Goal: Task Accomplishment & Management: Use online tool/utility

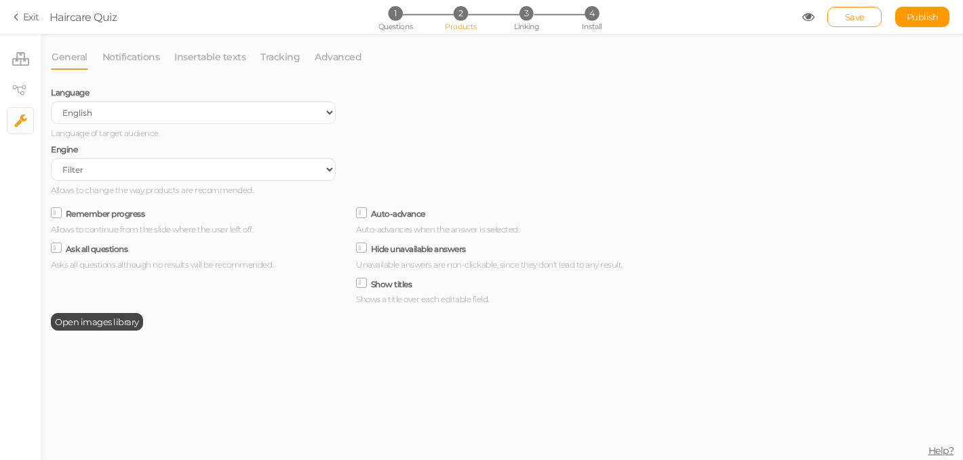
select select "en"
click at [136, 57] on link "Notifications" at bounding box center [131, 57] width 59 height 26
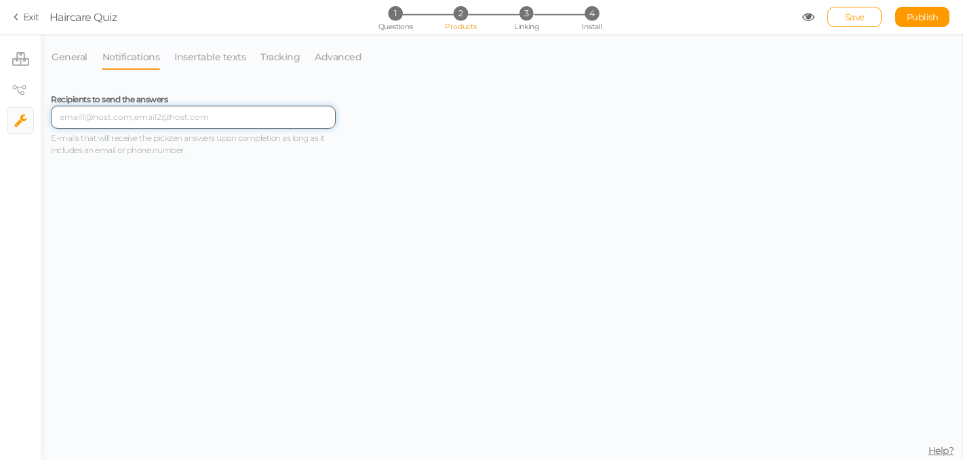
click at [127, 122] on input "text" at bounding box center [193, 117] width 285 height 23
click at [123, 119] on input "text" at bounding box center [193, 117] width 285 height 23
type input "[EMAIL_ADDRESS][DOMAIN_NAME]"
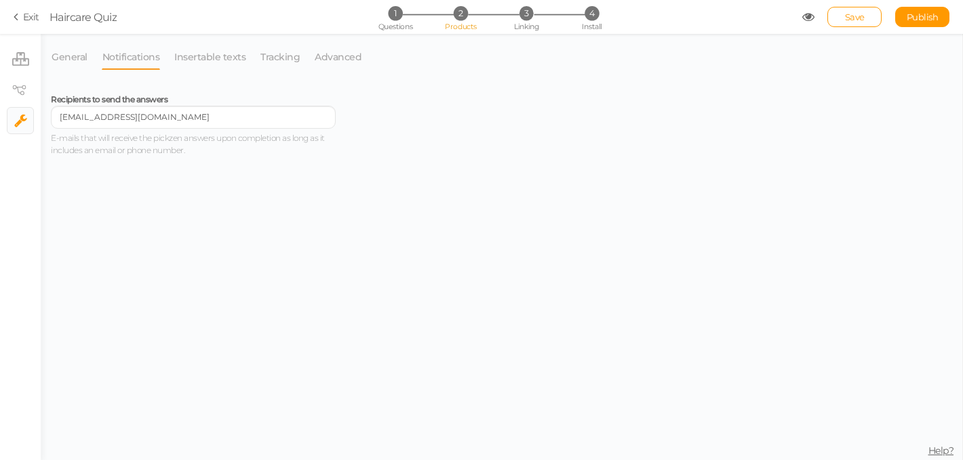
click at [315, 178] on div "Recipients to send the answers [EMAIL_ADDRESS][DOMAIN_NAME] E-mails that will r…" at bounding box center [346, 272] width 590 height 378
click at [862, 21] on span "Save" at bounding box center [855, 17] width 20 height 11
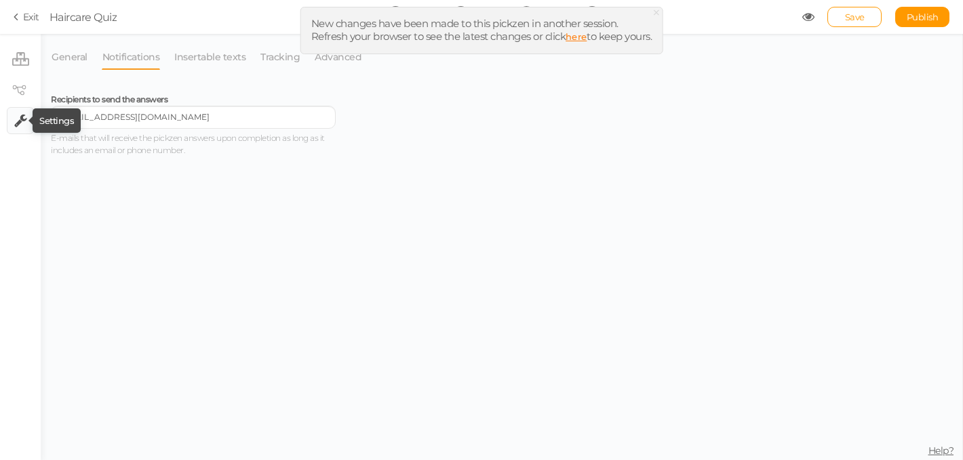
click at [20, 126] on icon at bounding box center [20, 121] width 13 height 14
click at [21, 21] on icon at bounding box center [18, 17] width 9 height 12
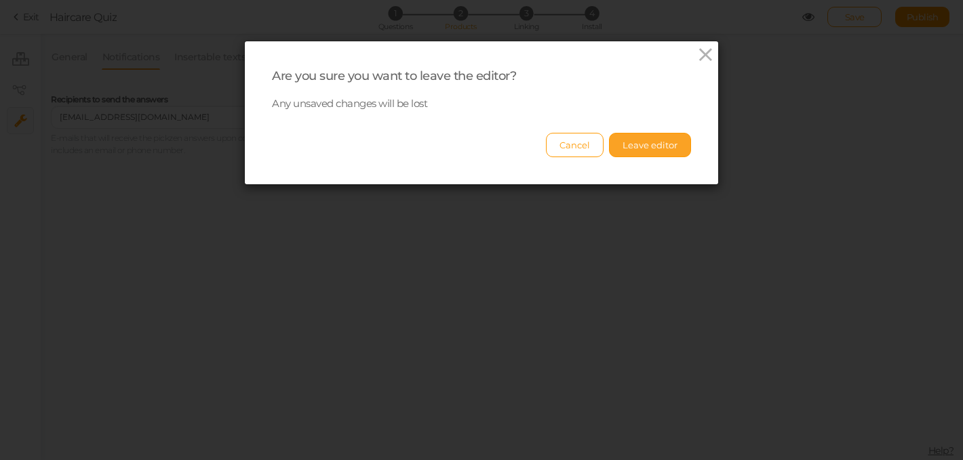
click at [652, 154] on button "Leave editor" at bounding box center [650, 145] width 82 height 24
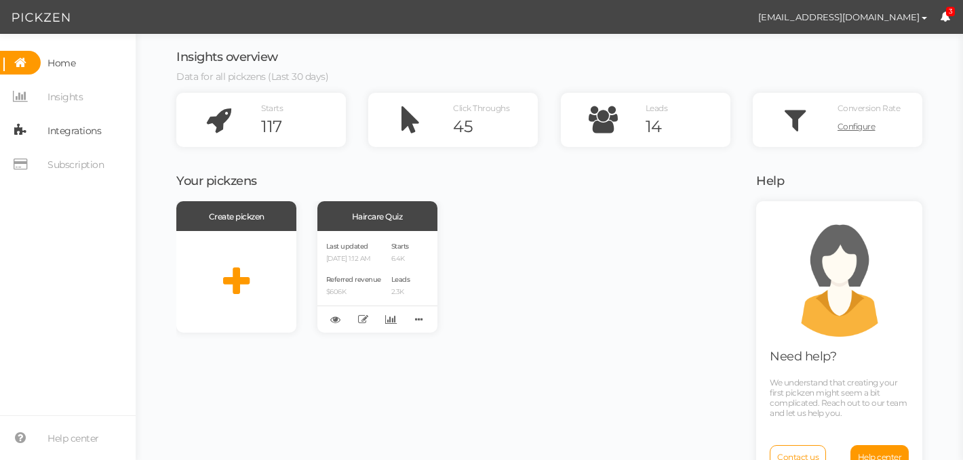
click at [82, 132] on span "Integrations" at bounding box center [74, 131] width 54 height 22
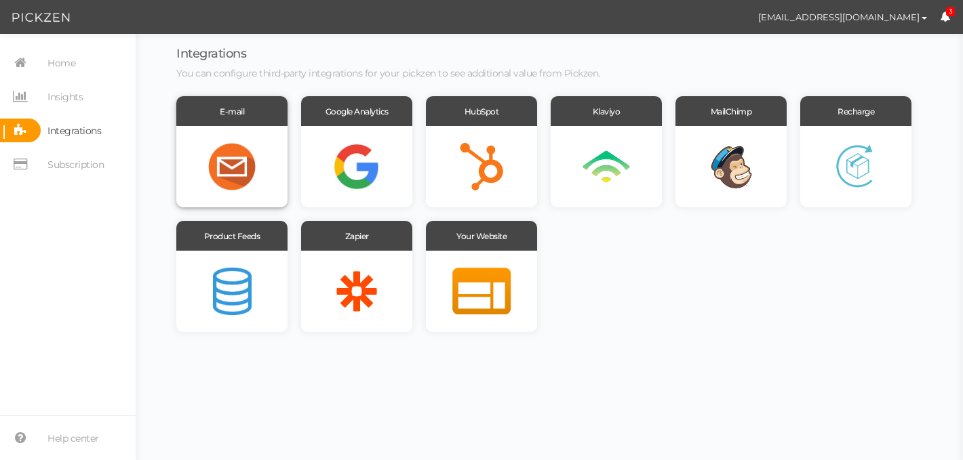
click at [242, 178] on div at bounding box center [231, 166] width 111 height 81
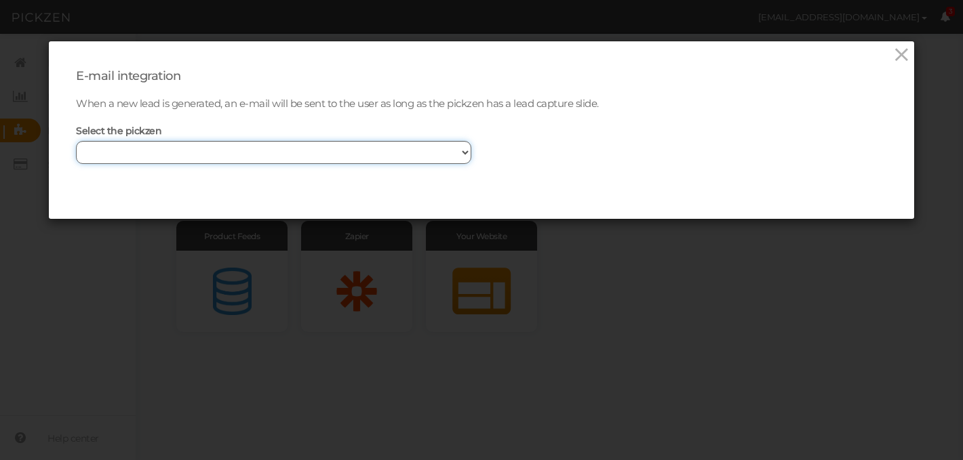
click at [203, 149] on select "Haircare Quiz" at bounding box center [273, 152] width 395 height 23
select select "12312"
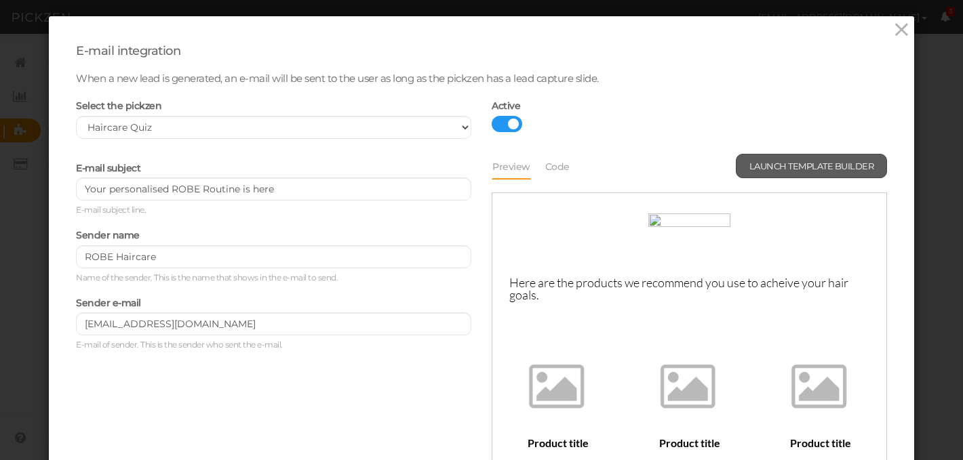
click at [805, 167] on span "Launch template builder" at bounding box center [811, 166] width 125 height 11
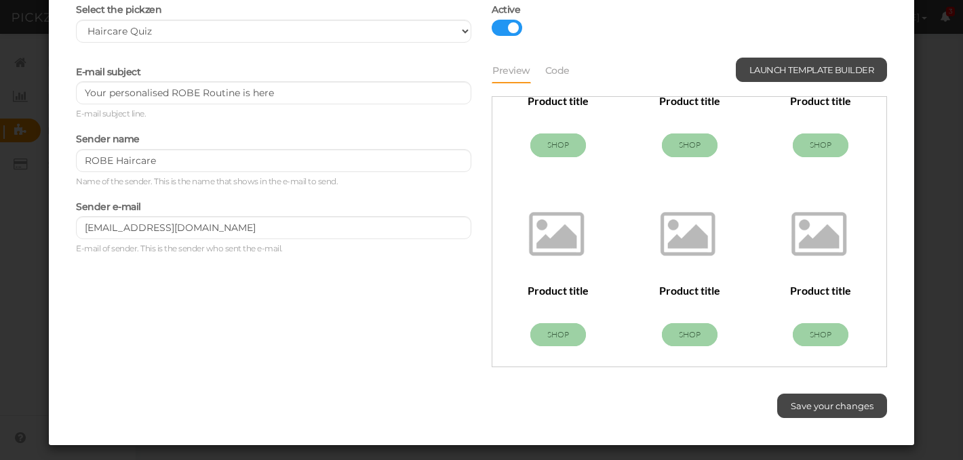
scroll to position [123, 0]
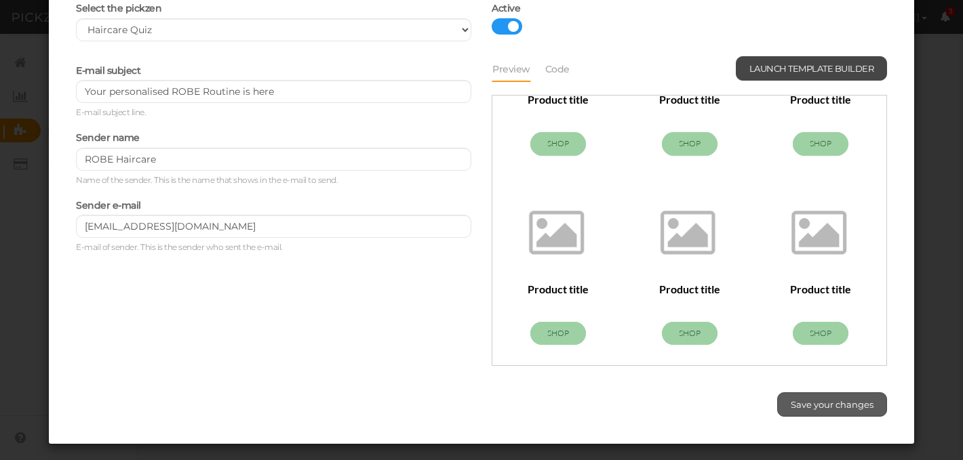
click at [835, 403] on span "Save your changes" at bounding box center [832, 404] width 83 height 11
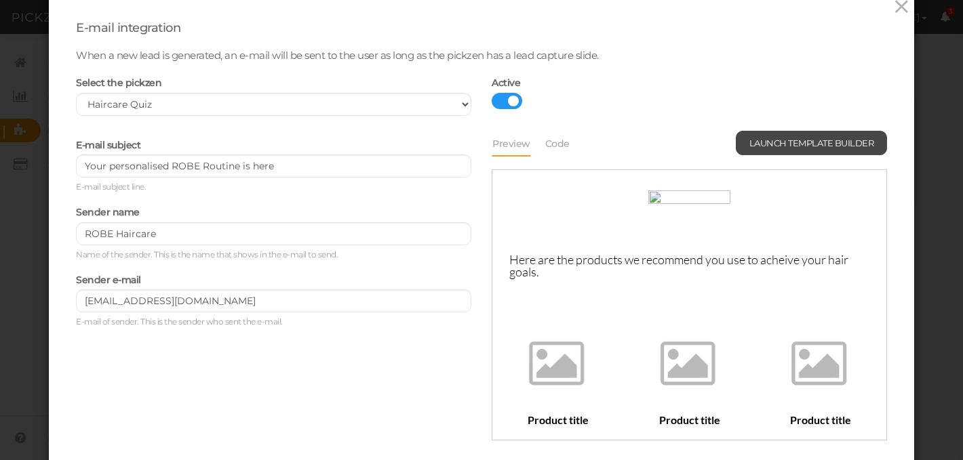
scroll to position [0, 0]
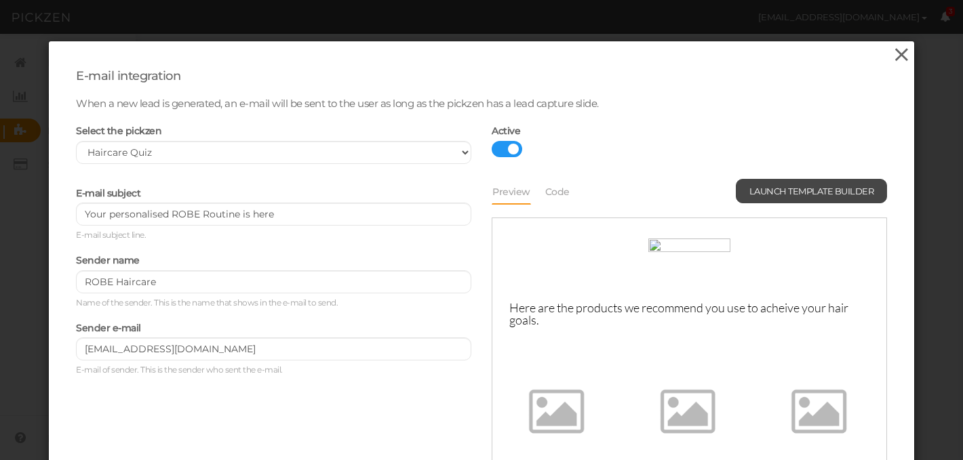
click at [897, 52] on icon at bounding box center [902, 55] width 20 height 20
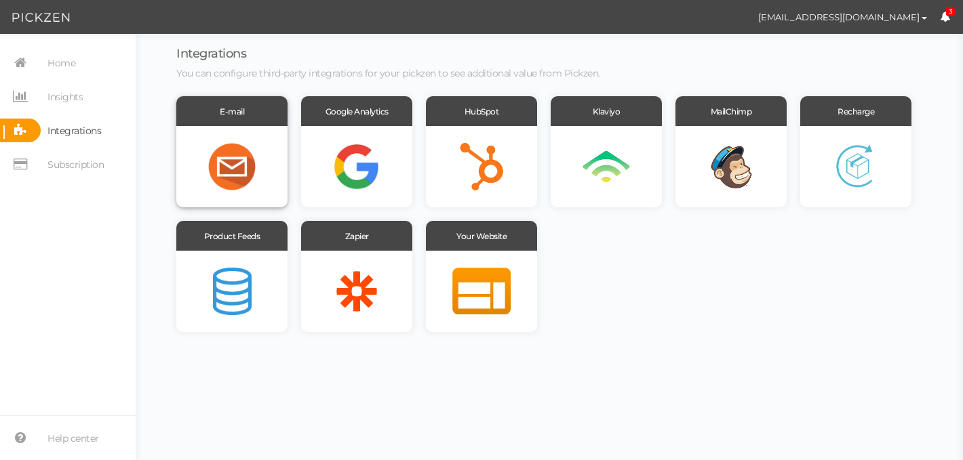
click at [237, 169] on div at bounding box center [231, 166] width 111 height 81
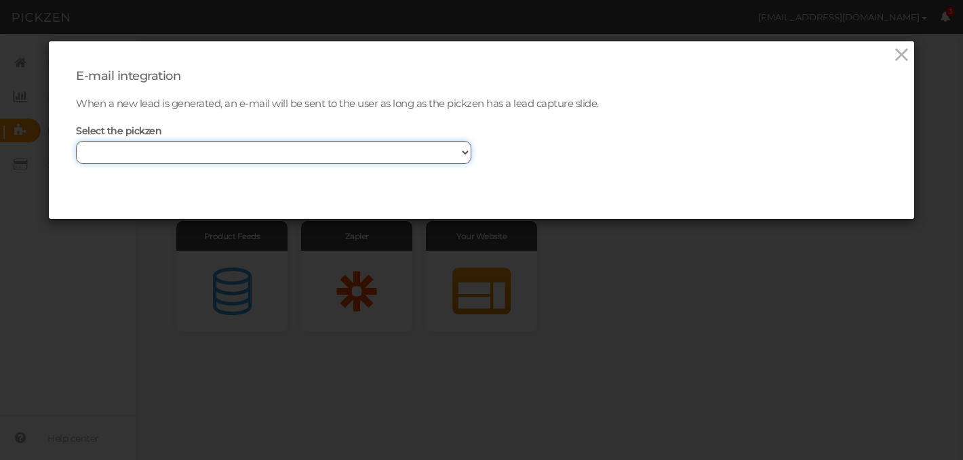
click at [227, 149] on select "Haircare Quiz" at bounding box center [273, 152] width 395 height 23
select select "12312"
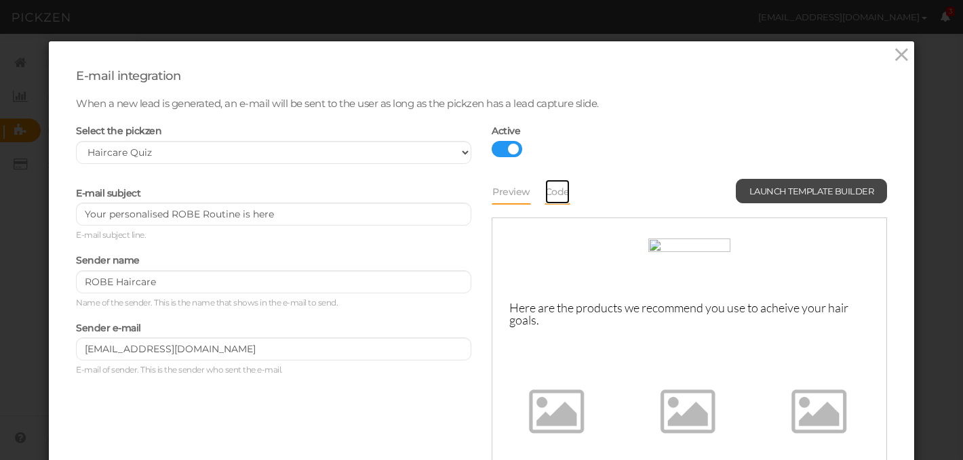
click at [558, 188] on link "Code" at bounding box center [557, 192] width 26 height 26
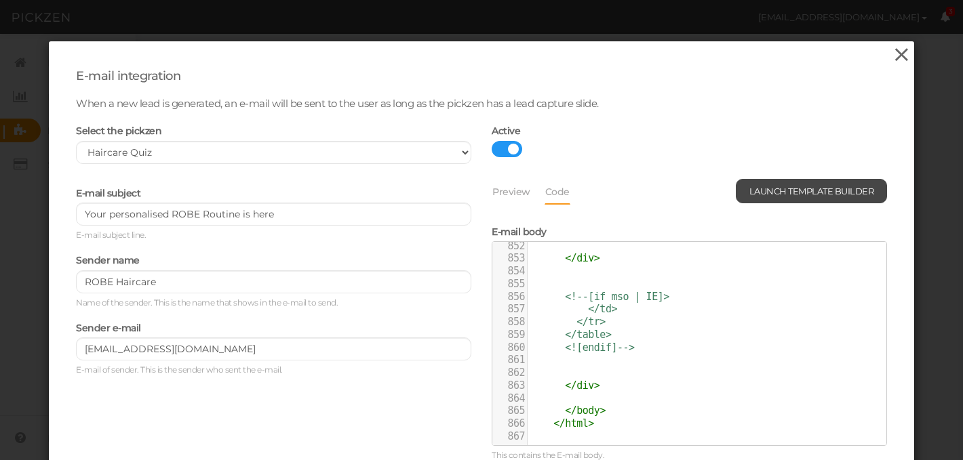
click at [901, 52] on icon at bounding box center [902, 55] width 20 height 20
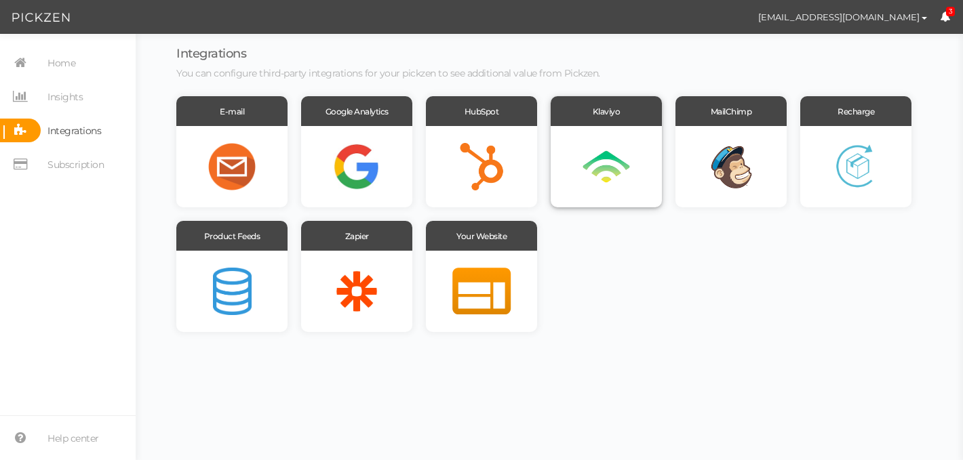
click at [612, 163] on div at bounding box center [606, 166] width 111 height 81
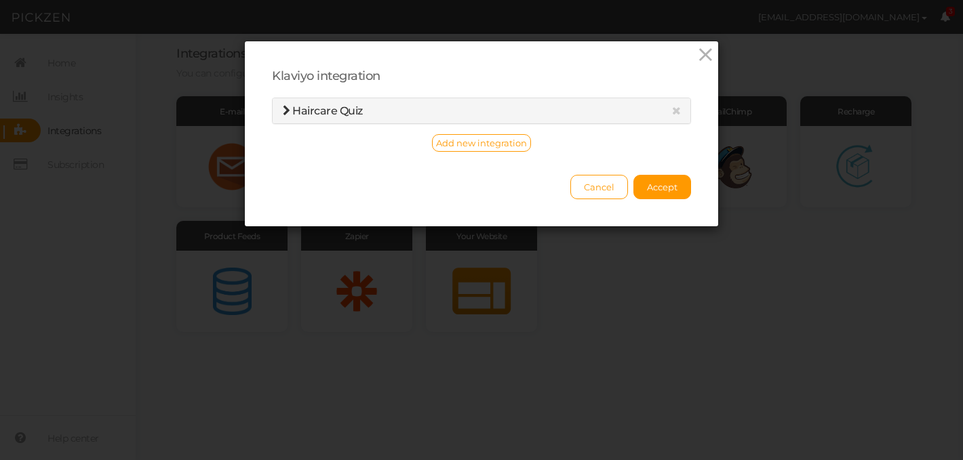
click at [655, 113] on h4 "Haircare Quiz" at bounding box center [481, 111] width 397 height 12
click at [649, 190] on span "Accept" at bounding box center [662, 187] width 31 height 11
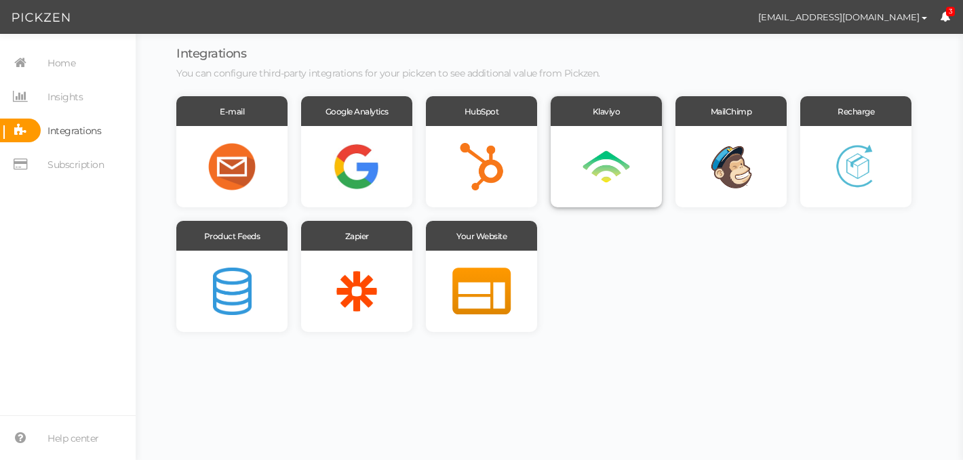
click at [614, 159] on div at bounding box center [606, 166] width 111 height 81
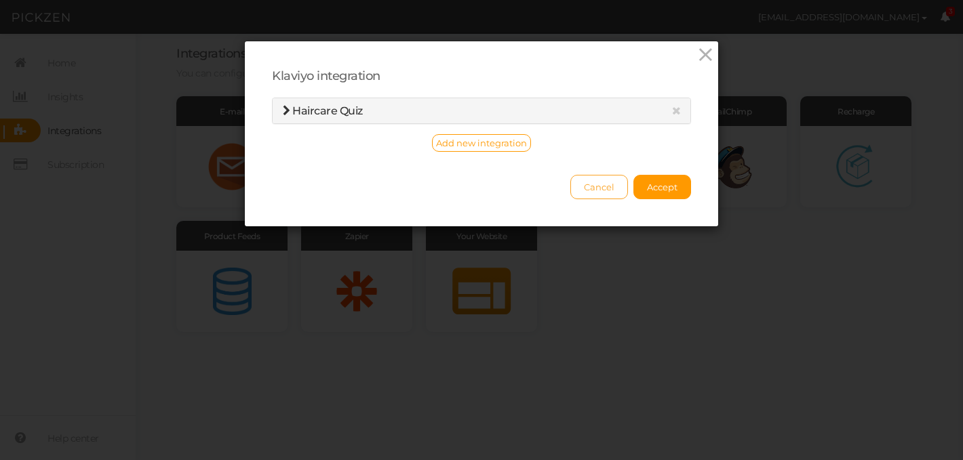
click at [597, 184] on span "Cancel" at bounding box center [599, 187] width 31 height 11
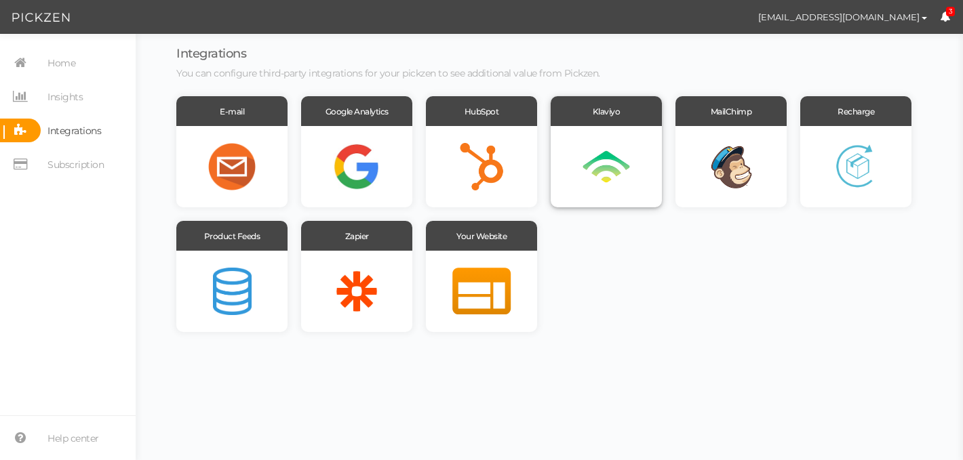
click at [605, 165] on div at bounding box center [606, 166] width 111 height 81
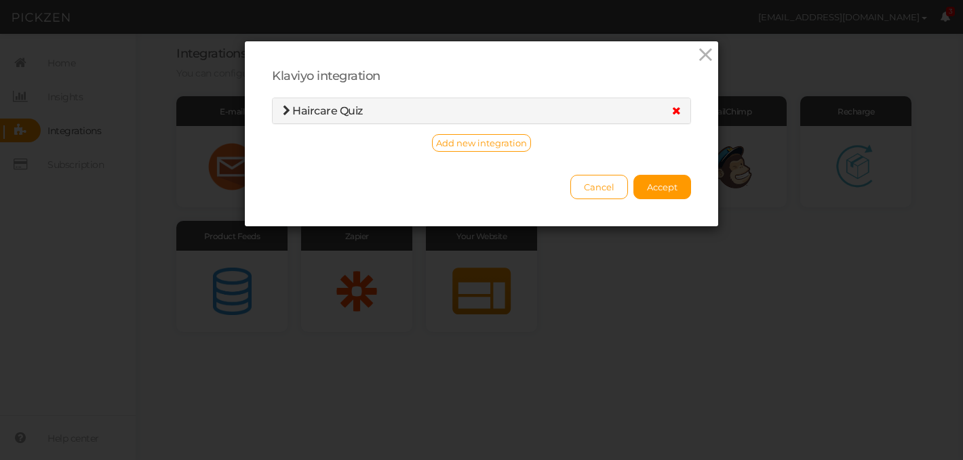
click at [675, 111] on icon at bounding box center [676, 110] width 9 height 11
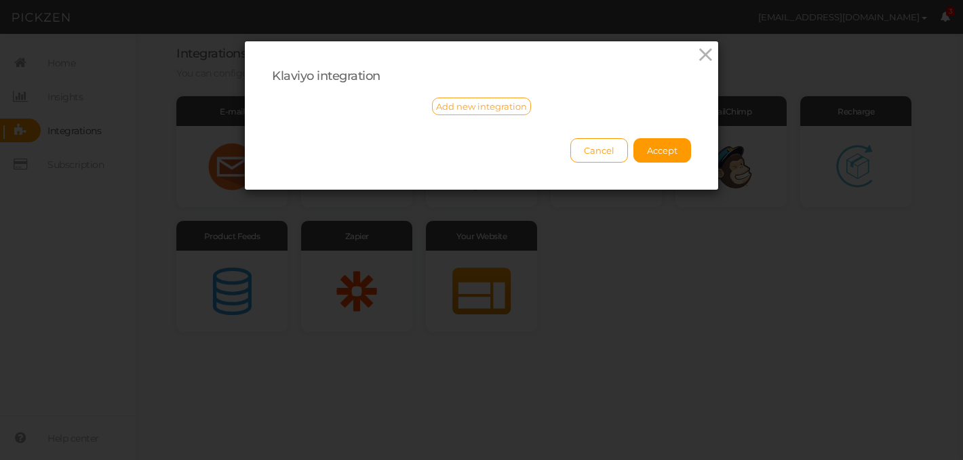
click at [498, 109] on span "Add new integration" at bounding box center [481, 106] width 91 height 11
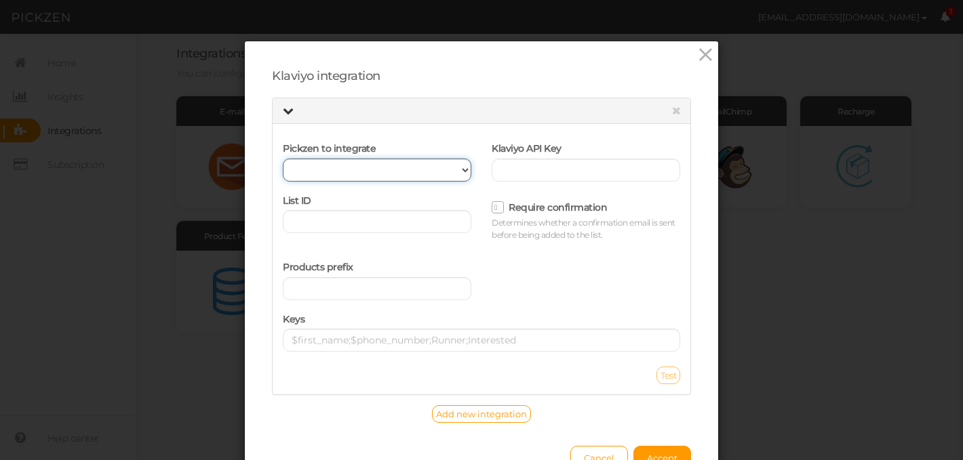
click at [424, 168] on select "Haircare Quiz" at bounding box center [377, 170] width 188 height 23
select select "12312"
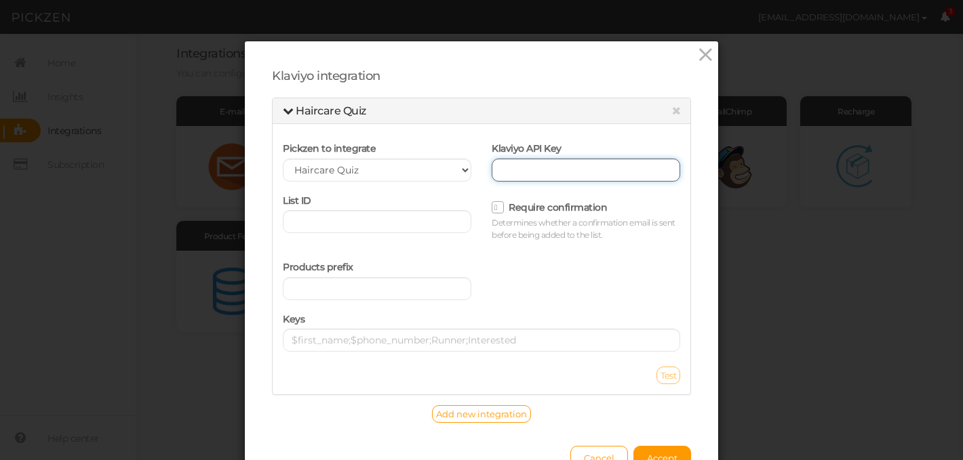
click at [610, 168] on input "text" at bounding box center [586, 170] width 188 height 23
click at [542, 172] on input "text" at bounding box center [586, 170] width 188 height 23
paste input "V9SMGx"
type input "V9SMGx"
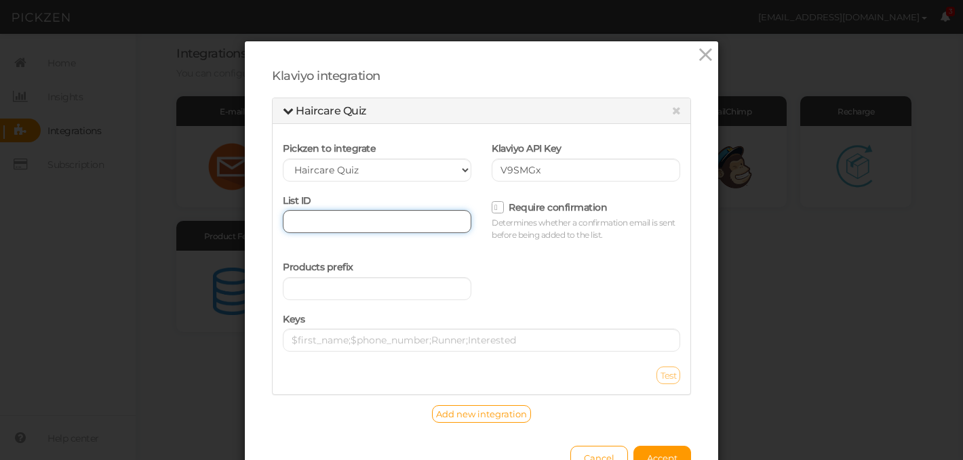
click at [342, 225] on input "text" at bounding box center [377, 221] width 188 height 23
type input "PICKZEN_PRODUCT_FINDER"
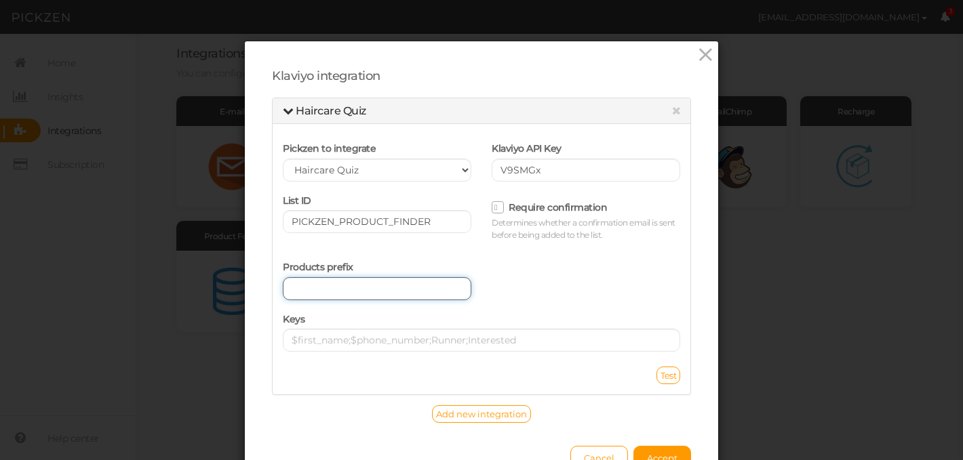
click at [338, 292] on input "text" at bounding box center [377, 288] width 188 height 23
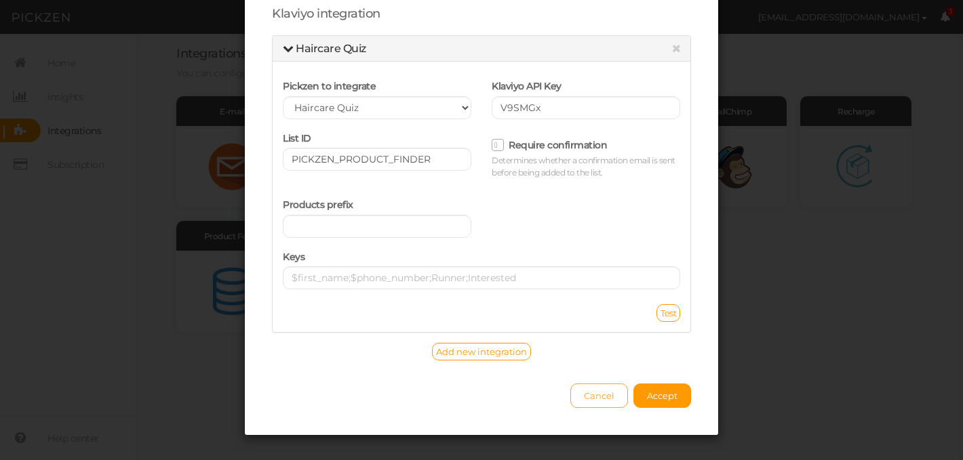
click at [601, 401] on span "Cancel" at bounding box center [599, 396] width 31 height 11
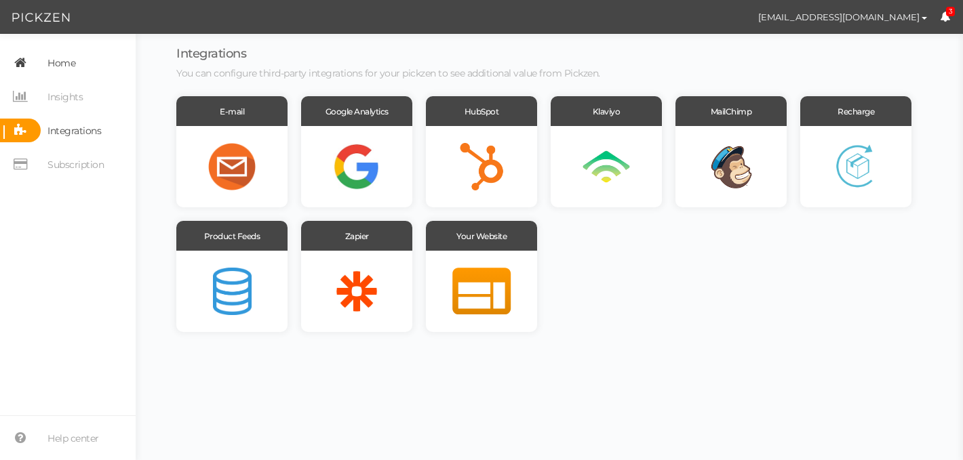
click at [56, 60] on span "Home" at bounding box center [61, 63] width 28 height 22
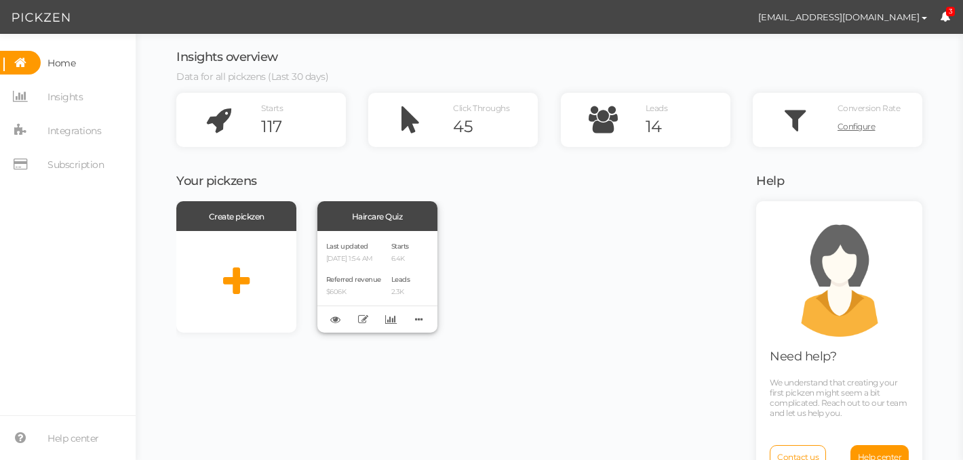
click at [357, 233] on div "Last updated [DATE] 1:54 AM Referred revenue $606K Starts 6.4K Leads 2.3K" at bounding box center [377, 282] width 120 height 102
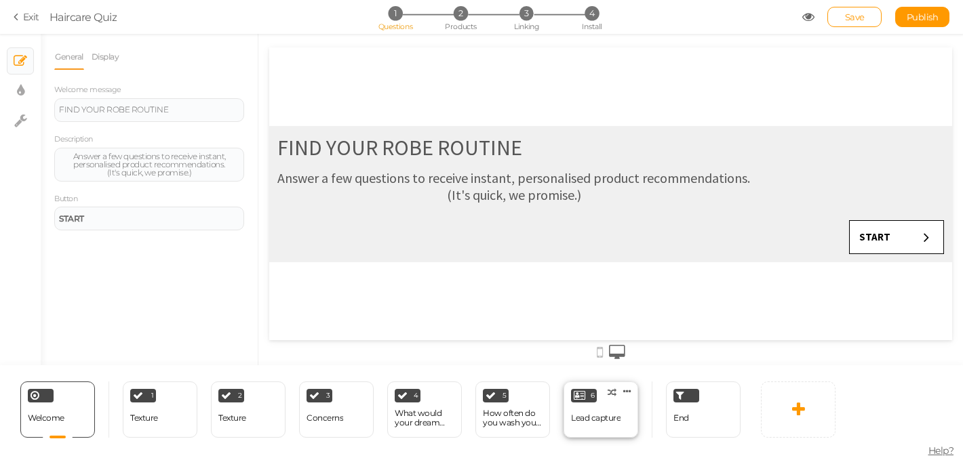
click at [607, 417] on div "Lead capture" at bounding box center [595, 418] width 49 height 9
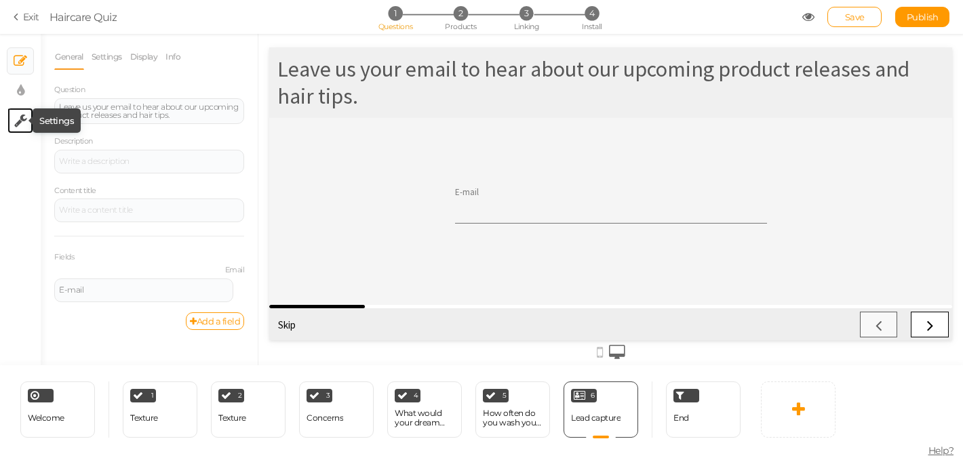
click at [16, 124] on icon at bounding box center [20, 121] width 13 height 14
select select "en"
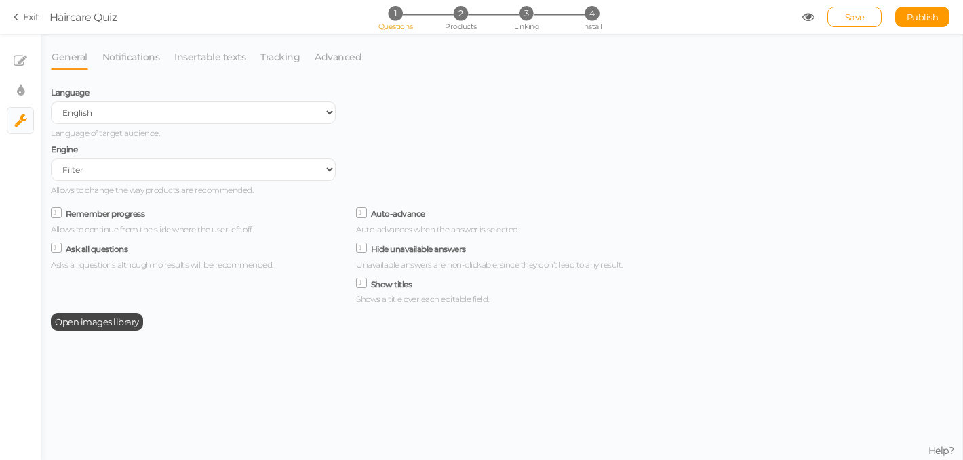
click at [23, 16] on link "Exit" at bounding box center [27, 17] width 26 height 14
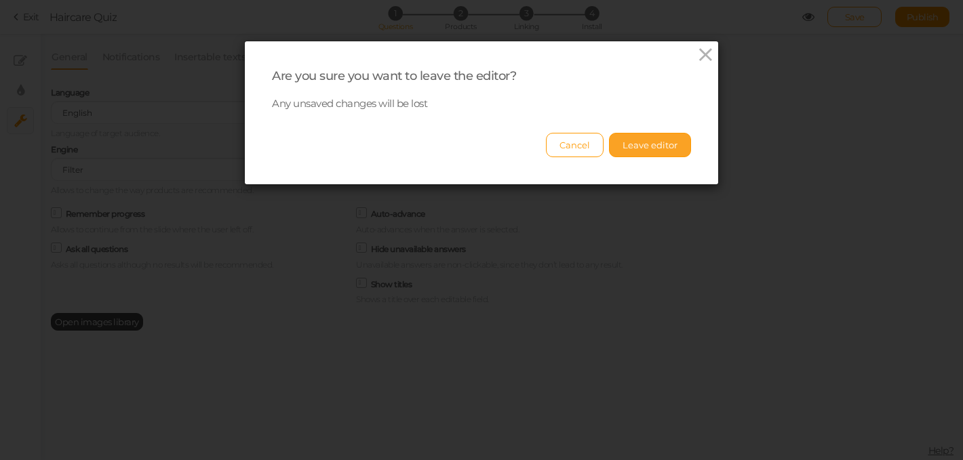
click at [652, 147] on button "Leave editor" at bounding box center [650, 145] width 82 height 24
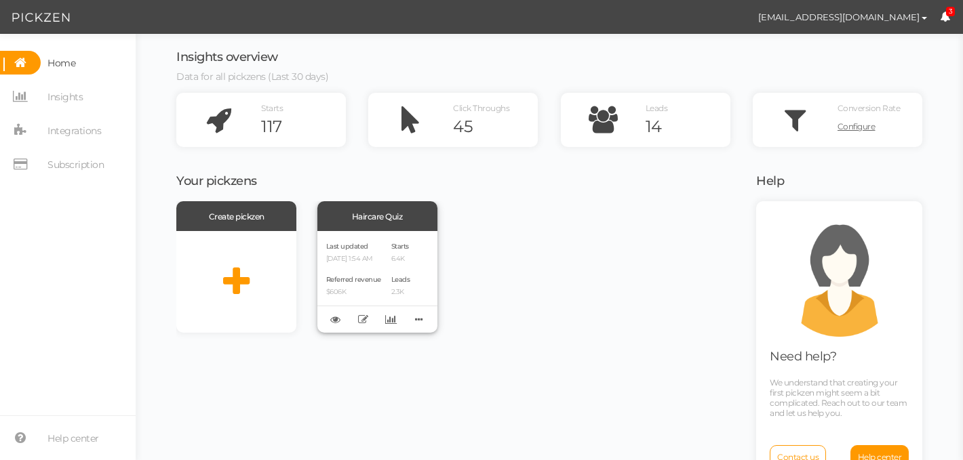
click at [390, 263] on div "Last updated [DATE] 1:54 AM Referred revenue $606K Starts 6.4K Leads 2.3K" at bounding box center [377, 282] width 120 height 102
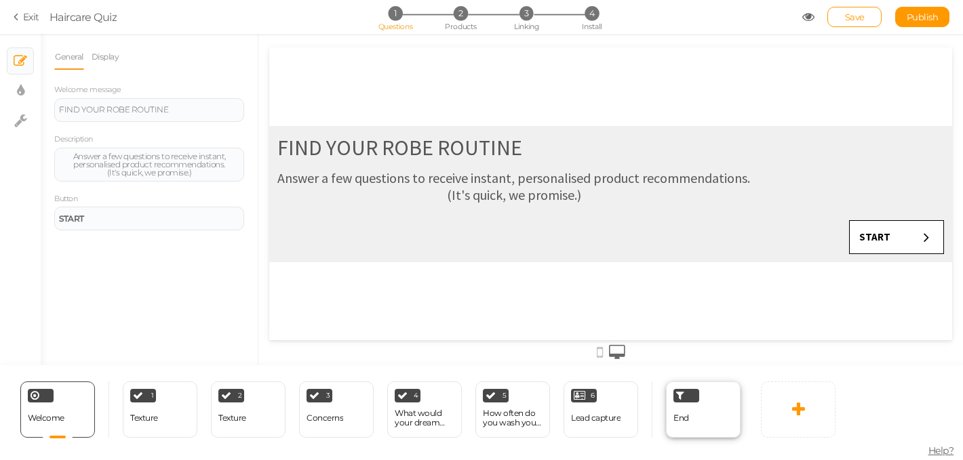
click at [689, 424] on div "End" at bounding box center [703, 410] width 75 height 56
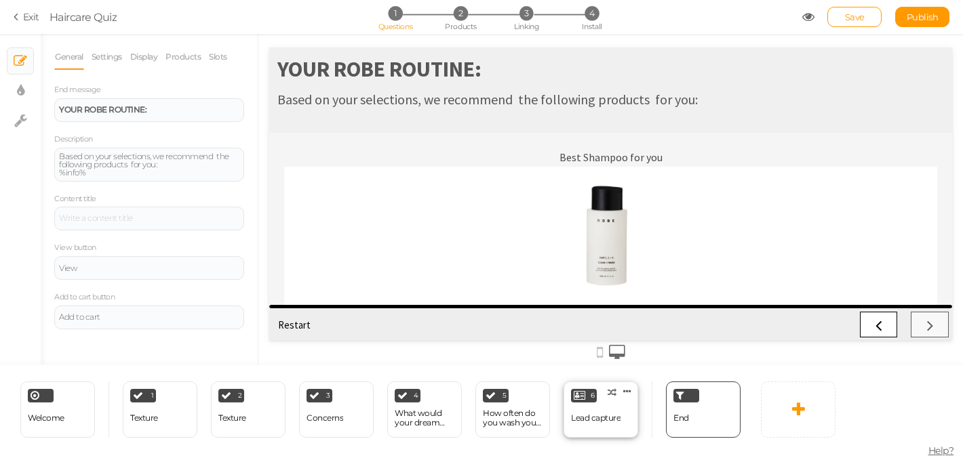
click at [624, 426] on div "6 Lead capture × Define the conditions to show this slide. Clone Change type De…" at bounding box center [600, 410] width 75 height 56
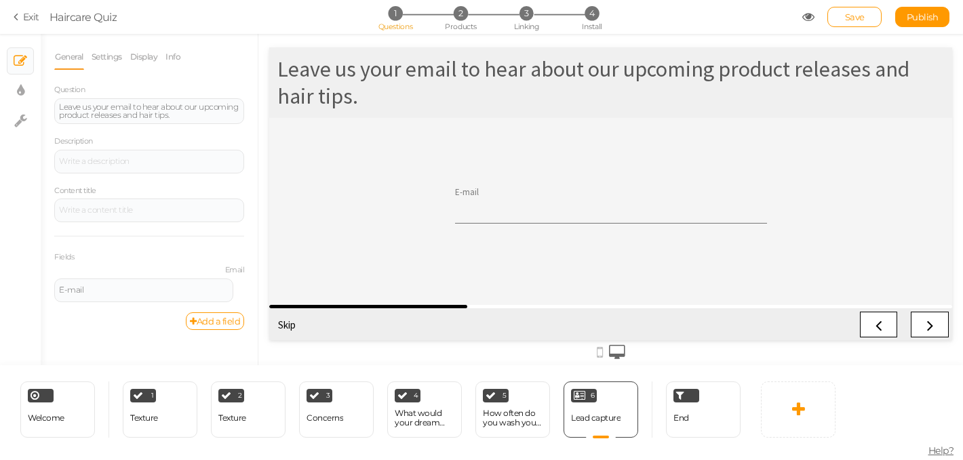
click at [29, 19] on link "Exit" at bounding box center [27, 17] width 26 height 14
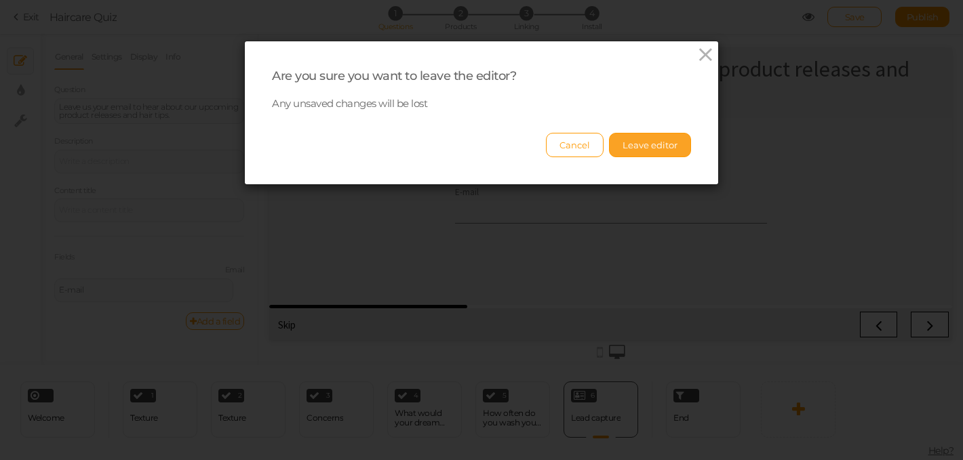
click at [649, 143] on button "Leave editor" at bounding box center [650, 145] width 82 height 24
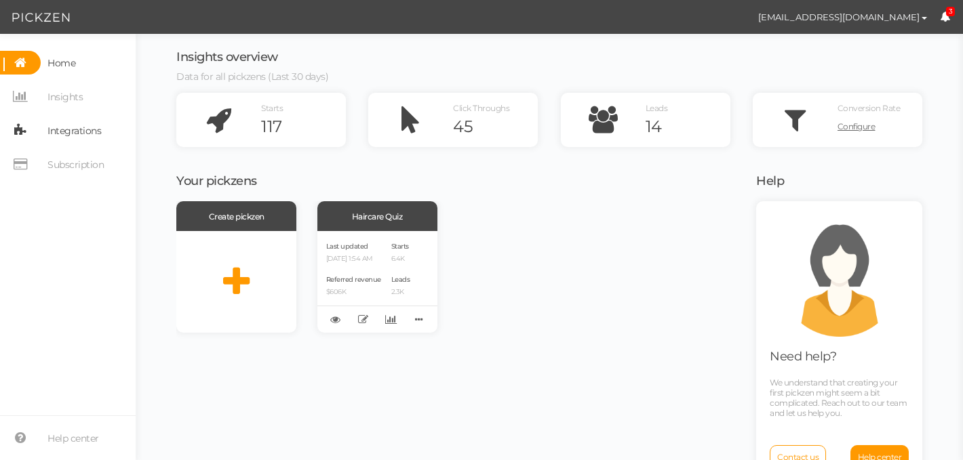
click at [89, 135] on span "Integrations" at bounding box center [74, 131] width 54 height 22
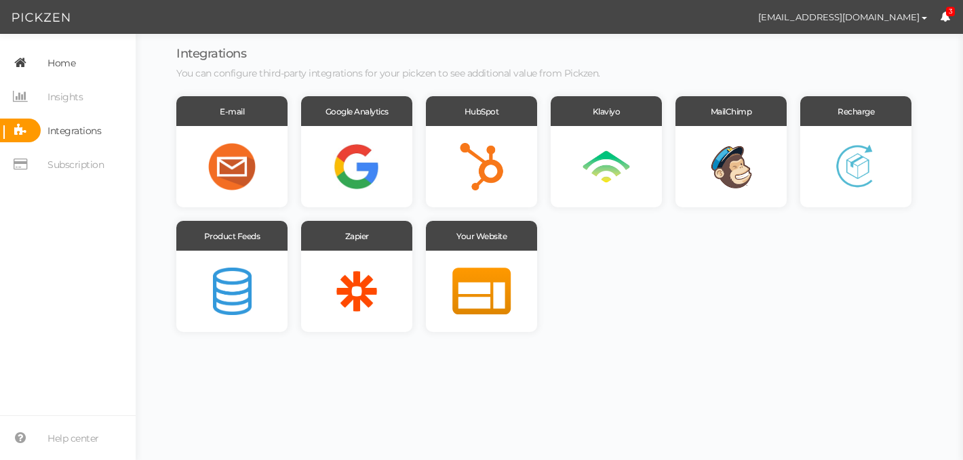
click at [56, 61] on span "Home" at bounding box center [61, 63] width 28 height 22
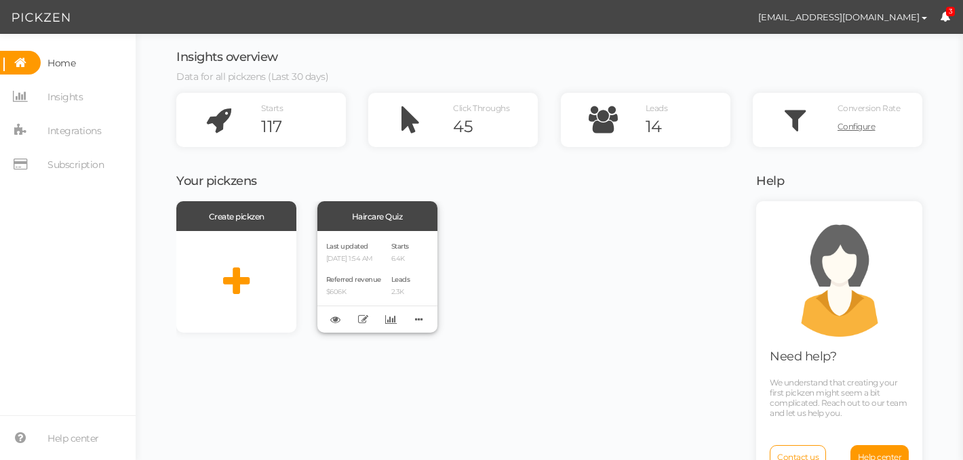
click at [380, 257] on p "[DATE] 1:54 AM" at bounding box center [353, 259] width 55 height 9
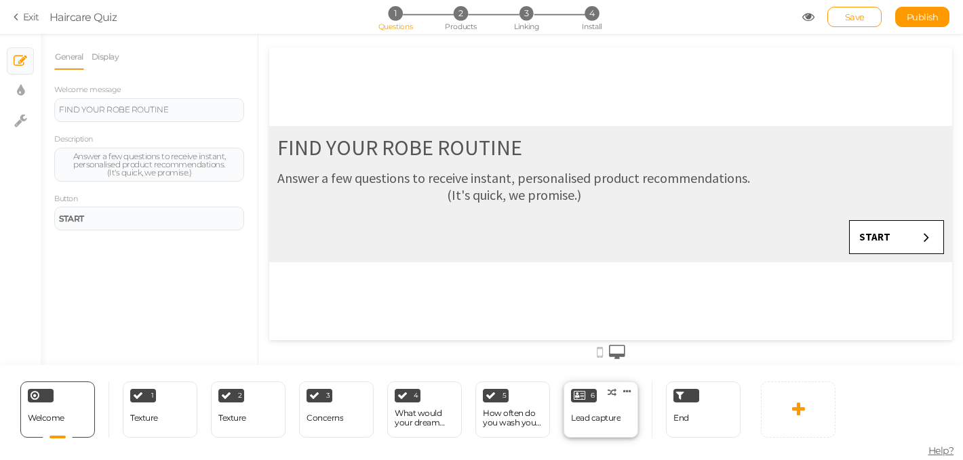
click at [575, 422] on div "Lead capture" at bounding box center [595, 418] width 49 height 9
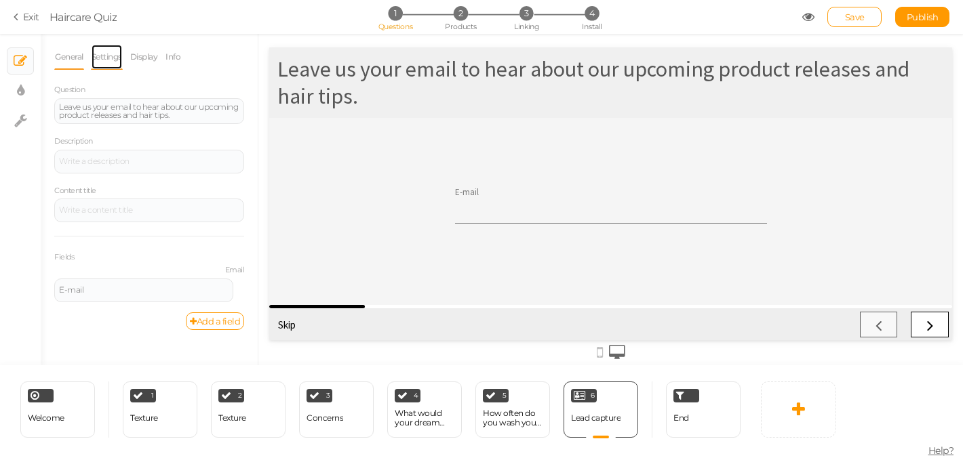
click at [98, 56] on link "Settings" at bounding box center [107, 57] width 32 height 26
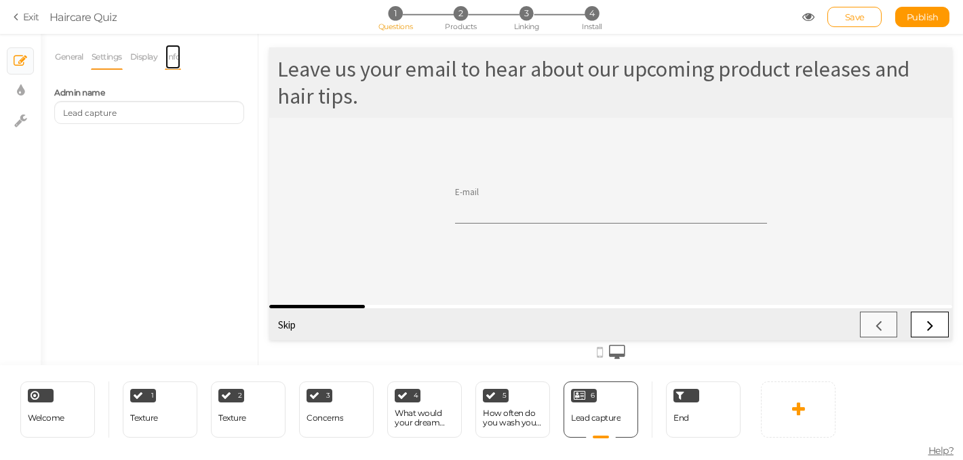
click at [178, 56] on link "Info" at bounding box center [173, 57] width 16 height 26
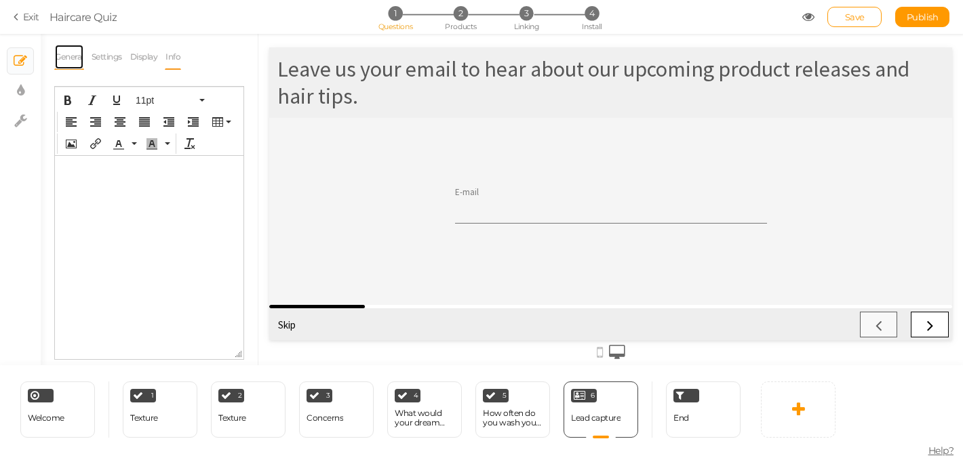
click at [66, 56] on link "General" at bounding box center [69, 57] width 30 height 26
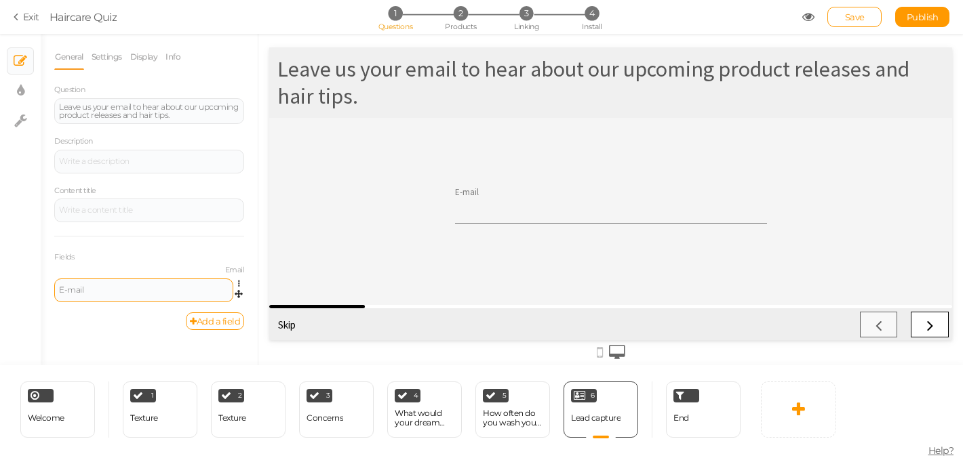
click at [96, 293] on div "E-mail" at bounding box center [143, 290] width 169 height 8
click at [140, 338] on div "General Settings Display Info Question Leave us your email to hear about our up…" at bounding box center [149, 204] width 217 height 321
click at [399, 73] on div "Leave us your email to hear about our upcoming product releases and hair tips." at bounding box center [610, 83] width 666 height 54
click at [233, 273] on label "Email" at bounding box center [149, 270] width 190 height 9
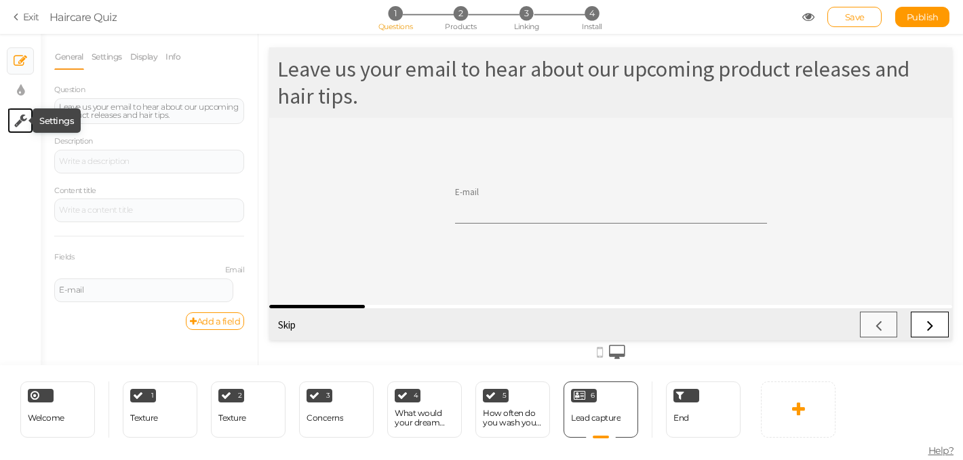
click at [22, 123] on icon at bounding box center [20, 121] width 13 height 14
select select "en"
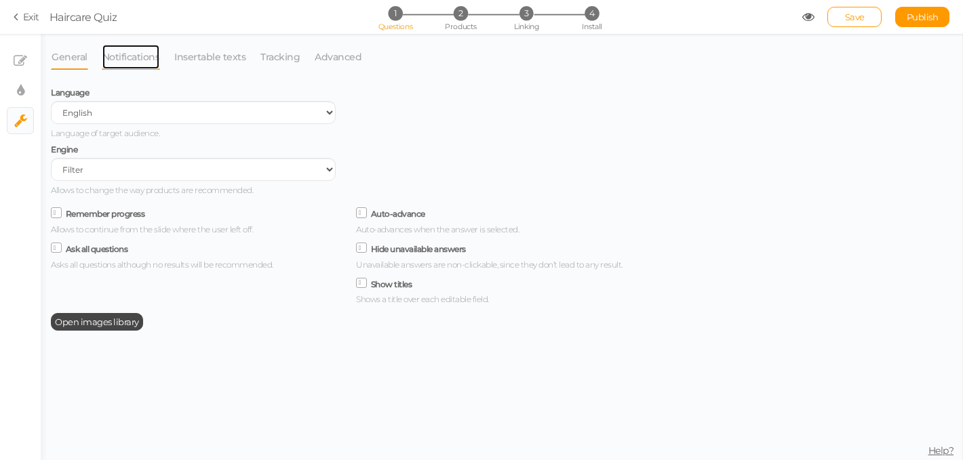
click at [144, 58] on link "Notifications" at bounding box center [131, 57] width 59 height 26
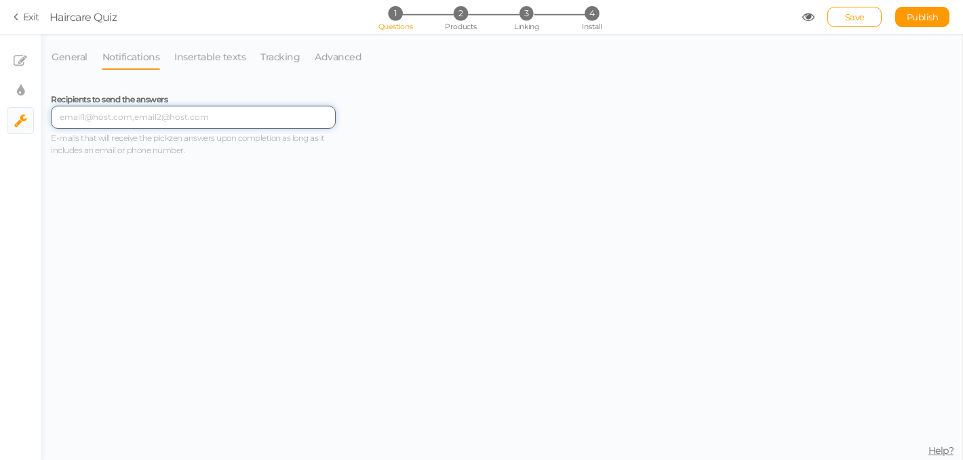
click at [155, 114] on input "text" at bounding box center [193, 117] width 285 height 23
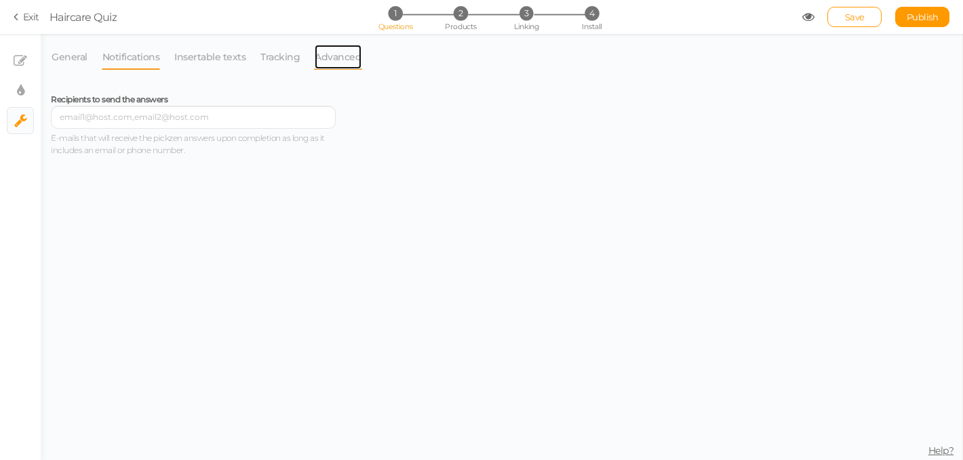
click at [336, 60] on link "Advanced" at bounding box center [338, 57] width 48 height 26
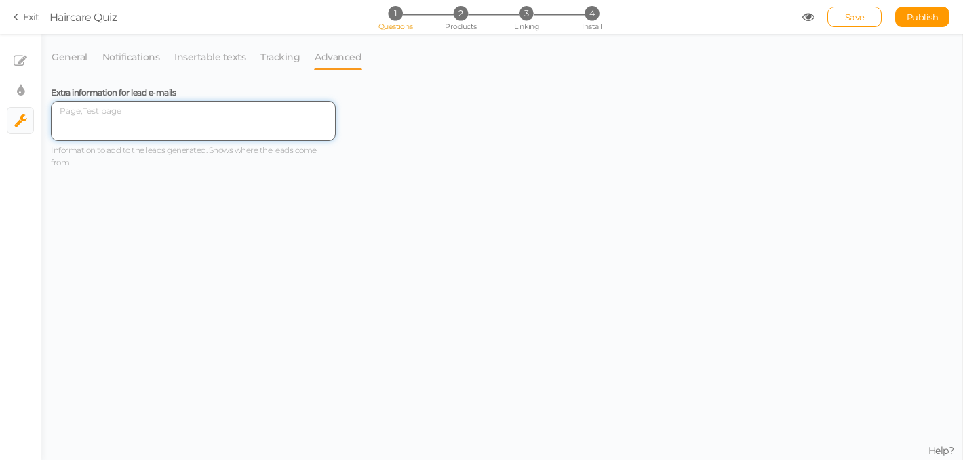
click at [77, 112] on textarea at bounding box center [193, 121] width 285 height 40
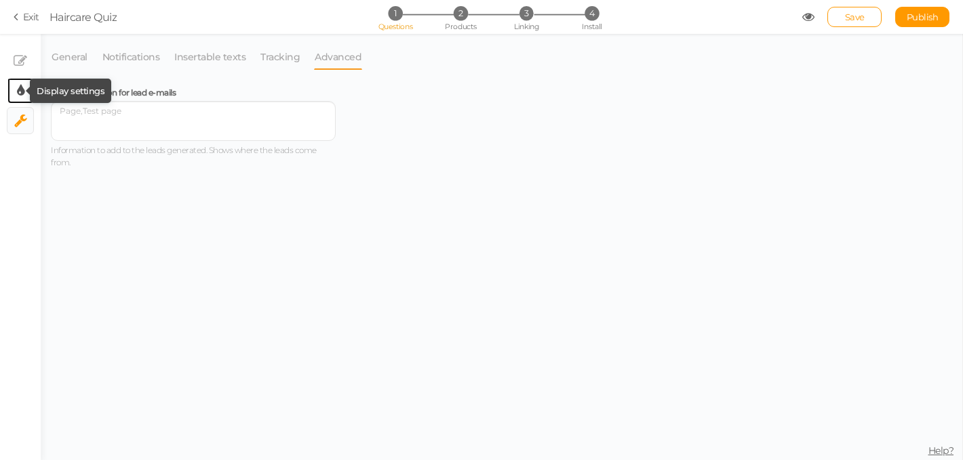
click at [17, 94] on icon at bounding box center [20, 91] width 7 height 14
select select "sourcesanspro"
select select "fade"
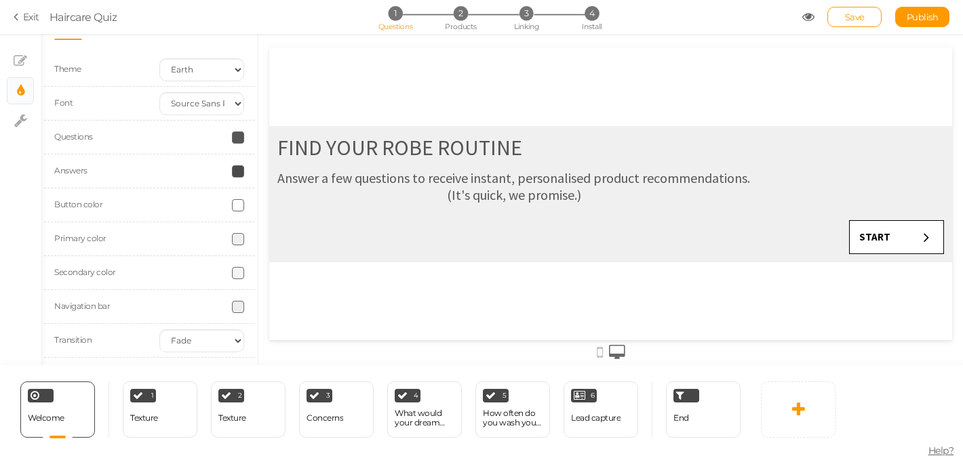
scroll to position [33, 0]
click at [20, 120] on icon at bounding box center [20, 121] width 13 height 14
select select "en"
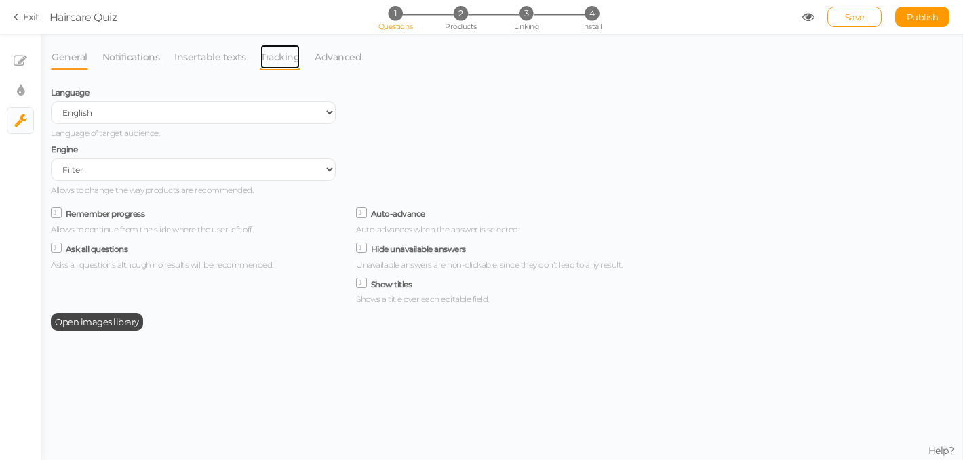
click at [281, 59] on link "Tracking" at bounding box center [280, 57] width 41 height 26
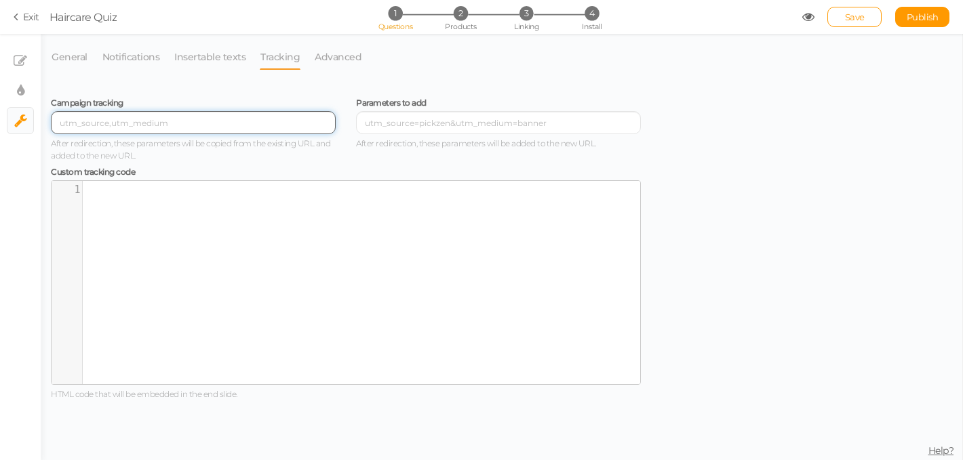
click at [107, 129] on input "text" at bounding box center [193, 122] width 285 height 23
click at [93, 119] on input "text" at bounding box center [193, 122] width 285 height 23
click at [99, 119] on input "text" at bounding box center [193, 122] width 285 height 23
click at [117, 201] on div "xxxxxxxxxx 1 1 ​" at bounding box center [356, 293] width 609 height 224
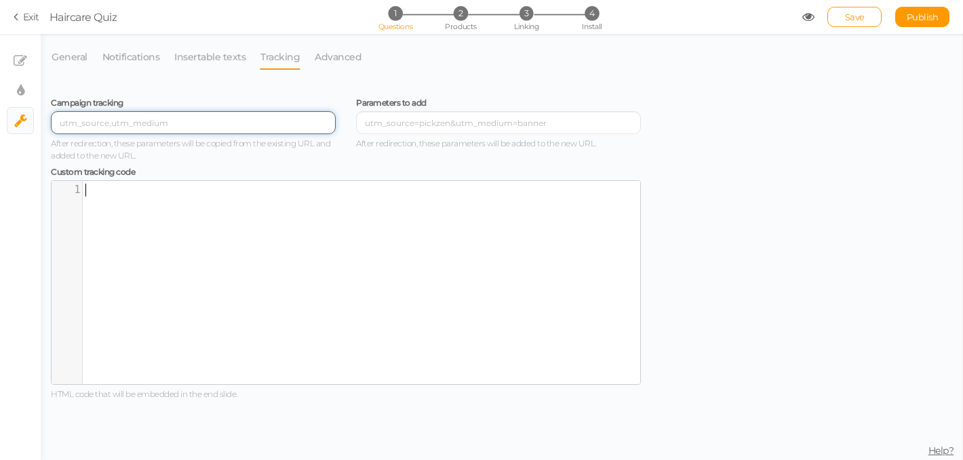
click at [136, 126] on input "text" at bounding box center [193, 122] width 285 height 23
click at [115, 121] on input "text" at bounding box center [193, 122] width 285 height 23
click at [100, 123] on input "text" at bounding box center [193, 122] width 285 height 23
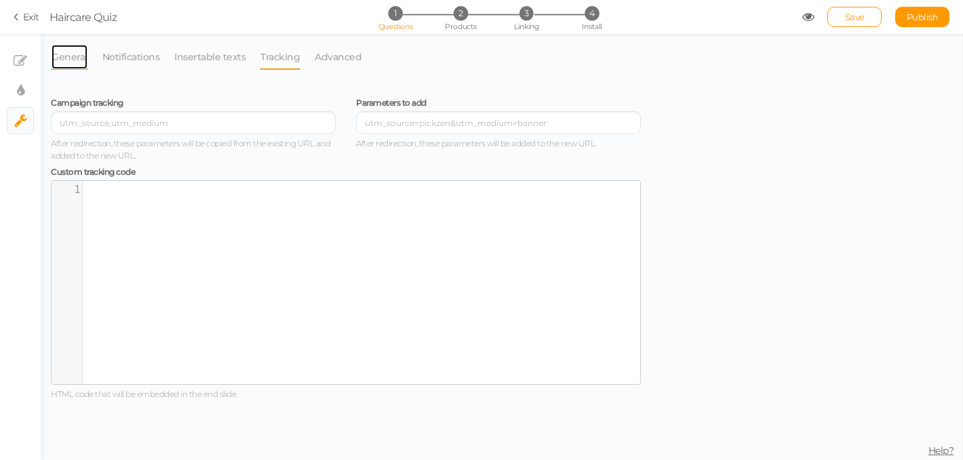
click at [77, 58] on link "General" at bounding box center [69, 57] width 37 height 26
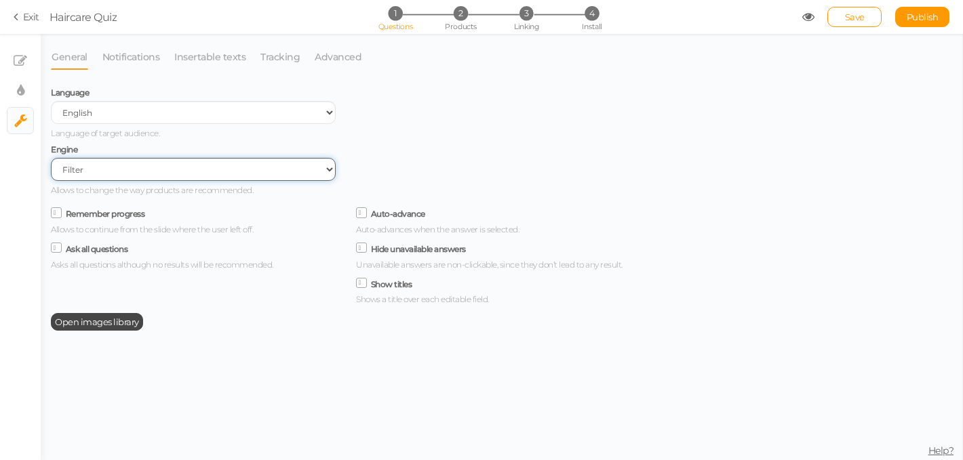
click at [94, 176] on select "Filter AI Tree No-Code Form (No products)" at bounding box center [193, 169] width 285 height 23
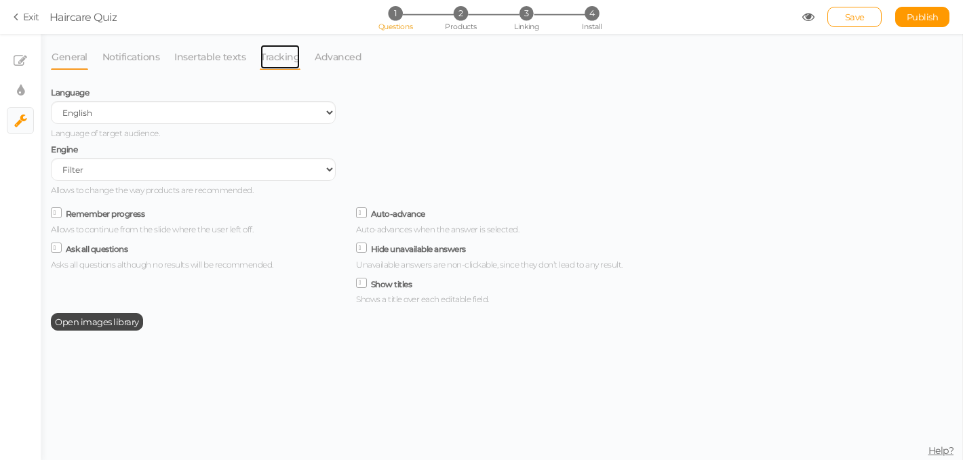
click at [264, 61] on link "Tracking" at bounding box center [280, 57] width 41 height 26
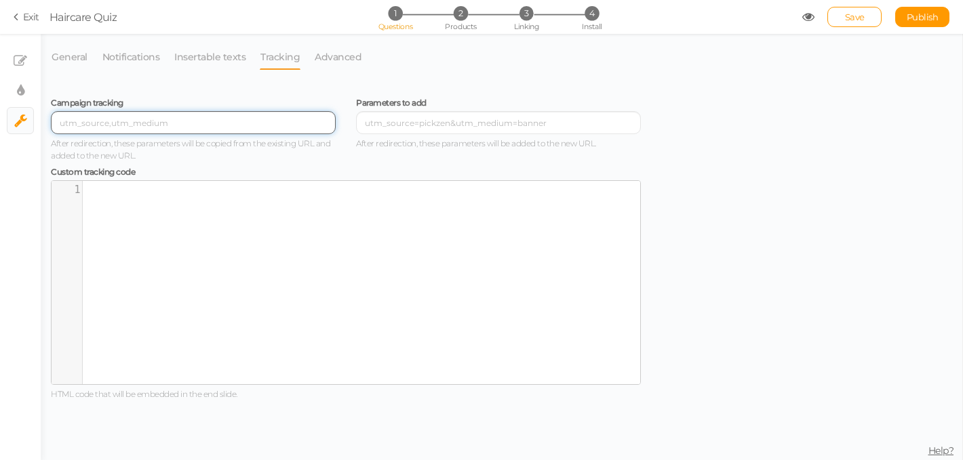
click at [119, 122] on input "text" at bounding box center [193, 122] width 285 height 23
click at [109, 199] on div "xxxxxxxxxx 1 1 ​" at bounding box center [361, 190] width 557 height 18
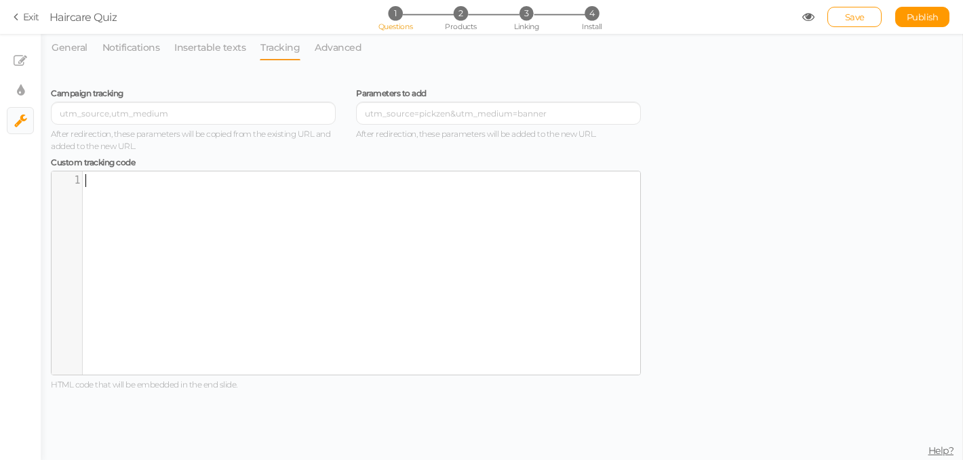
scroll to position [10, 0]
click at [28, 20] on link "Exit" at bounding box center [27, 17] width 26 height 14
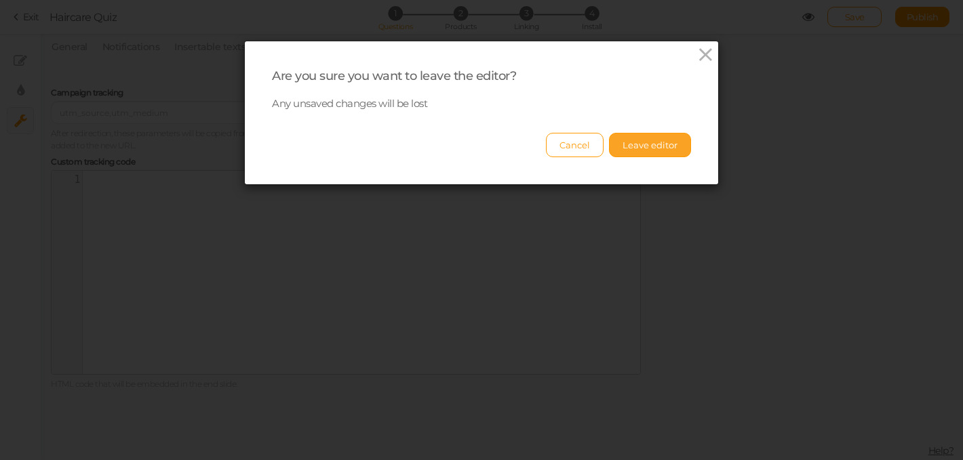
click at [645, 153] on button "Leave editor" at bounding box center [650, 145] width 82 height 24
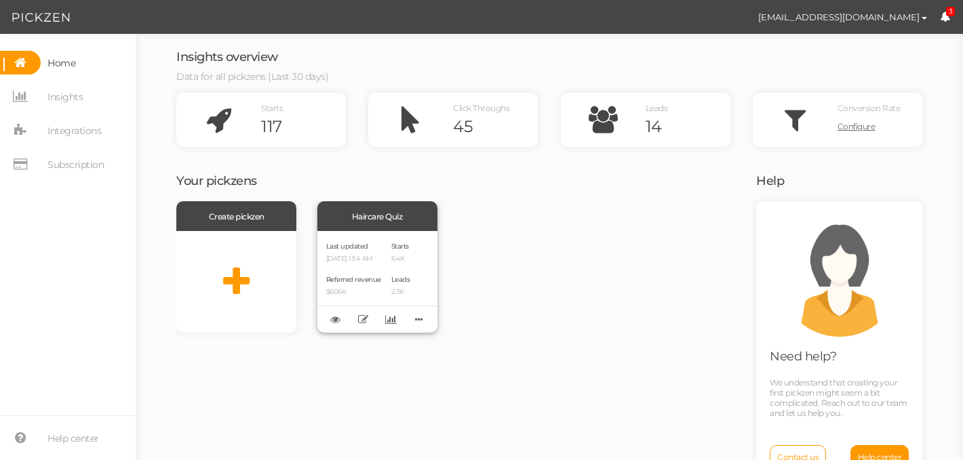
click at [396, 273] on div "Leads 2.3K" at bounding box center [400, 284] width 19 height 23
click at [71, 135] on span "Integrations" at bounding box center [74, 131] width 54 height 22
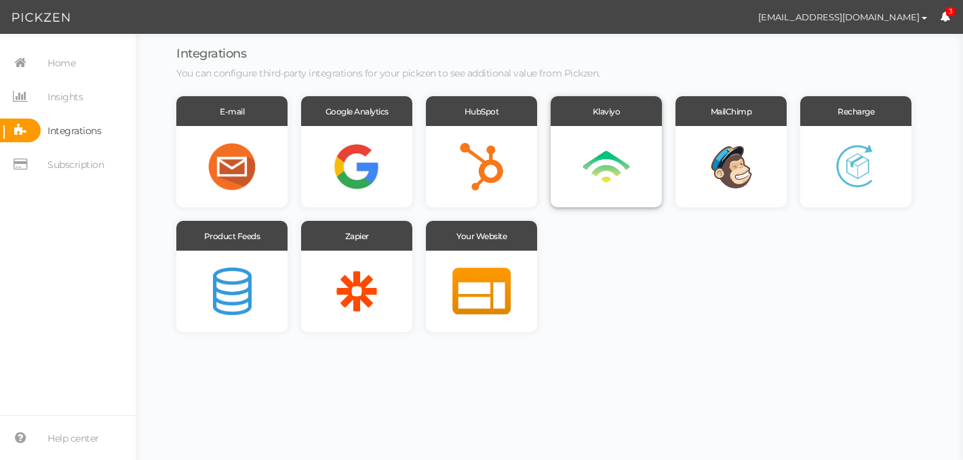
click at [601, 173] on div at bounding box center [606, 166] width 111 height 81
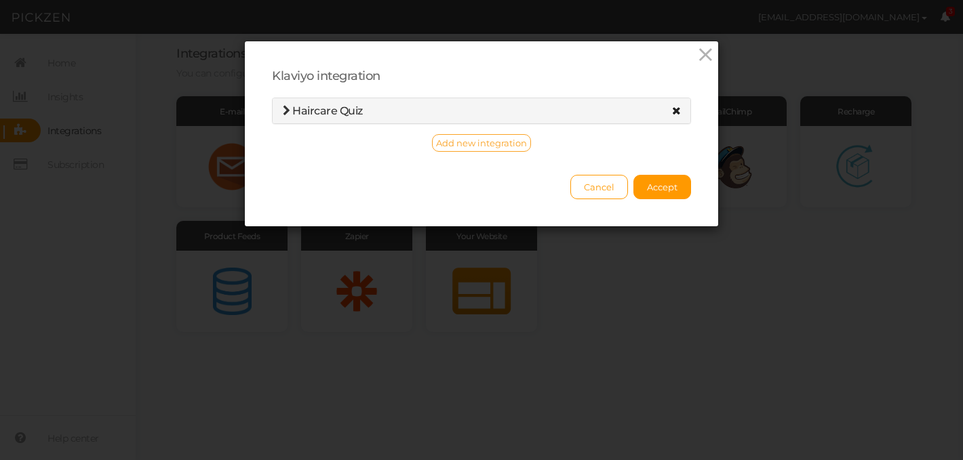
click at [496, 144] on span "Add new integration" at bounding box center [481, 143] width 91 height 11
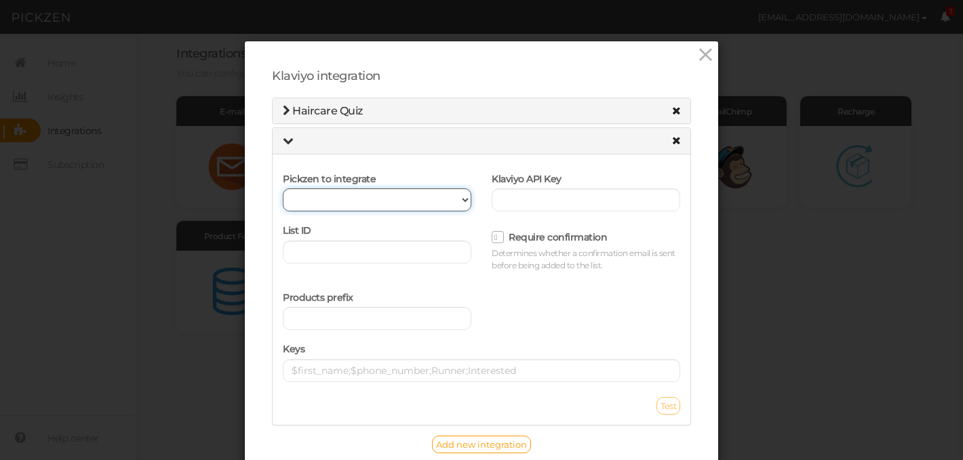
click at [365, 201] on select "Haircare Quiz" at bounding box center [377, 199] width 188 height 23
select select "12312"
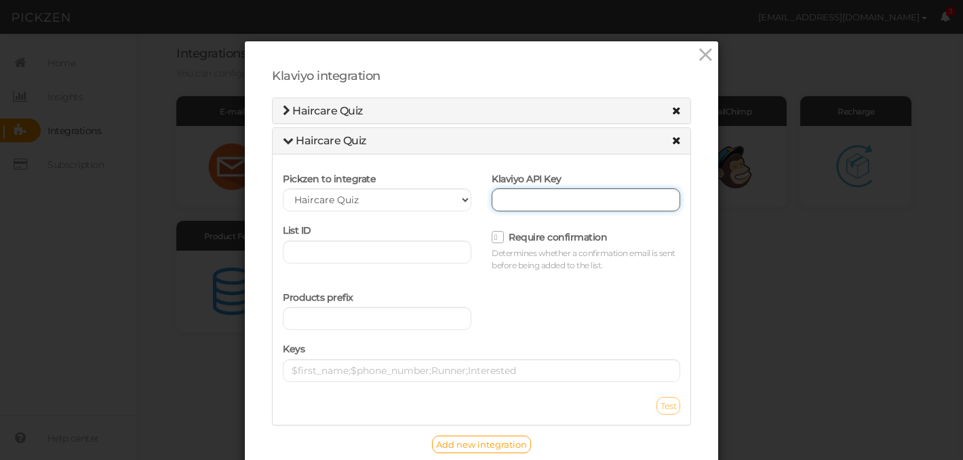
click at [515, 207] on input "text" at bounding box center [586, 199] width 188 height 23
paste input "V9SMGx"
type input "V9SMGx"
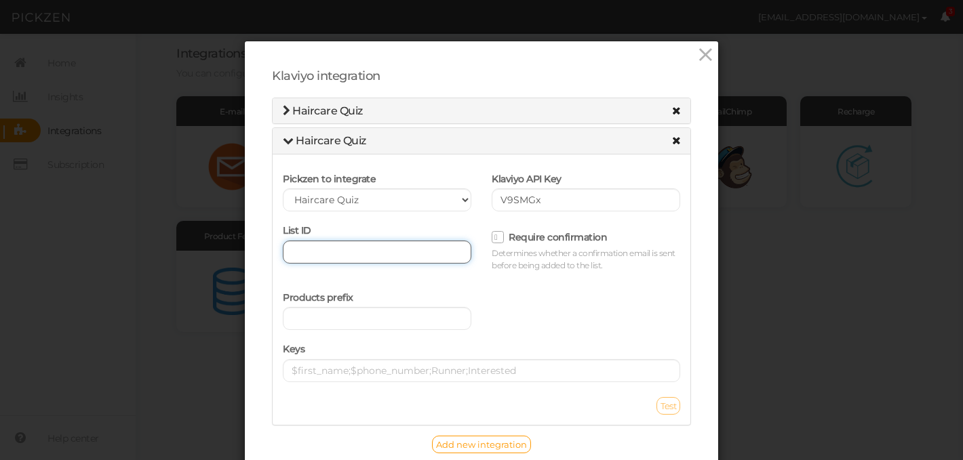
click at [294, 247] on input "text" at bounding box center [377, 252] width 188 height 23
click at [302, 250] on input "text" at bounding box center [377, 252] width 188 height 23
paste input "PICKZEN_PRODUCT_FINDER"
type input "PICKZEN_PRODUCT_FINDER"
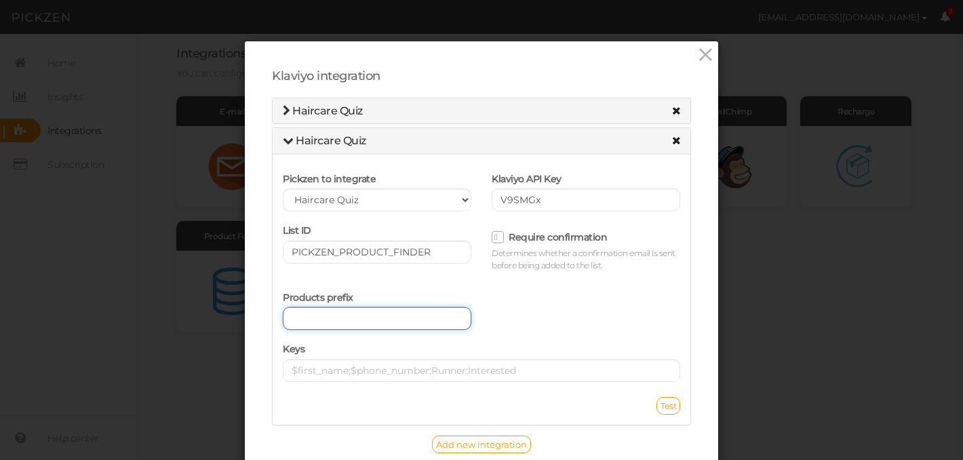
click at [325, 322] on input "text" at bounding box center [377, 318] width 188 height 23
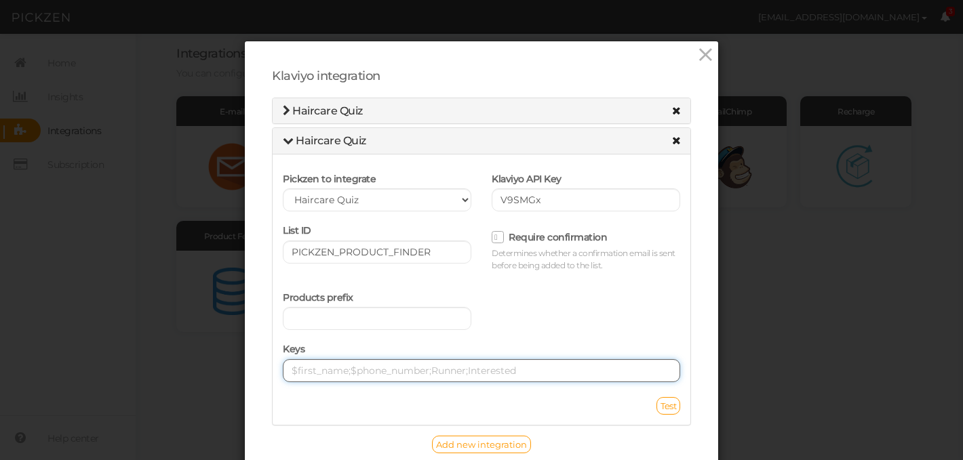
click at [359, 369] on input "text" at bounding box center [481, 370] width 397 height 23
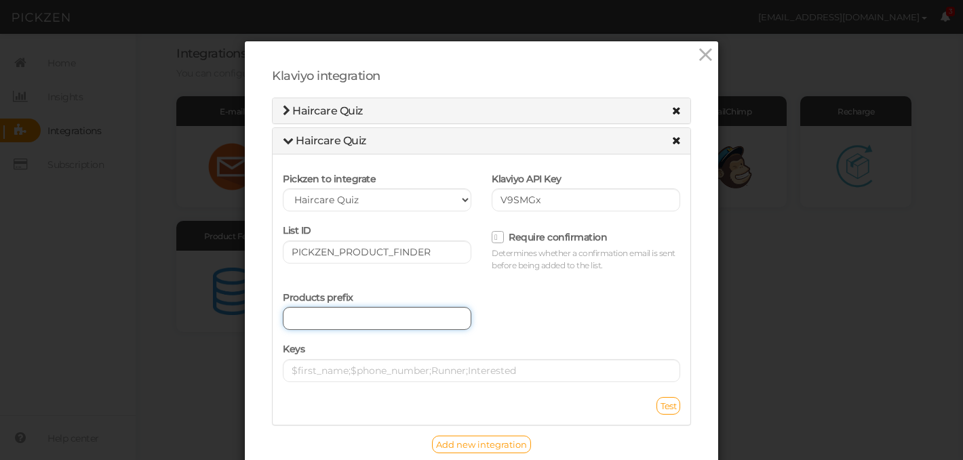
click at [394, 312] on input "text" at bounding box center [377, 318] width 188 height 23
click at [375, 320] on input "text" at bounding box center [377, 318] width 188 height 23
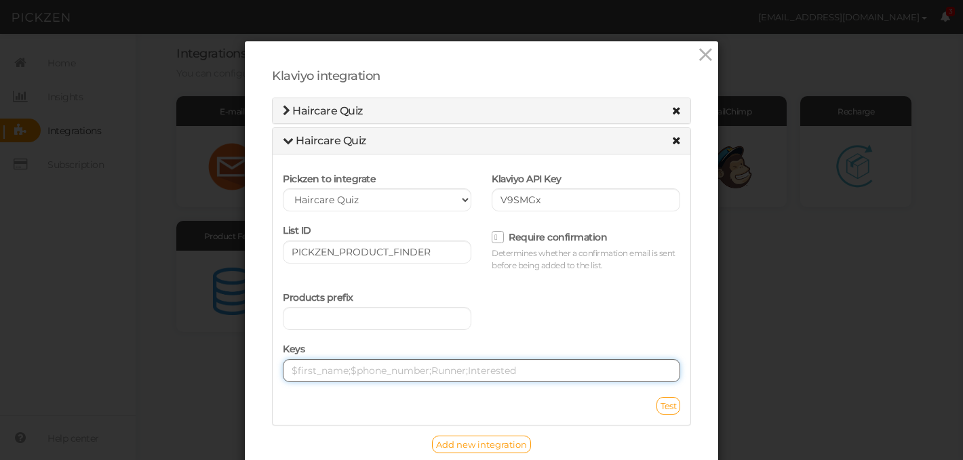
click at [362, 370] on input "text" at bounding box center [481, 370] width 397 height 23
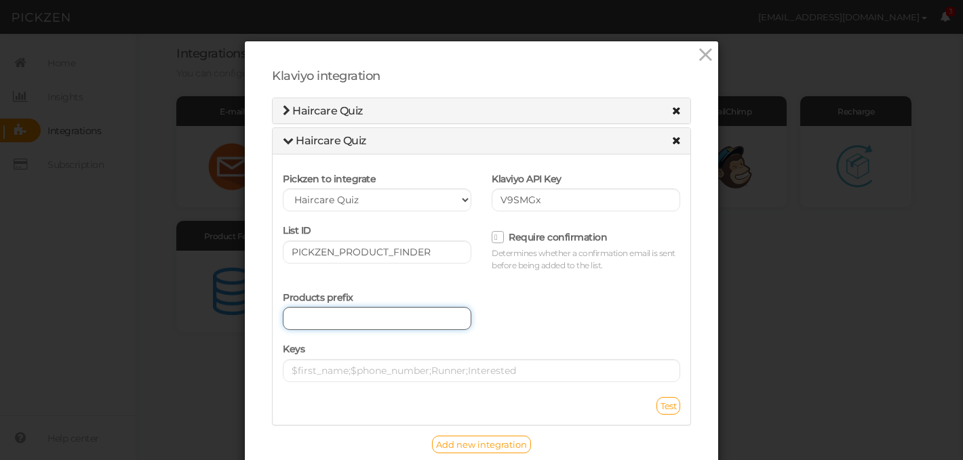
click at [390, 319] on input "text" at bounding box center [377, 318] width 188 height 23
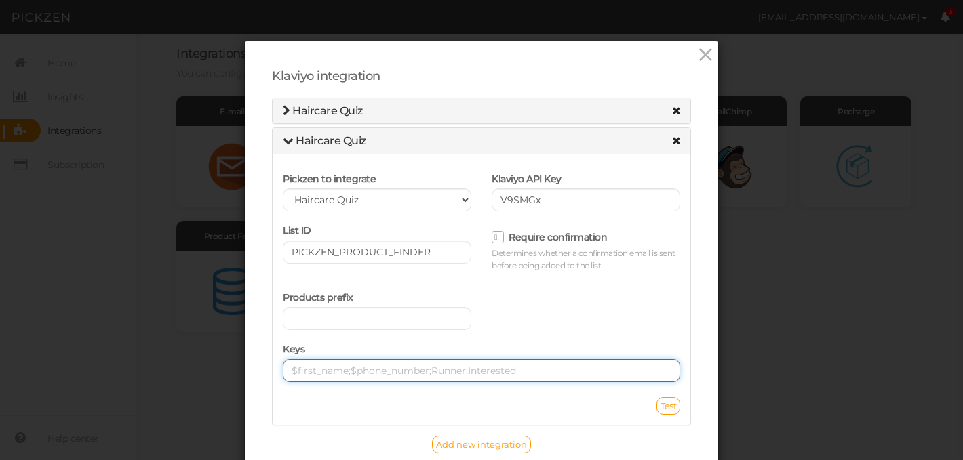
click at [311, 367] on input "text" at bounding box center [481, 370] width 397 height 23
click at [306, 372] on input "text" at bounding box center [481, 370] width 397 height 23
paste input "$first_name"
type input "$first_name"
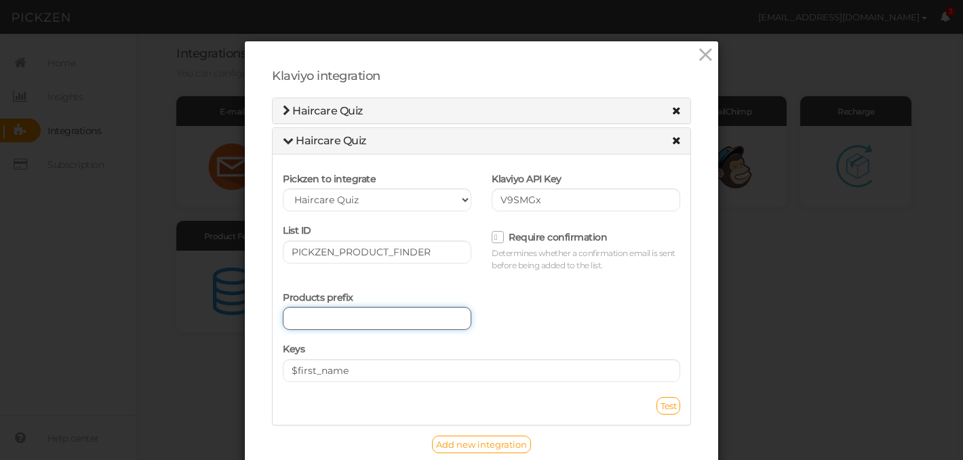
click at [329, 321] on input "text" at bounding box center [377, 318] width 188 height 23
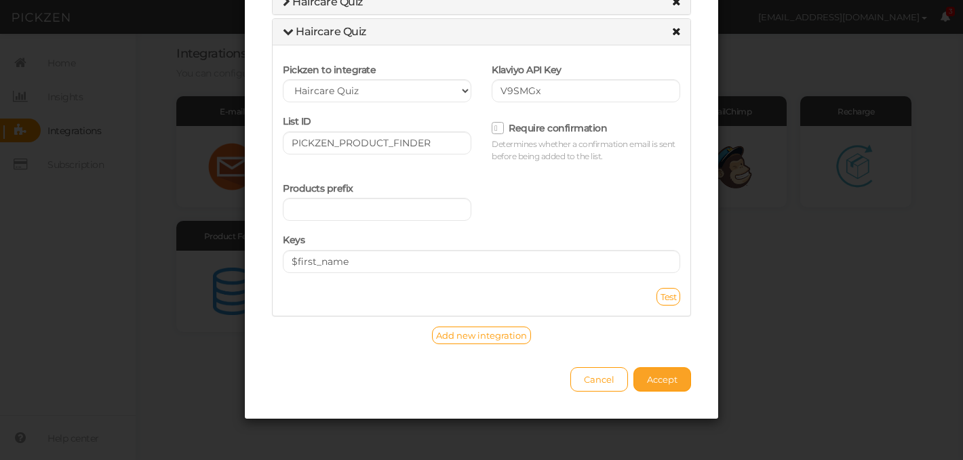
click at [666, 382] on span "Accept" at bounding box center [662, 379] width 31 height 11
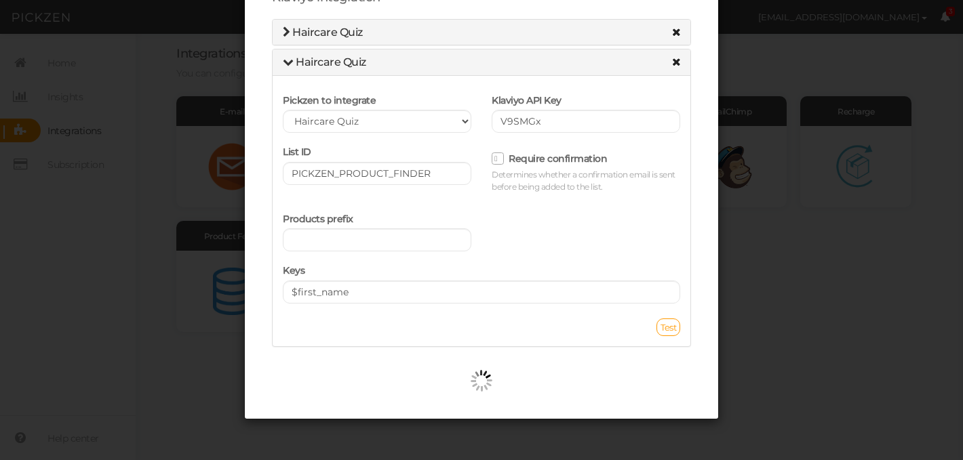
scroll to position [79, 0]
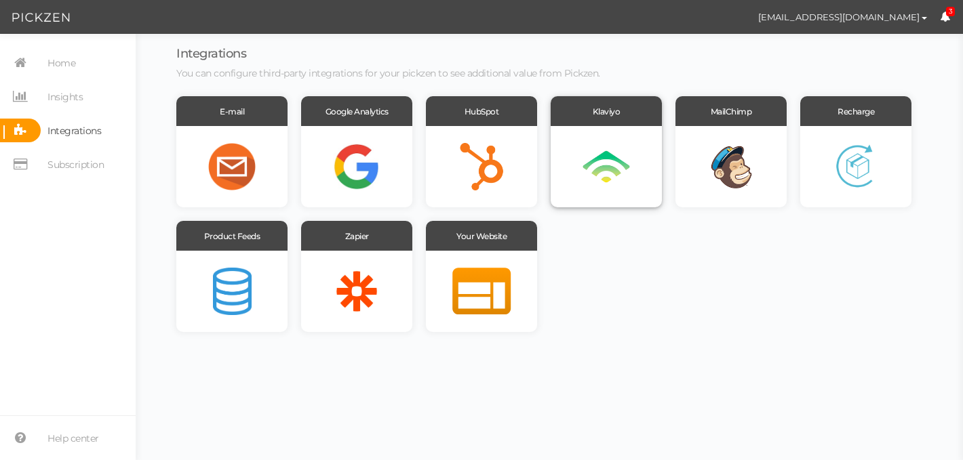
click at [615, 163] on div at bounding box center [606, 166] width 111 height 81
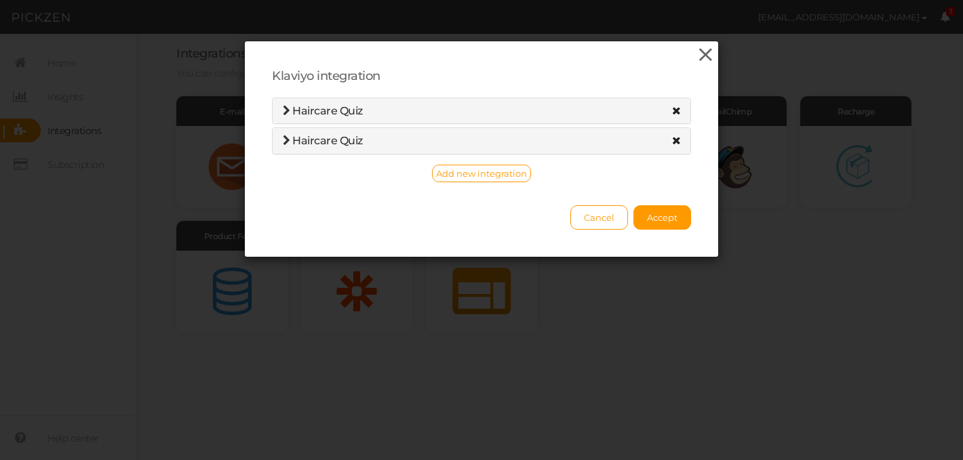
click at [709, 54] on icon at bounding box center [706, 55] width 20 height 20
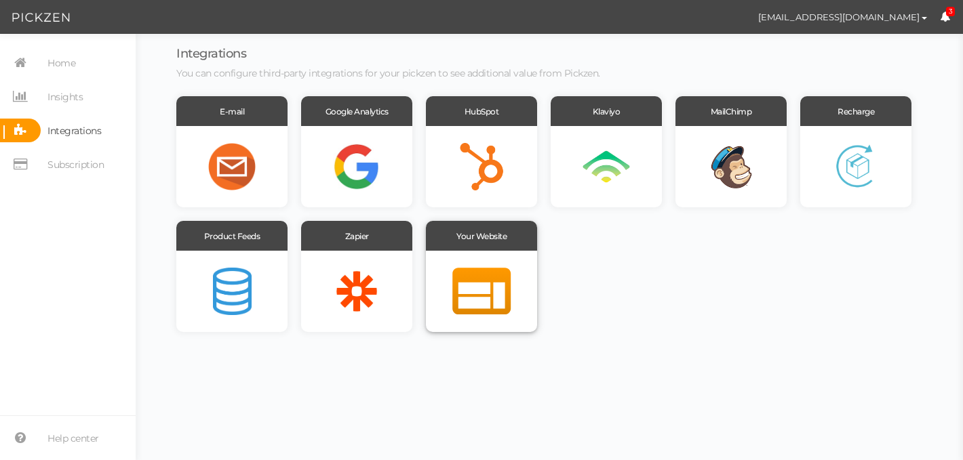
click at [476, 286] on div at bounding box center [481, 291] width 111 height 81
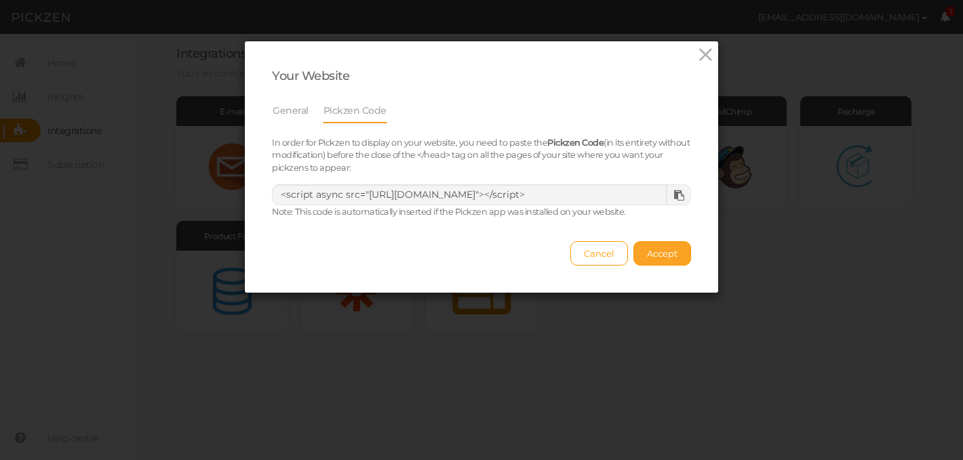
click at [665, 259] on button "Accept" at bounding box center [662, 253] width 58 height 24
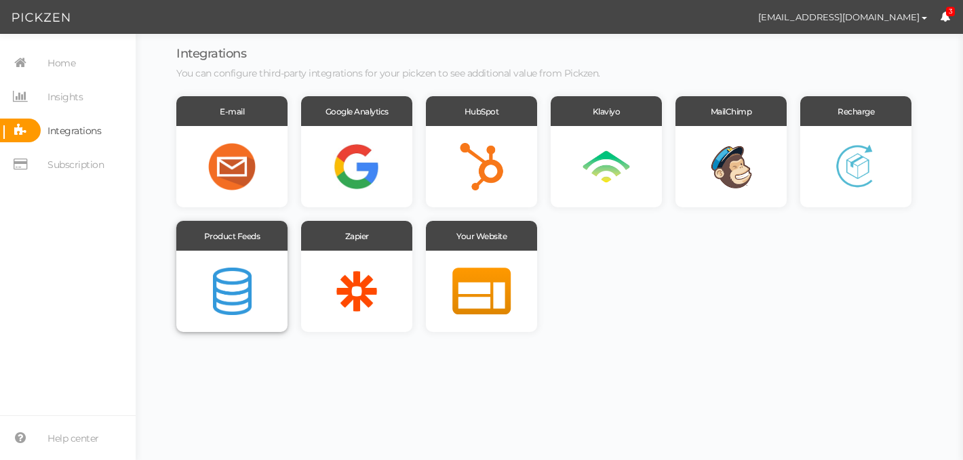
click at [218, 285] on div at bounding box center [231, 291] width 111 height 81
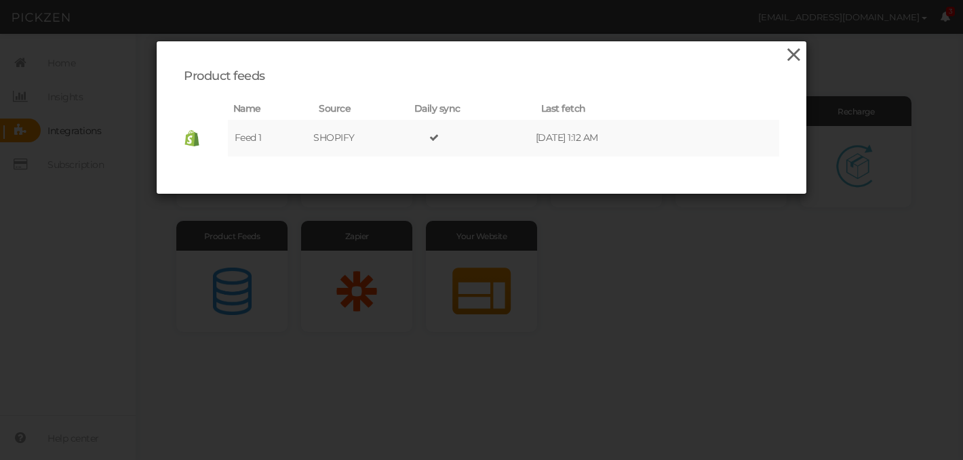
click at [794, 57] on icon at bounding box center [794, 55] width 20 height 20
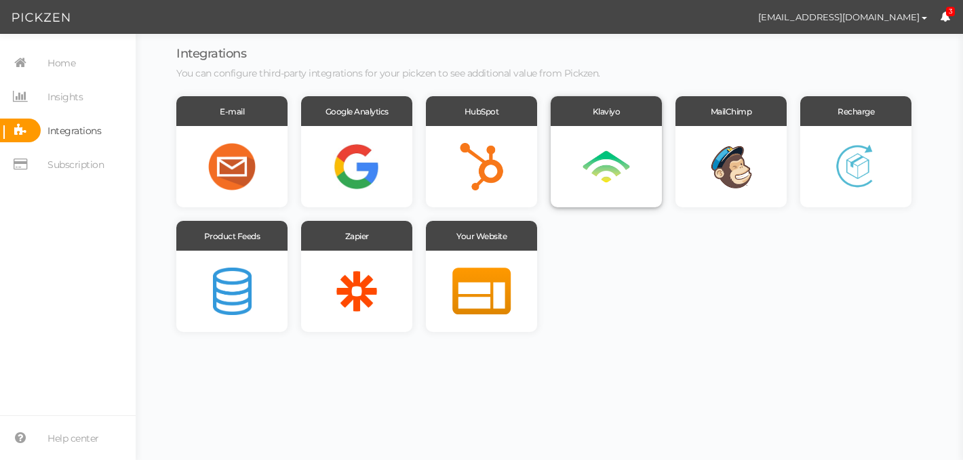
click at [599, 155] on div at bounding box center [606, 166] width 111 height 81
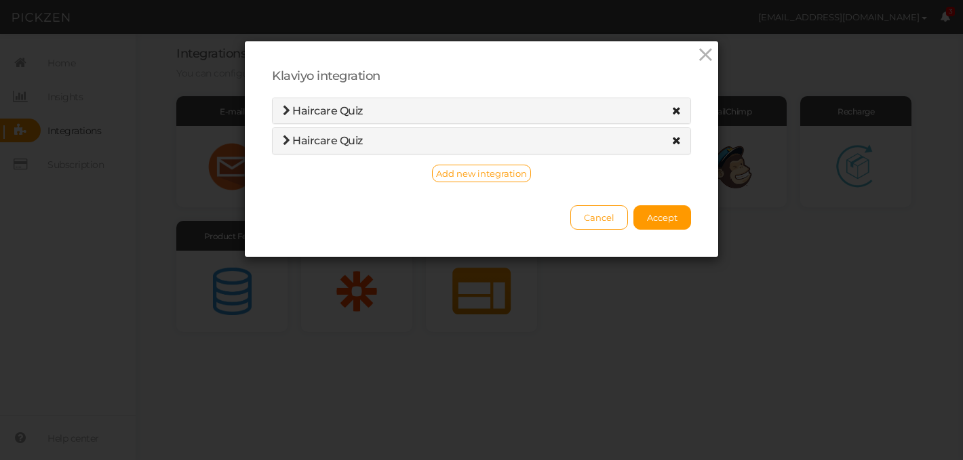
click at [477, 115] on h4 "Haircare Quiz" at bounding box center [481, 111] width 397 height 12
click at [313, 109] on span "Haircare Quiz" at bounding box center [327, 110] width 71 height 13
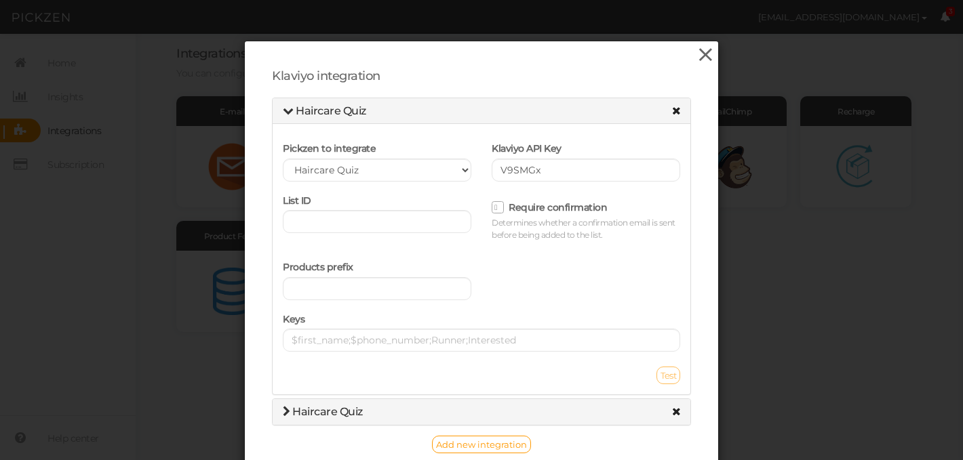
click at [703, 56] on icon at bounding box center [706, 55] width 20 height 20
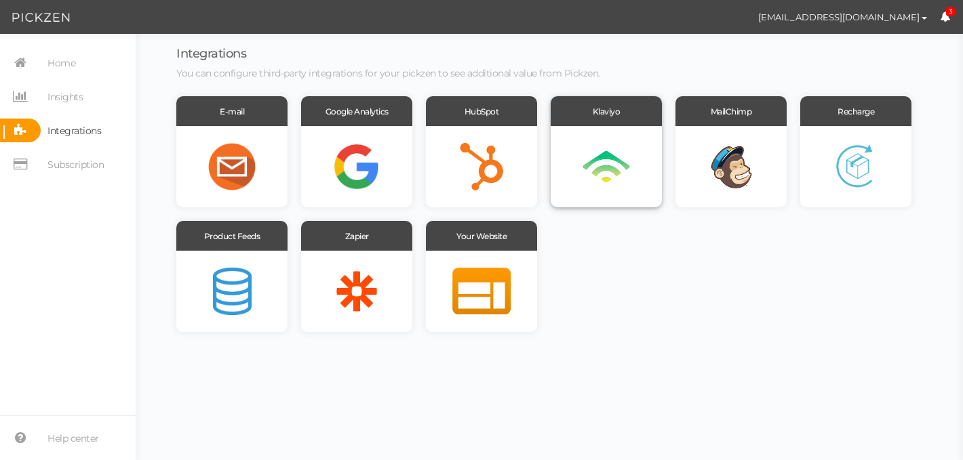
click at [600, 127] on div at bounding box center [606, 166] width 111 height 81
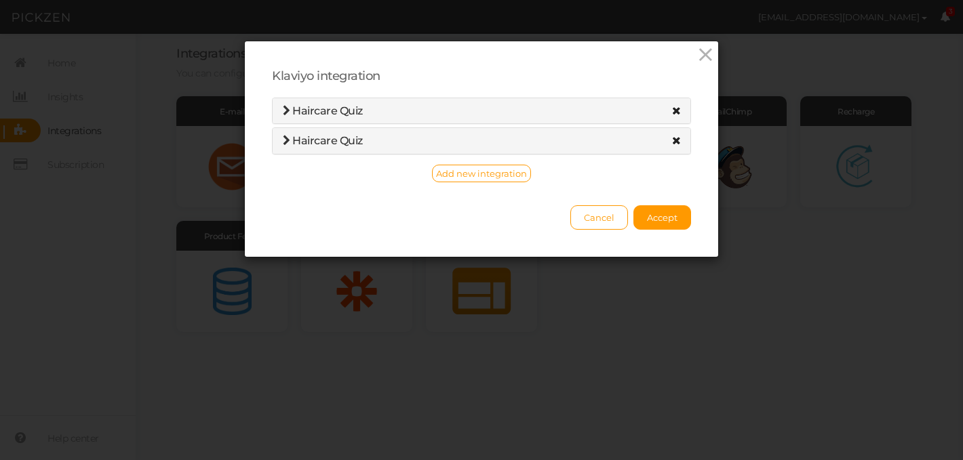
click at [342, 151] on div "Haircare Quiz" at bounding box center [482, 141] width 418 height 26
click at [292, 141] on span "Haircare Quiz" at bounding box center [323, 140] width 80 height 13
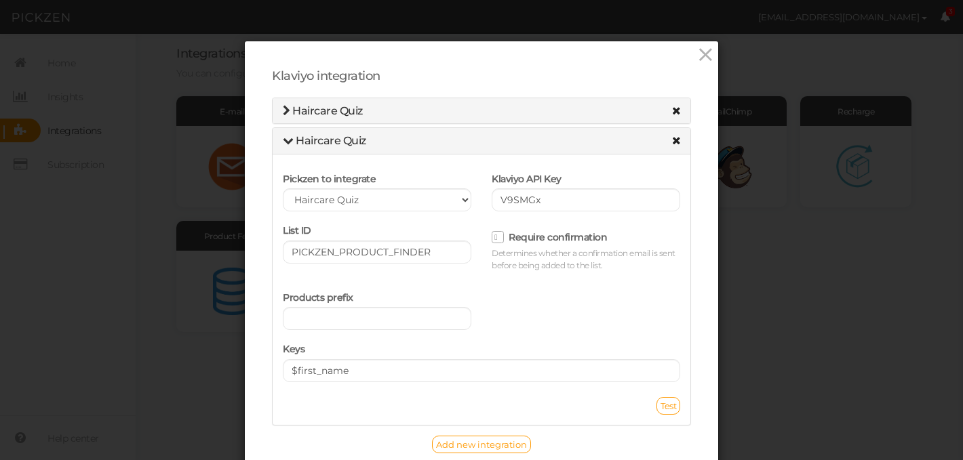
click at [285, 112] on icon at bounding box center [286, 110] width 7 height 11
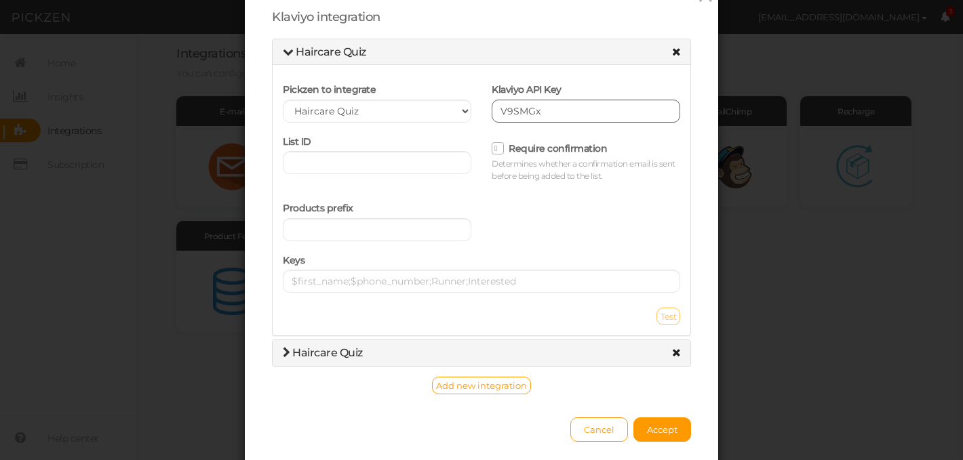
scroll to position [0, 0]
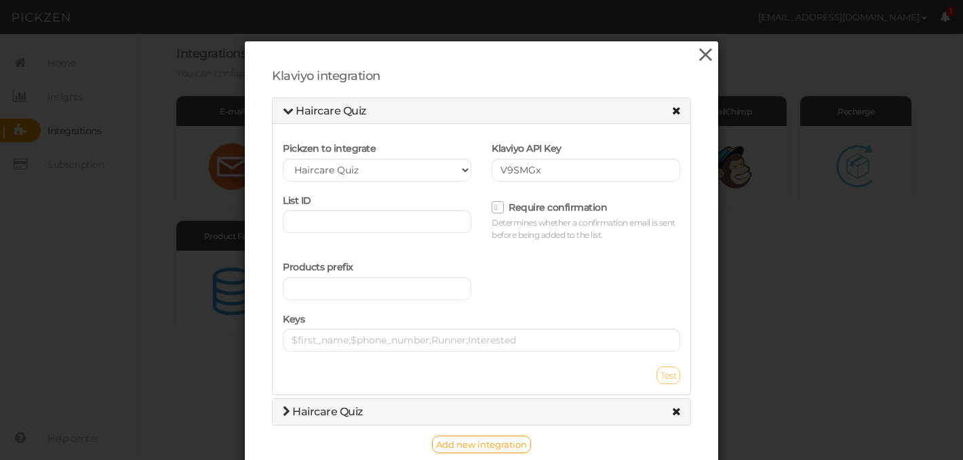
click at [702, 59] on icon at bounding box center [706, 55] width 20 height 20
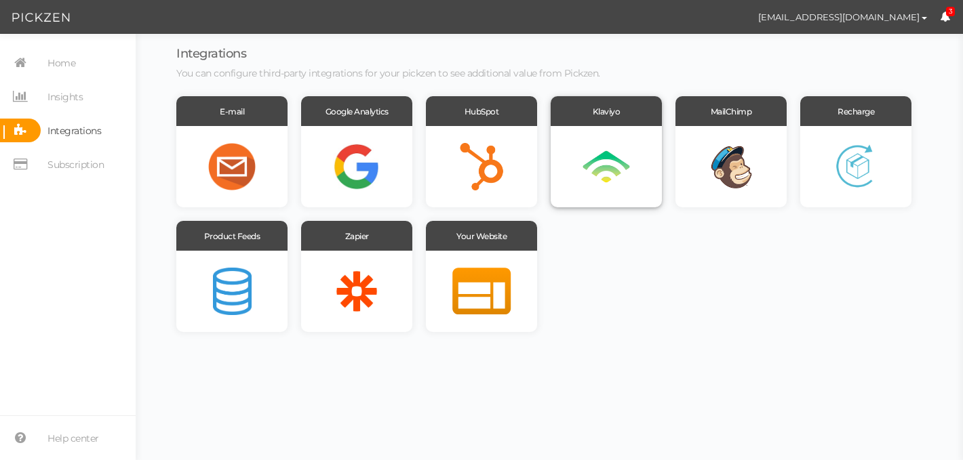
click at [613, 149] on div at bounding box center [606, 166] width 111 height 81
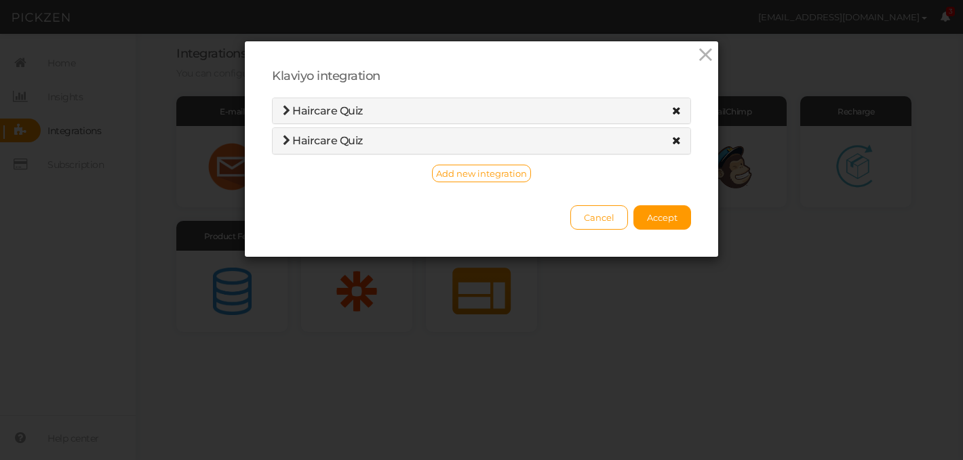
click at [313, 145] on span "Haircare Quiz" at bounding box center [327, 140] width 71 height 13
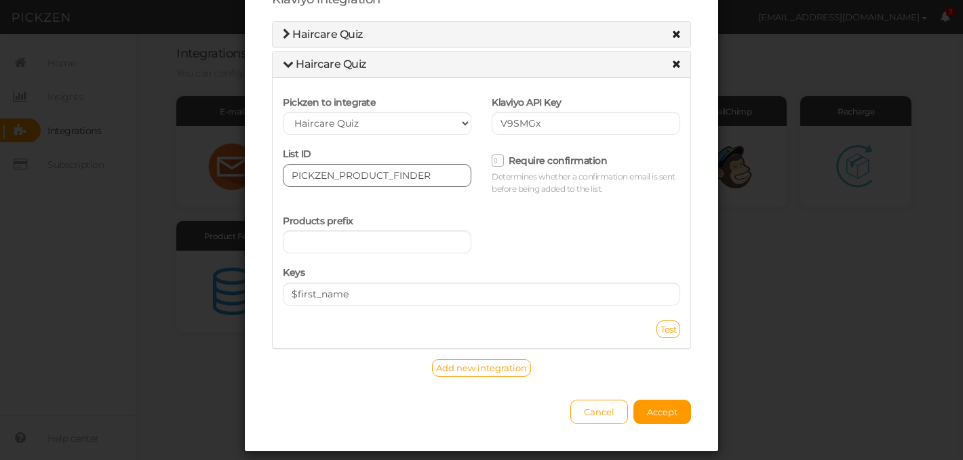
scroll to position [109, 0]
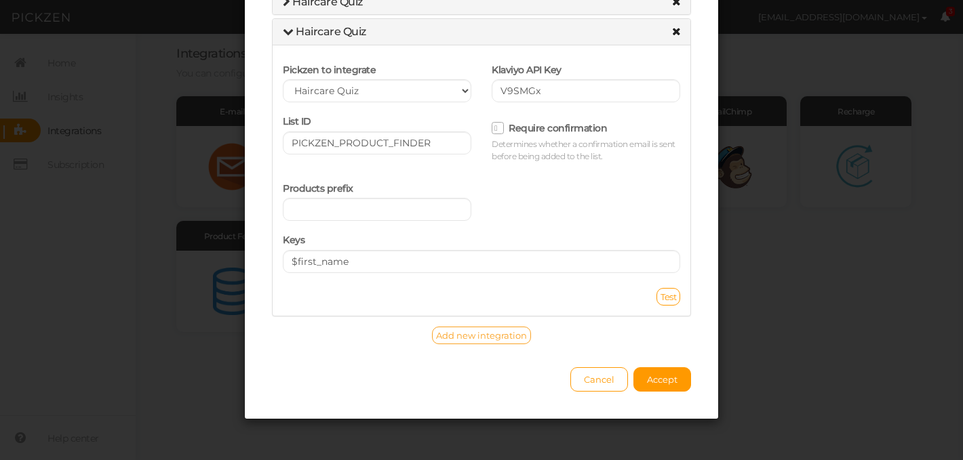
click at [495, 340] on span "Add new integration" at bounding box center [481, 335] width 91 height 11
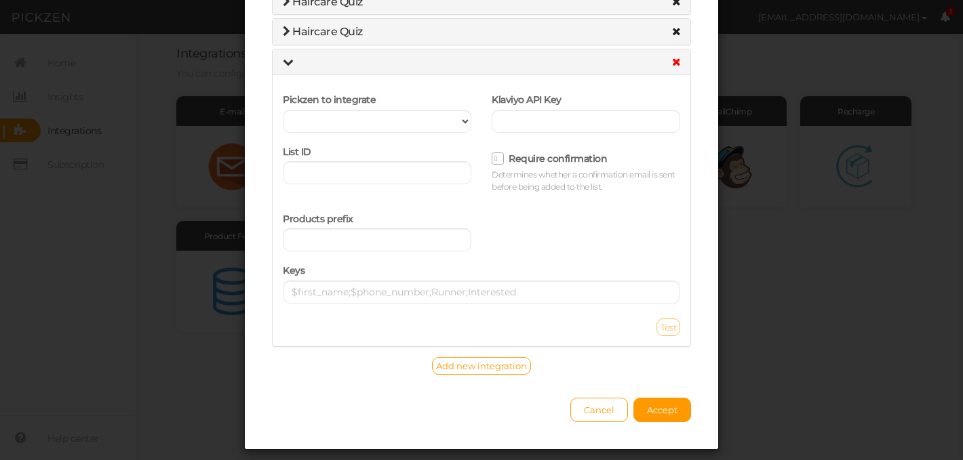
click at [675, 62] on icon at bounding box center [676, 61] width 9 height 11
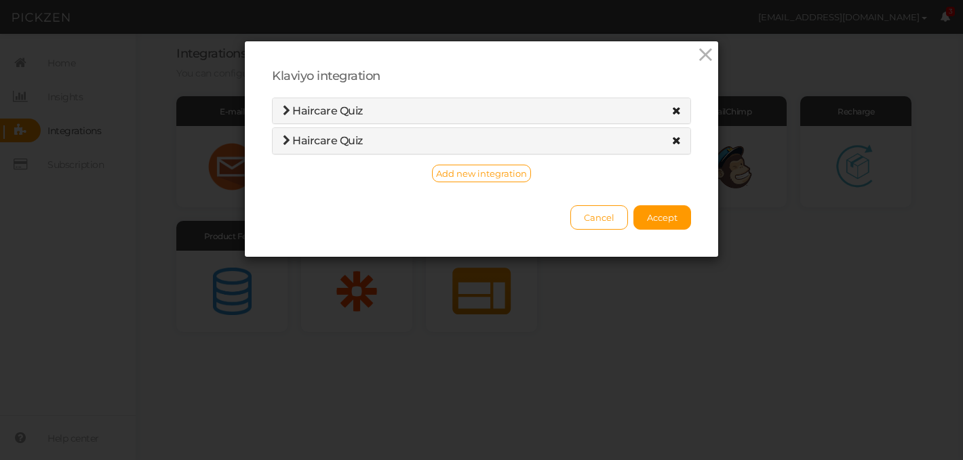
click at [499, 146] on div "Haircare Quiz" at bounding box center [482, 141] width 418 height 26
click at [300, 138] on span "Haircare Quiz" at bounding box center [327, 140] width 71 height 13
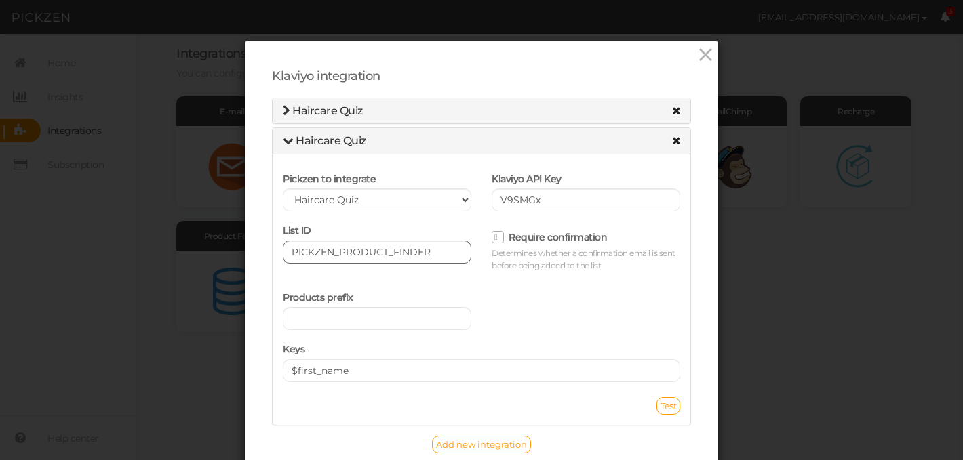
scroll to position [109, 0]
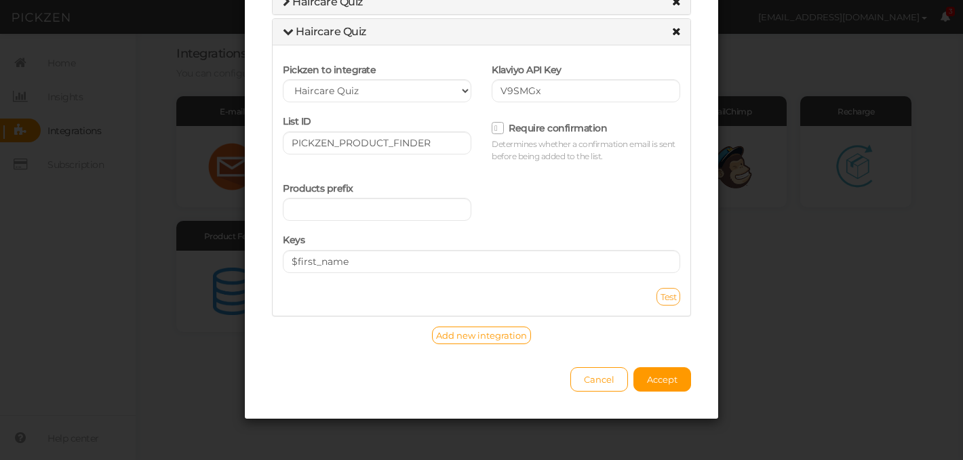
click at [667, 296] on span "Test" at bounding box center [668, 297] width 16 height 11
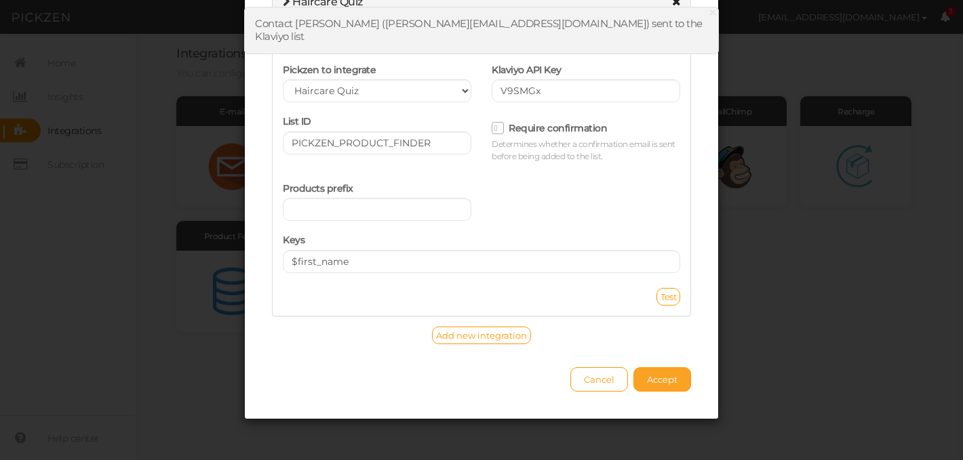
click at [657, 381] on span "Accept" at bounding box center [662, 379] width 31 height 11
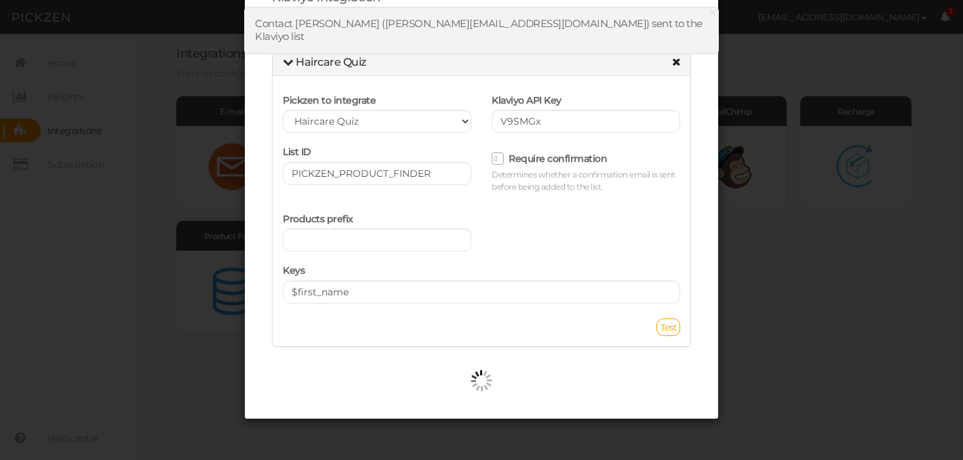
scroll to position [79, 0]
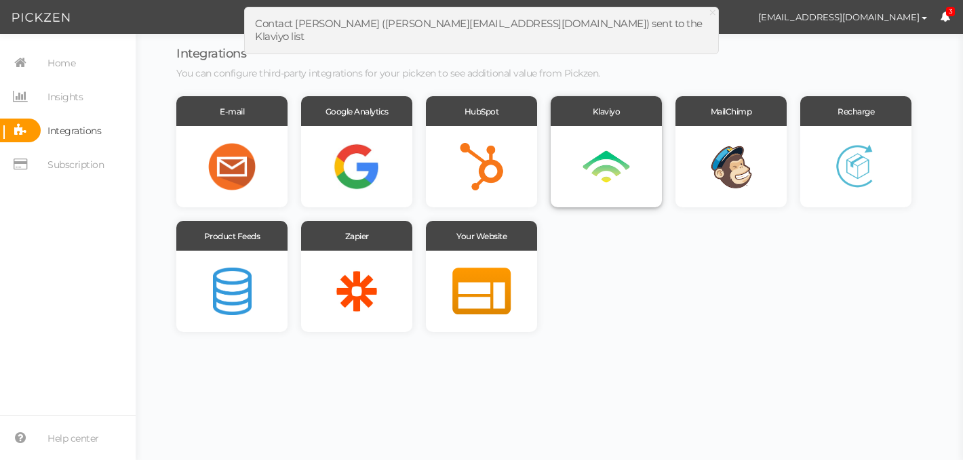
click at [587, 165] on div at bounding box center [606, 166] width 111 height 81
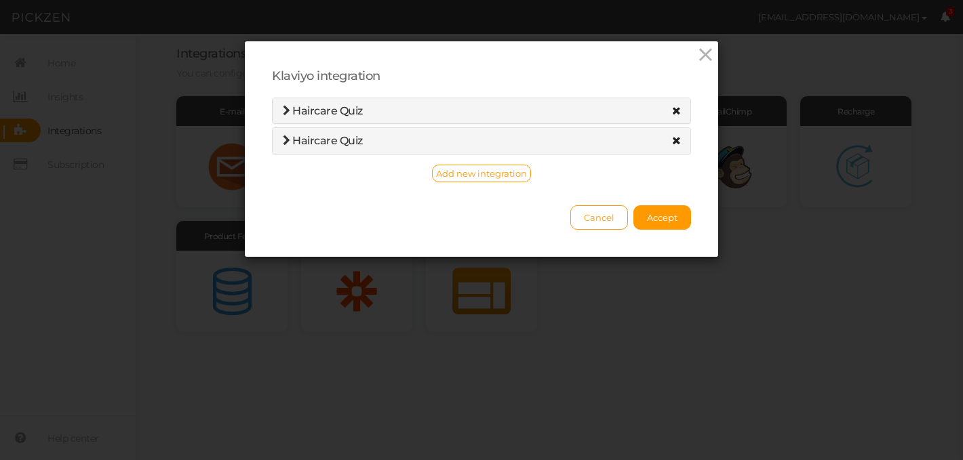
click at [355, 148] on div "Haircare Quiz" at bounding box center [482, 141] width 418 height 26
click at [285, 141] on icon at bounding box center [286, 140] width 7 height 11
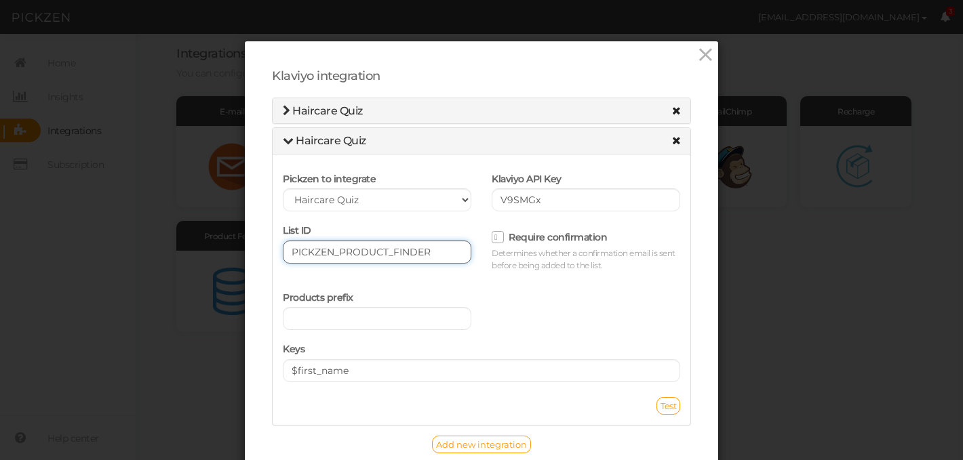
click at [438, 249] on input "PICKZEN_PRODUCT_FINDER" at bounding box center [377, 252] width 188 height 23
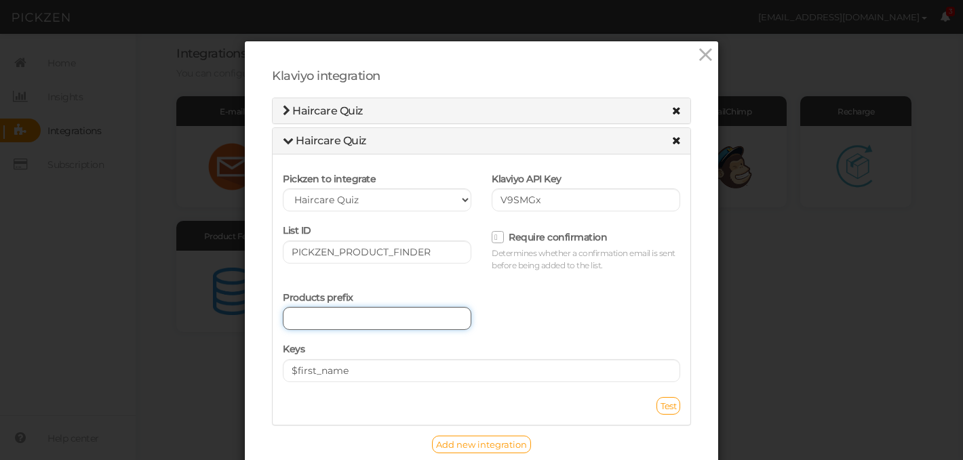
click at [315, 321] on input "text" at bounding box center [377, 318] width 188 height 23
click at [674, 407] on span "Test" at bounding box center [668, 406] width 16 height 11
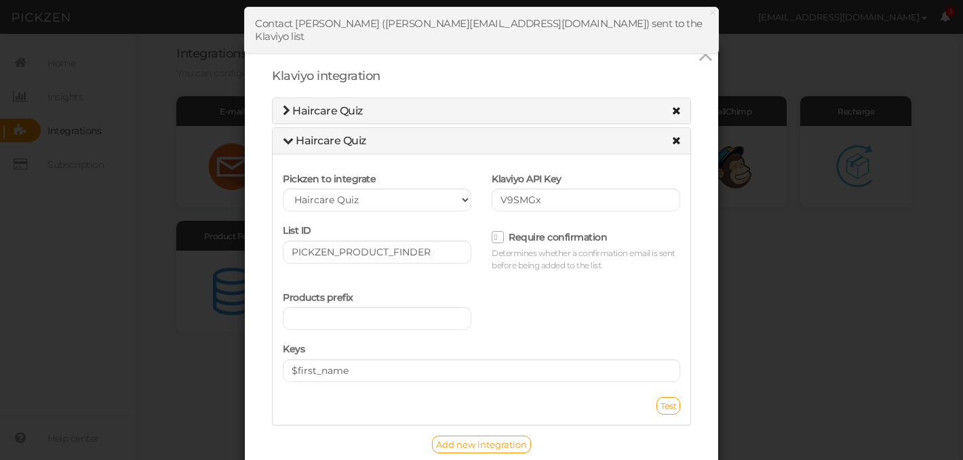
click at [407, 110] on h4 "Haircare Quiz" at bounding box center [481, 111] width 397 height 12
click at [306, 140] on span "Haircare Quiz" at bounding box center [331, 140] width 71 height 13
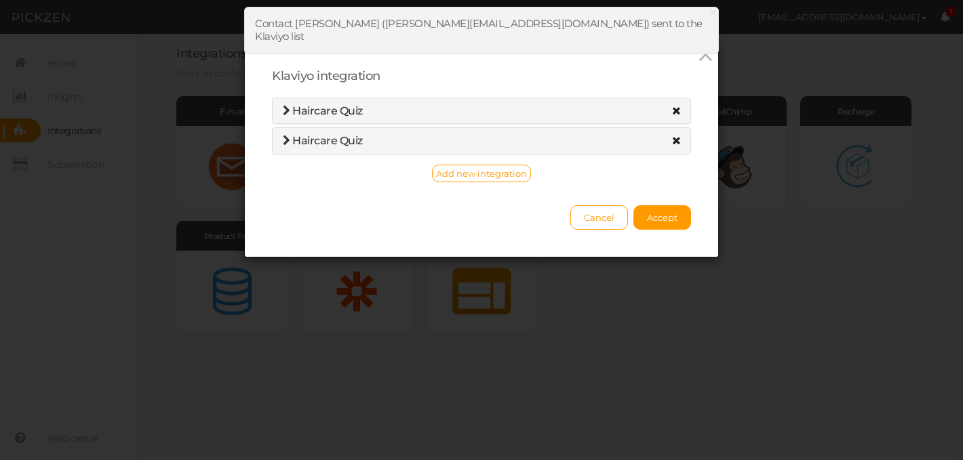
click at [284, 114] on icon at bounding box center [286, 110] width 7 height 11
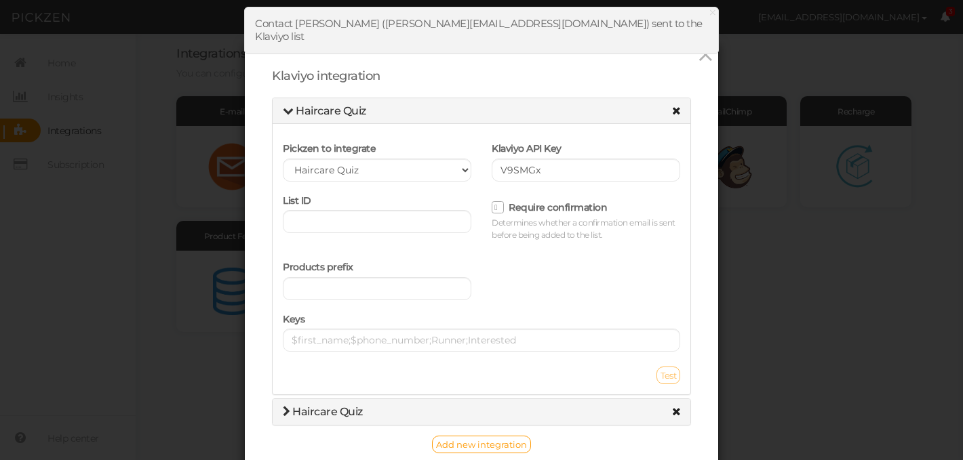
click at [287, 108] on icon at bounding box center [288, 110] width 11 height 11
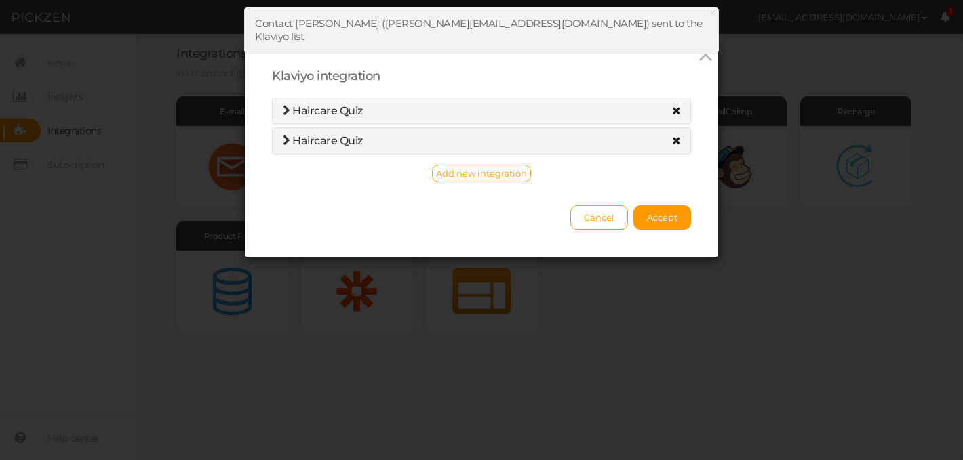
click at [296, 138] on span "Haircare Quiz" at bounding box center [327, 140] width 71 height 13
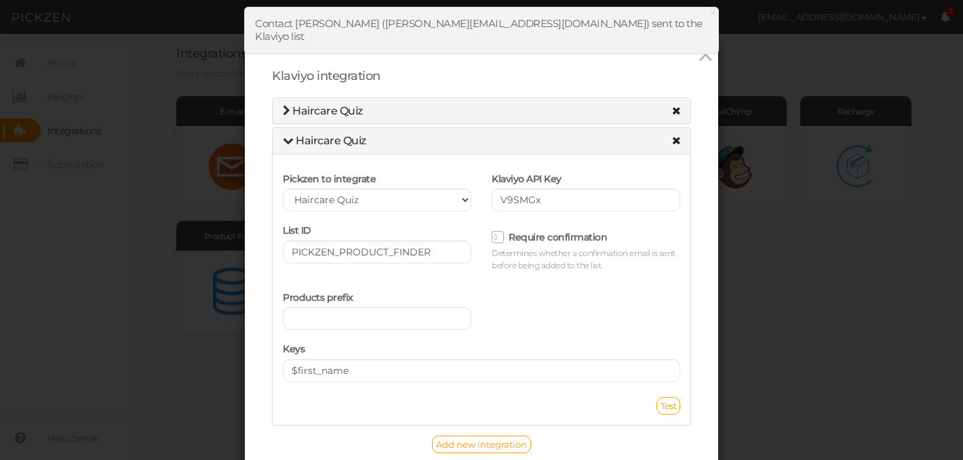
click at [283, 110] on icon at bounding box center [286, 110] width 7 height 11
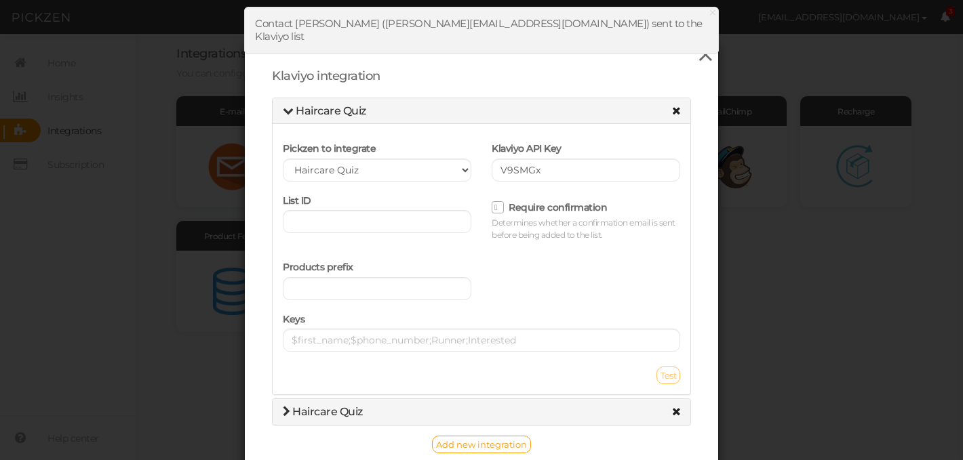
click at [704, 55] on icon at bounding box center [706, 55] width 20 height 20
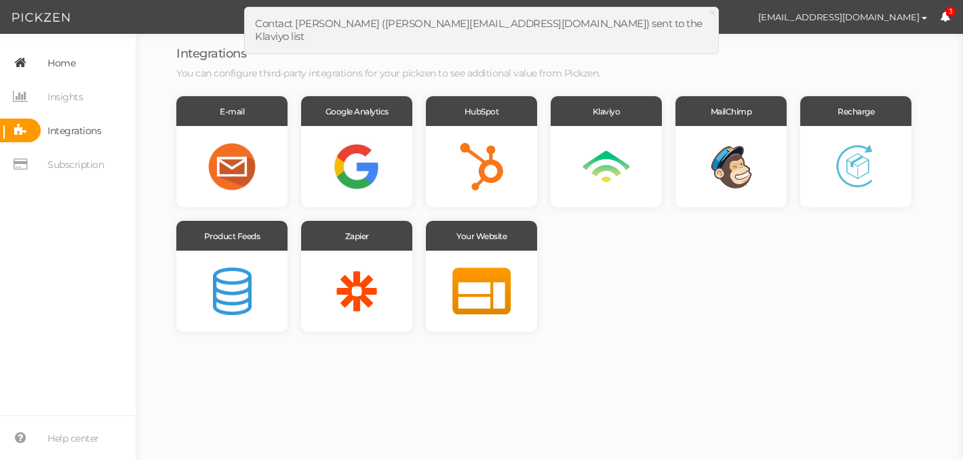
click at [59, 65] on span "Home" at bounding box center [61, 63] width 28 height 22
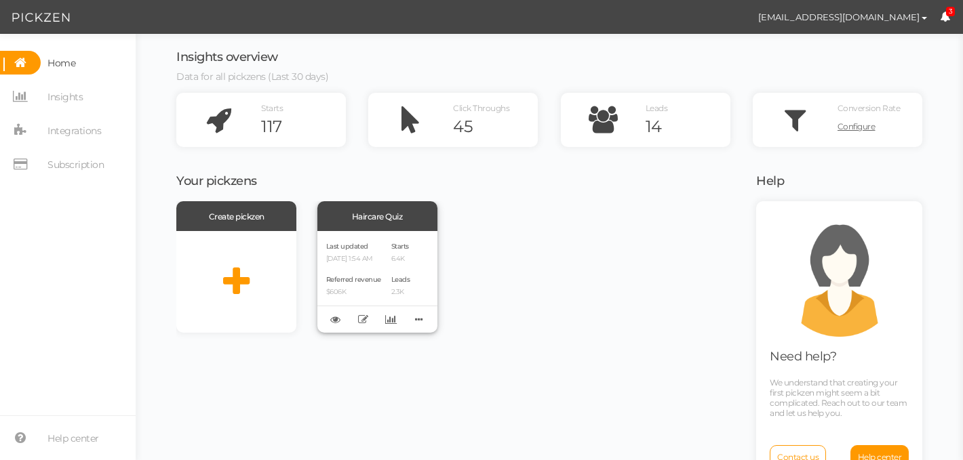
click at [385, 266] on div "Last updated [DATE] 1:54 AM Referred revenue $606K Starts 6.4K Leads 2.3K" at bounding box center [377, 282] width 120 height 102
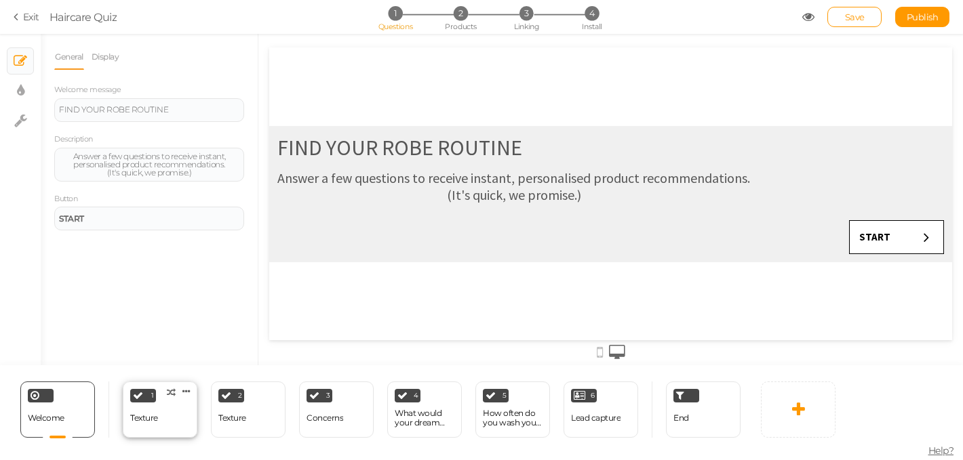
click at [148, 400] on div "1" at bounding box center [143, 396] width 26 height 14
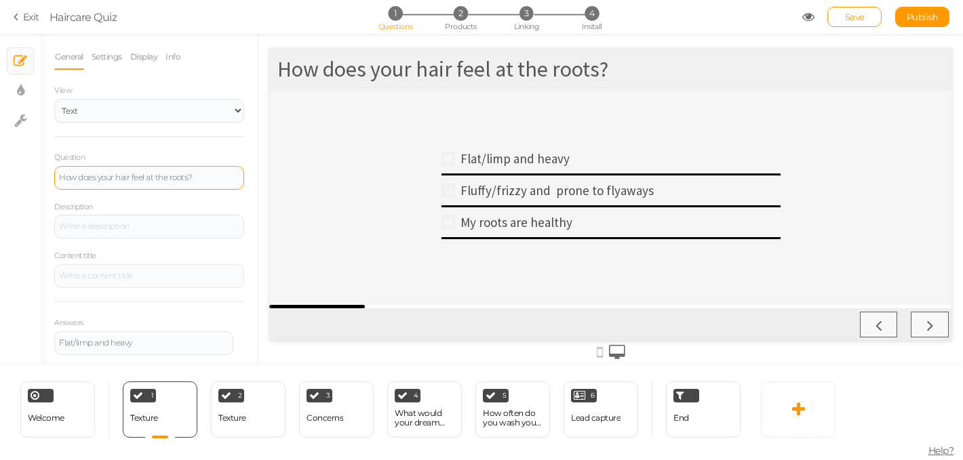
click at [169, 186] on div "How does your hair feel at the roots?" at bounding box center [149, 178] width 190 height 24
click at [554, 160] on div "Flat/limp and heavy" at bounding box center [620, 159] width 320 height 16
click at [446, 160] on div at bounding box center [448, 158] width 7 height 7
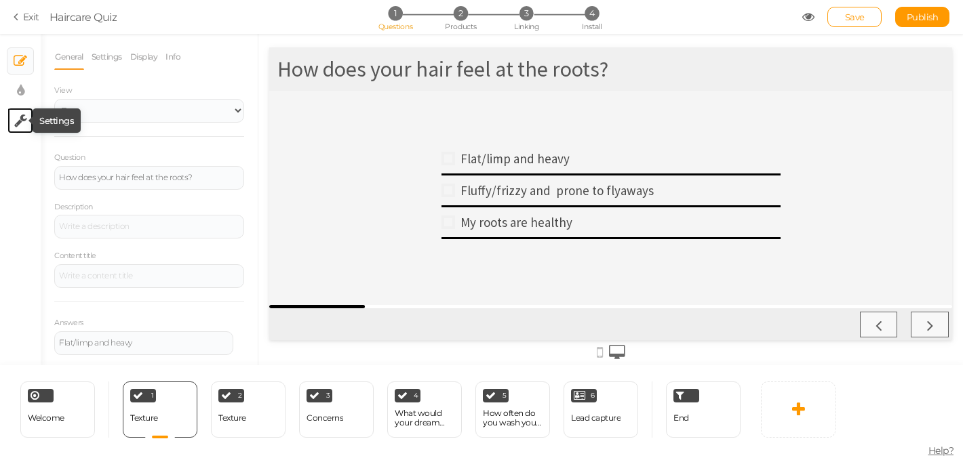
click at [15, 123] on icon at bounding box center [20, 121] width 13 height 14
select select "en"
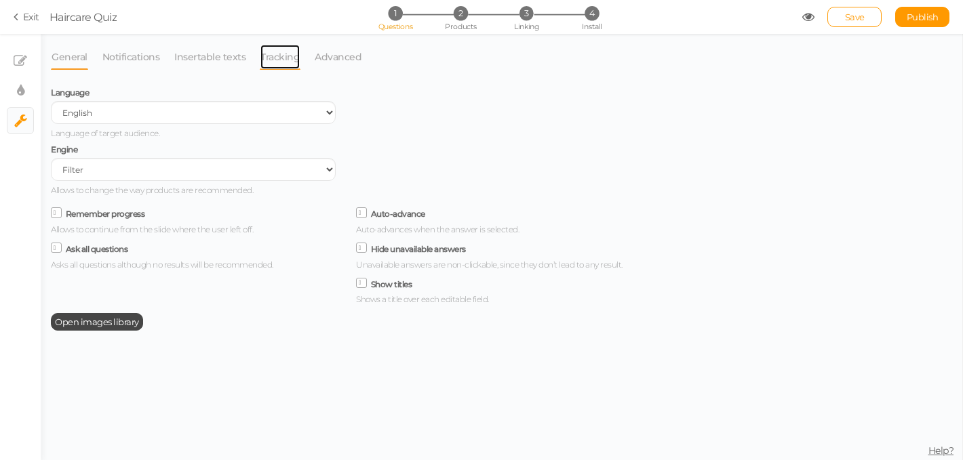
click at [277, 60] on link "Tracking" at bounding box center [280, 57] width 41 height 26
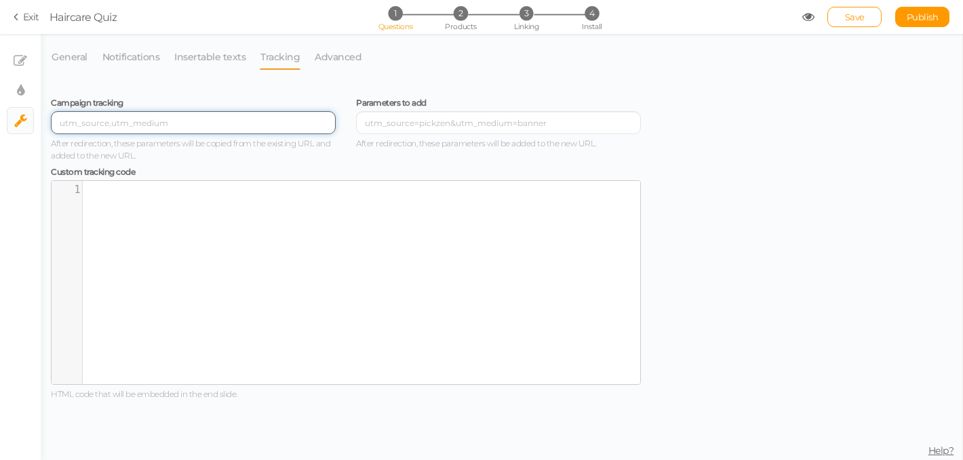
click at [132, 123] on input "text" at bounding box center [193, 122] width 285 height 23
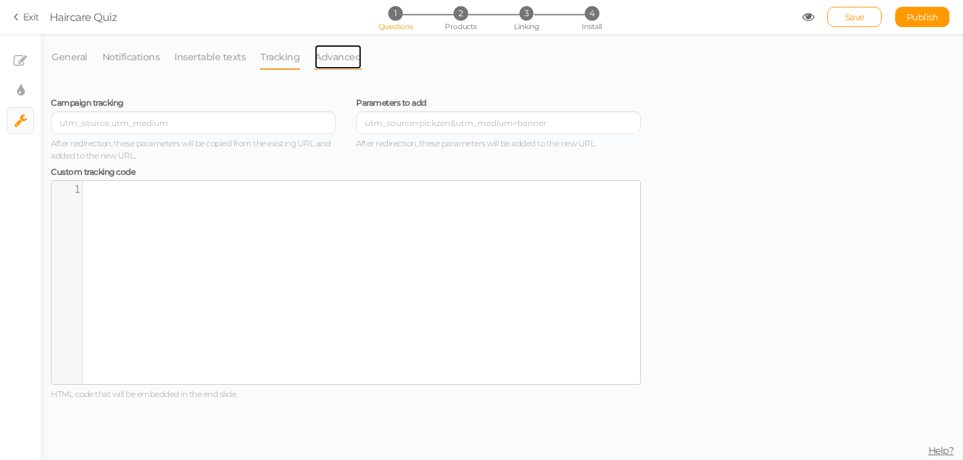
click at [332, 61] on link "Advanced" at bounding box center [338, 57] width 48 height 26
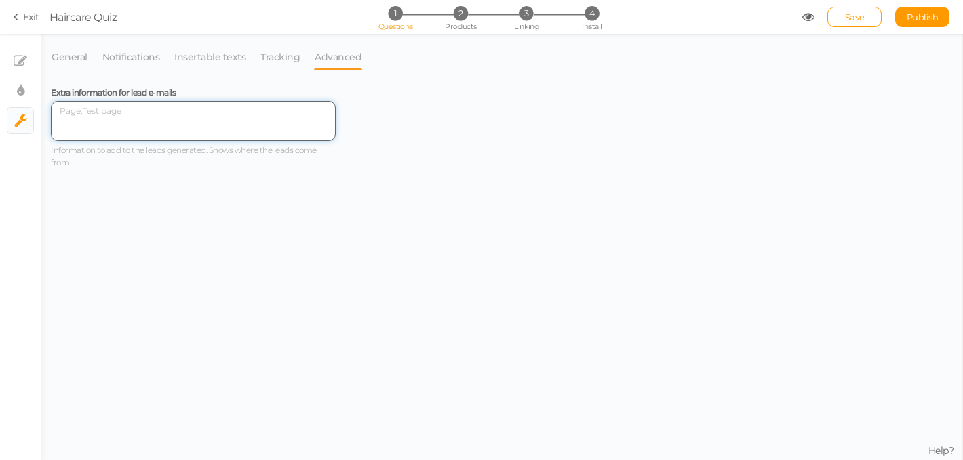
click at [102, 111] on textarea at bounding box center [193, 121] width 285 height 40
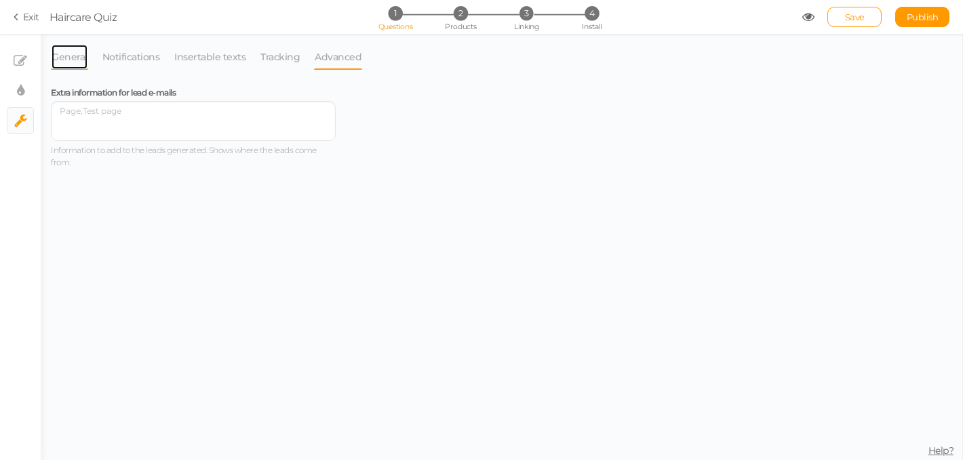
click at [77, 58] on link "General" at bounding box center [69, 57] width 37 height 26
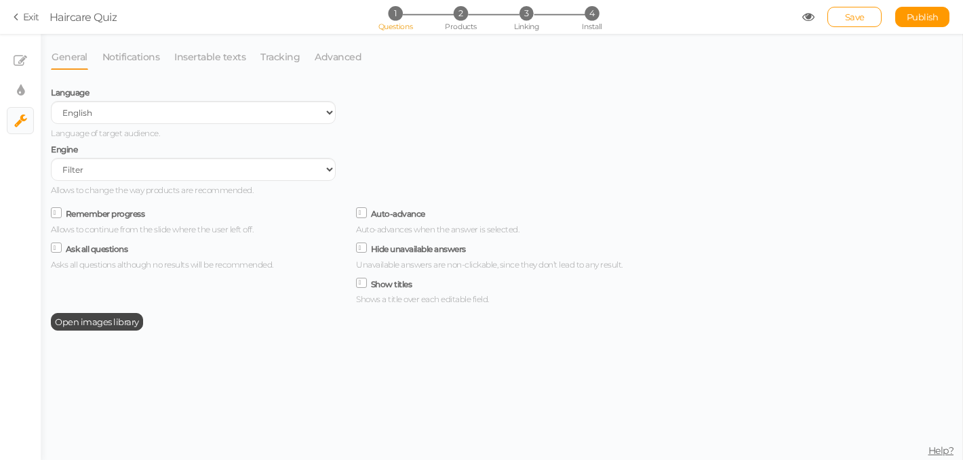
click at [399, 20] on div "1 Questions 2 Products 3 Linking 4 Install" at bounding box center [481, 18] width 284 height 24
click at [391, 18] on span "1" at bounding box center [395, 13] width 14 height 14
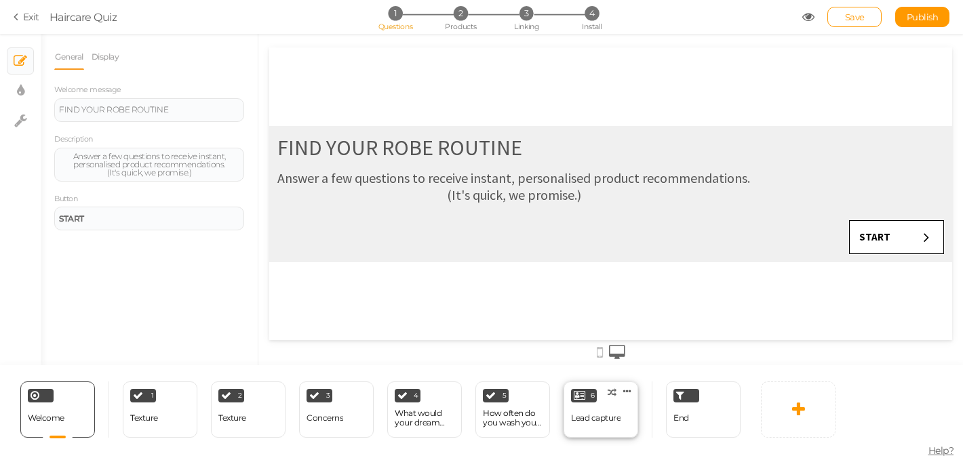
click at [590, 403] on div "6 Lead capture × Define the conditions to show this slide. Clone Change type De…" at bounding box center [600, 410] width 75 height 56
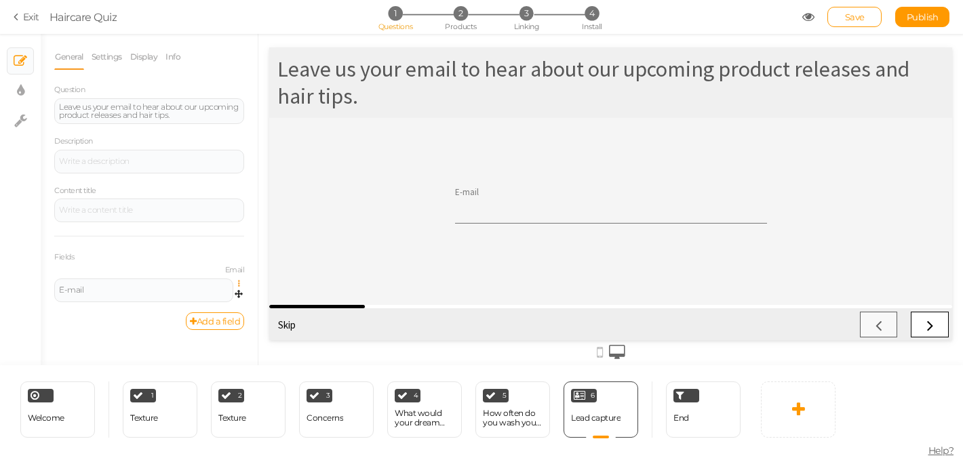
click at [238, 284] on icon at bounding box center [242, 284] width 9 height 8
click at [198, 303] on link "Settings" at bounding box center [189, 303] width 107 height 14
select select "email"
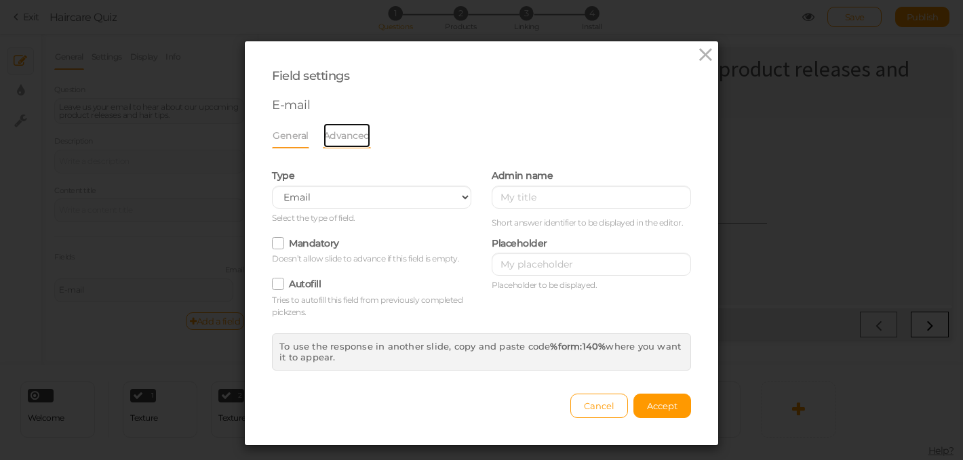
click at [351, 139] on link "Advanced" at bounding box center [347, 136] width 48 height 26
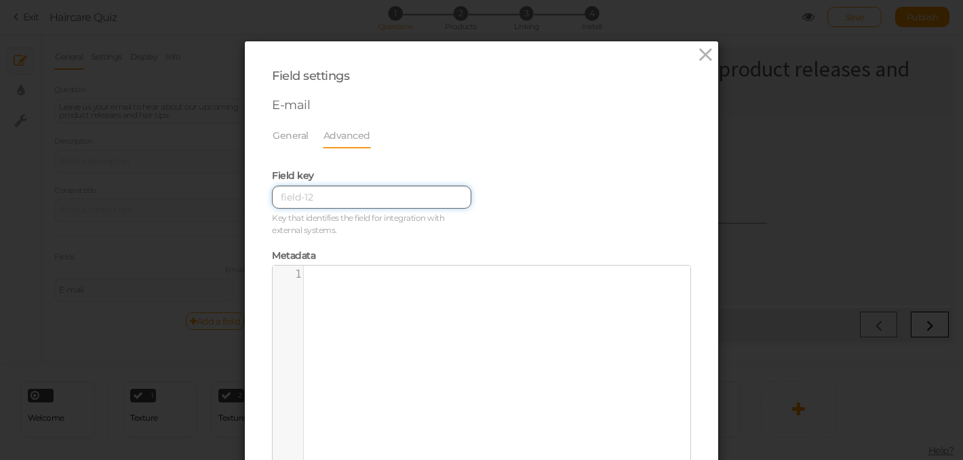
click at [312, 197] on input at bounding box center [371, 197] width 199 height 23
type input "F"
click at [157, 147] on div "Field settings E-mail General Advanced Type Text Text area Number Complete name…" at bounding box center [481, 230] width 963 height 460
click at [703, 56] on icon at bounding box center [706, 55] width 20 height 20
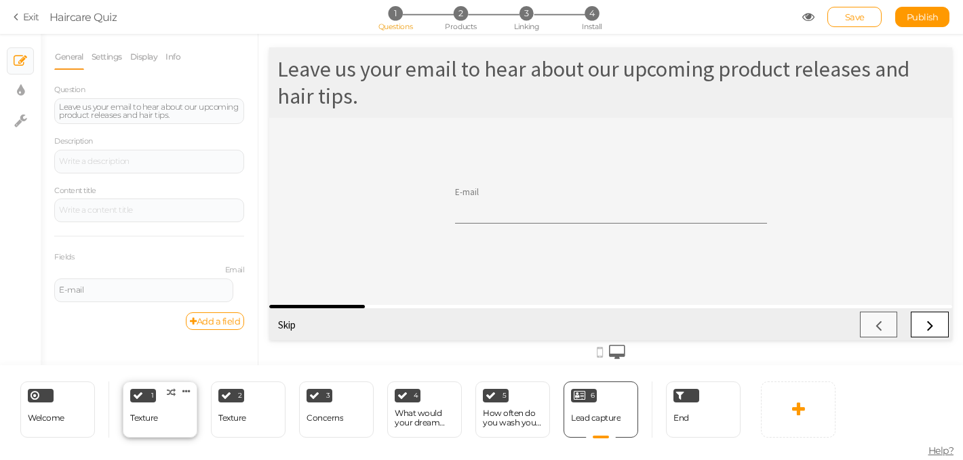
click at [137, 416] on div "Texture" at bounding box center [144, 418] width 28 height 9
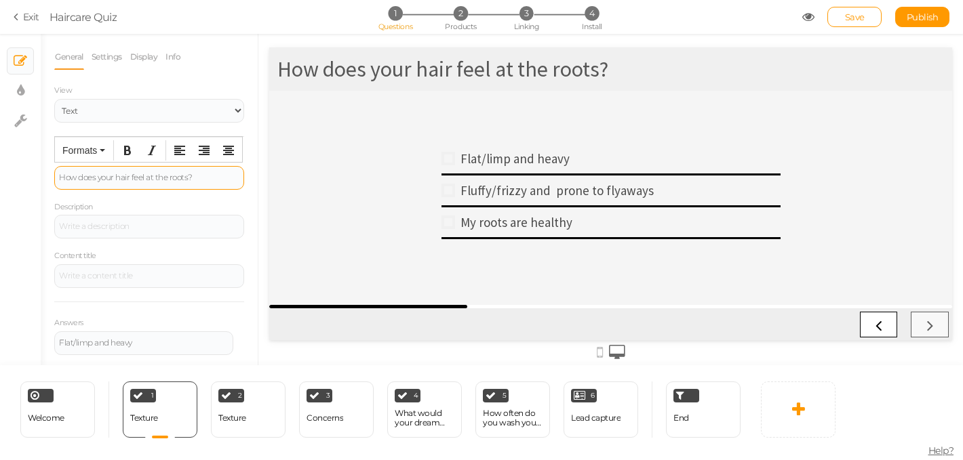
click at [228, 186] on div "How does your hair feel at the roots?" at bounding box center [149, 178] width 190 height 24
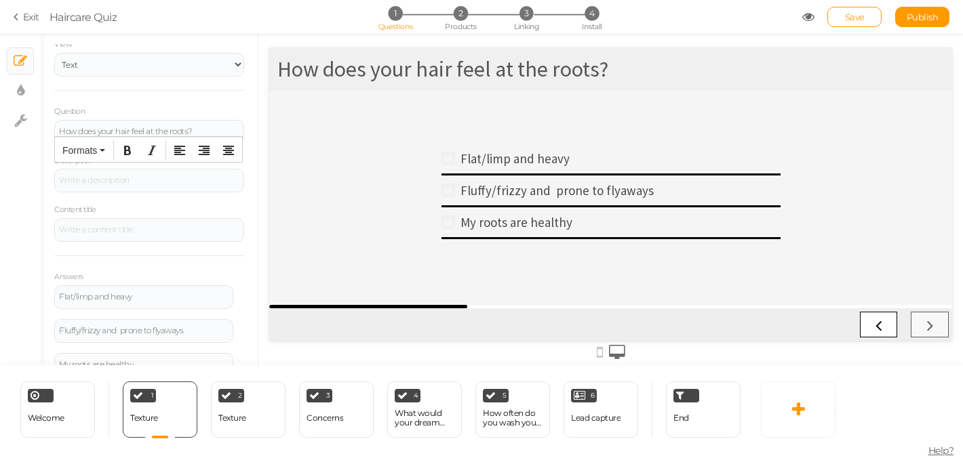
scroll to position [56, 0]
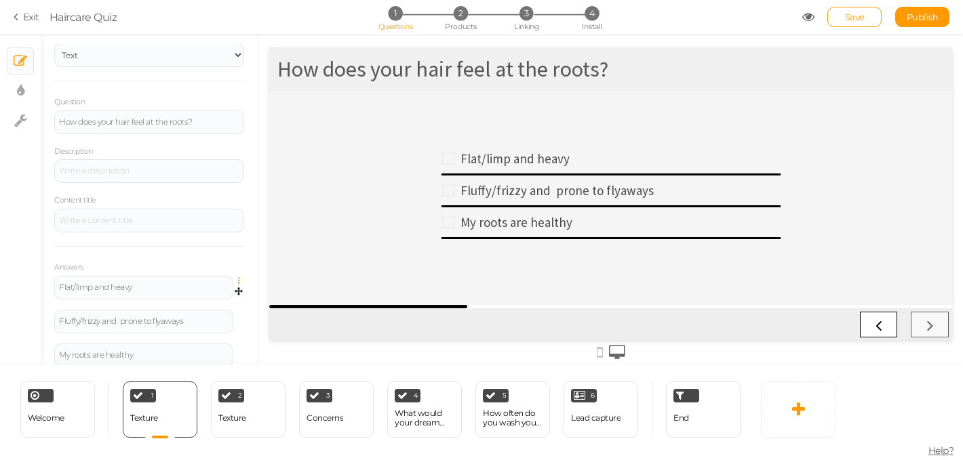
click at [239, 281] on icon at bounding box center [242, 281] width 9 height 8
click at [208, 296] on link "Settings" at bounding box center [189, 300] width 107 height 14
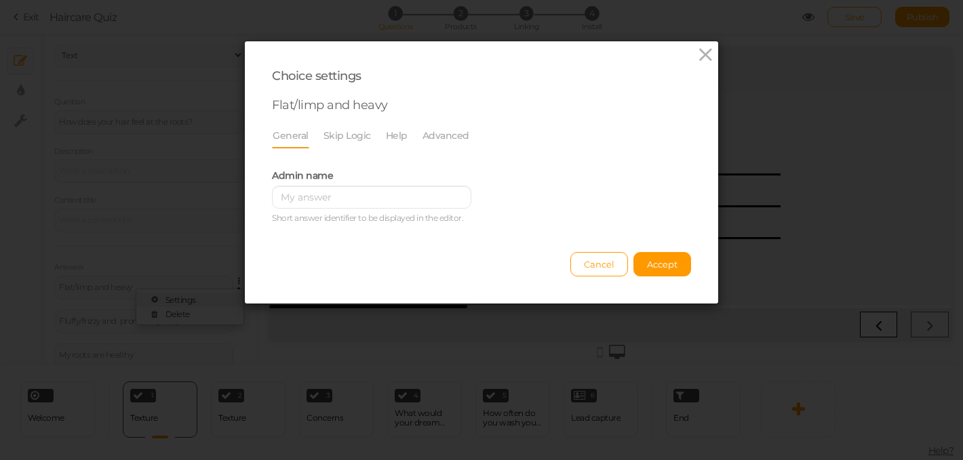
scroll to position [0, 0]
click at [445, 137] on link "Advanced" at bounding box center [446, 136] width 48 height 26
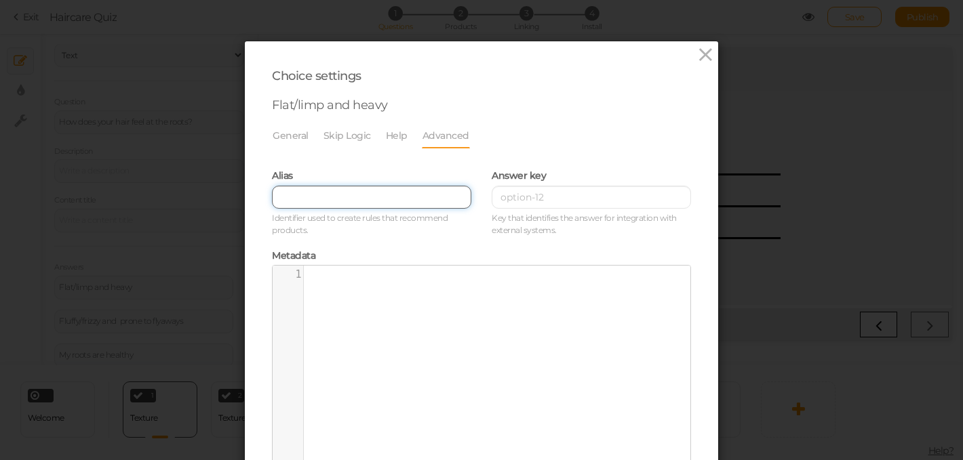
click at [370, 195] on input "text" at bounding box center [371, 197] width 199 height 23
type input "t"
click at [300, 200] on input "hairtype" at bounding box center [371, 197] width 199 height 23
type input "hair type"
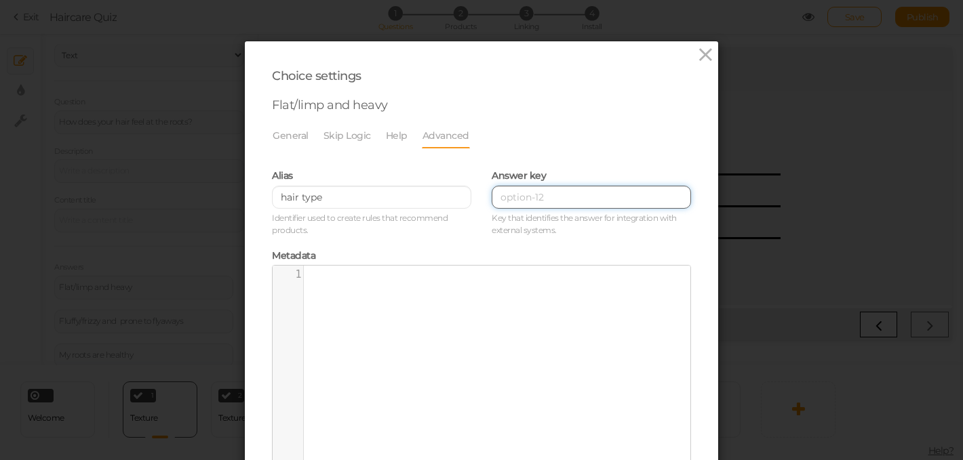
click at [551, 197] on input at bounding box center [591, 197] width 199 height 23
click at [504, 197] on input "type_" at bounding box center [591, 197] width 199 height 23
click at [534, 203] on input "Type_" at bounding box center [591, 197] width 199 height 23
click at [491, 302] on div "xxxxxxxxxx 1 1 ​" at bounding box center [492, 378] width 438 height 224
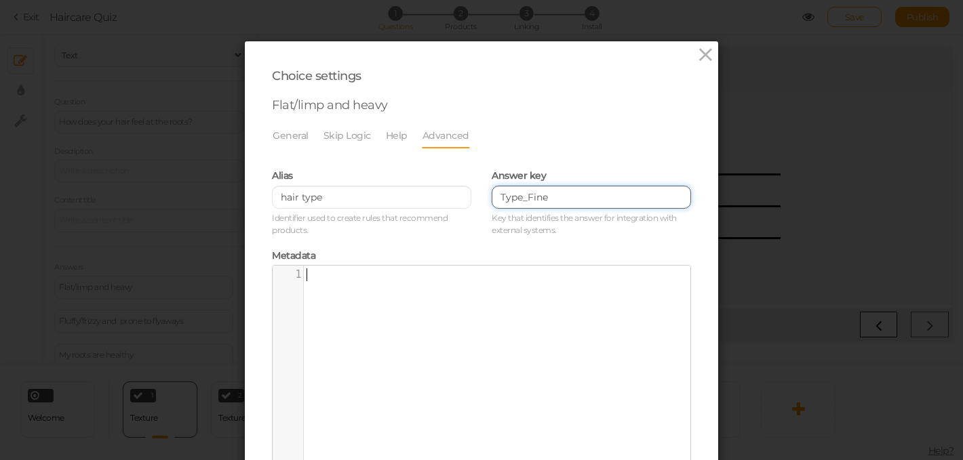
click at [579, 197] on input "Type_Fine" at bounding box center [591, 197] width 199 height 23
type input "Type_Fine, Benefit_Volumising, Goal_ThickerHair,"
click at [420, 249] on div "Metadata xxxxxxxxxx 1 1 ​ Option metadata in JSON format." at bounding box center [481, 366] width 419 height 240
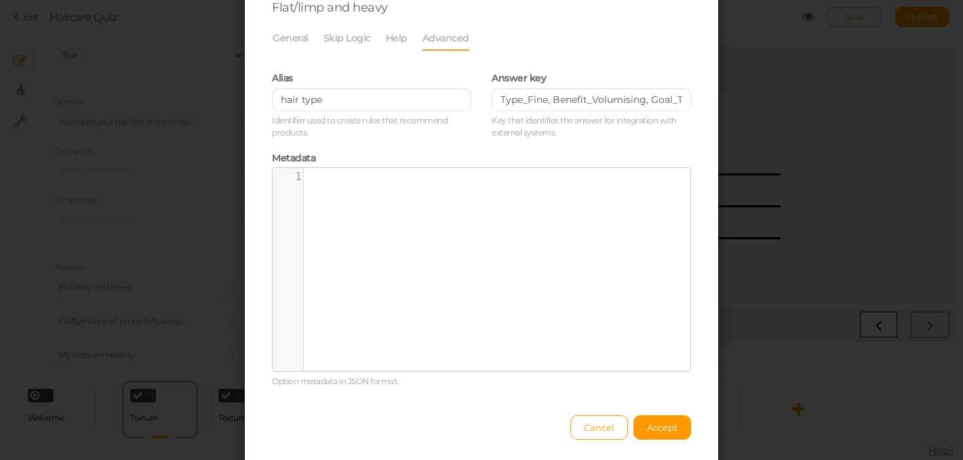
scroll to position [146, 0]
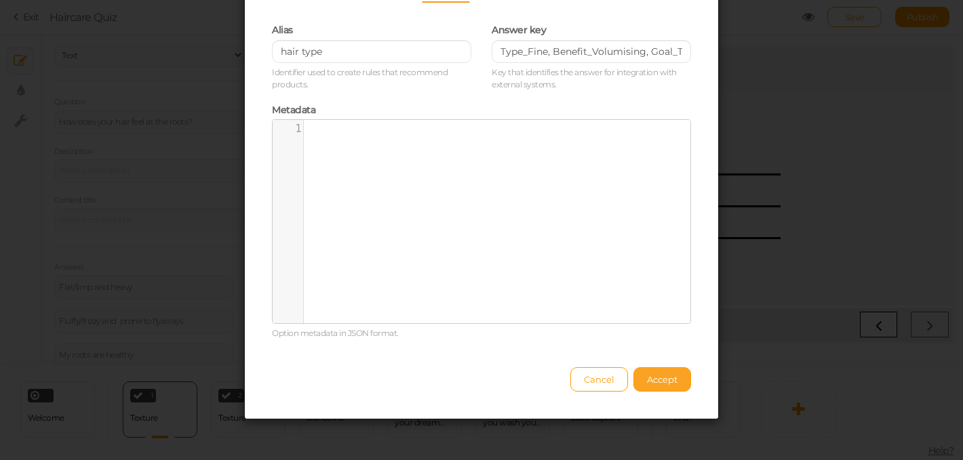
click at [650, 387] on button "Accept" at bounding box center [662, 379] width 58 height 24
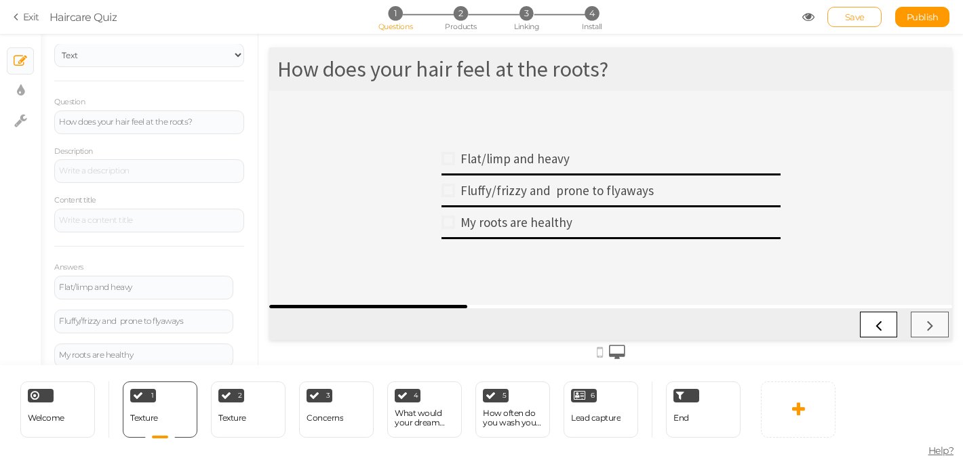
click at [856, 16] on span "Save" at bounding box center [855, 17] width 20 height 11
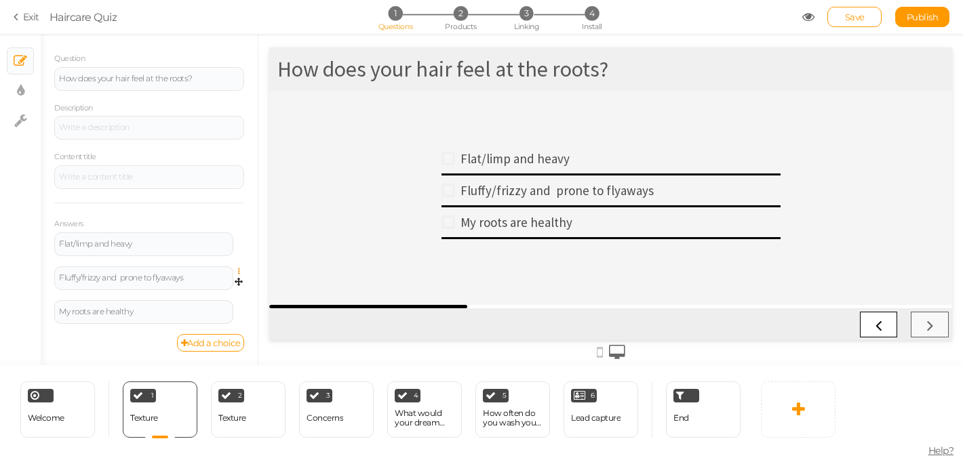
click at [239, 273] on icon at bounding box center [242, 272] width 9 height 8
click at [218, 290] on link "Settings" at bounding box center [189, 290] width 107 height 14
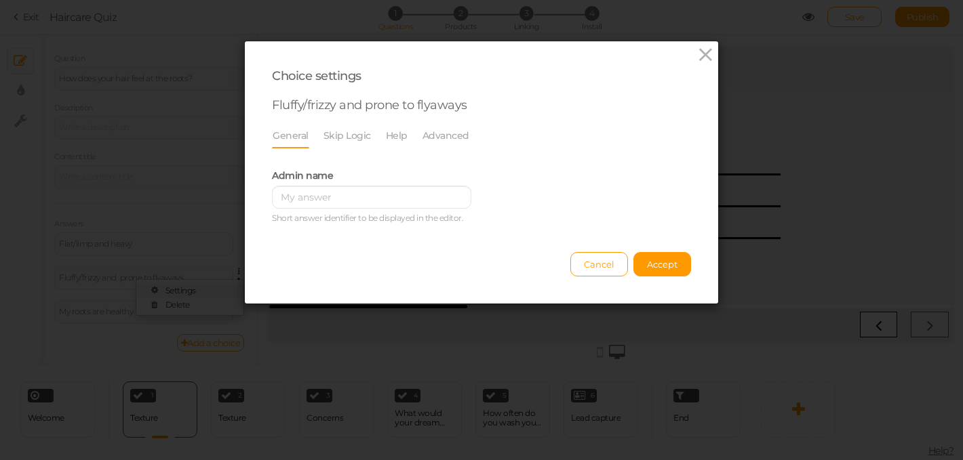
scroll to position [0, 0]
click at [444, 136] on link "Advanced" at bounding box center [446, 136] width 48 height 26
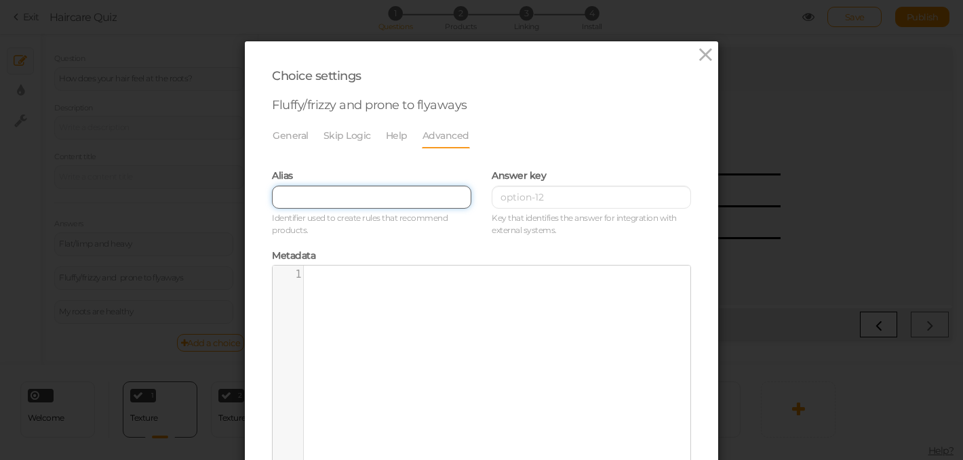
click at [327, 198] on input "text" at bounding box center [371, 197] width 199 height 23
type input "h"
type input "Hair type"
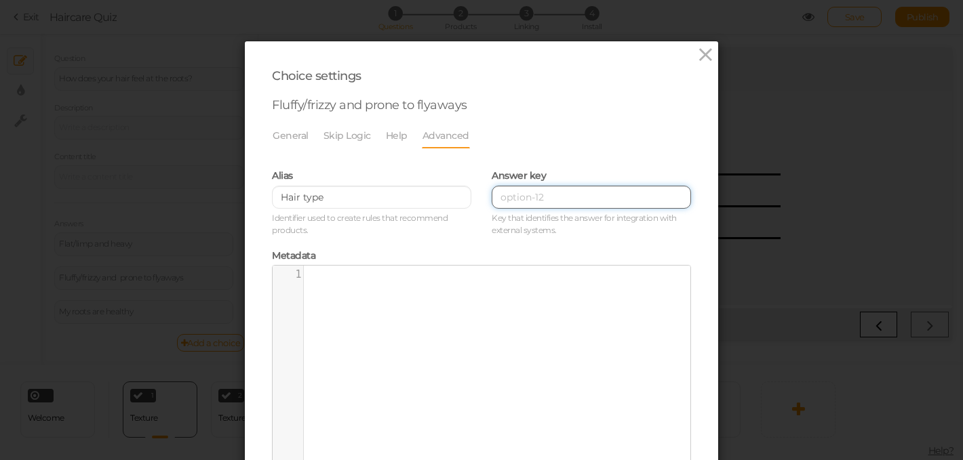
click at [509, 198] on input at bounding box center [591, 197] width 199 height 23
click at [638, 201] on input "Goal_YouthfulHair, Goal_smootherHair, Type-Coarse, Benefit_Smoothing, benefit_H…" at bounding box center [591, 197] width 199 height 23
click at [680, 198] on input "Goal_YouthfulHair, Goal_smootherHair, Type-Coarse, Benefit_Smoothing, benefit_H…" at bounding box center [591, 197] width 199 height 23
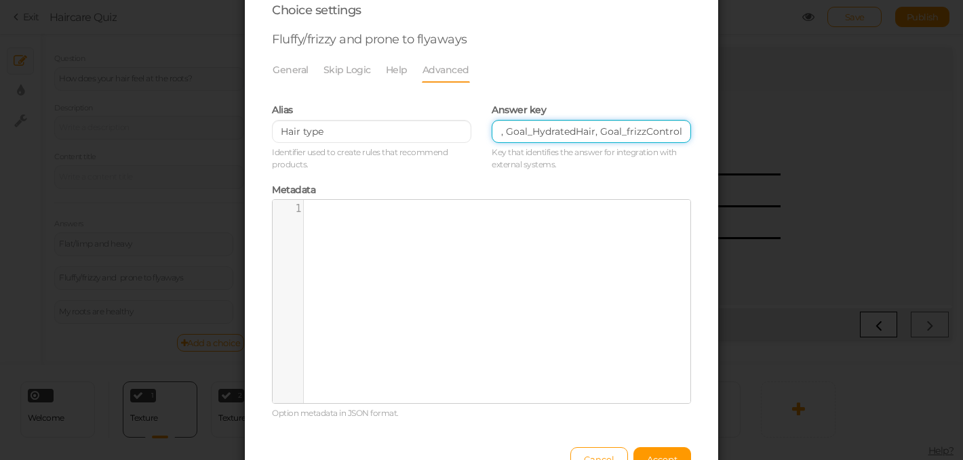
scroll to position [146, 0]
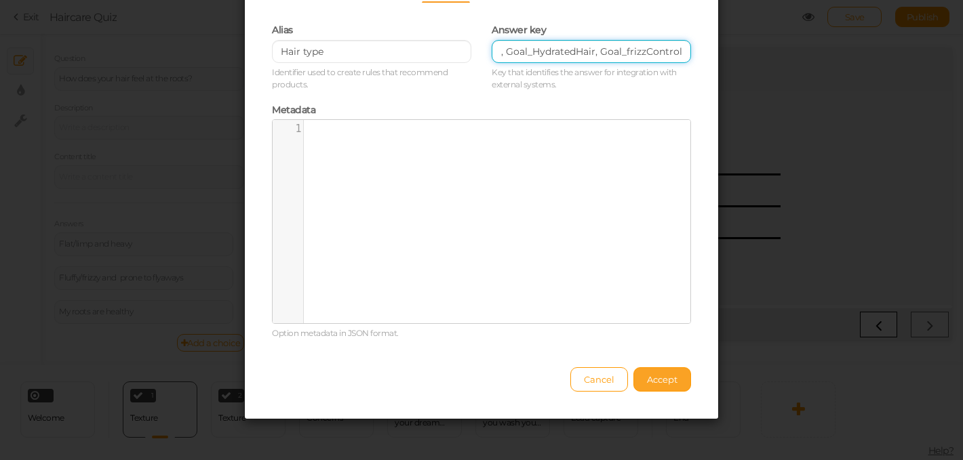
type input "Goal_YouthfulHair, Goal_smootherHair, Type-Coarse, Benefit_Smoothing, benefit_H…"
click at [662, 381] on span "Accept" at bounding box center [662, 379] width 31 height 11
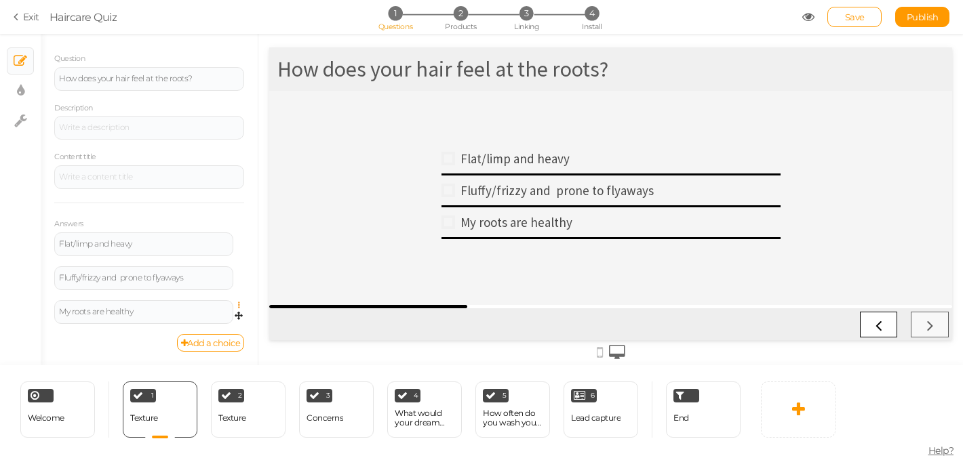
click at [238, 306] on icon at bounding box center [242, 306] width 9 height 8
click at [203, 324] on link "Settings" at bounding box center [189, 324] width 107 height 14
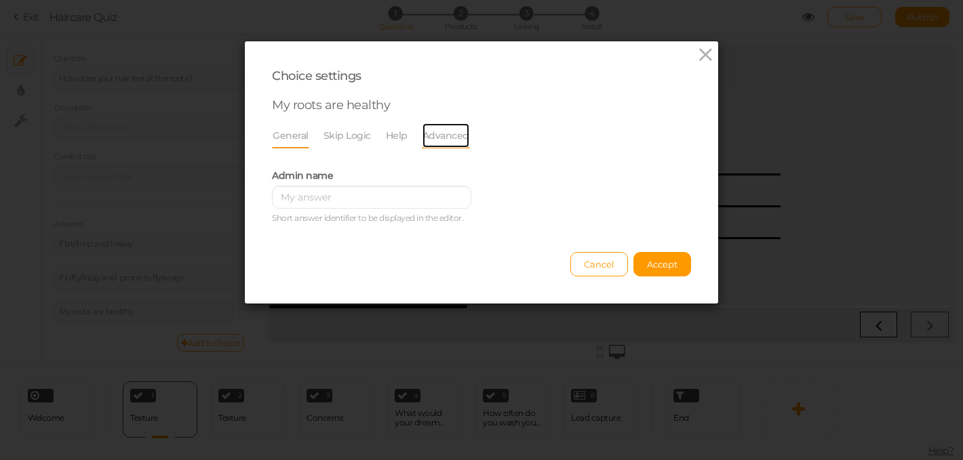
click at [451, 136] on link "Advanced" at bounding box center [446, 136] width 48 height 26
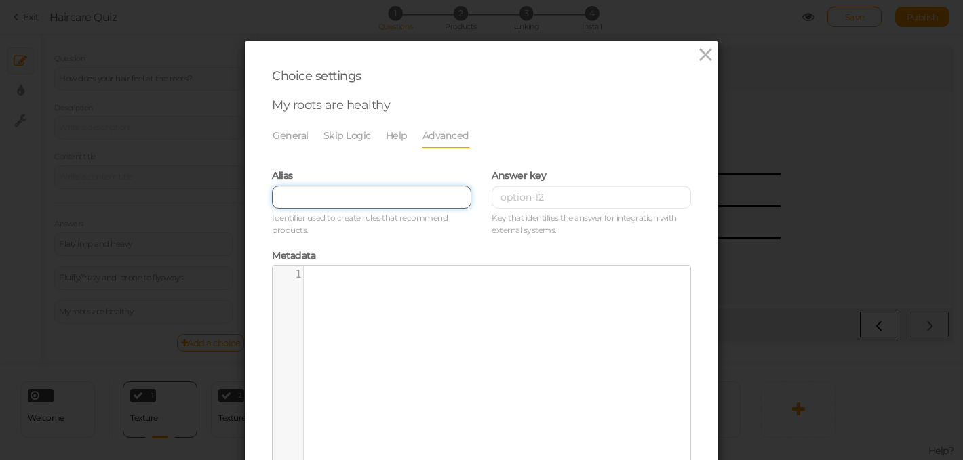
click at [342, 195] on input "text" at bounding box center [371, 197] width 199 height 23
type input "h"
type input "Hair Type"
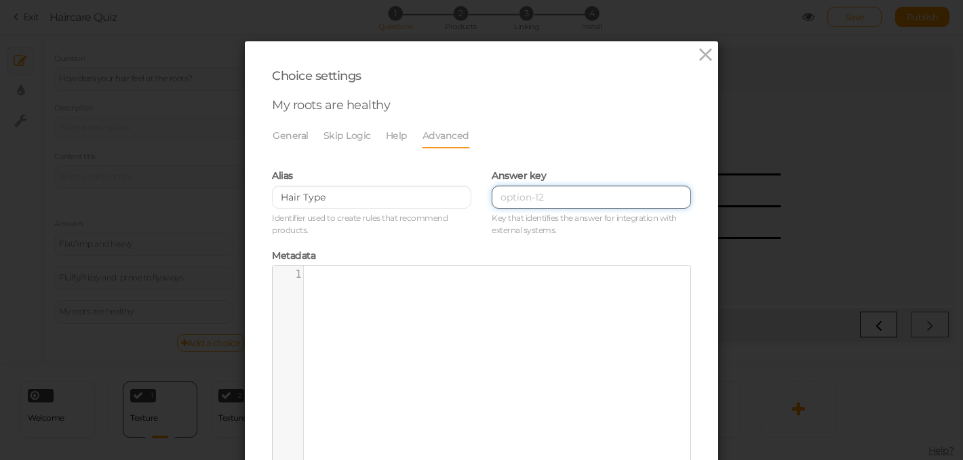
click at [534, 201] on input at bounding box center [591, 197] width 199 height 23
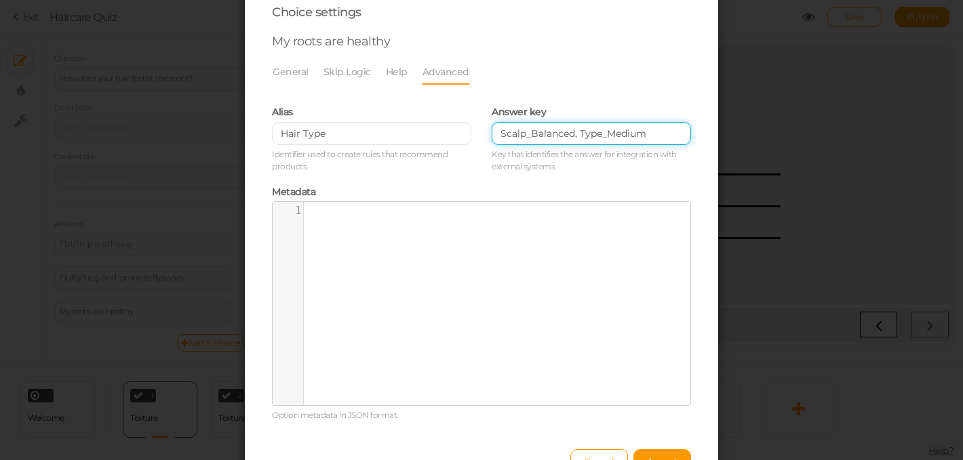
scroll to position [146, 0]
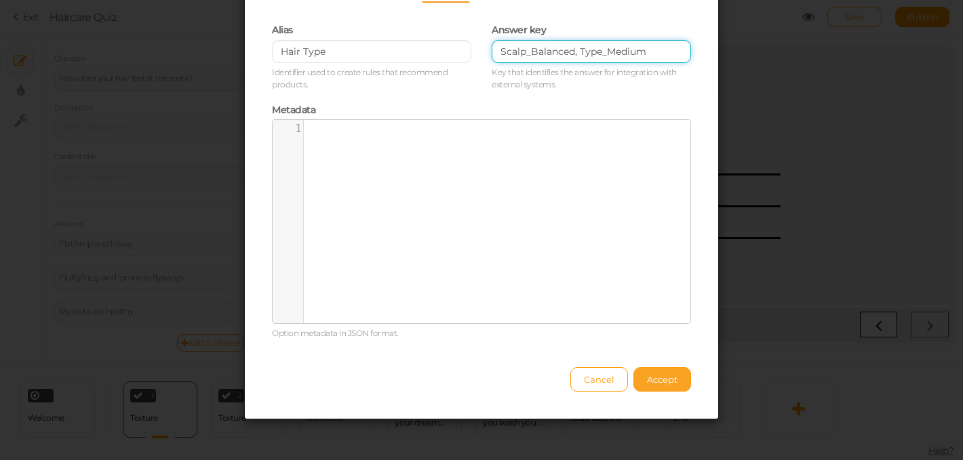
type input "Scalp_Balanced, Type_Medium"
click at [650, 384] on span "Accept" at bounding box center [662, 379] width 31 height 11
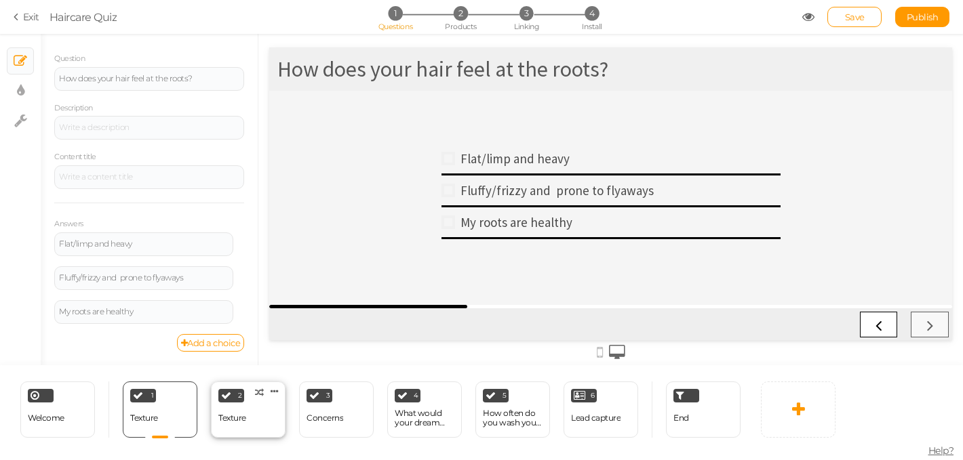
click at [241, 409] on div "Texture" at bounding box center [232, 419] width 28 height 24
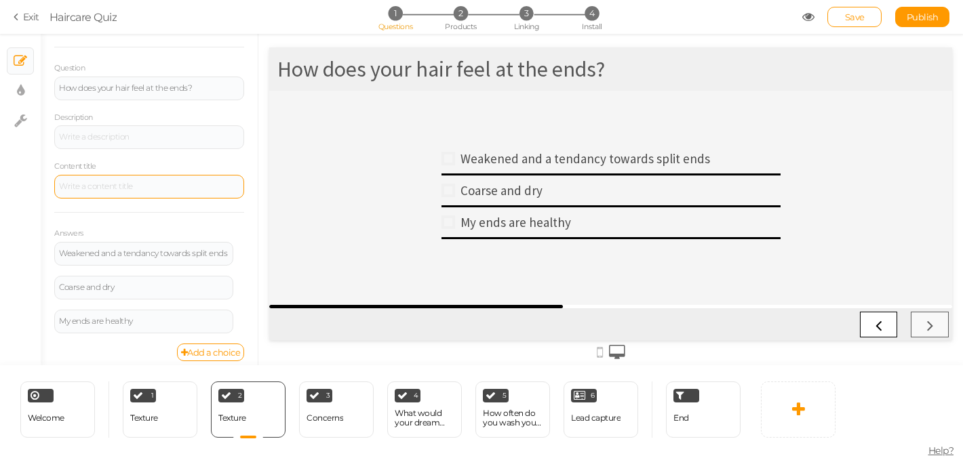
scroll to position [90, 0]
click at [240, 245] on icon at bounding box center [242, 247] width 9 height 8
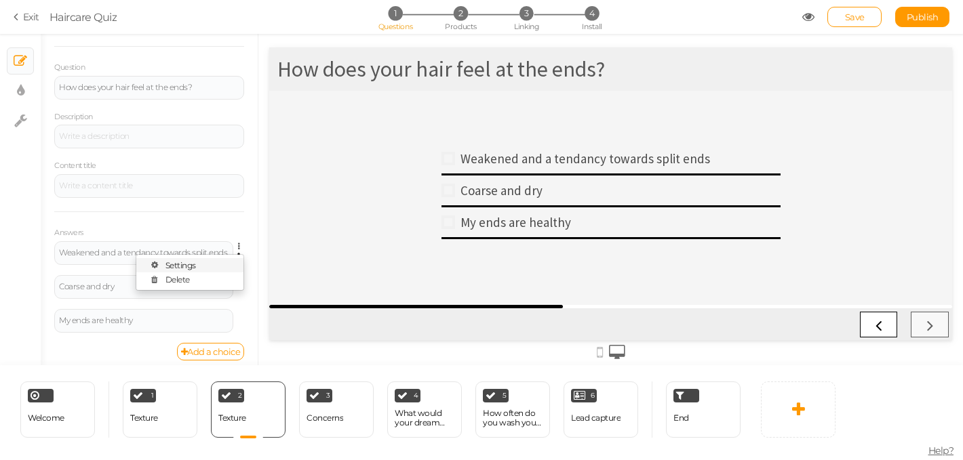
click at [197, 266] on link "Settings" at bounding box center [189, 265] width 107 height 14
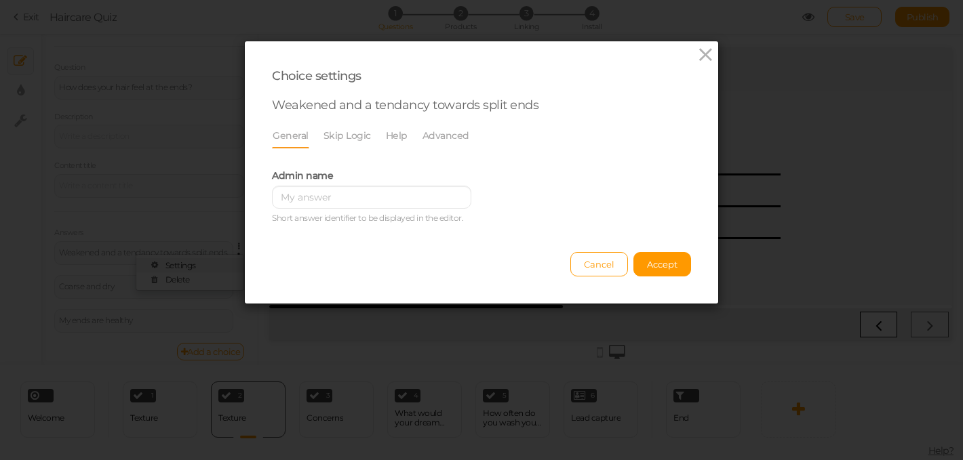
scroll to position [0, 0]
click at [432, 140] on link "Advanced" at bounding box center [446, 136] width 48 height 26
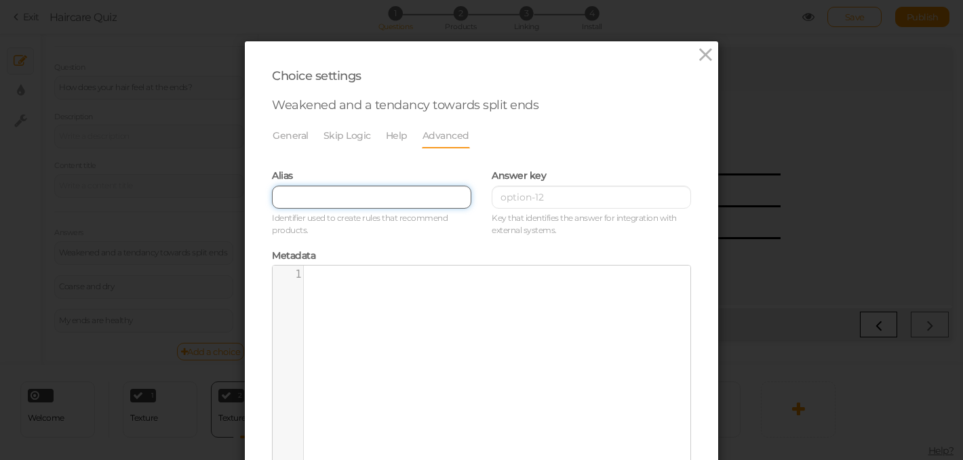
click at [319, 197] on input "text" at bounding box center [371, 197] width 199 height 23
type input "Hair Tpe Ends"
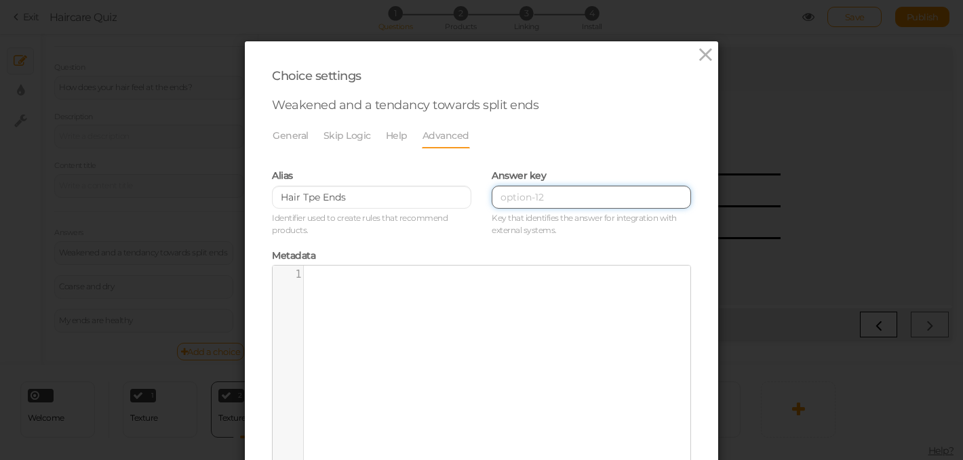
click at [525, 199] on input at bounding box center [591, 197] width 199 height 23
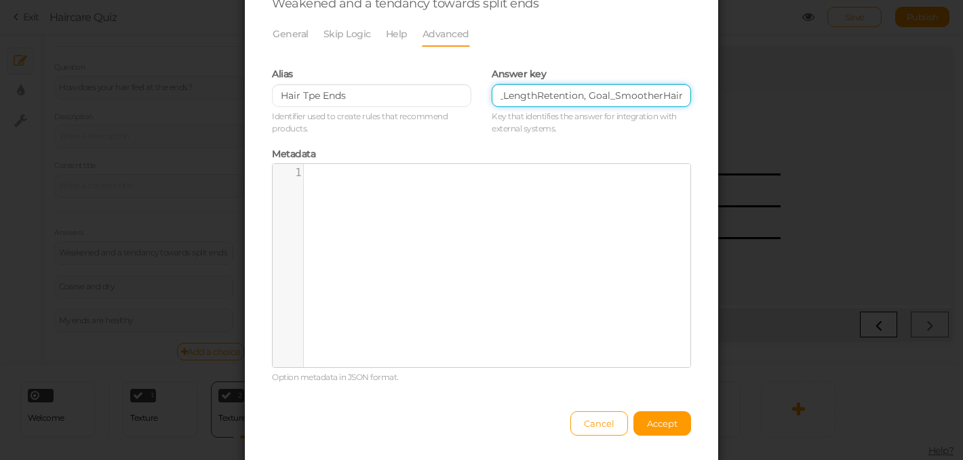
scroll to position [146, 0]
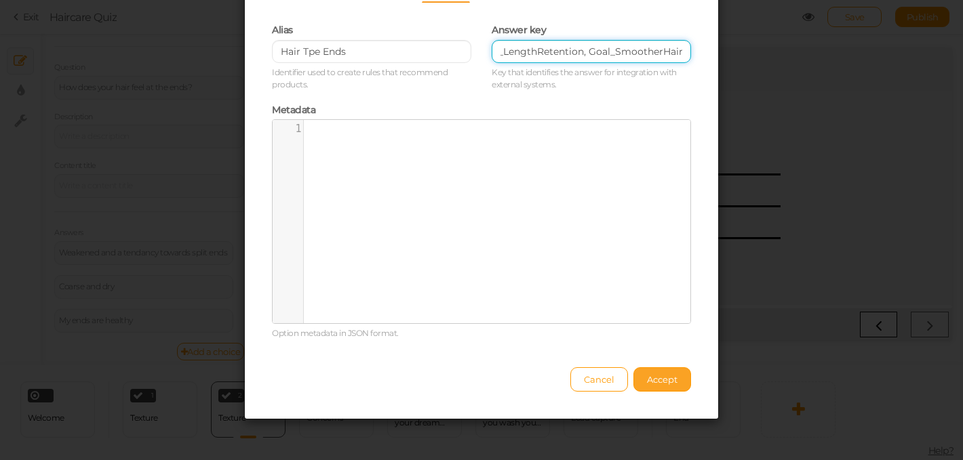
type input "Goal_StrongerHair, Benefit_Strengthening,Benefit_LengthRetention, Goal_Smoother…"
click at [656, 383] on span "Accept" at bounding box center [662, 379] width 31 height 11
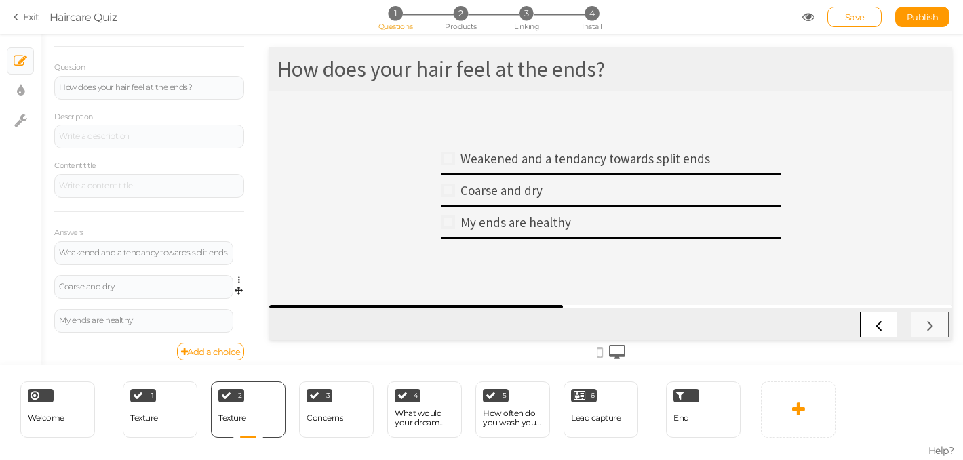
click at [237, 283] on link at bounding box center [243, 280] width 12 height 10
click at [201, 297] on link "Settings" at bounding box center [189, 299] width 107 height 14
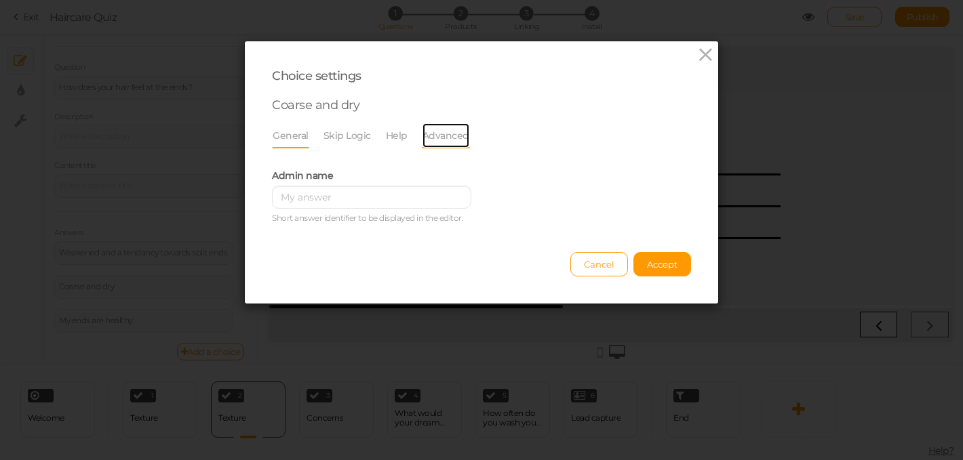
click at [437, 138] on link "Advanced" at bounding box center [446, 136] width 48 height 26
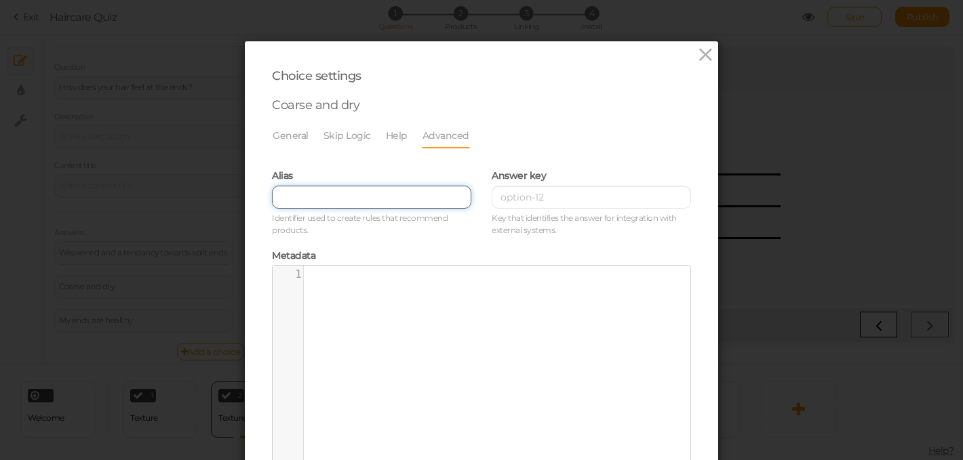
click at [294, 193] on input "text" at bounding box center [371, 197] width 199 height 23
type input "Hair Tpe Ends"
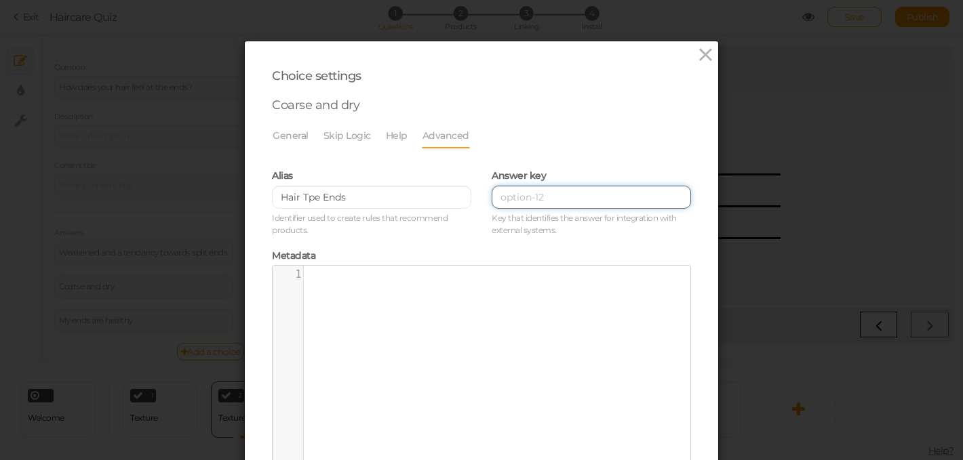
click at [551, 202] on input at bounding box center [591, 197] width 199 height 23
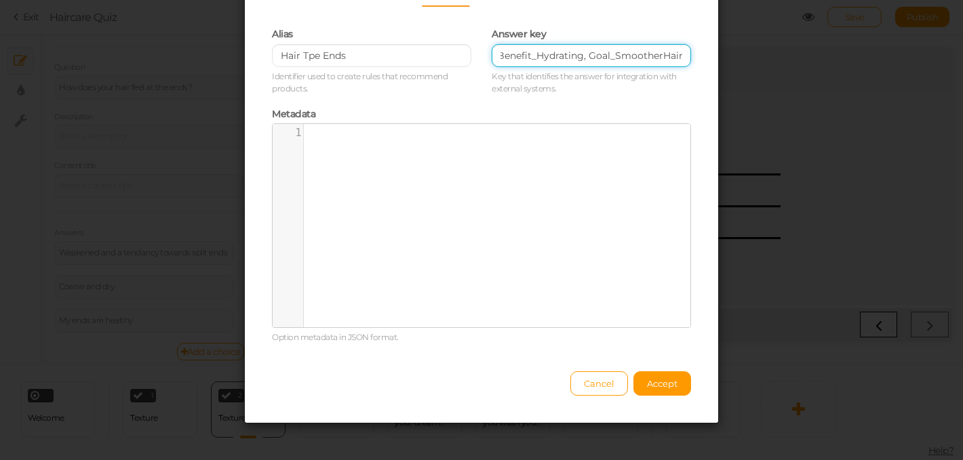
scroll to position [142, 0]
type input "Benefit_Hydrating, Goal_SmootherHair"
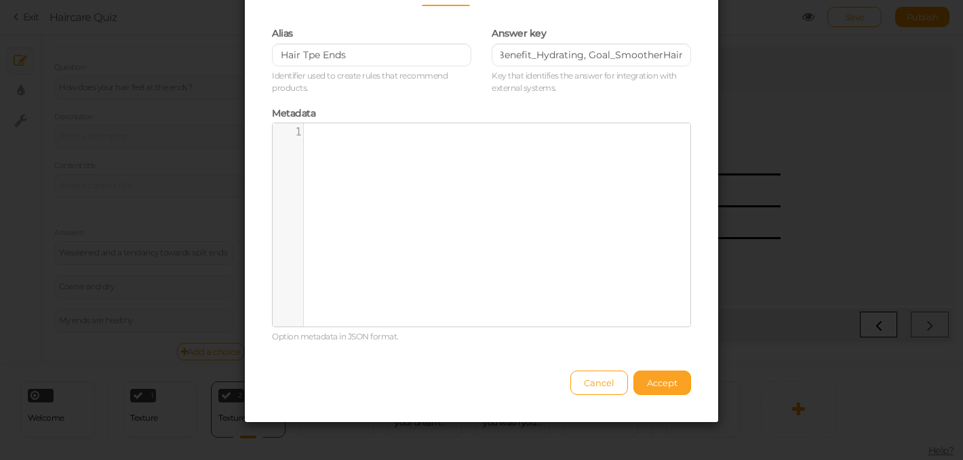
click at [663, 386] on span "Accept" at bounding box center [662, 383] width 31 height 11
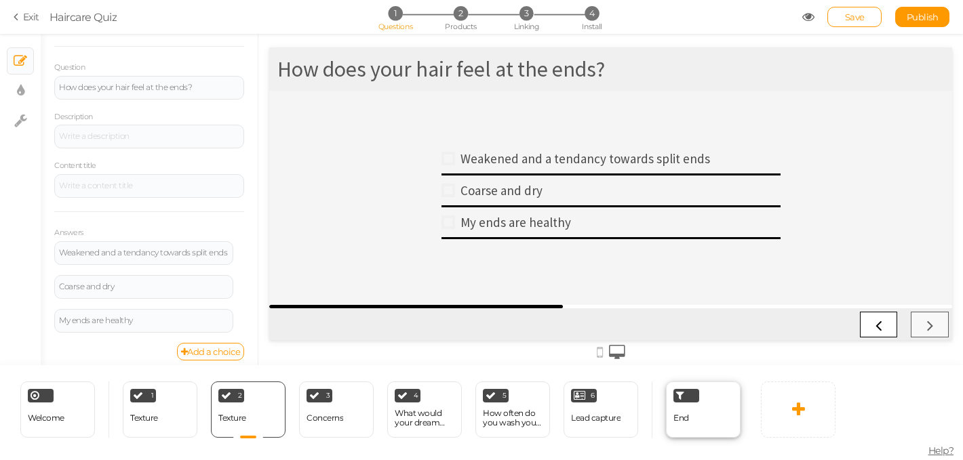
click at [685, 407] on div "End" at bounding box center [681, 419] width 16 height 24
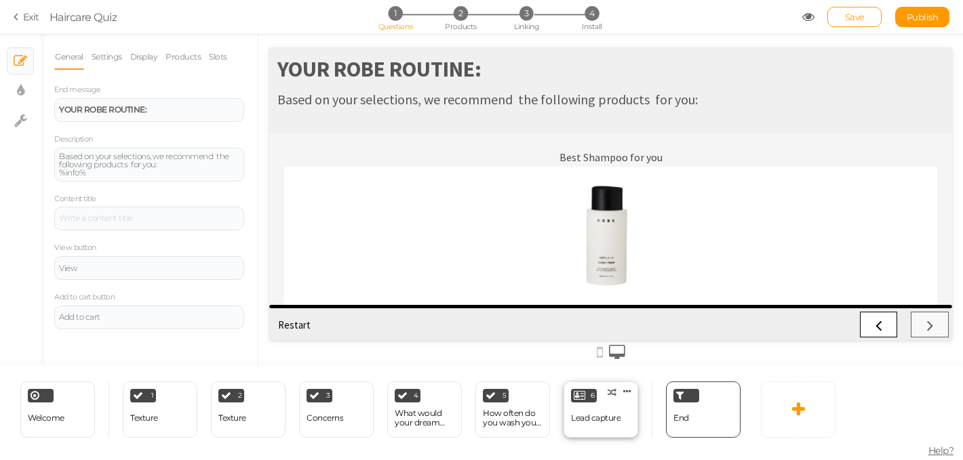
click at [609, 423] on div "Lead capture" at bounding box center [595, 419] width 49 height 24
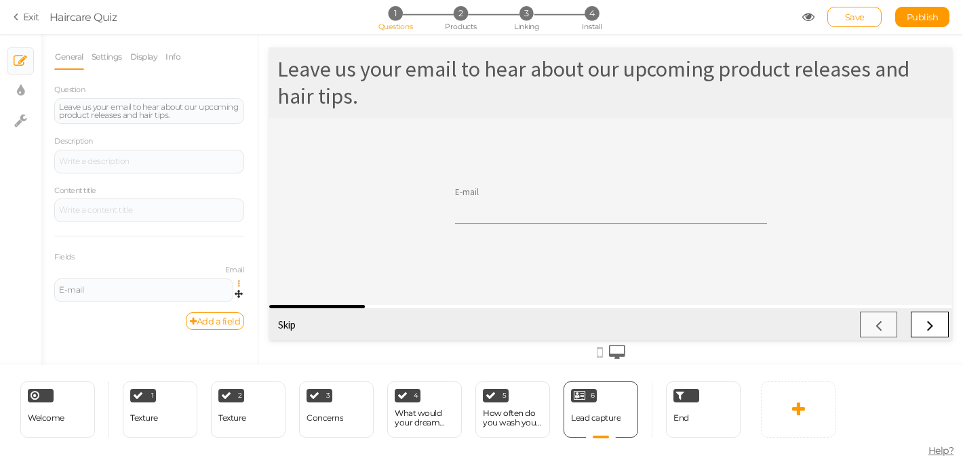
click at [238, 285] on icon at bounding box center [242, 284] width 9 height 8
click at [212, 300] on link "Settings" at bounding box center [189, 303] width 107 height 14
select select "email"
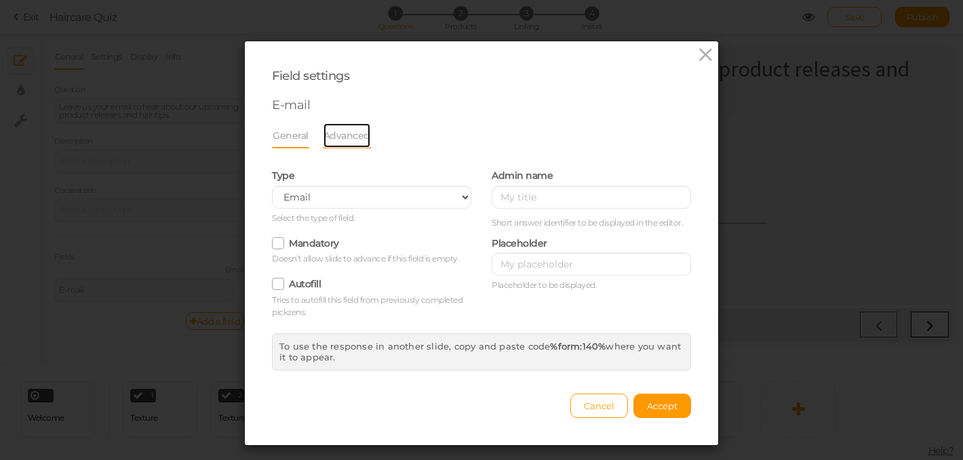
click at [355, 136] on link "Advanced" at bounding box center [347, 136] width 48 height 26
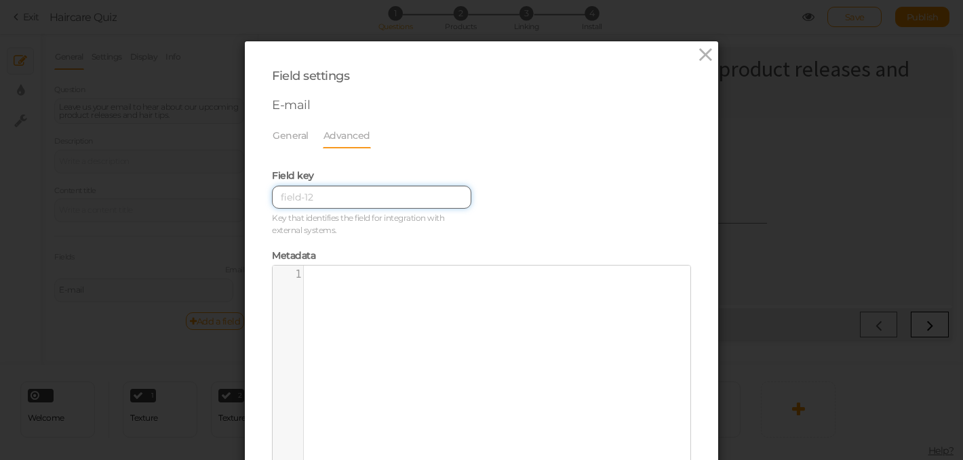
click at [323, 200] on input at bounding box center [371, 197] width 199 height 23
click at [288, 199] on input at bounding box center [371, 197] width 199 height 23
paste input "$first_name"
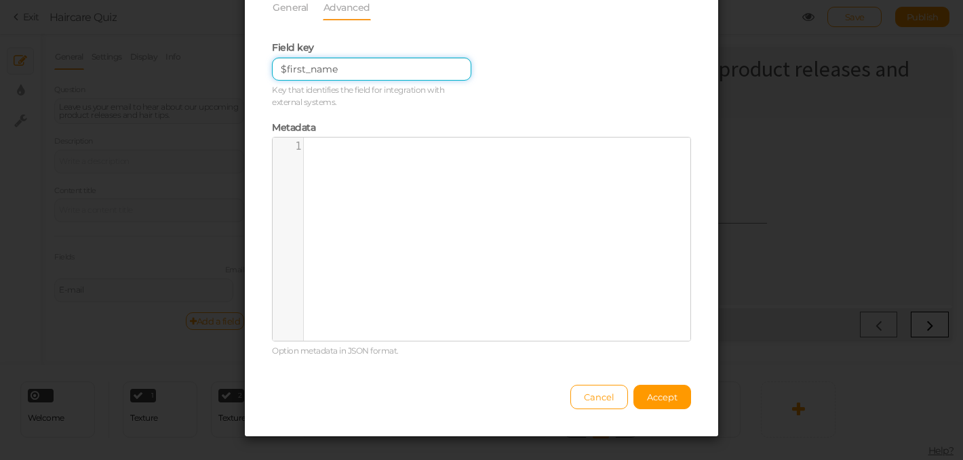
scroll to position [137, 0]
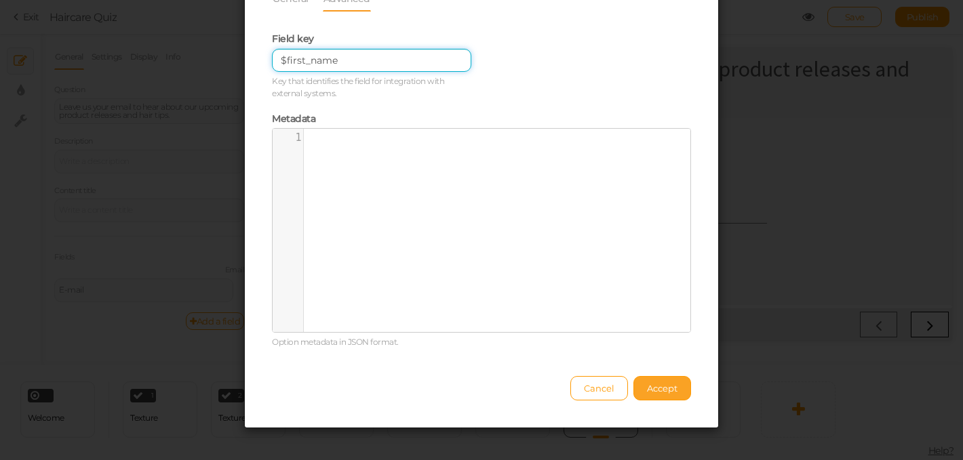
type input "$first_name"
click at [660, 394] on button "Accept" at bounding box center [662, 388] width 58 height 24
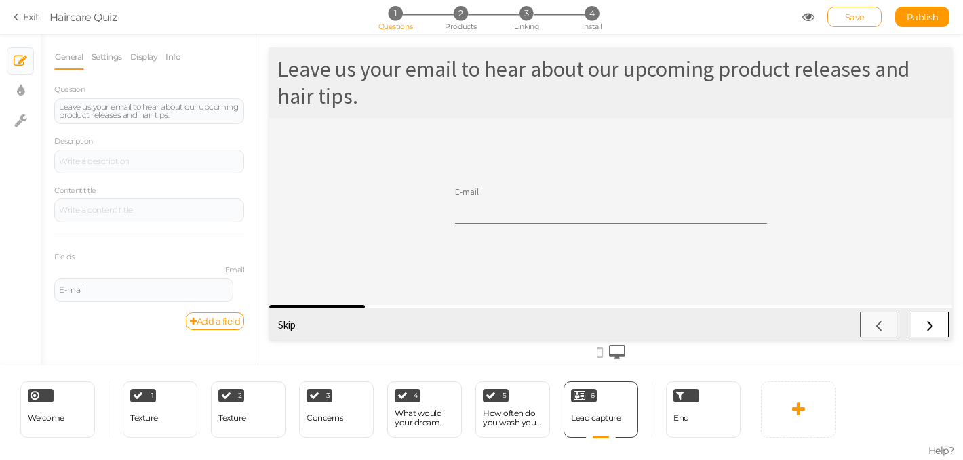
click at [853, 18] on span "Save" at bounding box center [855, 17] width 20 height 11
click at [238, 283] on icon at bounding box center [242, 284] width 9 height 8
click at [216, 303] on link "Settings" at bounding box center [189, 303] width 107 height 14
select select "email"
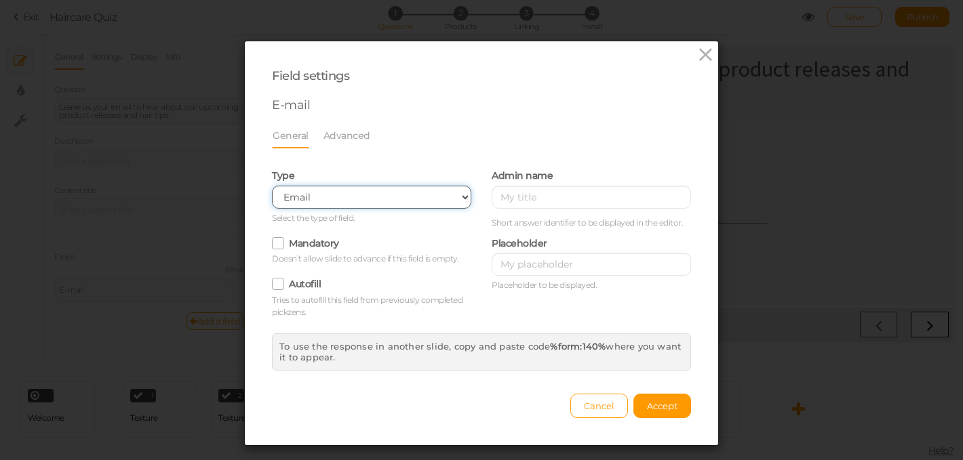
click at [459, 195] on select "Text Text area Number Complete name First name Last name Email Phone Range Drop…" at bounding box center [371, 197] width 199 height 23
click at [708, 60] on icon at bounding box center [706, 55] width 20 height 20
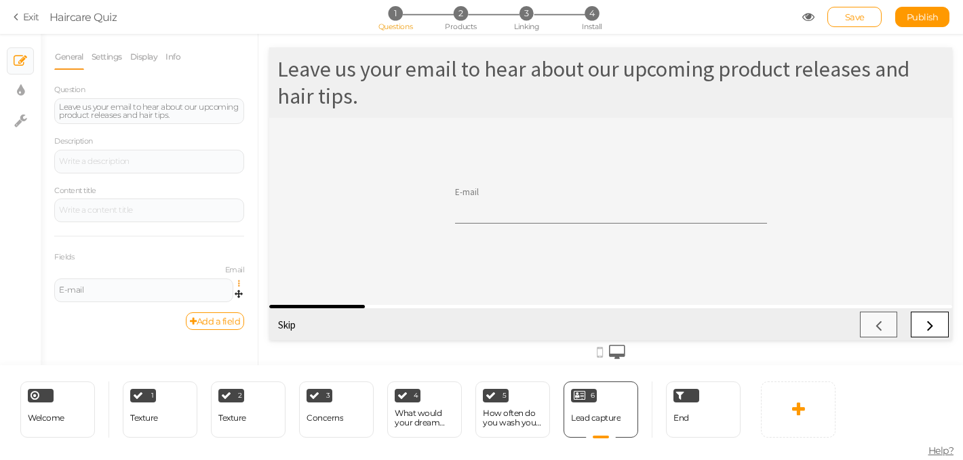
click at [238, 282] on icon at bounding box center [242, 284] width 9 height 8
click at [211, 298] on link "Settings" at bounding box center [189, 303] width 107 height 14
select select "email"
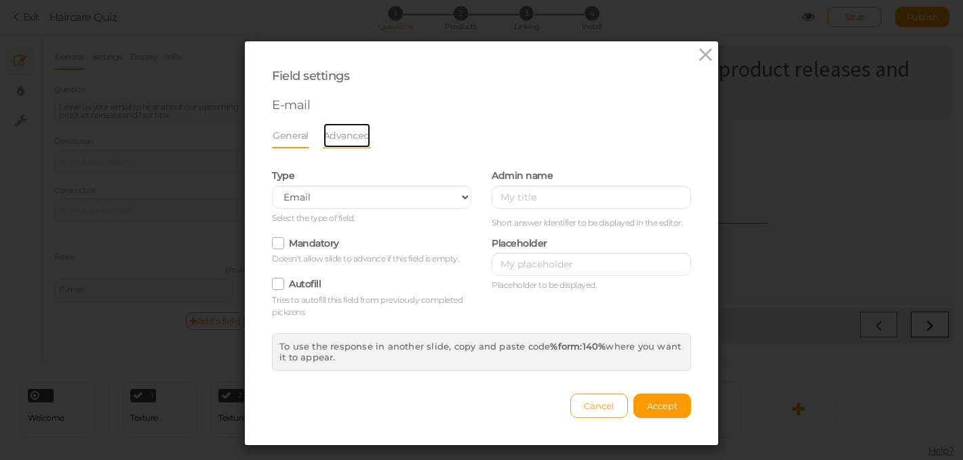
click at [349, 132] on link "Advanced" at bounding box center [347, 136] width 48 height 26
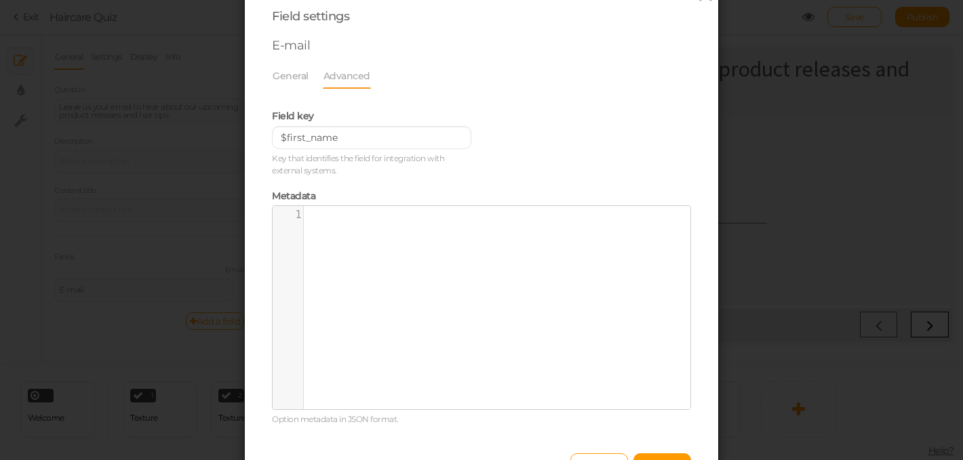
scroll to position [146, 0]
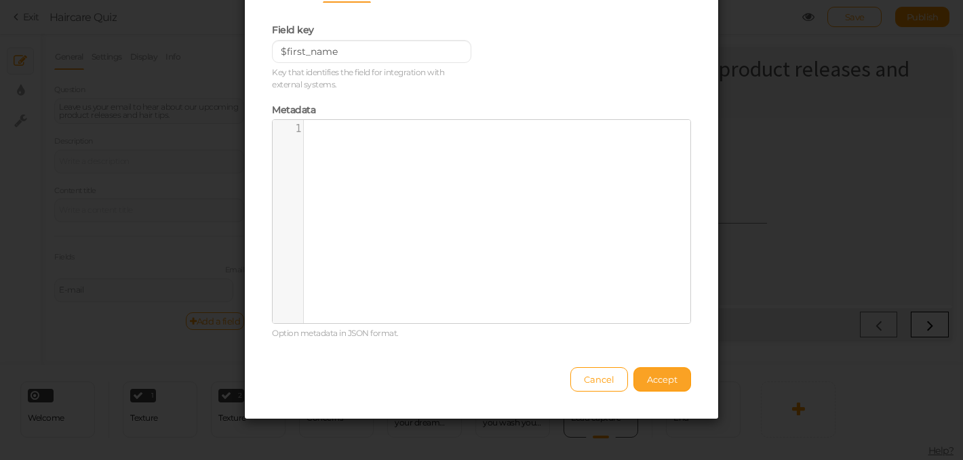
click at [656, 382] on span "Accept" at bounding box center [662, 379] width 31 height 11
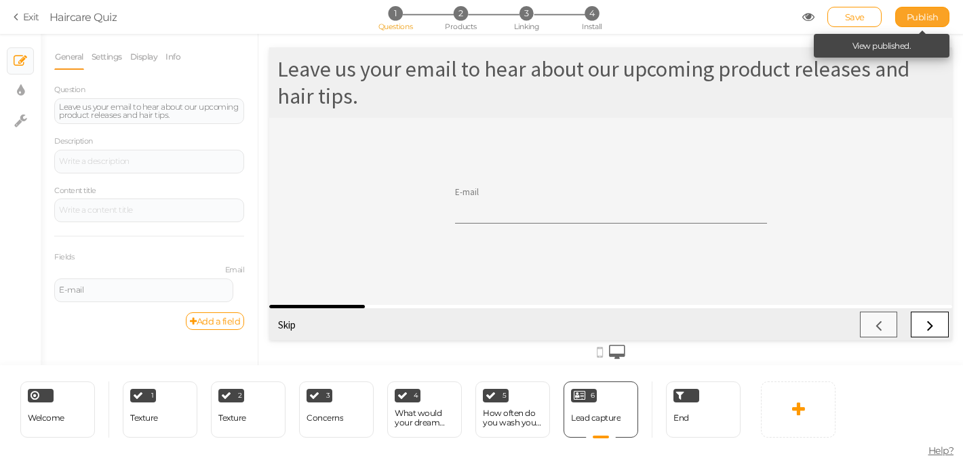
click at [925, 22] on link "Publish" at bounding box center [922, 17] width 54 height 20
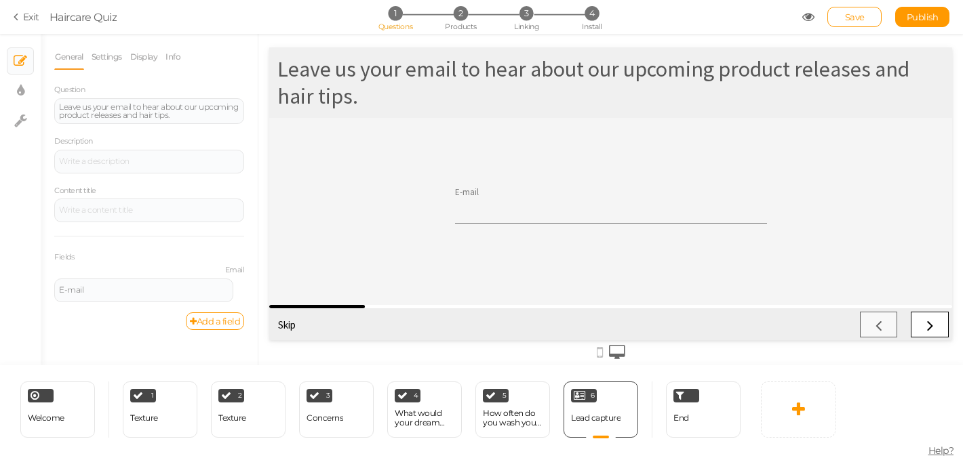
click at [24, 22] on link "Exit" at bounding box center [27, 17] width 26 height 14
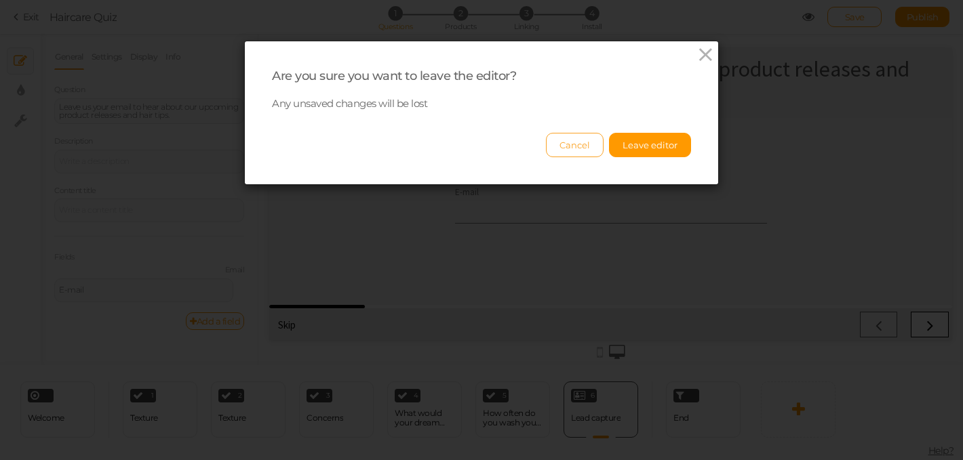
click at [584, 144] on button "Cancel" at bounding box center [575, 145] width 58 height 24
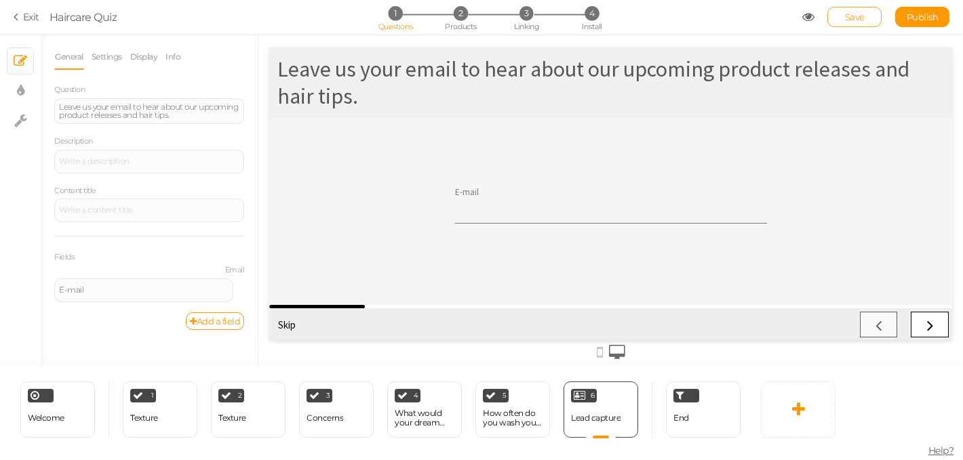
click at [857, 16] on span "Save" at bounding box center [855, 17] width 20 height 11
click at [29, 20] on link "Exit" at bounding box center [27, 17] width 26 height 14
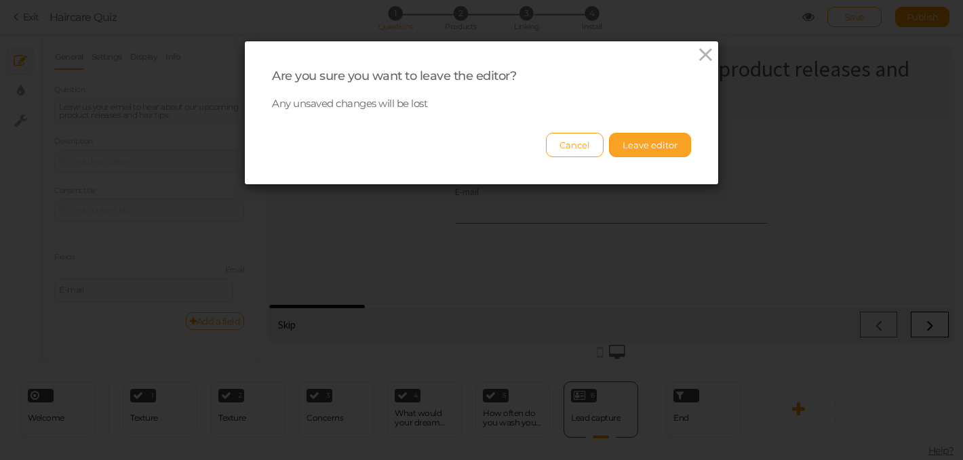
click at [652, 148] on button "Leave editor" at bounding box center [650, 145] width 82 height 24
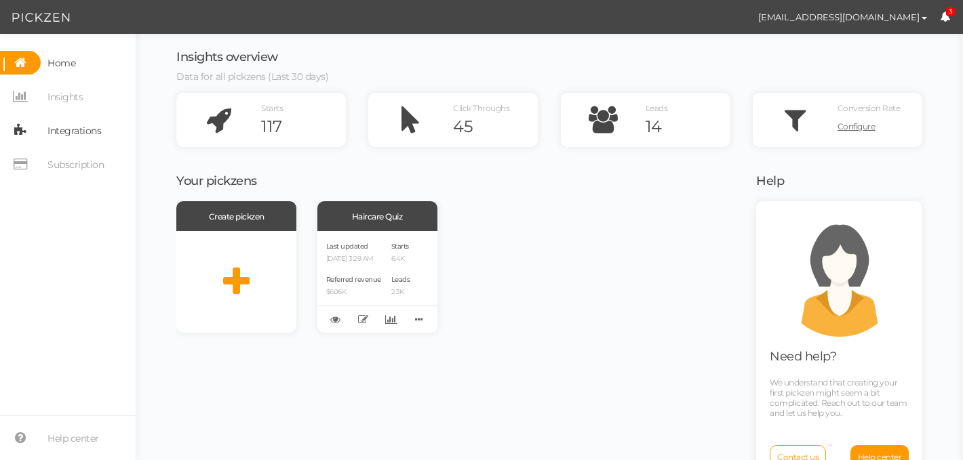
click at [68, 136] on span "Integrations" at bounding box center [74, 131] width 54 height 22
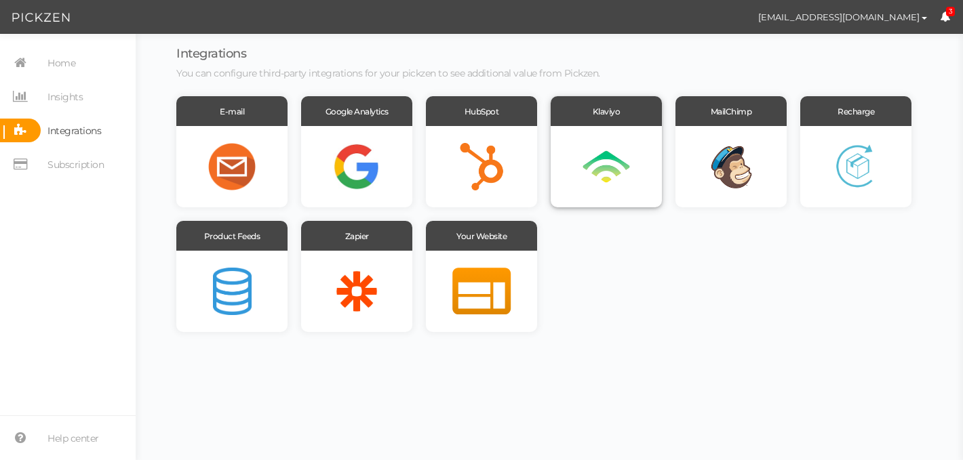
click at [620, 164] on div at bounding box center [606, 166] width 111 height 81
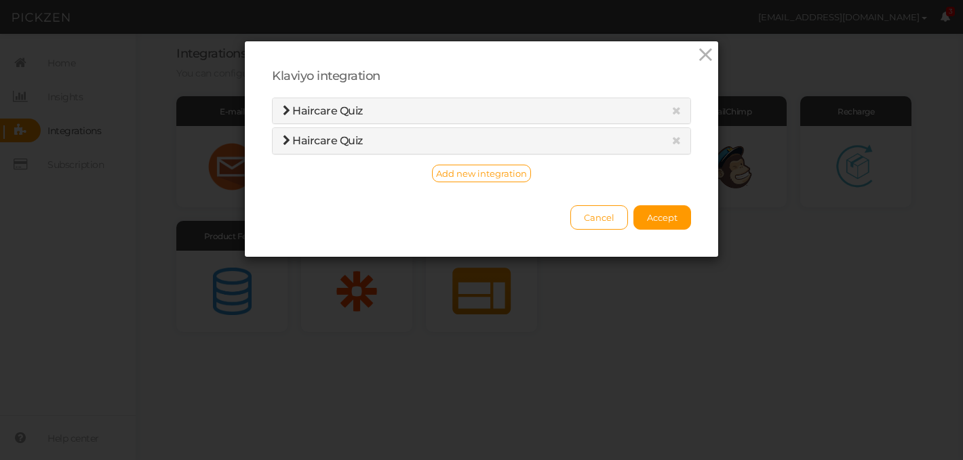
click at [564, 114] on h4 "Haircare Quiz" at bounding box center [481, 111] width 397 height 12
click at [344, 113] on span "Haircare Quiz" at bounding box center [327, 110] width 71 height 13
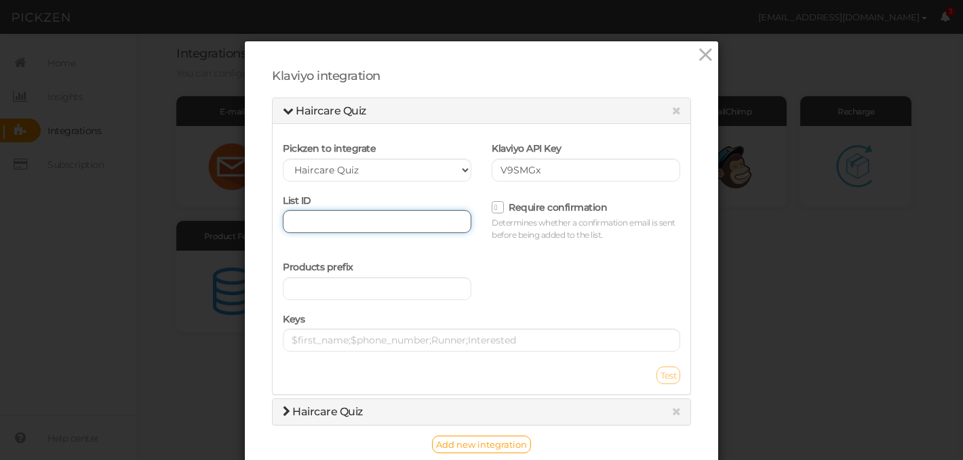
click at [340, 218] on input "text" at bounding box center [377, 221] width 188 height 23
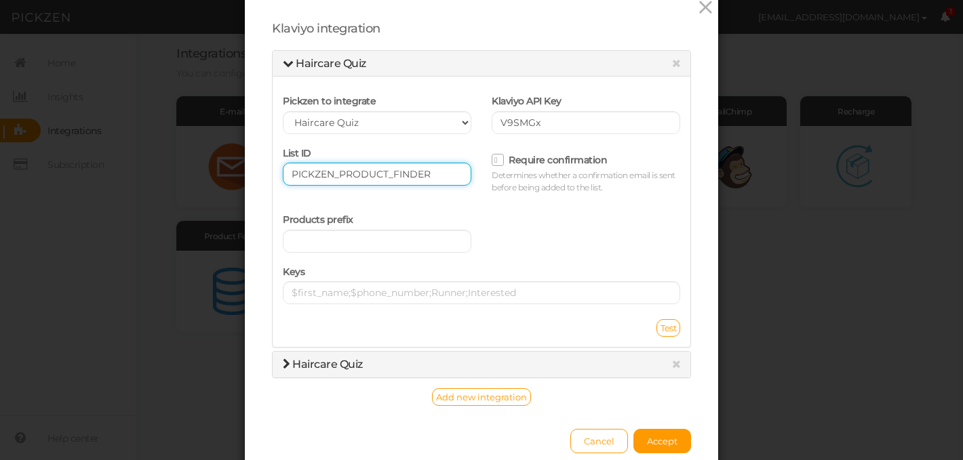
scroll to position [60, 0]
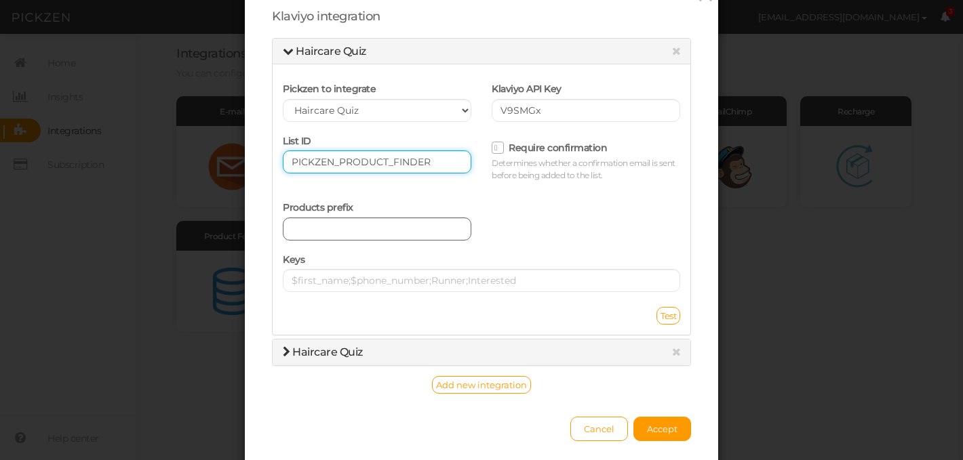
type input "PICKZEN_PRODUCT_FINDER"
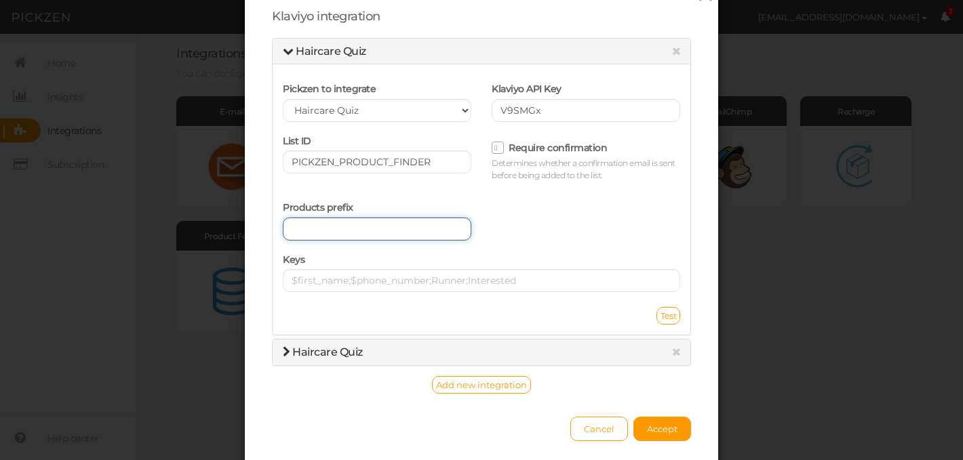
click at [352, 233] on input "text" at bounding box center [377, 229] width 188 height 23
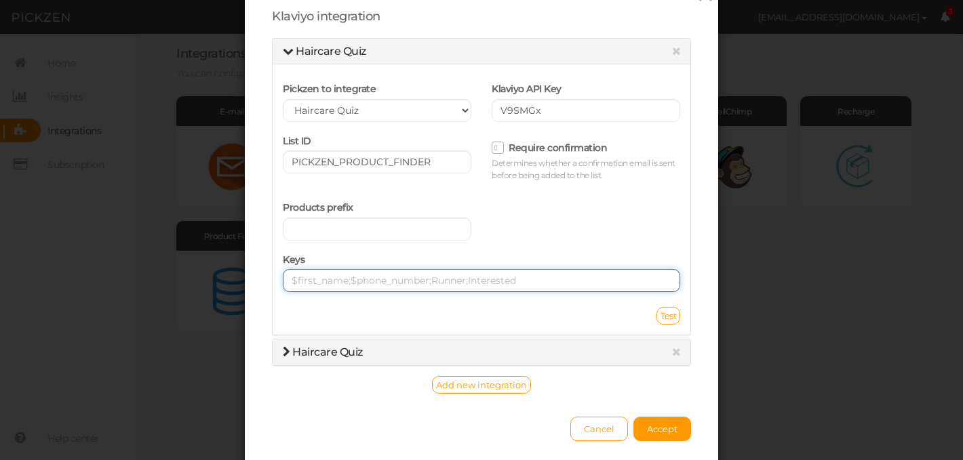
click at [326, 285] on input "text" at bounding box center [481, 280] width 397 height 23
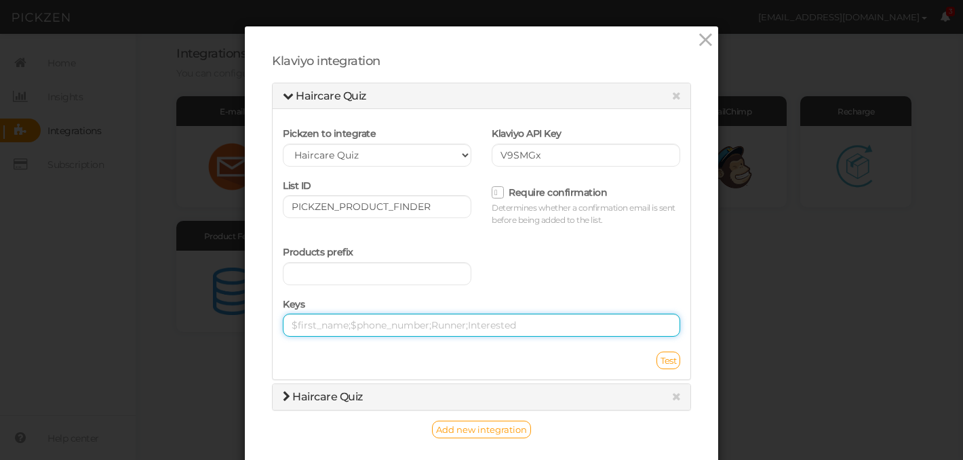
scroll to position [14, 0]
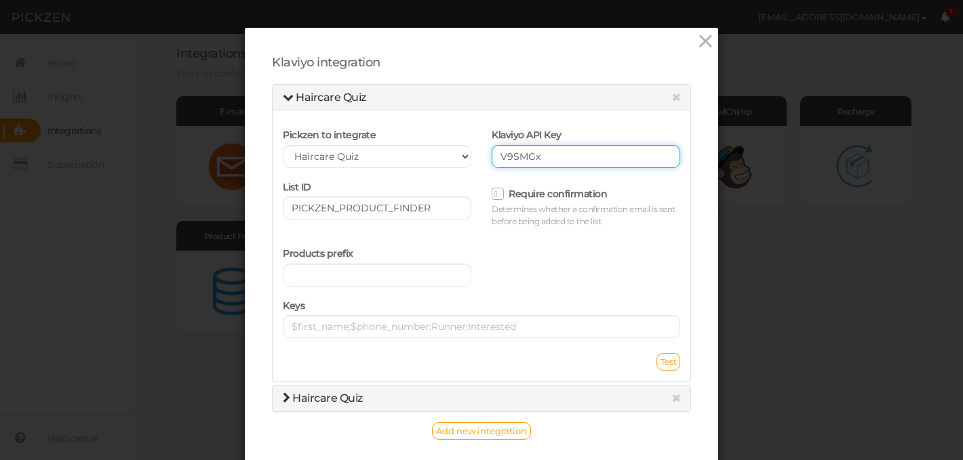
drag, startPoint x: 580, startPoint y: 151, endPoint x: 480, endPoint y: 151, distance: 100.3
click at [480, 151] on div "Pickzen to integrate Haircare Quiz Klaviyo API Key V9SMGx" at bounding box center [482, 147] width 418 height 52
paste input "$first_name"
type input "$first_name"
drag, startPoint x: 582, startPoint y: 162, endPoint x: 468, endPoint y: 161, distance: 113.2
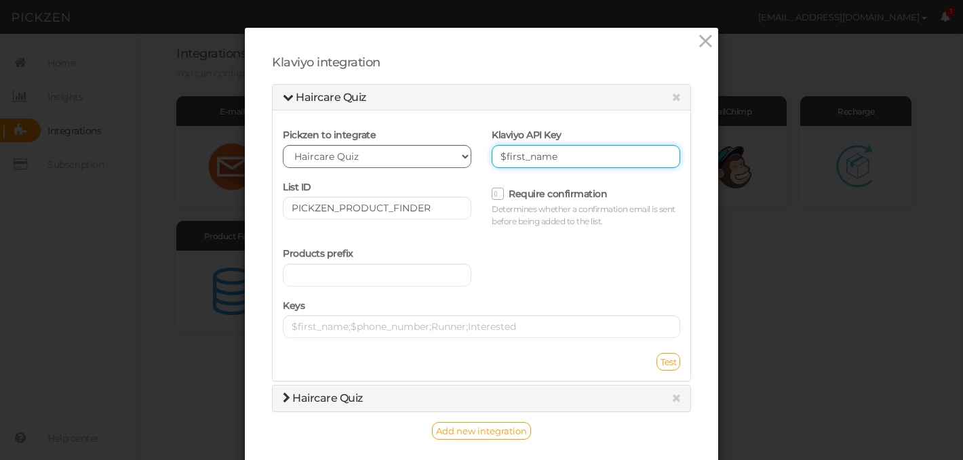
click at [468, 161] on div "Pickzen to integrate Haircare Quiz Klaviyo API Key $first_name" at bounding box center [482, 147] width 418 height 52
paste input "•••••••••"
type input "•••••••••"
drag, startPoint x: 538, startPoint y: 159, endPoint x: 498, endPoint y: 159, distance: 40.7
click at [498, 159] on input "•••••••••" at bounding box center [586, 156] width 188 height 23
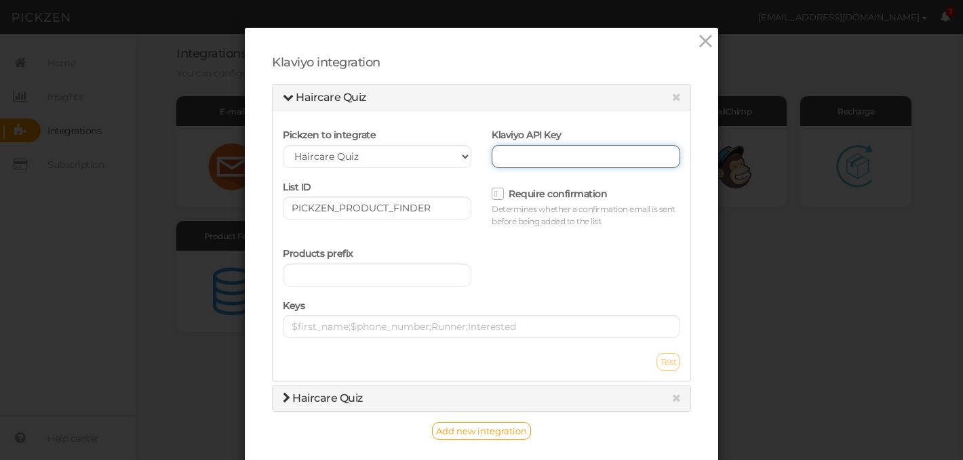
click at [511, 155] on input "text" at bounding box center [586, 156] width 188 height 23
paste input "pk_a525dcce8ba34799ae3d0b1c0be9b14649"
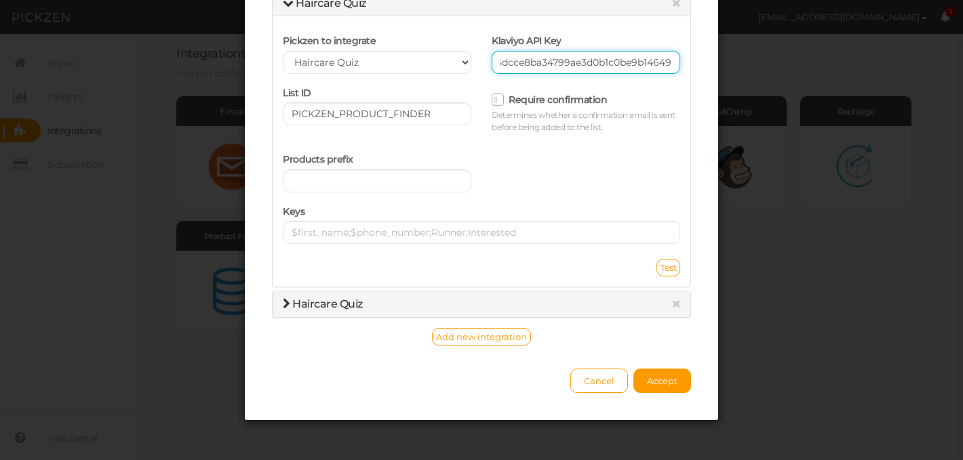
scroll to position [109, 0]
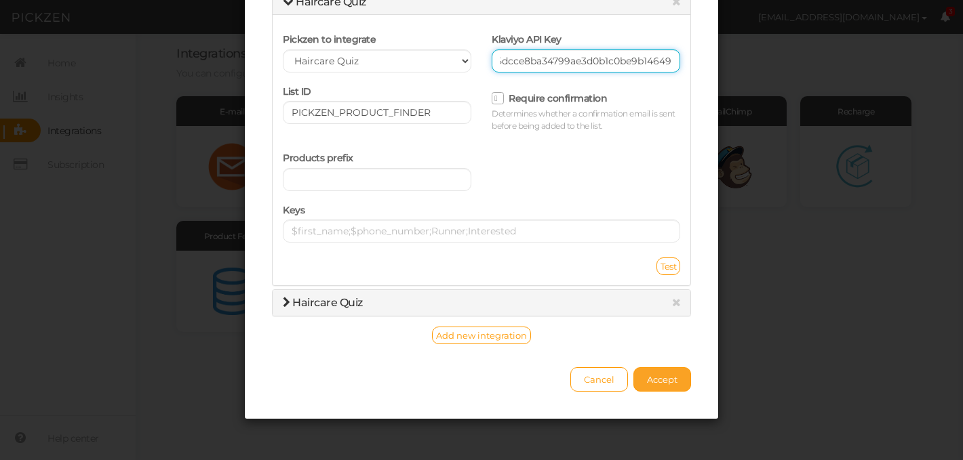
type input "pk_a525dcce8ba34799ae3d0b1c0be9b14649"
click at [668, 383] on span "Accept" at bounding box center [662, 379] width 31 height 11
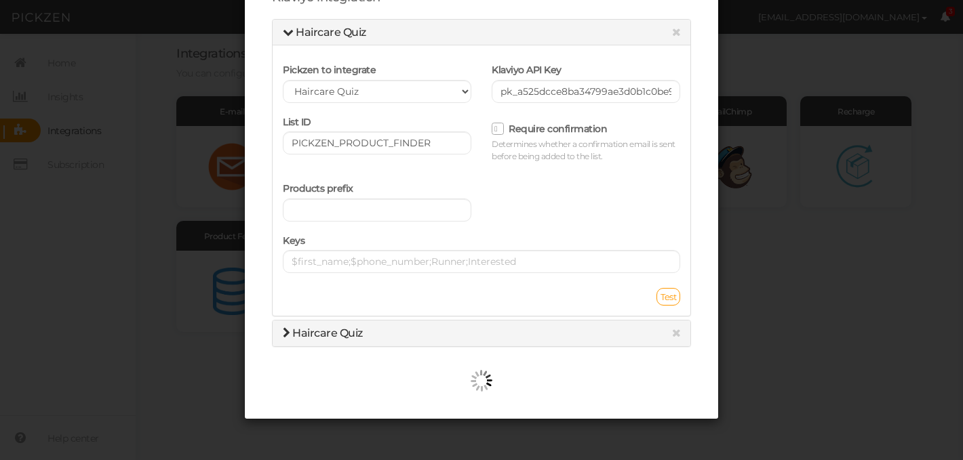
scroll to position [79, 0]
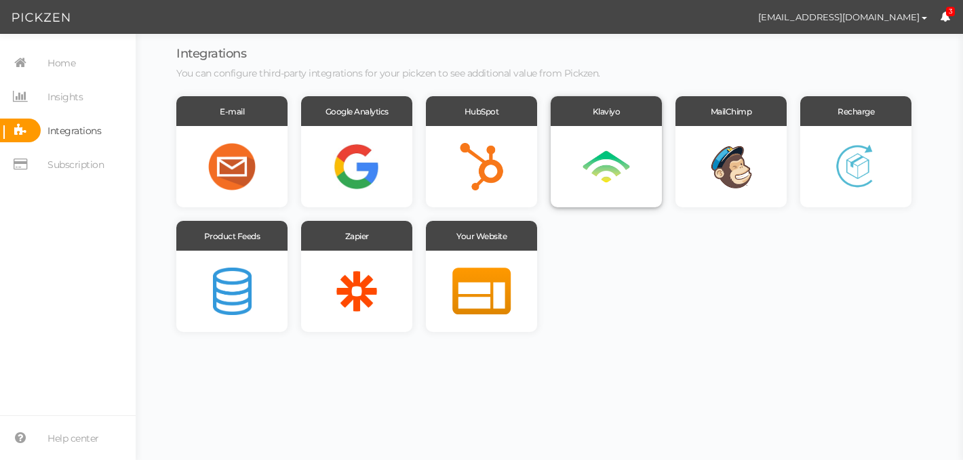
click at [614, 165] on div at bounding box center [606, 166] width 111 height 81
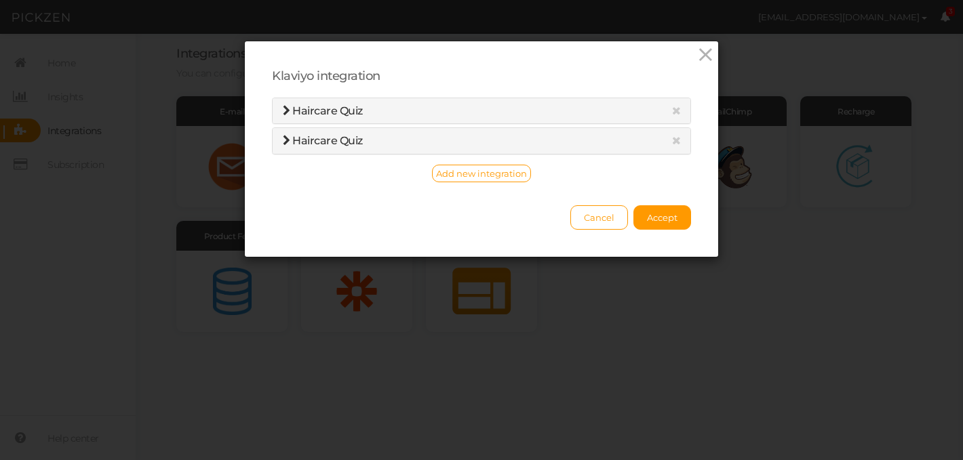
click at [316, 113] on span "Haircare Quiz" at bounding box center [327, 110] width 71 height 13
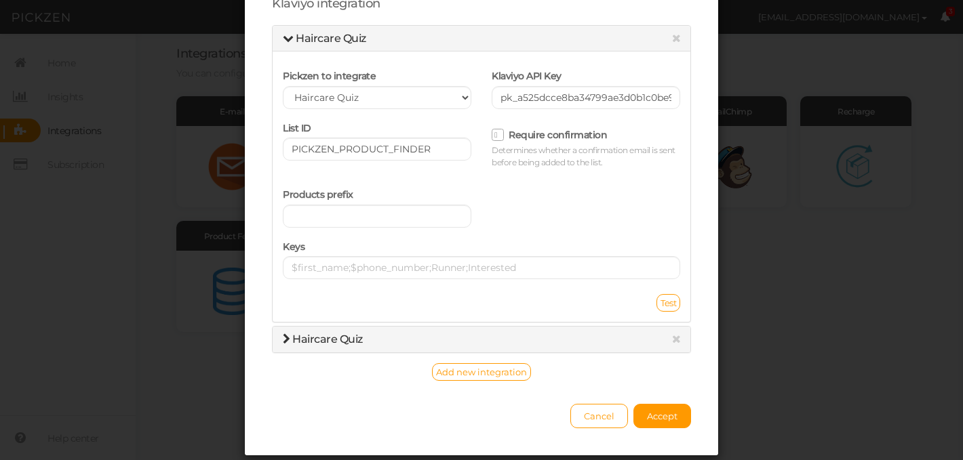
scroll to position [75, 0]
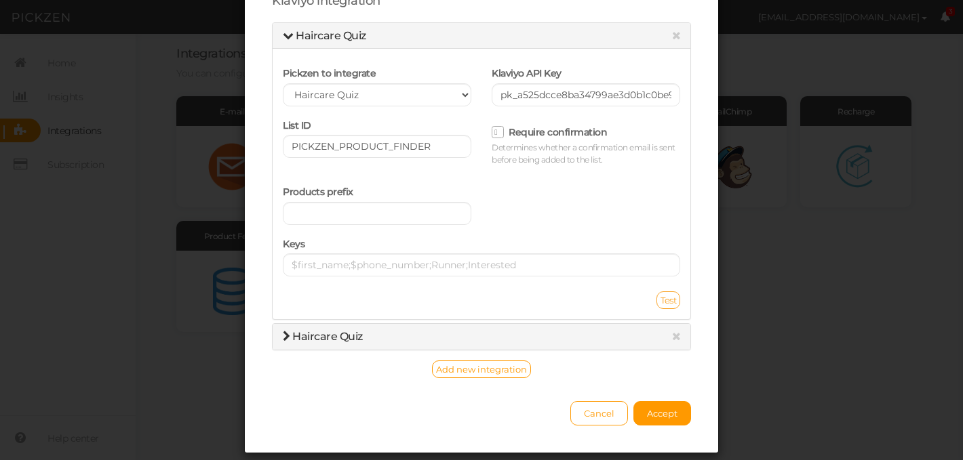
click at [665, 300] on span "Test" at bounding box center [668, 300] width 16 height 11
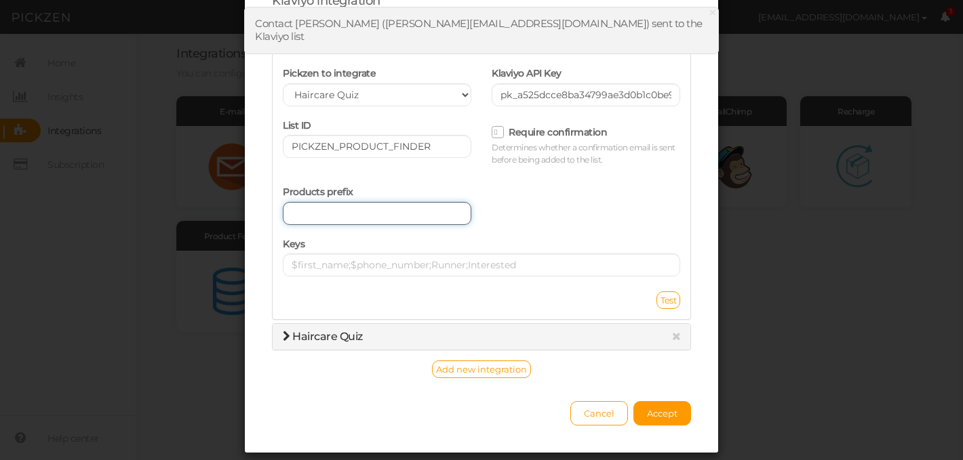
click at [340, 212] on input "text" at bounding box center [377, 213] width 188 height 23
click at [665, 423] on button "Accept" at bounding box center [662, 413] width 58 height 24
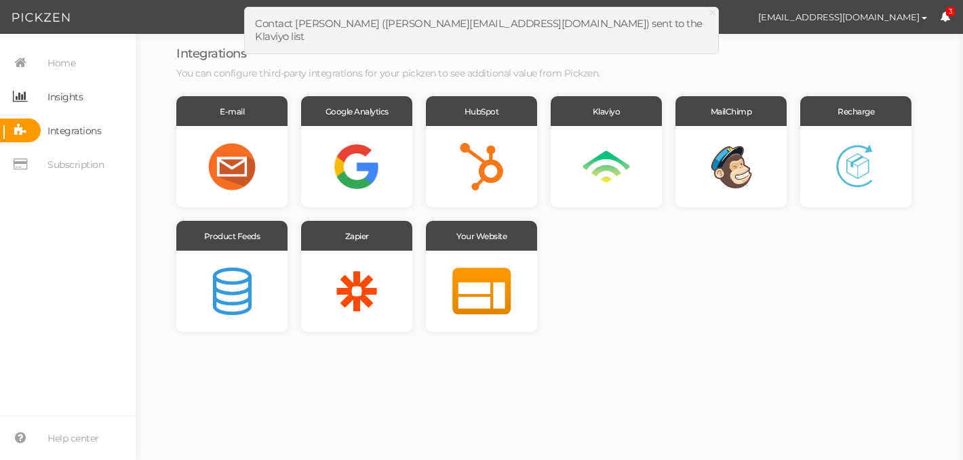
click at [63, 100] on span "Insights" at bounding box center [64, 97] width 35 height 22
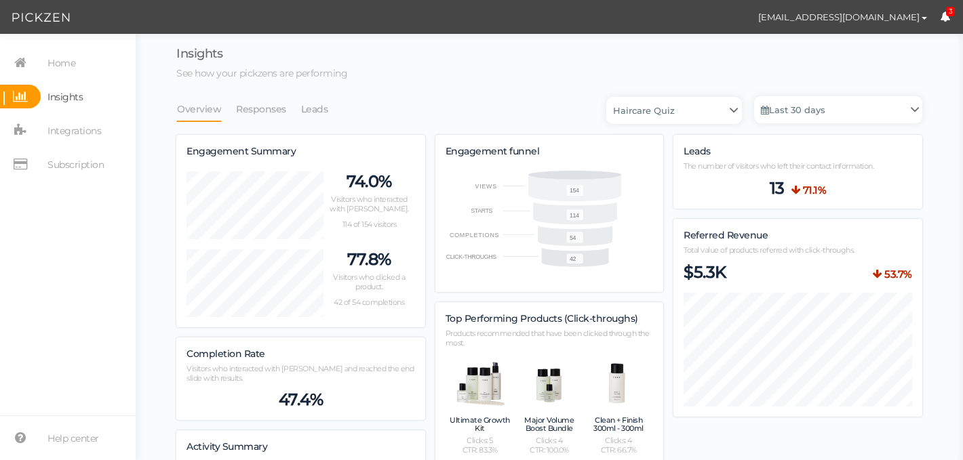
scroll to position [1038, 746]
click at [308, 112] on link "Leads" at bounding box center [314, 109] width 28 height 26
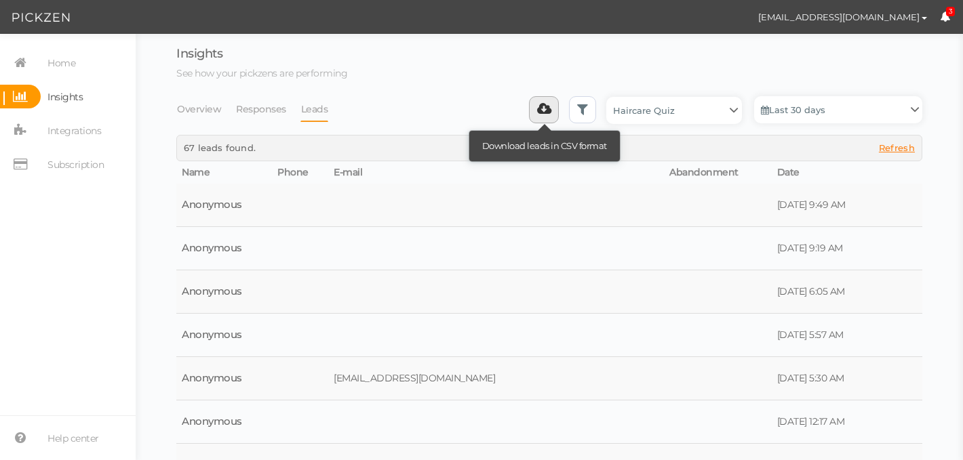
click at [544, 115] on icon at bounding box center [544, 109] width 14 height 14
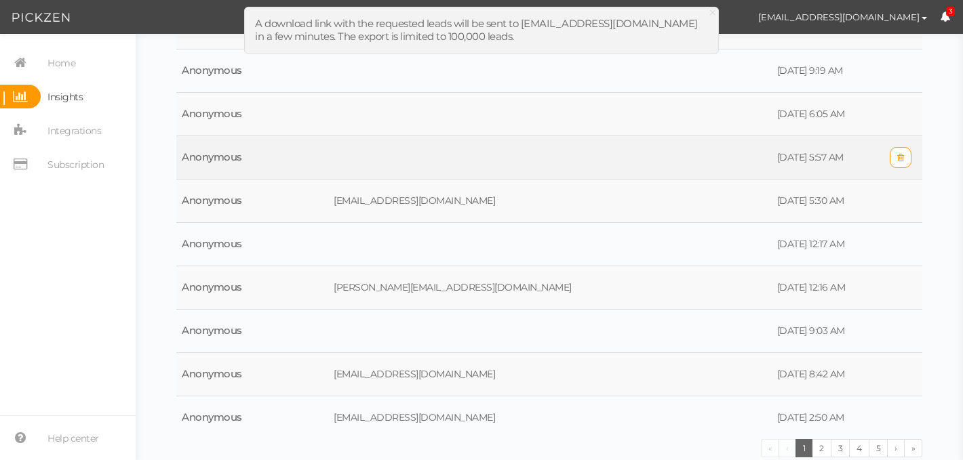
scroll to position [0, 0]
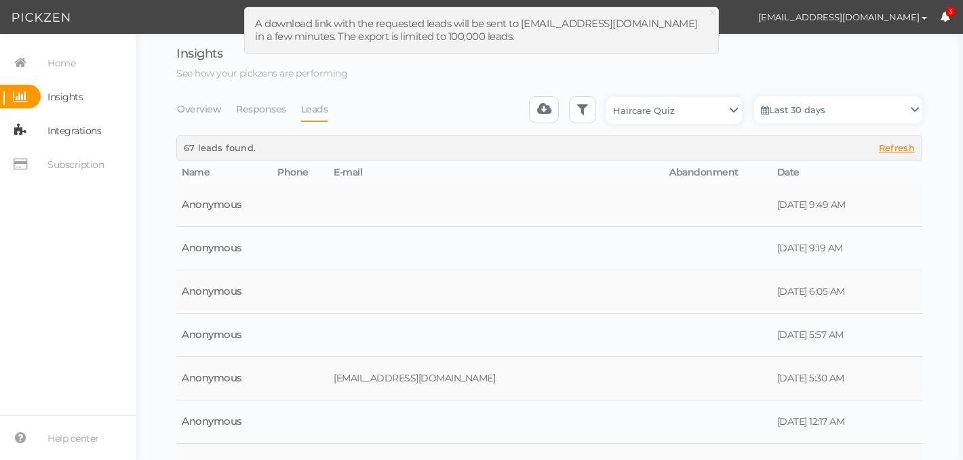
click at [72, 136] on span "Integrations" at bounding box center [74, 131] width 54 height 22
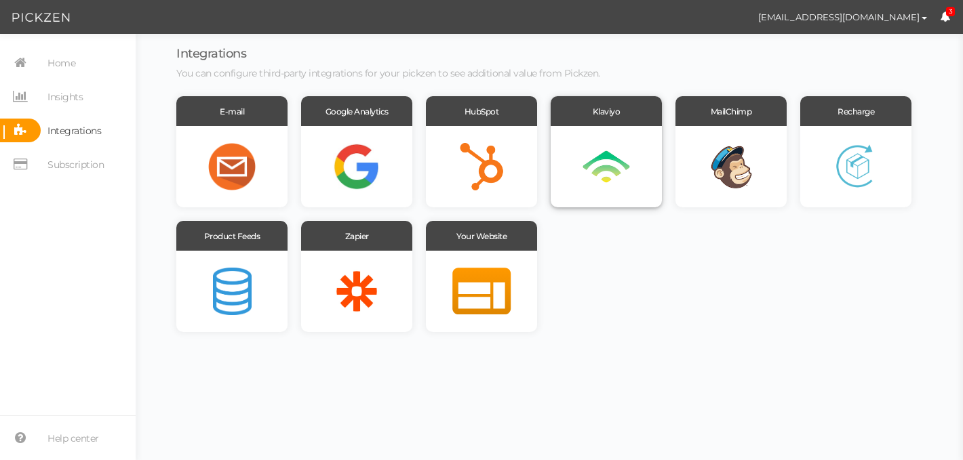
click at [605, 150] on div at bounding box center [606, 166] width 111 height 81
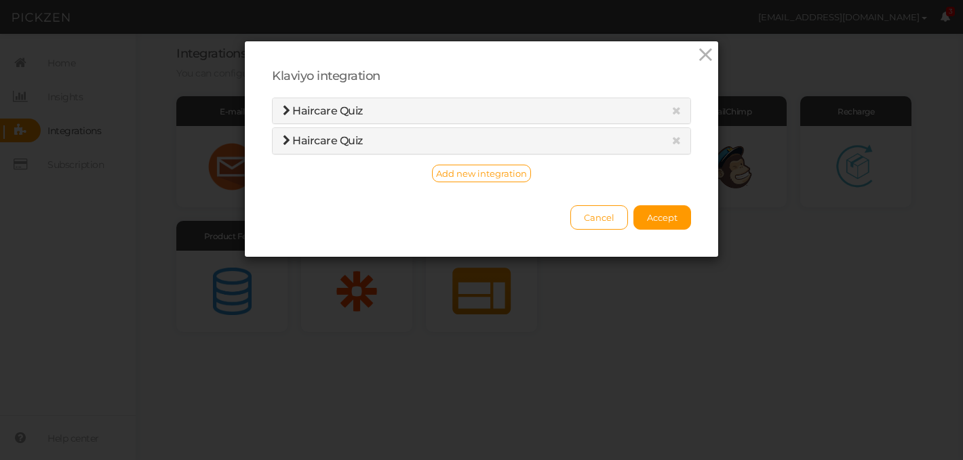
click at [300, 112] on span "Haircare Quiz" at bounding box center [327, 110] width 71 height 13
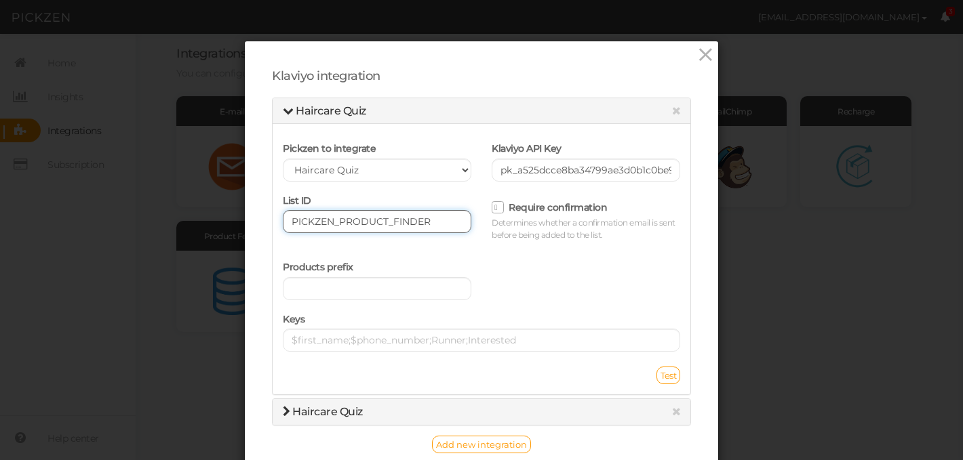
drag, startPoint x: 450, startPoint y: 221, endPoint x: 289, endPoint y: 218, distance: 161.4
click at [288, 218] on input "PICKZEN_PRODUCT_FINDER" at bounding box center [377, 221] width 188 height 23
paste input "SwS5eh"
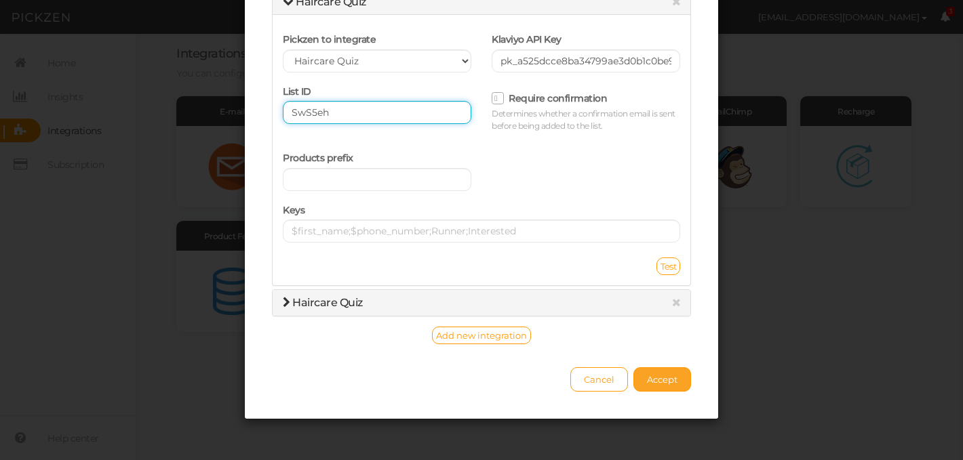
type input "SwS5eh"
click at [664, 382] on span "Accept" at bounding box center [662, 379] width 31 height 11
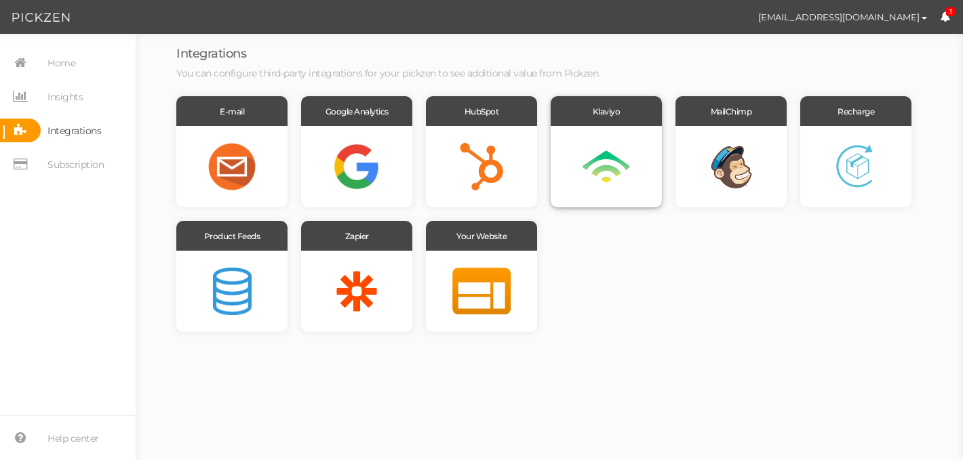
click at [618, 170] on div at bounding box center [606, 166] width 111 height 81
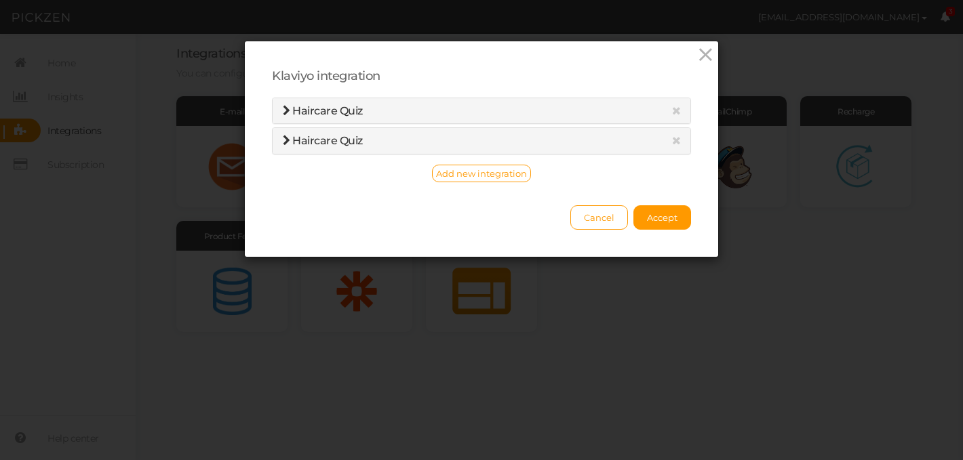
click at [363, 110] on h4 "Haircare Quiz" at bounding box center [481, 111] width 397 height 12
click at [294, 110] on span "Haircare Quiz" at bounding box center [327, 110] width 71 height 13
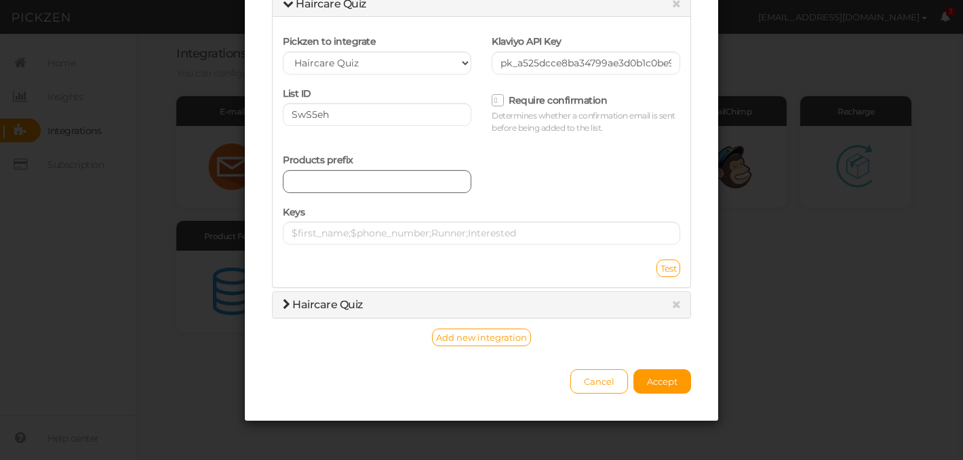
scroll to position [109, 0]
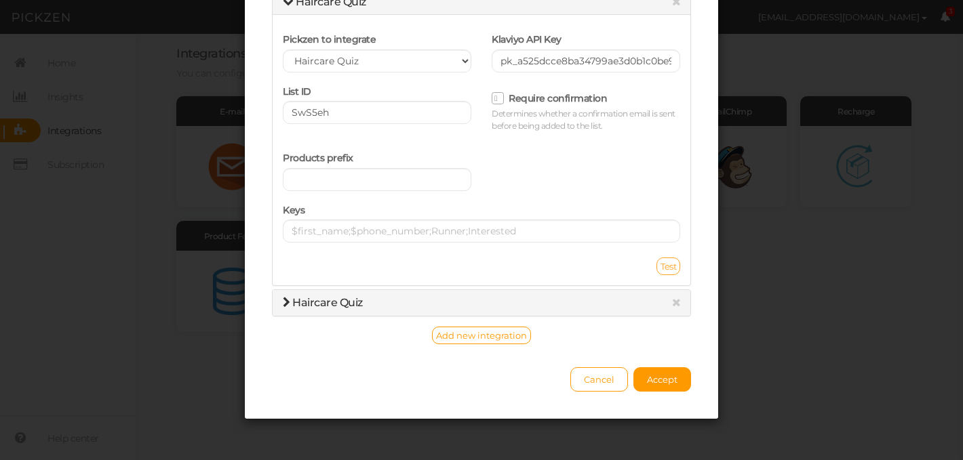
click at [673, 268] on span "Test" at bounding box center [668, 266] width 16 height 11
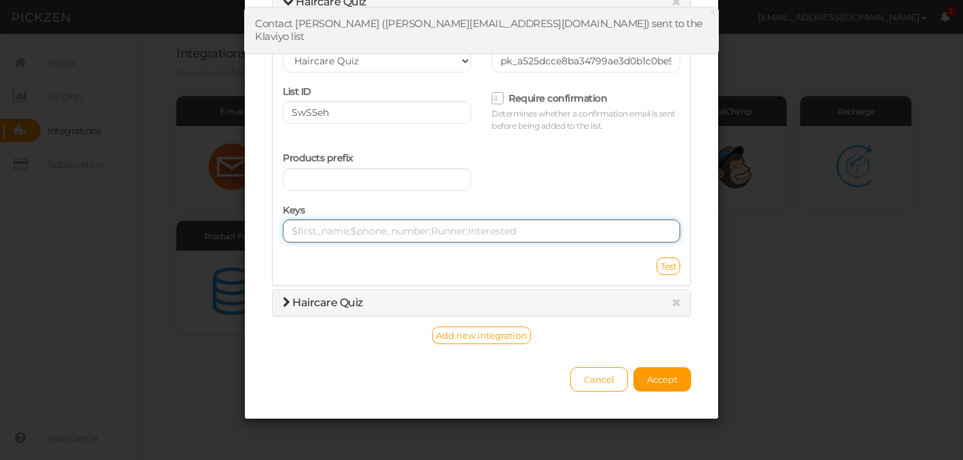
click at [321, 235] on input "text" at bounding box center [481, 231] width 397 height 23
click at [302, 225] on input "text" at bounding box center [481, 231] width 397 height 23
paste input "Goal_ThickerHair, Goal_StrongerHair, Type_Fine, Type_Medium, Scalp_Balanced, Sc…"
click at [374, 234] on input "Goal_ThickerHair, Goal_StrongerHair, Type_Fine, Type_Medium, Scalp_Balanced, Sc…" at bounding box center [481, 231] width 397 height 23
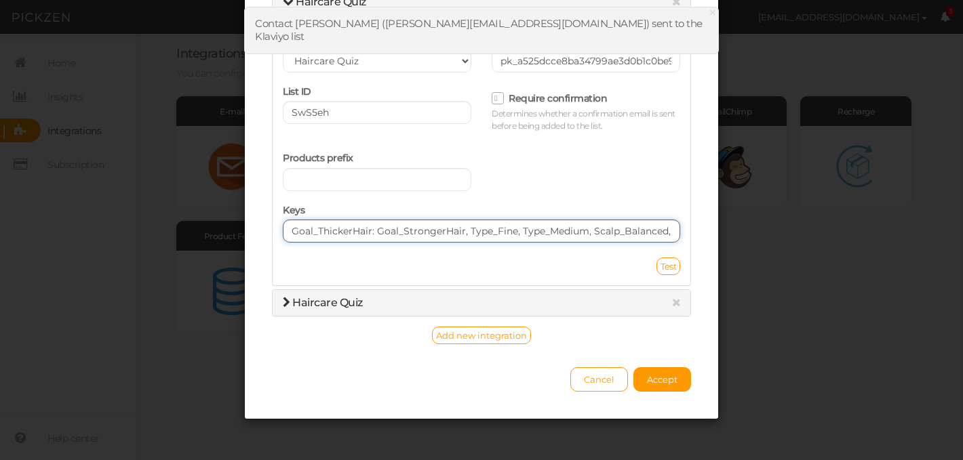
click at [467, 235] on input "Goal_ThickerHair: Goal_StrongerHair, Type_Fine, Type_Medium, Scalp_Balanced, Sc…" at bounding box center [481, 231] width 397 height 23
click at [517, 233] on input "Goal_ThickerHair: Goal_StrongerHair:Type_Fine, Type_Medium, Scalp_Balanced, Sca…" at bounding box center [481, 231] width 397 height 23
click at [375, 235] on input "Goal_ThickerHair: Goal_StrongerHair:Type_Fine; Type_Medium, Scalp_Balanced, Sca…" at bounding box center [481, 231] width 397 height 23
click at [587, 237] on input "Goal_ThickerHair;Goal_StrongerHair:Type_Fine; Type_Medium, Scalp_Balanced, Scal…" at bounding box center [481, 231] width 397 height 23
type input "Goal_ThickerHair;Goal_StrongerHair:Type_Fine; Type_Medium; Scalp_Balanced, Scal…"
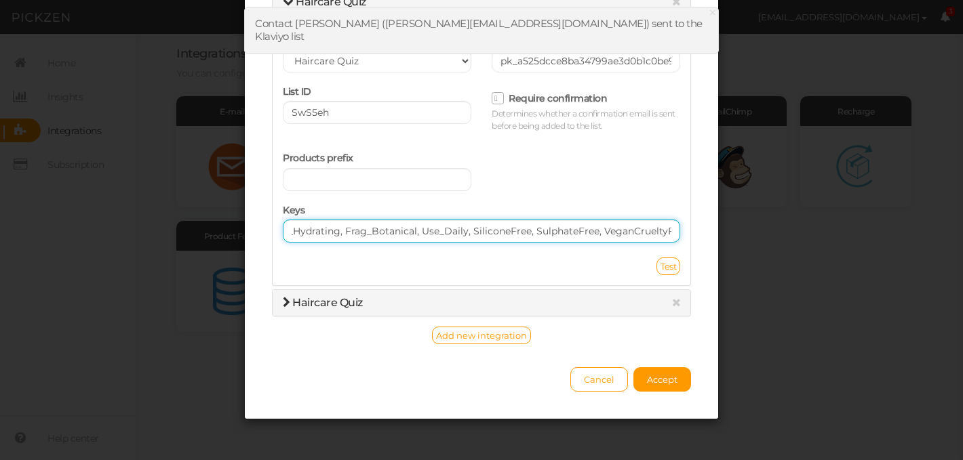
scroll to position [0, 696]
drag, startPoint x: 292, startPoint y: 230, endPoint x: 671, endPoint y: 231, distance: 378.3
click at [671, 231] on input "Goal_ThickerHair;Goal_StrongerHair:Type_Fine; Type_Medium; Scalp_Balanced, Scal…" at bounding box center [481, 231] width 397 height 23
paste input "Goal_ThickerHair;Goal_StrongerHair;Type_Fine;Type_Medium;Scalp_Balanced;Scalp_O…"
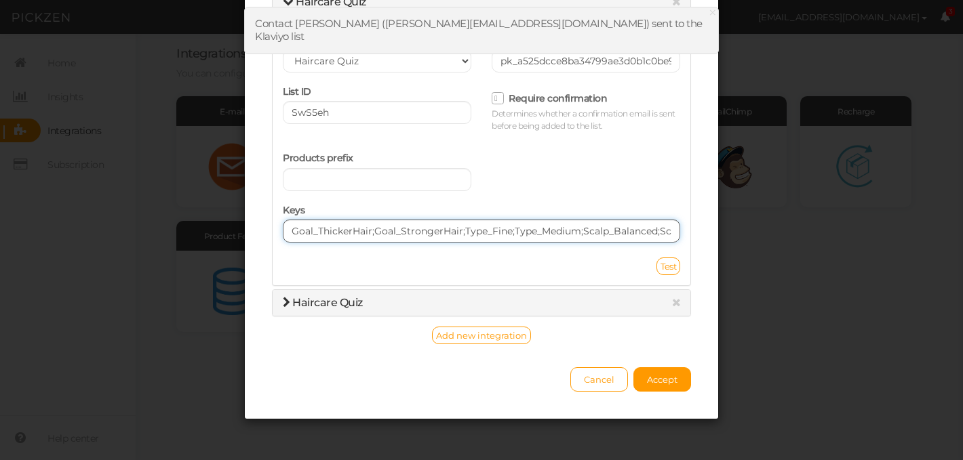
click at [667, 231] on input "Goal_ThickerHair;Goal_StrongerHair;Type_Fine;Type_Medium;Scalp_Balanced;Scalp_O…" at bounding box center [481, 231] width 397 height 23
paste input "Goal_LongerHair;Goal_StrongerHair;Type_Fine;Type_Medium;Scalp_Balanced;Scalp_Oi…"
type input "Goal_ThickerHair;Goal_StrongerHair;Type_Fine;Type_Medium;Scalp_Balanced;Scalp_O…"
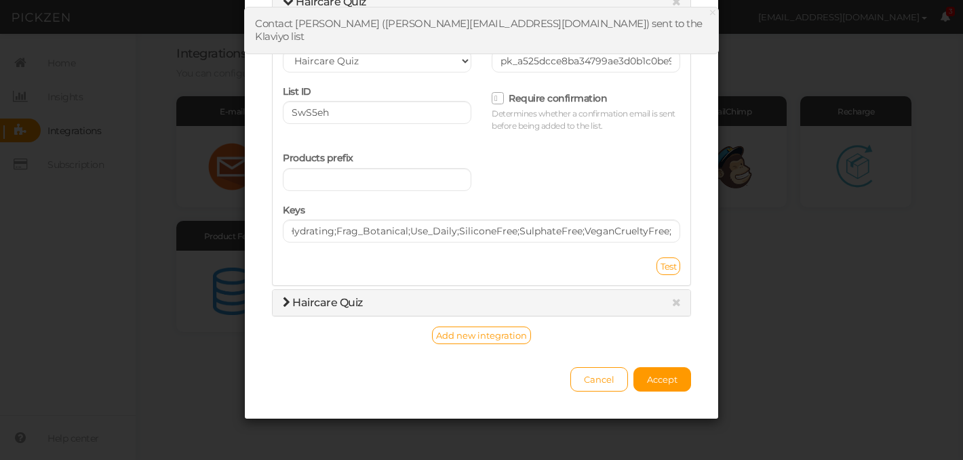
scroll to position [0, 0]
click at [654, 385] on button "Accept" at bounding box center [662, 379] width 58 height 24
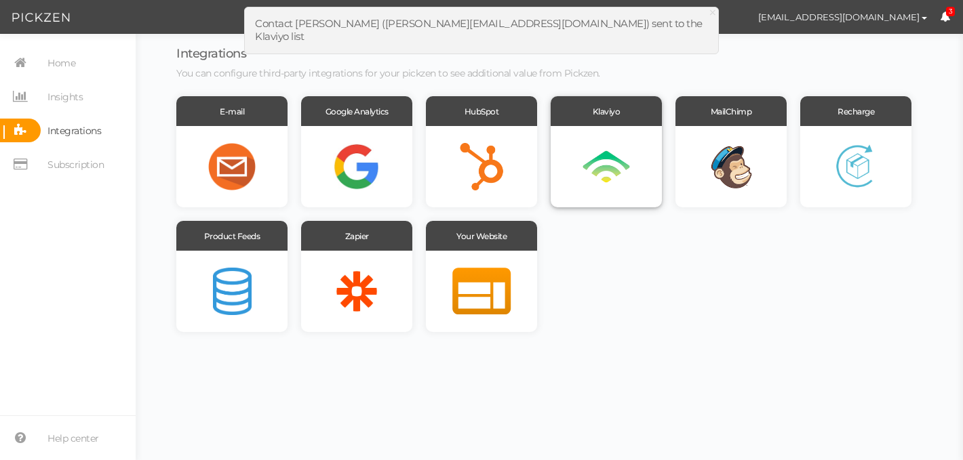
click at [611, 158] on div at bounding box center [606, 166] width 111 height 81
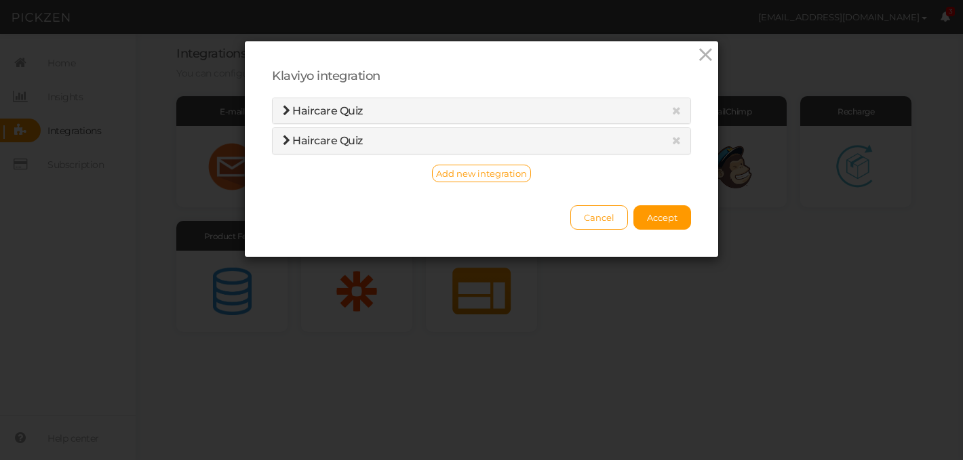
click at [298, 110] on span "Haircare Quiz" at bounding box center [327, 110] width 71 height 13
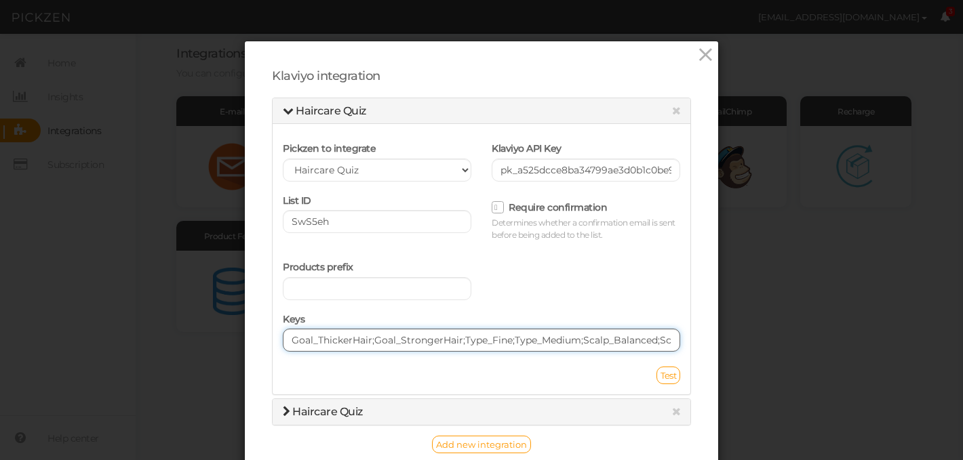
click at [292, 341] on input "Goal_ThickerHair;Goal_StrongerHair;Type_Fine;Type_Medium;Scalp_Balanced;Scalp_O…" at bounding box center [481, 340] width 397 height 23
paste input "YouthfulHair;Goal_SmootherHair;Type_Medium;Type_Coarse;Scalp_Balanced;Scalp_Dry…"
click at [300, 343] on input "Goal_YouthfulHair;Goal_SmootherHair;Type_Medium;Type_Coarse;Scalp_Balanced;Scal…" at bounding box center [481, 340] width 397 height 23
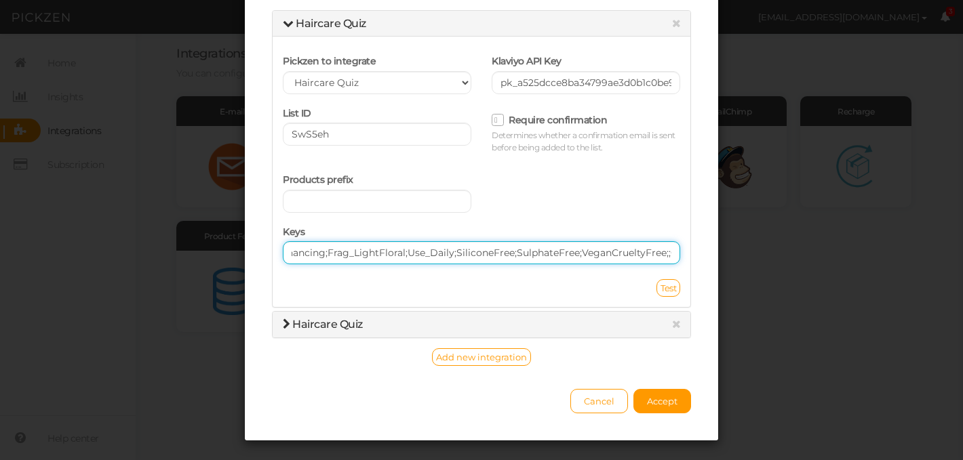
scroll to position [109, 0]
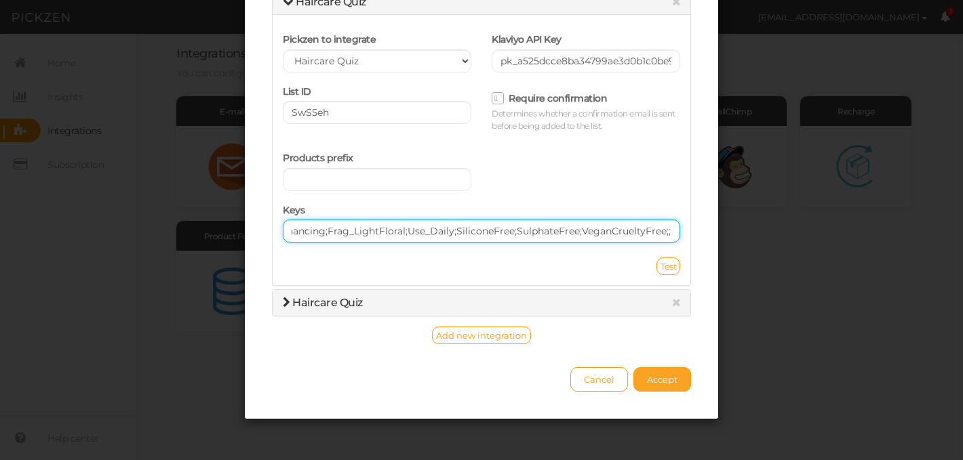
type input "Goal_YouthfulHair;Goal_SmootherHair;Type_Medium;Type_Coarse;Scalp_Balanced;Scal…"
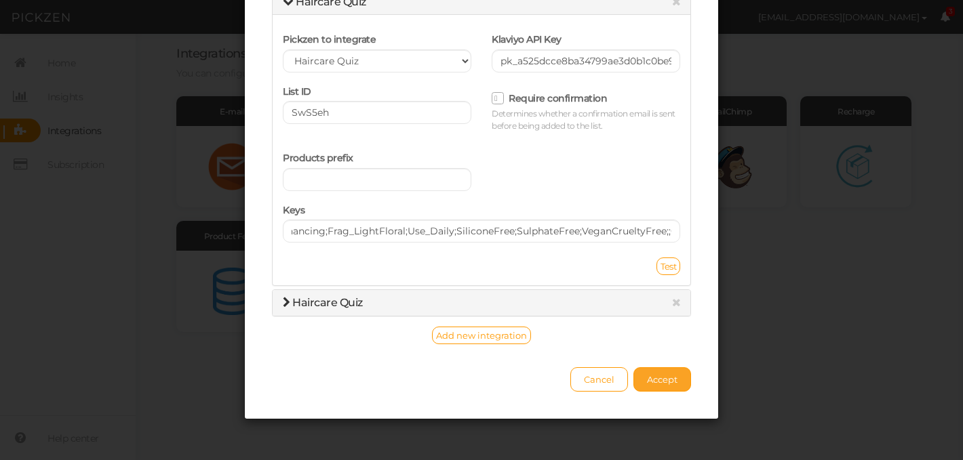
click at [675, 381] on span "Accept" at bounding box center [662, 379] width 31 height 11
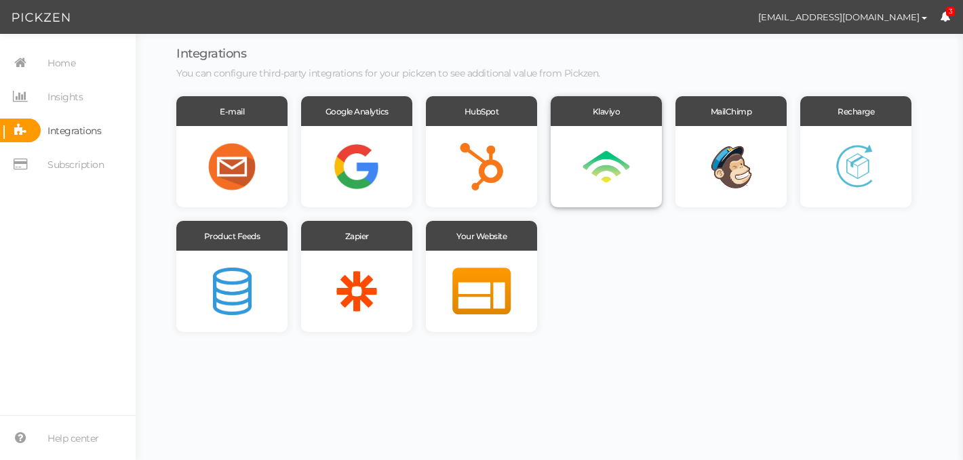
click at [607, 165] on div at bounding box center [606, 166] width 111 height 81
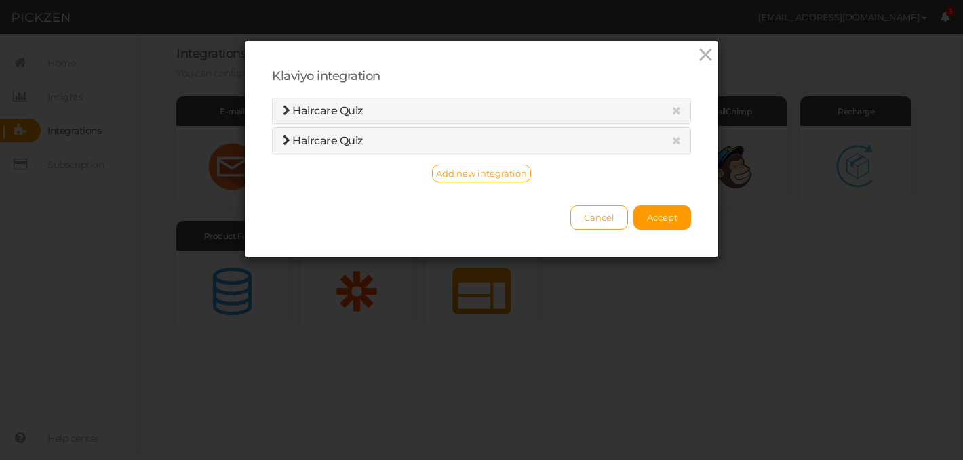
click at [318, 109] on span "Haircare Quiz" at bounding box center [327, 110] width 71 height 13
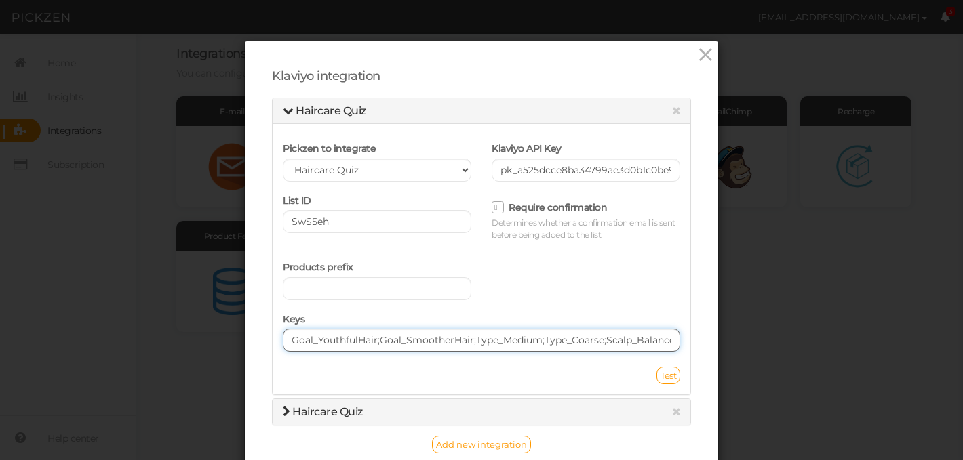
click at [288, 342] on input "Goal_YouthfulHair;Goal_SmootherHair;Type_Medium;Type_Coarse;Scalp_Balanced;Scal…" at bounding box center [481, 340] width 397 height 23
paste input "HydratedHair;Goal_SmootherHair;Goal_FrizzControl;Type_Fine;Type_Medium;Type_Coa…"
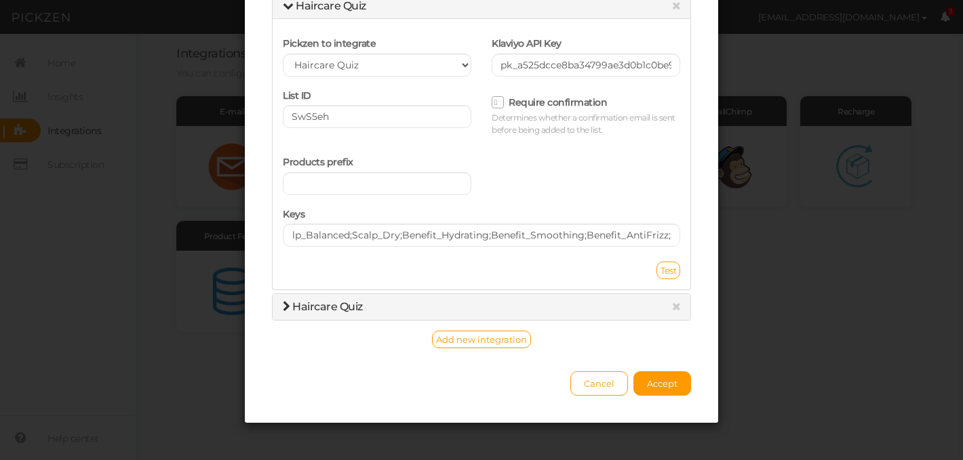
scroll to position [0, 0]
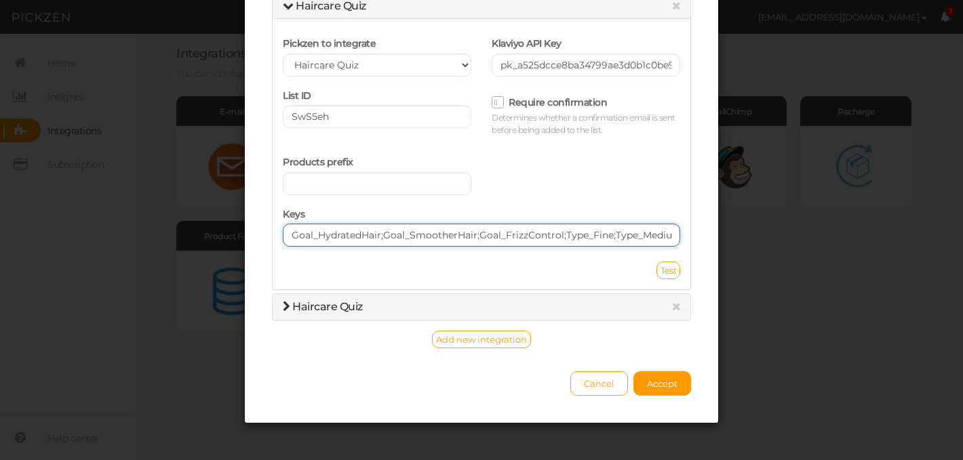
click at [293, 236] on input "Goal_HydratedHair;Goal_SmootherHair;Goal_FrizzControl;Type_Fine;Type_Medium;Typ…" at bounding box center [481, 235] width 397 height 23
paste input "ScalpHealth;Goal_StrongerHair;Type_Fine;Type_Medium;Type_Coarse;Scalp_Balanced;…"
click at [293, 236] on input "Goal_ScalpHealth;Goal_StrongerHair;Type_Fine;Type_Medium;Type_Coarse;Scalp_Bala…" at bounding box center [481, 235] width 397 height 23
paste input "FreshScalp;Goal_LightStylingHold;Type_Fine;Type_Medium;Type_Coarse;Scalp_Balanc…"
click at [291, 236] on input "text" at bounding box center [481, 235] width 397 height 23
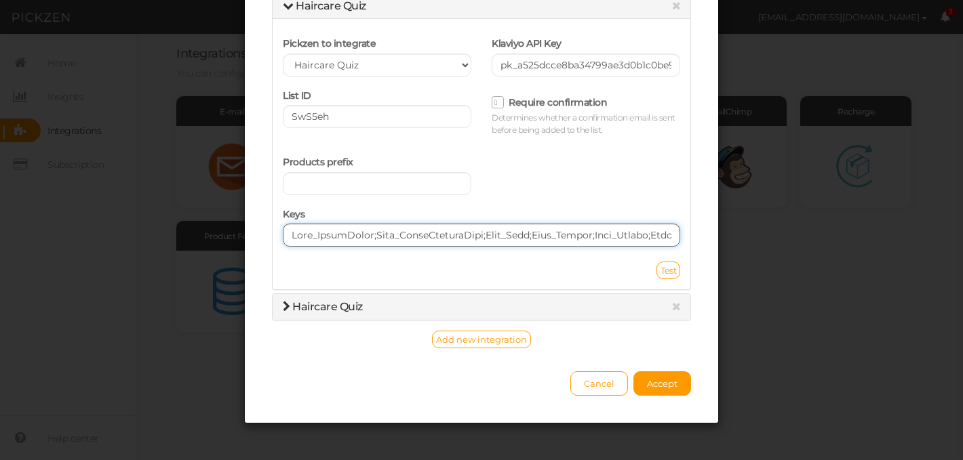
paste input "SmootherHair;Goal_FrizzControl;Type_Medium;Type_Coarse;Scalp_Balanced;Scalp_Dry…"
click at [294, 236] on input "text" at bounding box center [481, 235] width 397 height 23
paste input "ThickerHair;Goal_StrongerHair;Type_Fine;Type_Medium;Scalp_Balanced;Scalp_Oily;B…"
click at [293, 238] on input "text" at bounding box center [481, 235] width 397 height 23
paste input "HydratedHair;Goal_SmootherHair;Goal_FrizzControl;Type_Fine;Type_Medium;Type_Coa…"
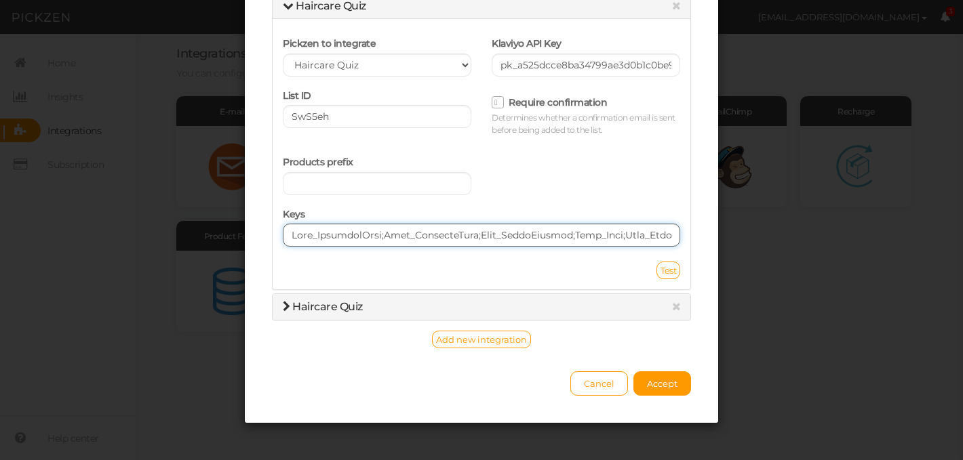
click at [292, 236] on input "text" at bounding box center [481, 235] width 397 height 23
paste input "YouthfulHair;Goal_SmootherHair;Type_Medium;Type_Coarse;Scalp_Balanced;Scalp_Dry…"
click at [292, 237] on input "text" at bounding box center [481, 235] width 397 height 23
paste input "LongerHair;Goal_StrongerHair;Type_Fine;Type_Medium;Scalp_Balanced;Scalp_Oily;Be…"
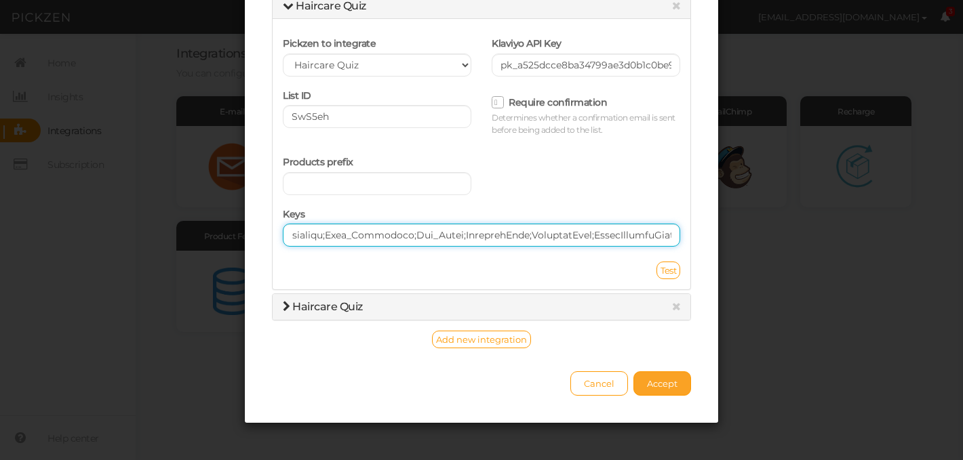
type input "Goal_LongerHair;Goal_StrongerHair;Type_Fine;Type_Medium;Scalp_Balanced;Scalp_Oi…"
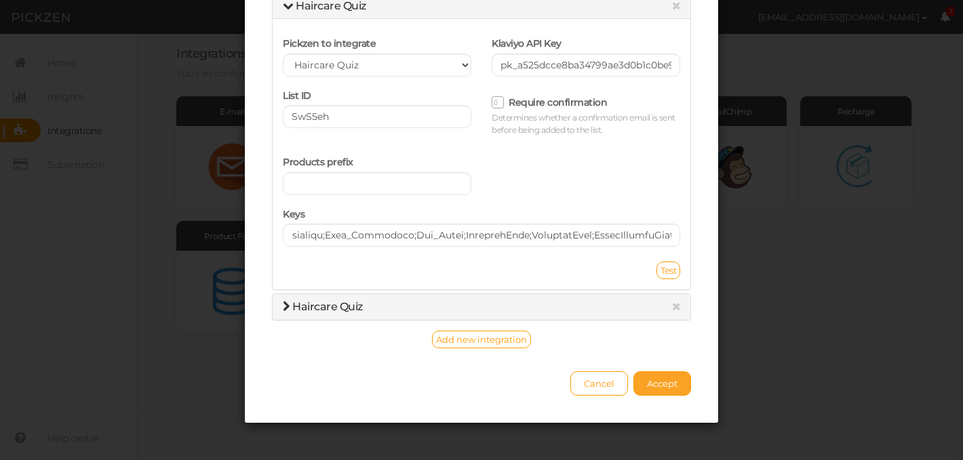
click at [651, 386] on span "Accept" at bounding box center [662, 383] width 31 height 11
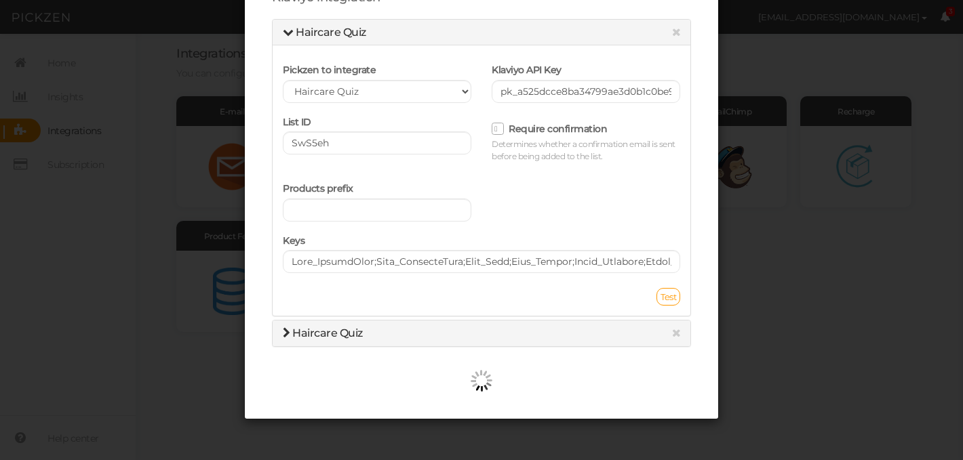
scroll to position [105, 0]
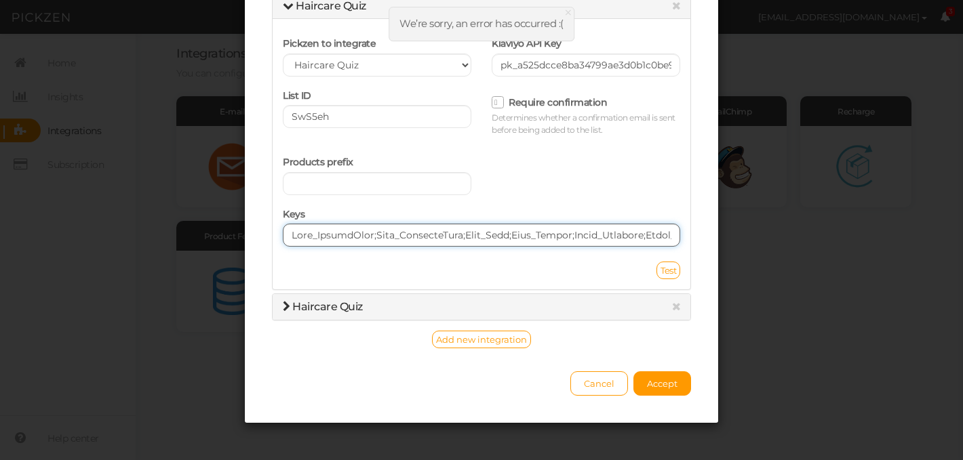
click at [458, 235] on input "text" at bounding box center [481, 235] width 397 height 23
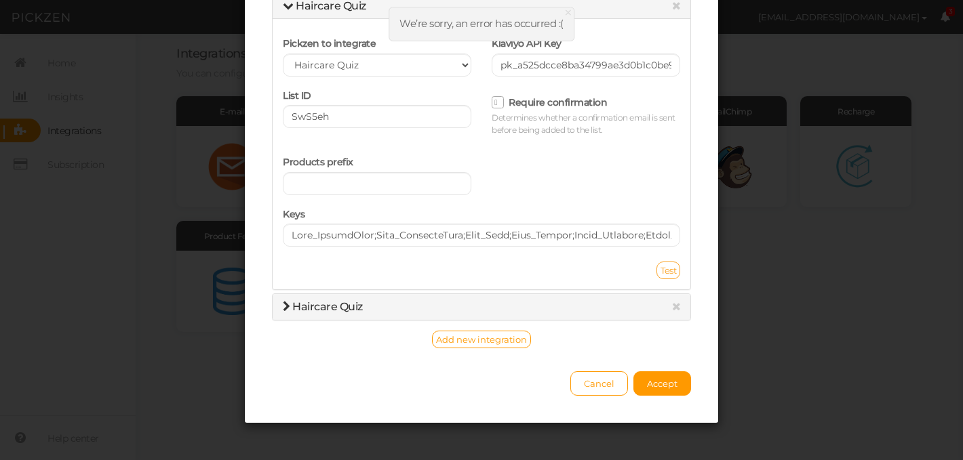
click at [670, 273] on span "Test" at bounding box center [668, 270] width 16 height 11
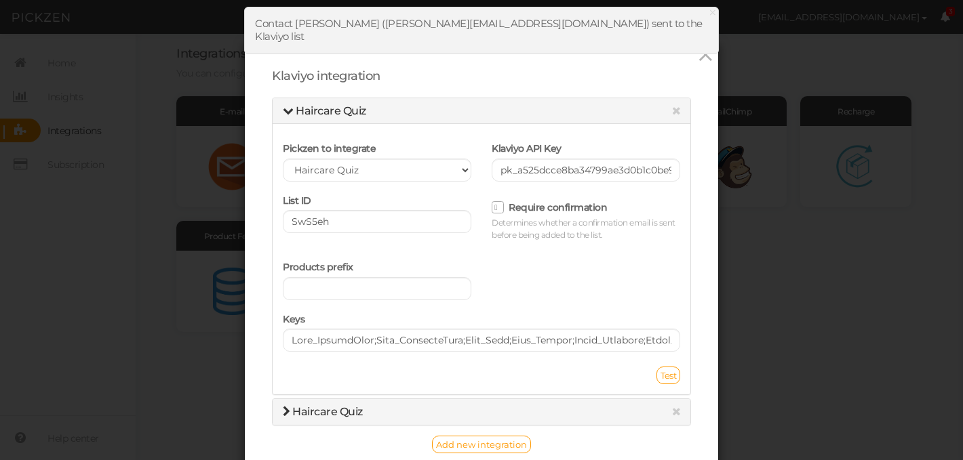
scroll to position [109, 0]
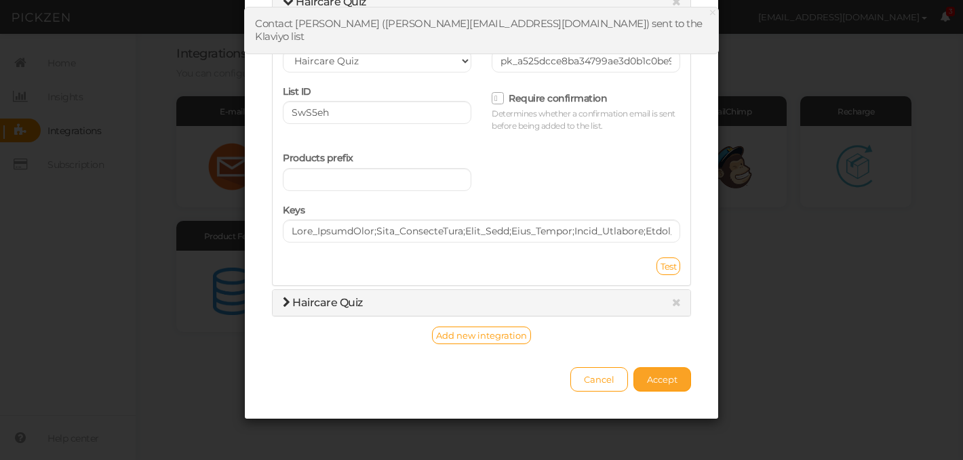
click at [660, 376] on span "Accept" at bounding box center [662, 379] width 31 height 11
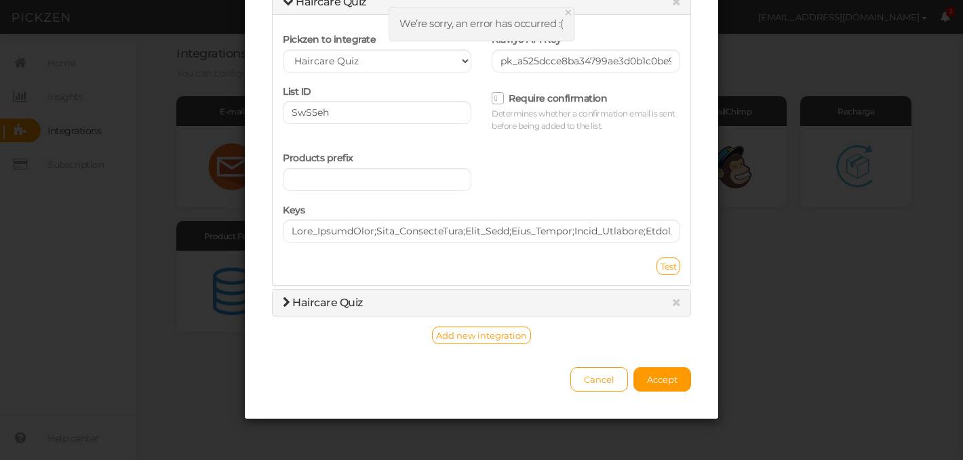
click at [569, 10] on span "×" at bounding box center [567, 13] width 9 height 20
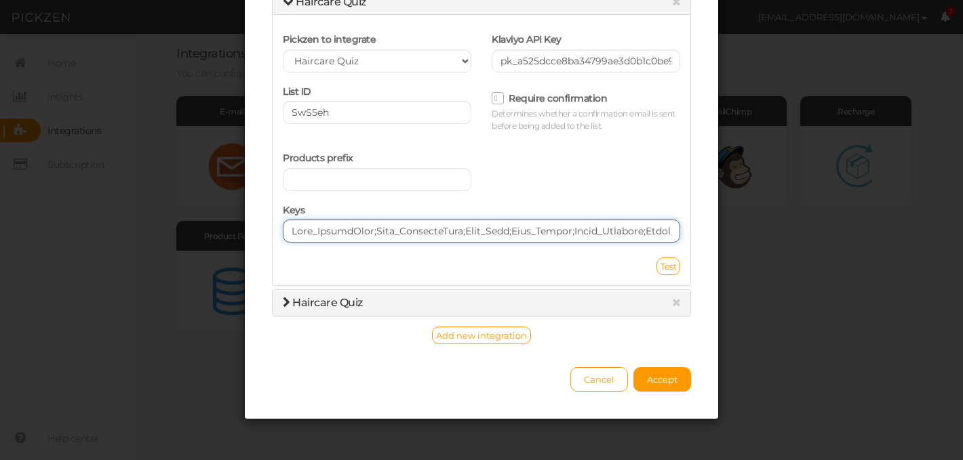
click at [502, 226] on input "text" at bounding box center [481, 231] width 397 height 23
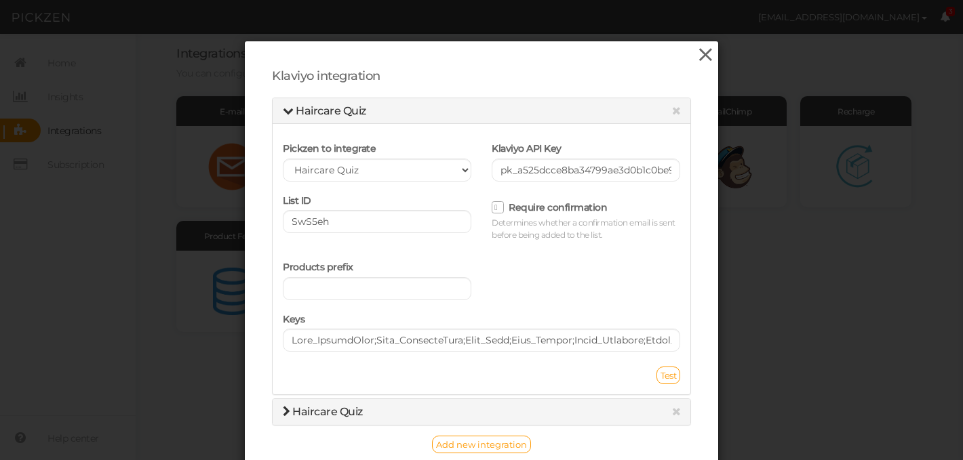
click at [708, 53] on icon at bounding box center [706, 55] width 20 height 20
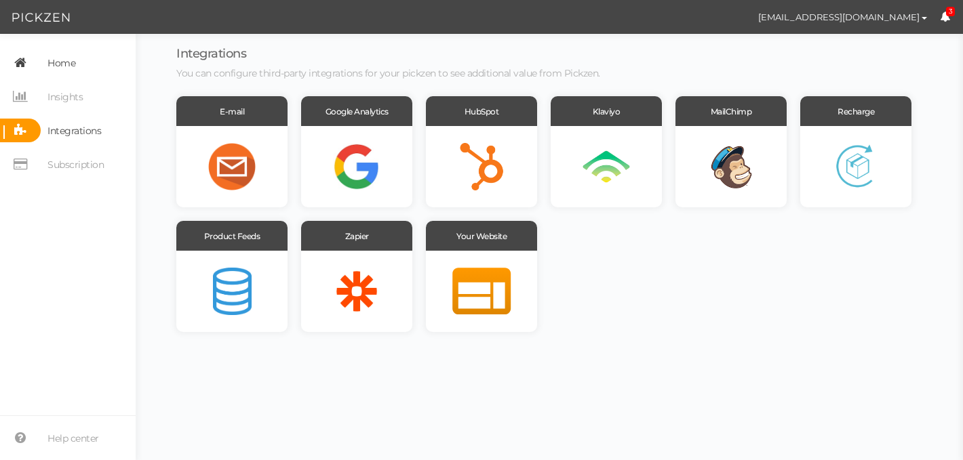
click at [68, 56] on span "Home" at bounding box center [61, 63] width 28 height 22
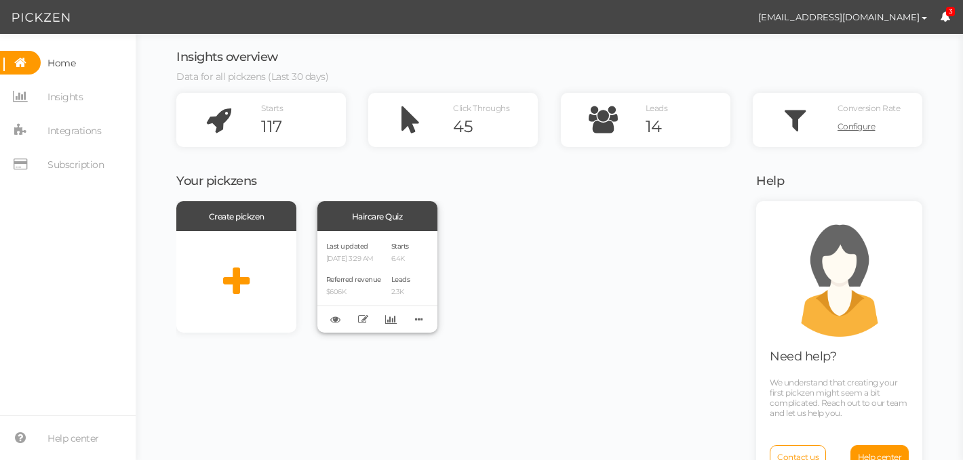
click at [346, 254] on div "Last updated [DATE] 3:29 AM" at bounding box center [353, 251] width 55 height 23
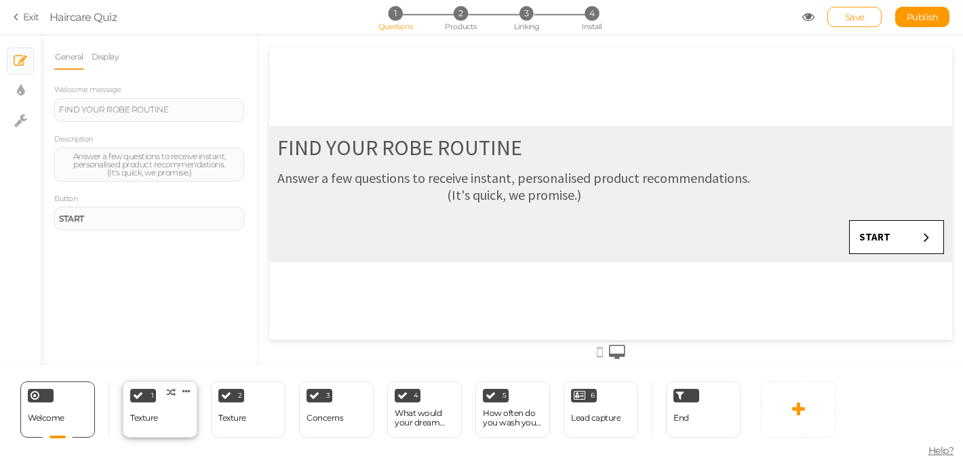
click at [138, 407] on div "Texture" at bounding box center [144, 419] width 28 height 24
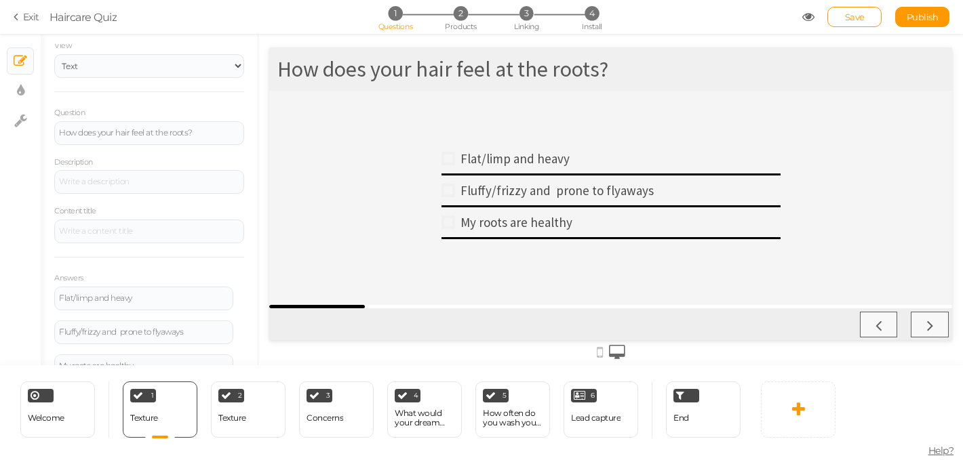
scroll to position [99, 0]
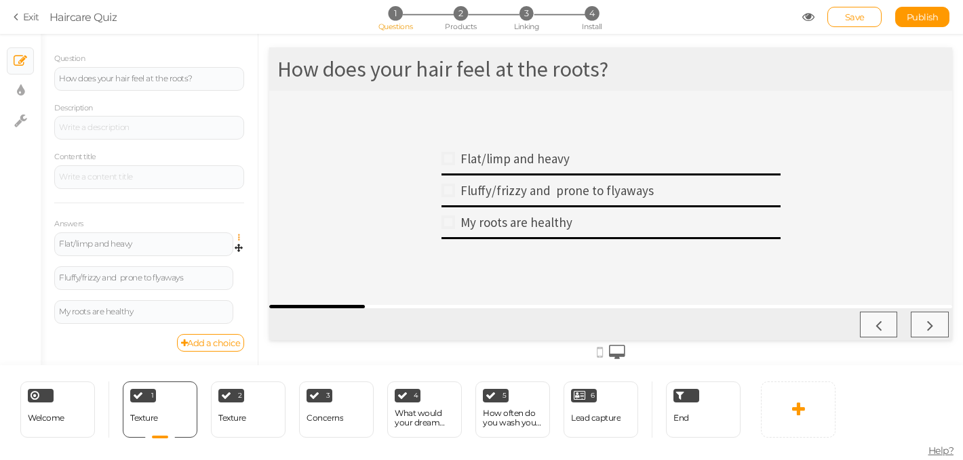
click at [239, 239] on icon at bounding box center [242, 238] width 9 height 8
click at [185, 256] on span "Settings" at bounding box center [180, 257] width 31 height 10
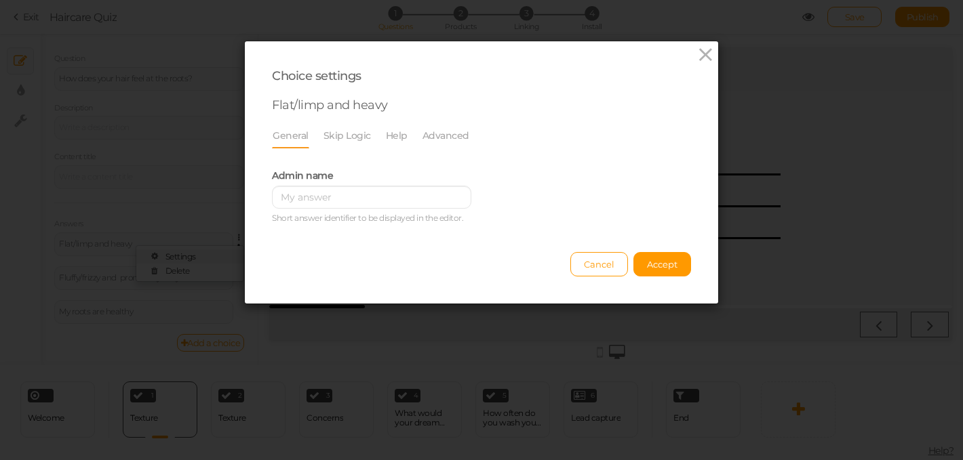
scroll to position [0, 0]
click at [447, 140] on link "Advanced" at bounding box center [446, 136] width 48 height 26
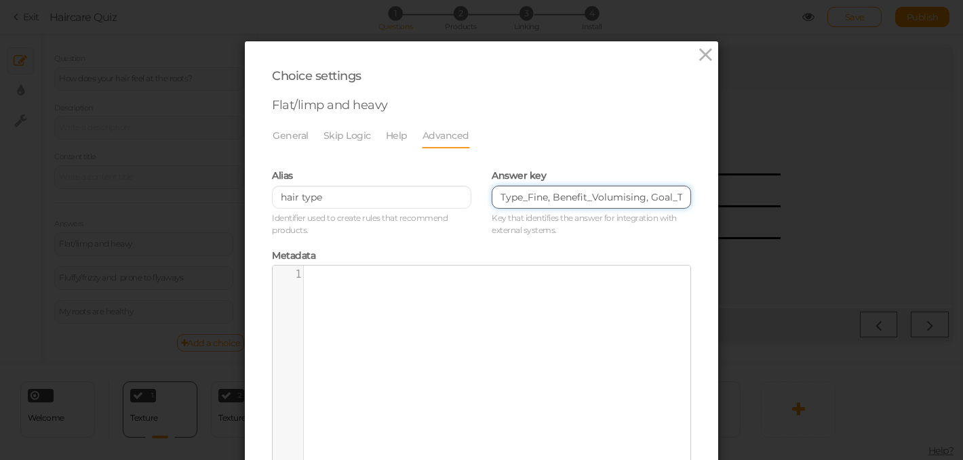
click at [553, 199] on input "Type_Fine, Benefit_Volumising, Goal_ThickerHair," at bounding box center [591, 197] width 199 height 23
click at [501, 199] on input "Type_Fine, Benefit_Volumising, Goal_ThickerHair," at bounding box center [591, 197] width 199 height 23
drag, startPoint x: 684, startPoint y: 197, endPoint x: 494, endPoint y: 193, distance: 190.6
click at [494, 193] on input "Type_Fine, Benefit_Volumising, Goal_ThickerHair," at bounding box center [591, 197] width 199 height 23
paste input "Goal_ThickerHair;Goal_StrongerHair;Type_Fine;Type_Medium;Scalp_Balanced;Scalp_O…"
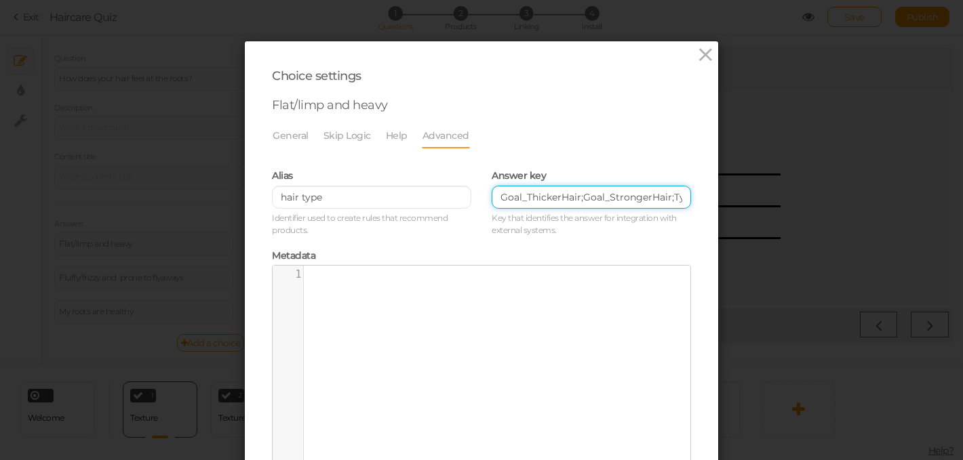
scroll to position [0, 904]
type input "Goal_ThickerHair;Goal_StrongerHair;Type_Fine;Type_Medium;Scalp_Balanced;Scalp_O…"
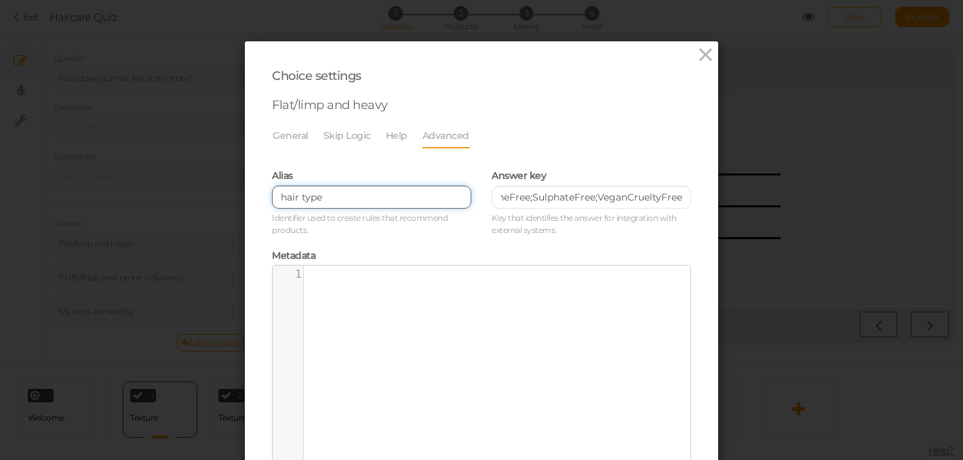
click at [340, 201] on input "hair type" at bounding box center [371, 197] width 199 height 23
type input "hair type roots"
click at [363, 312] on div "xxxxxxxxxx 1 1 ​" at bounding box center [492, 378] width 438 height 224
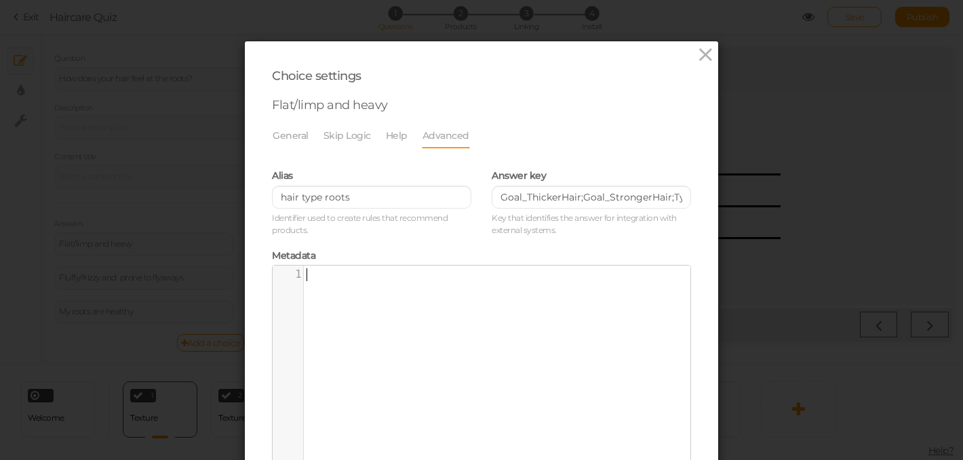
click at [441, 233] on small "Identifier used to create rules that recommend products." at bounding box center [371, 224] width 199 height 24
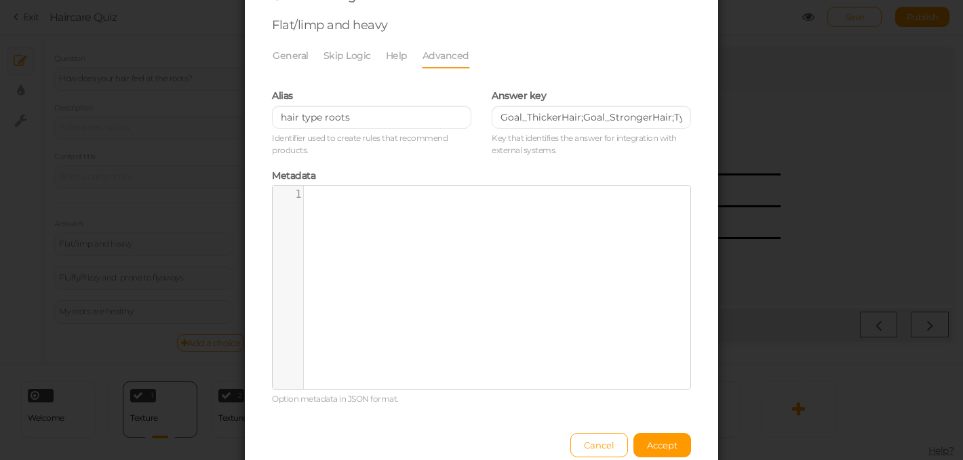
scroll to position [95, 0]
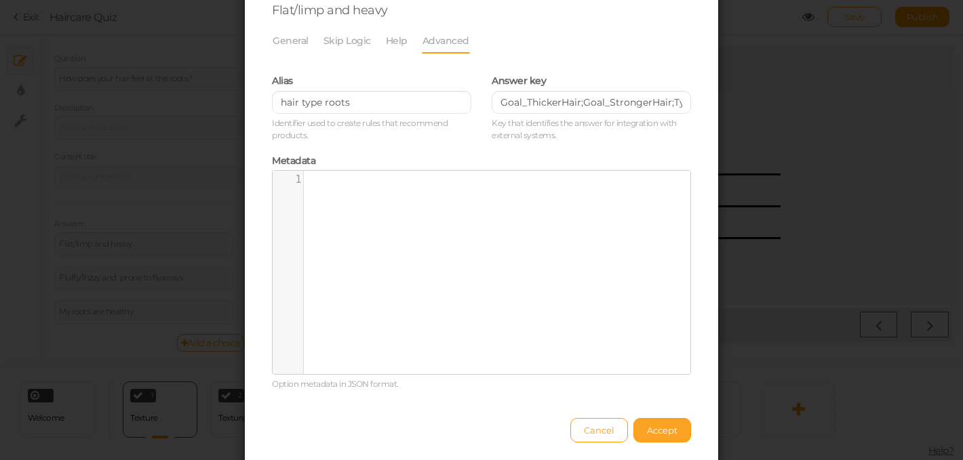
click at [666, 429] on span "Accept" at bounding box center [662, 430] width 31 height 11
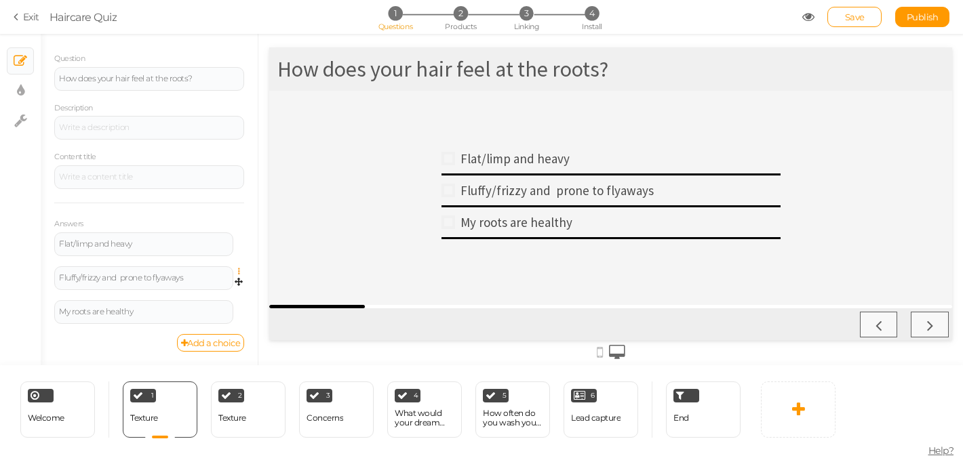
click at [239, 271] on icon at bounding box center [242, 272] width 9 height 8
click at [216, 286] on link "Settings" at bounding box center [189, 290] width 107 height 14
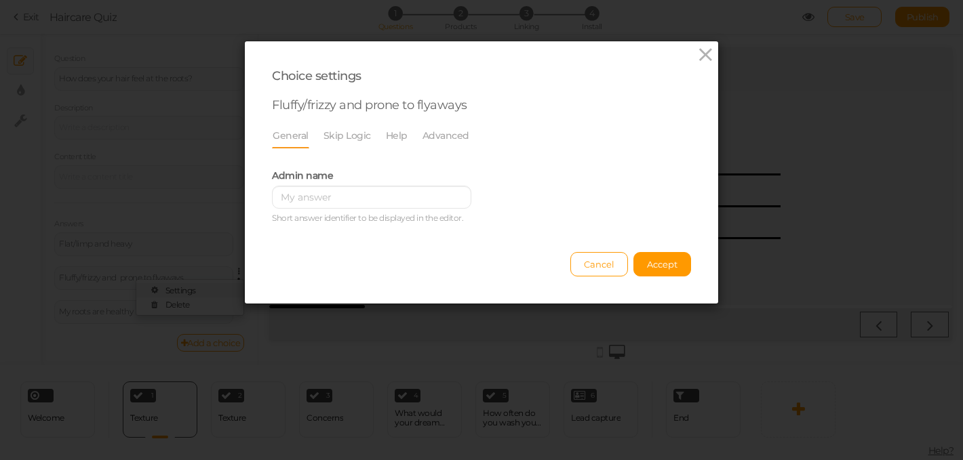
scroll to position [0, 0]
click at [446, 130] on link "Advanced" at bounding box center [446, 136] width 48 height 26
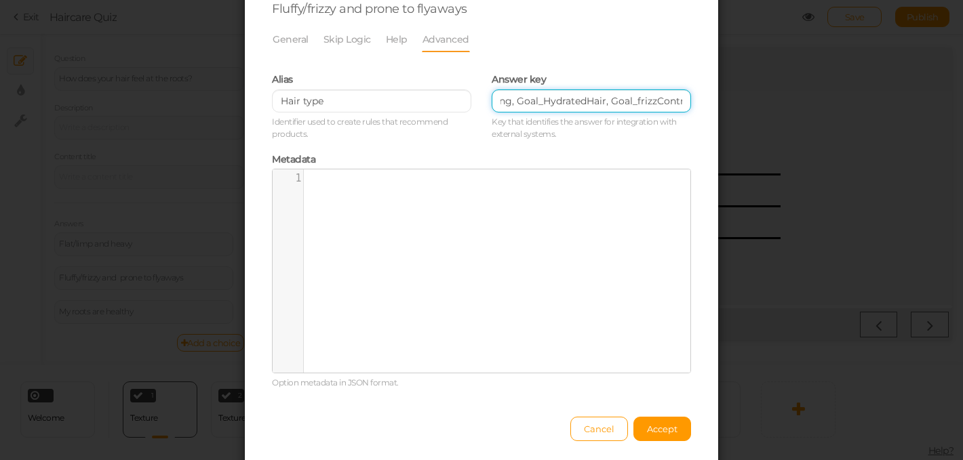
scroll to position [0, 559]
drag, startPoint x: 498, startPoint y: 103, endPoint x: 677, endPoint y: 113, distance: 178.6
click at [677, 113] on div "Answer key Goal_YouthfulHair, Goal_smootherHair, Type-Coarse, Benefit_Smoothing…" at bounding box center [591, 105] width 199 height 71
paste input "Goal_SmootherHair;Goal_FrizzControl;Type_Medium;Type_Coarse;Scalp_Balanced;Scal…"
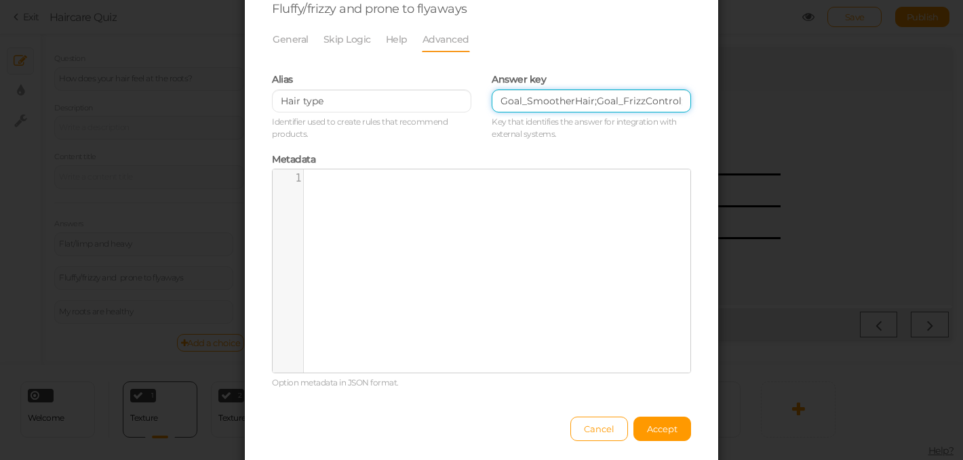
scroll to position [0, 897]
type input "Goal_SmootherHair;Goal_FrizzControl;Type_Medium;Type_Coarse;Scalp_Balanced;Scal…"
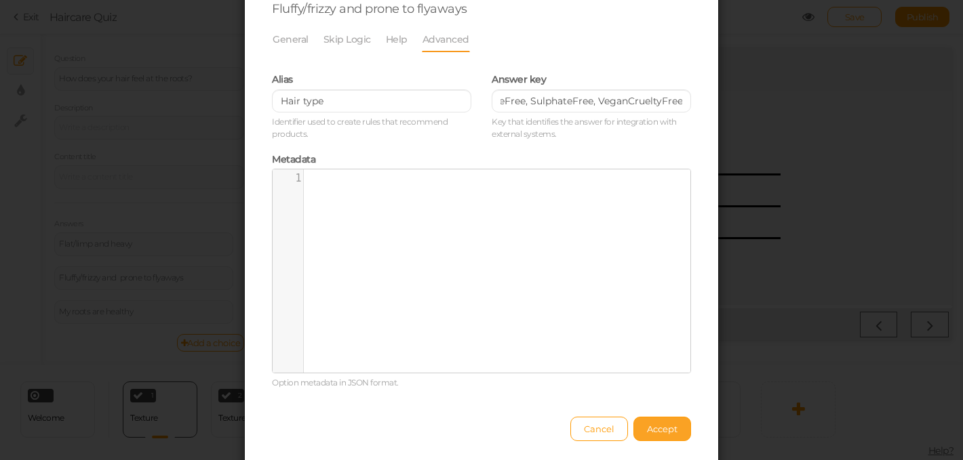
click at [658, 428] on span "Accept" at bounding box center [662, 429] width 31 height 11
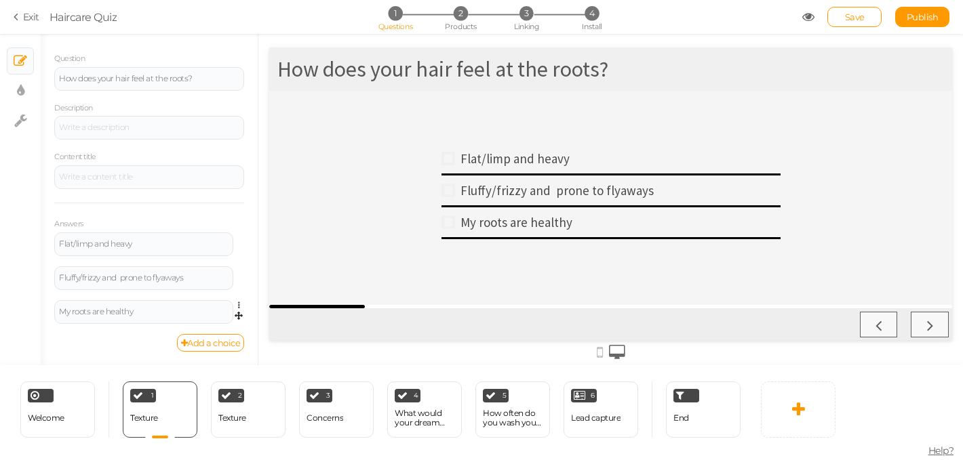
click at [237, 304] on link at bounding box center [243, 305] width 12 height 10
click at [205, 321] on link "Settings" at bounding box center [189, 324] width 107 height 14
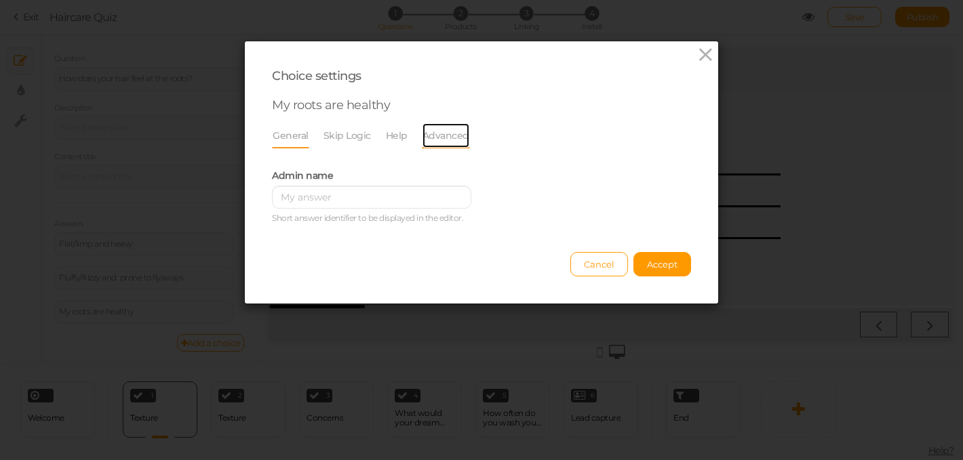
click at [447, 142] on link "Advanced" at bounding box center [446, 136] width 48 height 26
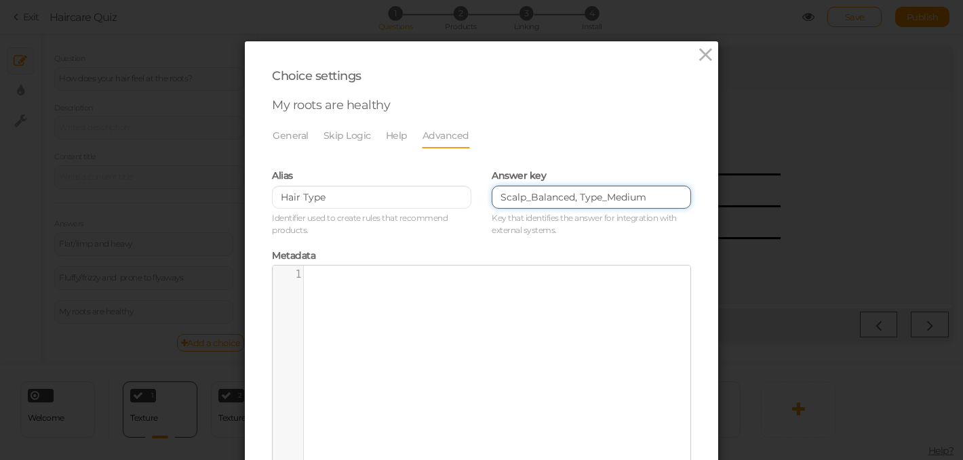
click at [668, 197] on input "Scalp_Balanced, Type_Medium" at bounding box center [591, 197] width 199 height 23
click at [582, 199] on input "Scalp_Balanced, Type_Medium" at bounding box center [591, 197] width 199 height 23
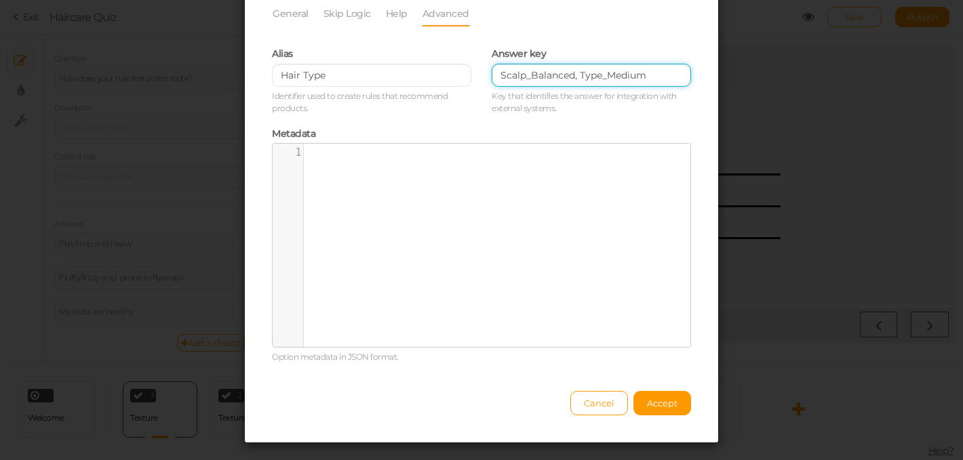
scroll to position [123, 0]
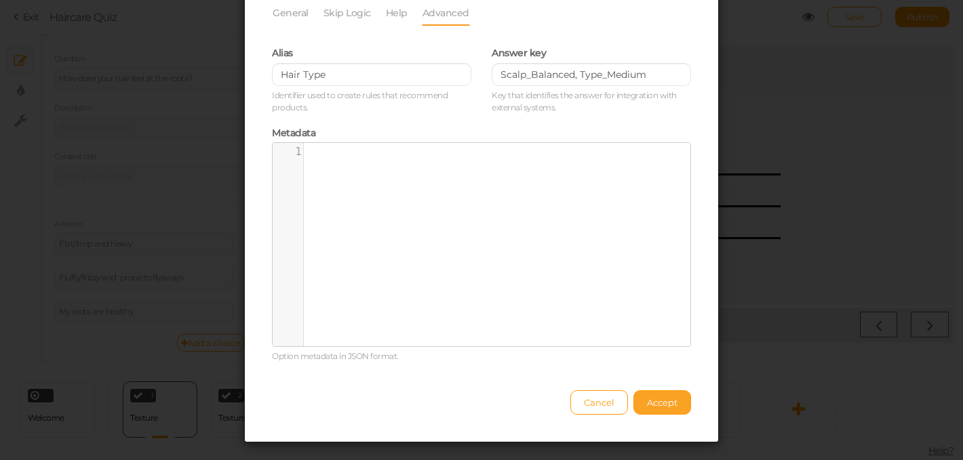
click at [656, 410] on button "Accept" at bounding box center [662, 403] width 58 height 24
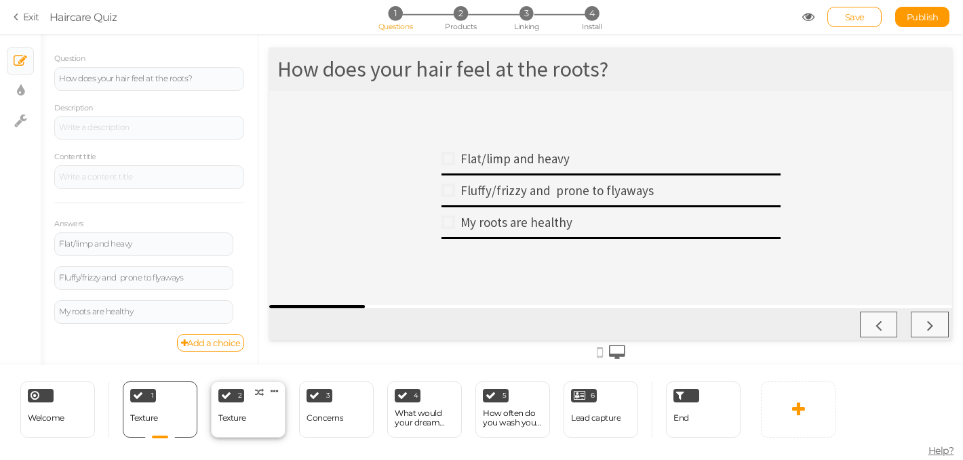
click at [239, 410] on div "Texture" at bounding box center [232, 419] width 28 height 24
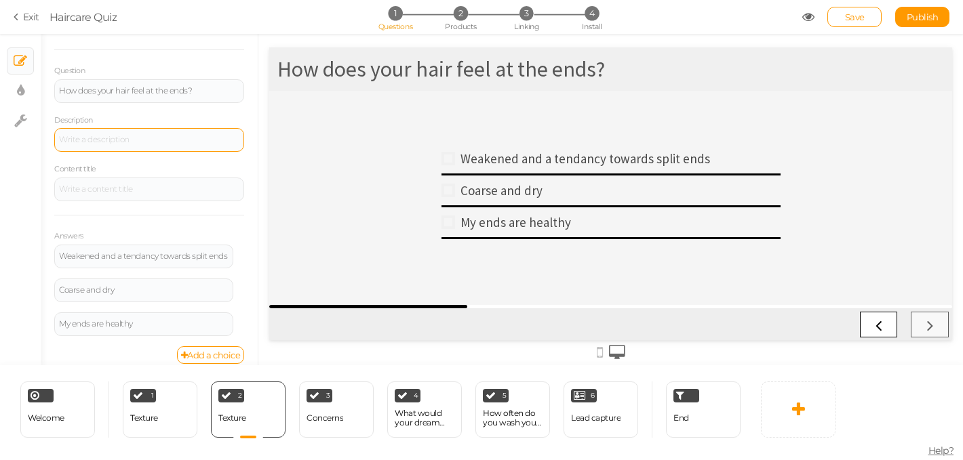
scroll to position [99, 0]
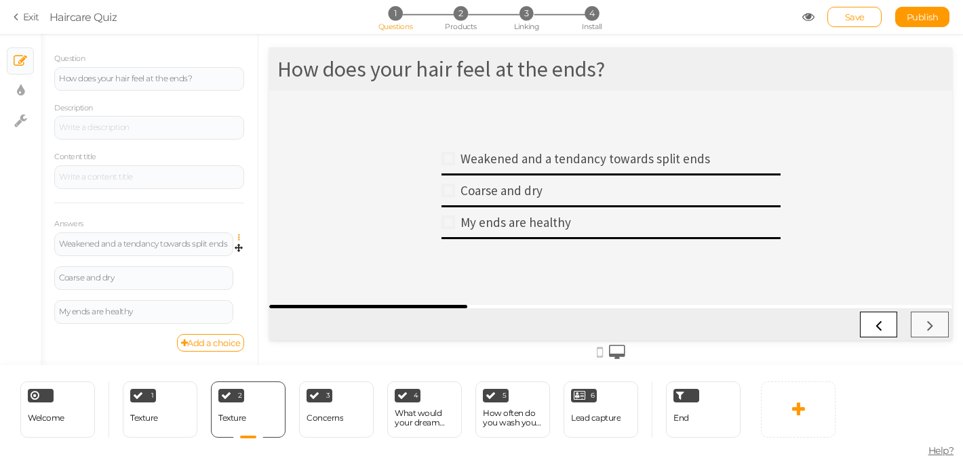
click at [238, 238] on icon at bounding box center [242, 238] width 9 height 8
click at [206, 254] on link "Settings" at bounding box center [189, 256] width 107 height 14
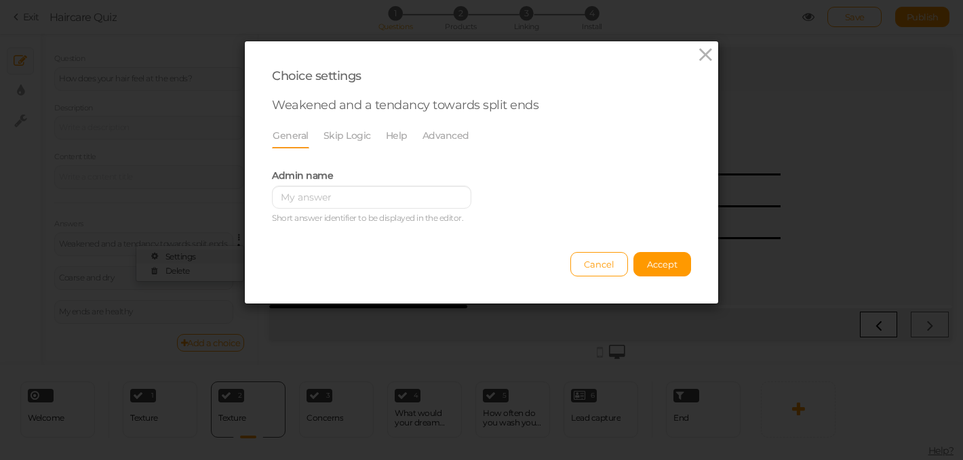
scroll to position [0, 0]
click at [450, 136] on link "Advanced" at bounding box center [446, 136] width 48 height 26
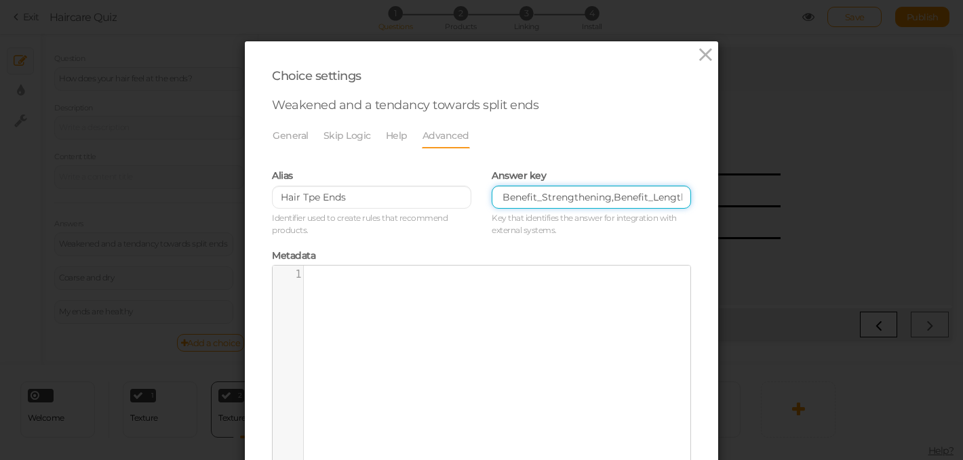
scroll to position [0, 242]
drag, startPoint x: 500, startPoint y: 199, endPoint x: 718, endPoint y: 197, distance: 217.6
click at [718, 197] on div "Choice settings Weakened and a tendancy towards split ends General Skip Logic H…" at bounding box center [481, 303] width 475 height 525
paste input "Goal_HydratedHair;Goal_SmootherHair;Goal_FrizzControl;Type_Fine;Type_Medium;Typ…"
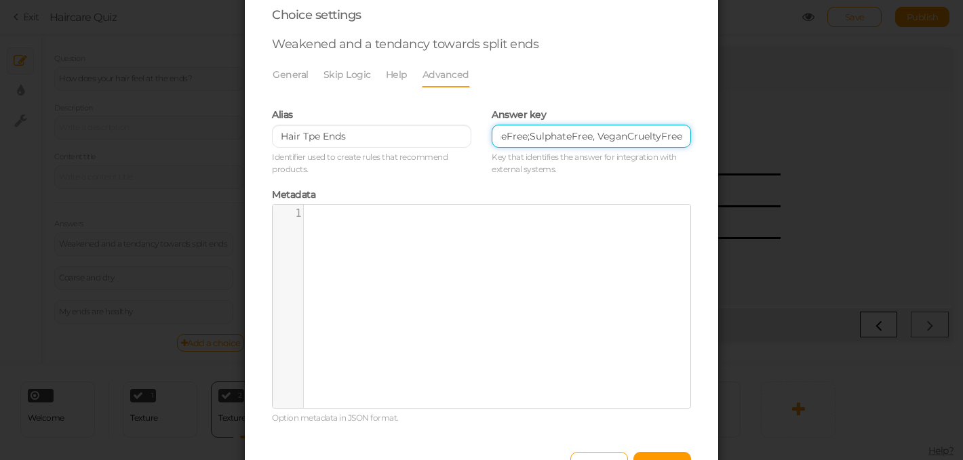
scroll to position [146, 0]
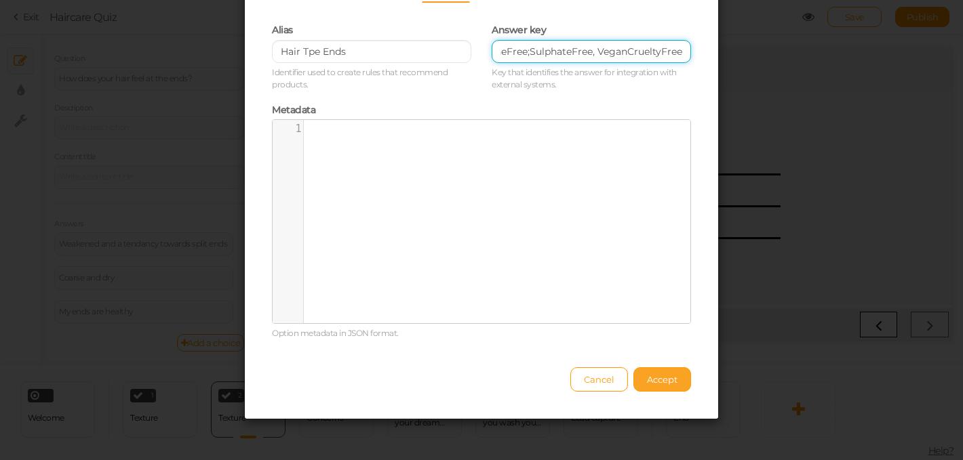
type input "Goal_HydratedHair;Goal_SmootherHair;Goal_FrizzControl;Type_Fine;Type_Medium;Typ…"
click at [660, 382] on span "Accept" at bounding box center [662, 379] width 31 height 11
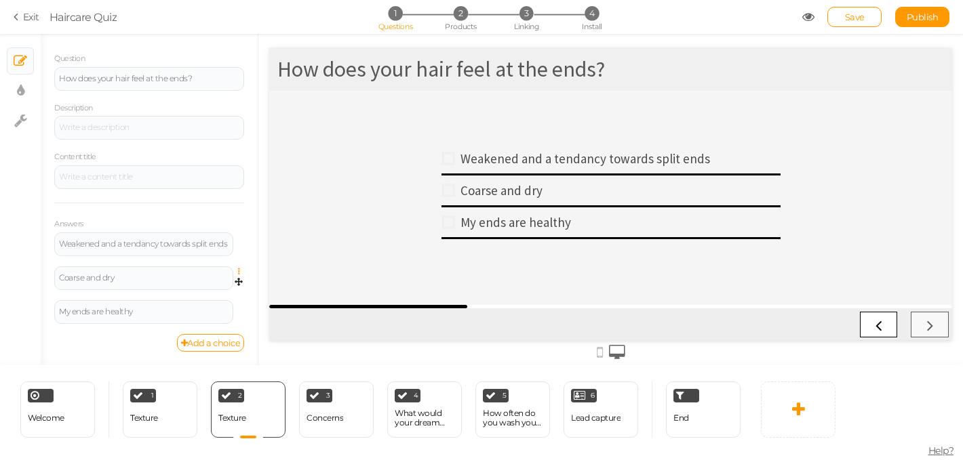
click at [240, 273] on icon at bounding box center [242, 272] width 9 height 8
click at [202, 291] on link "Settings" at bounding box center [189, 290] width 107 height 14
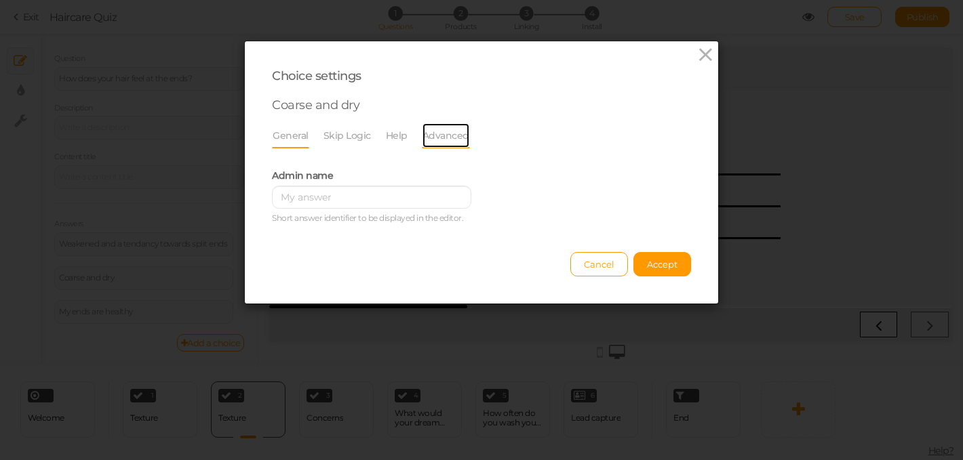
click at [435, 134] on link "Advanced" at bounding box center [446, 136] width 48 height 26
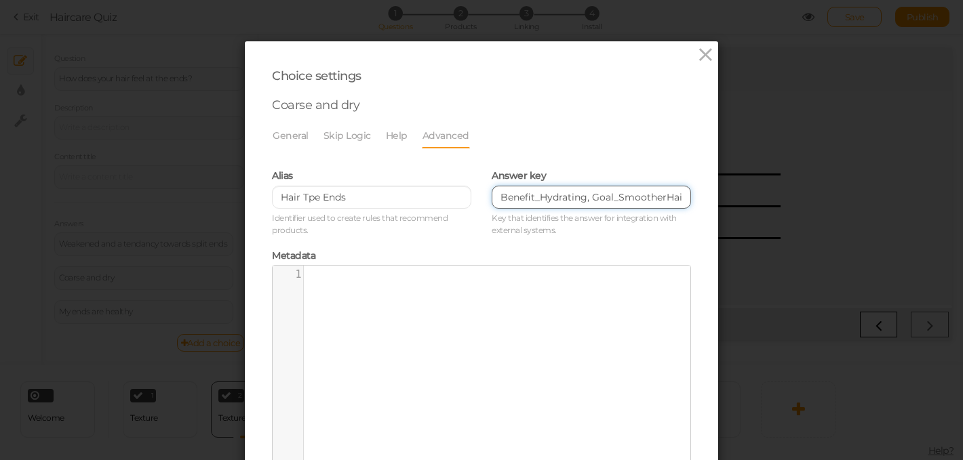
click at [498, 196] on input "Benefit_Hydrating, Goal_SmootherHair" at bounding box center [591, 197] width 199 height 23
paste input "Goal_HydratedHair;Goal_SmootherHair;Goal_FrizzControl;Type_Fine;Type_Medium;Typ…"
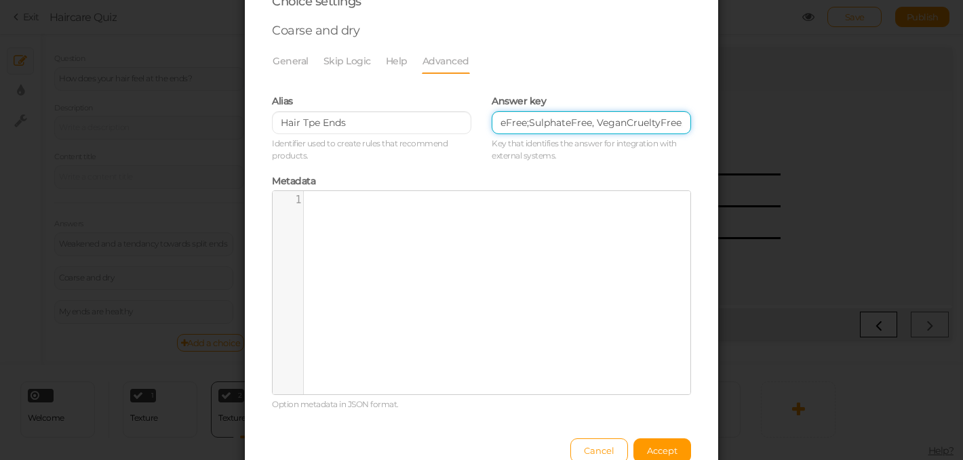
scroll to position [146, 0]
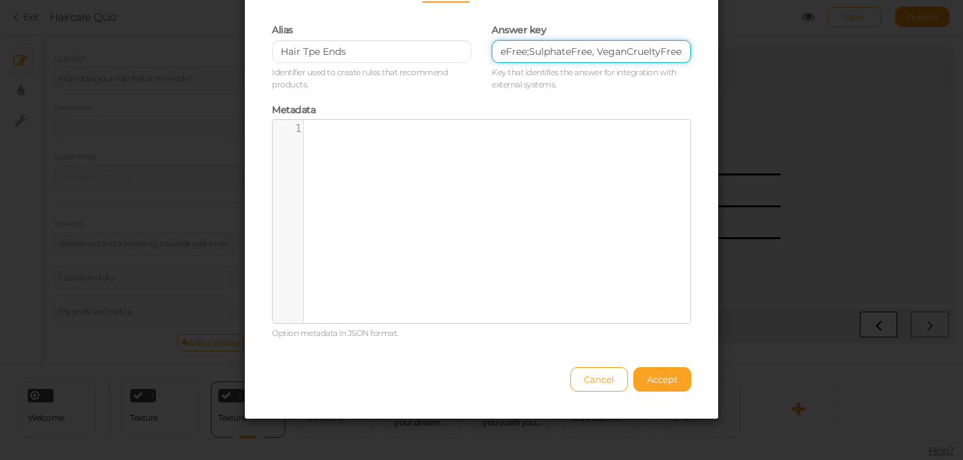
type input "Goal_HydratedHair;Goal_SmootherHair;Goal_FrizzControl;Type_Fine;Type_Medium;Typ…"
click at [666, 381] on span "Accept" at bounding box center [662, 379] width 31 height 11
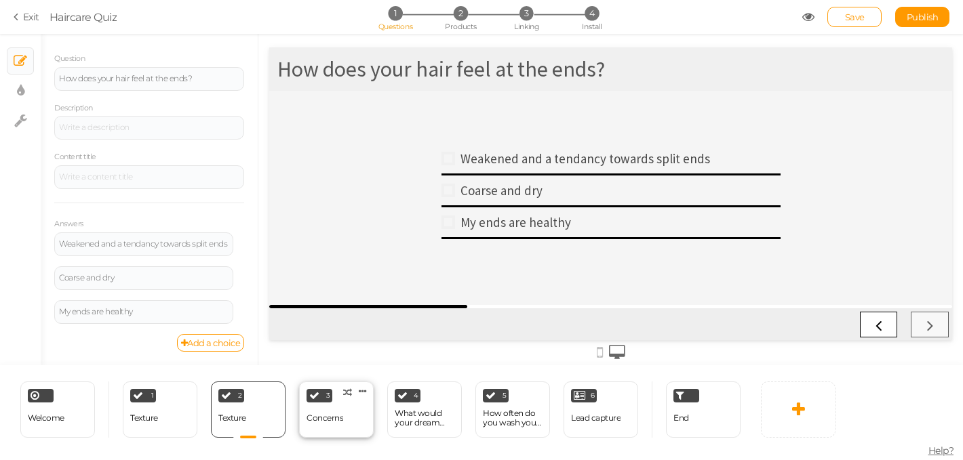
click at [332, 424] on div "Concerns" at bounding box center [324, 419] width 37 height 24
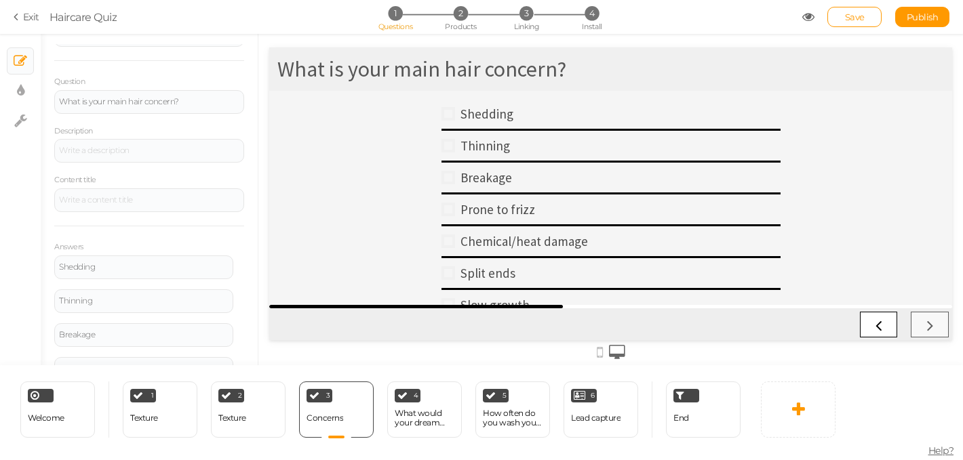
scroll to position [77, 0]
click at [239, 259] on icon at bounding box center [242, 260] width 9 height 8
click at [202, 279] on link "Settings" at bounding box center [189, 279] width 107 height 14
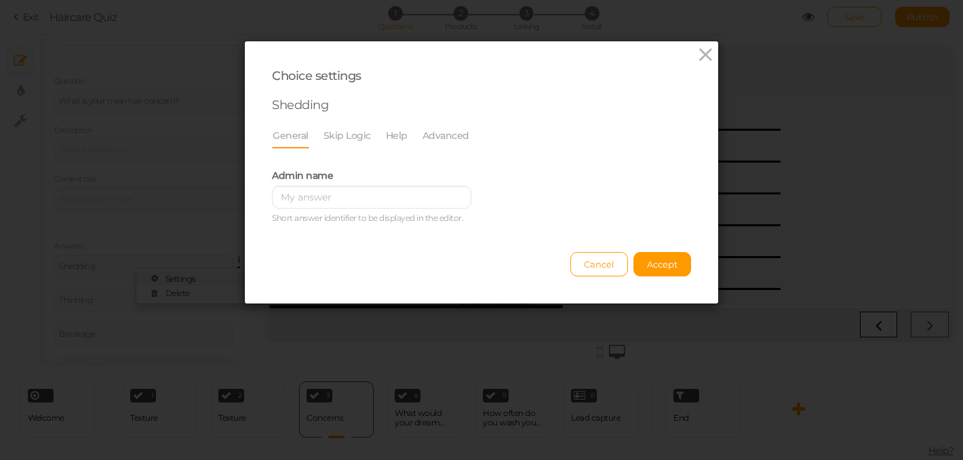
scroll to position [0, 0]
click at [445, 140] on link "Advanced" at bounding box center [446, 136] width 48 height 26
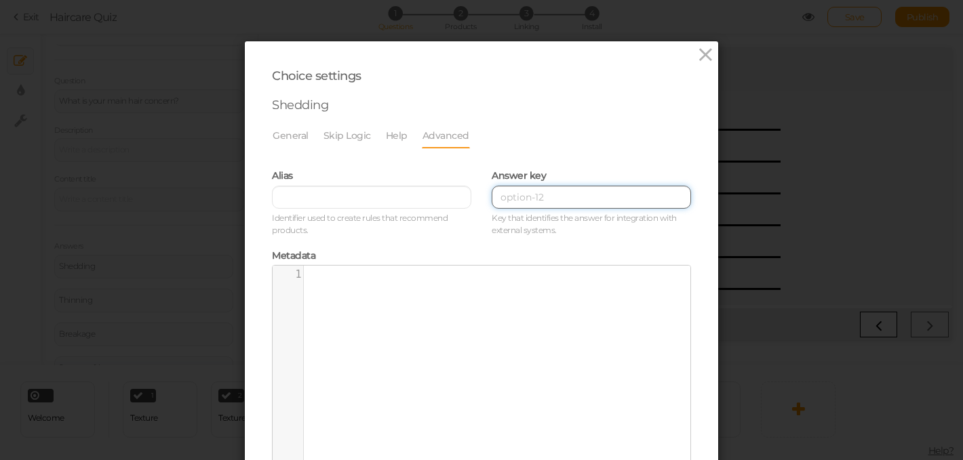
click at [517, 196] on input at bounding box center [591, 197] width 199 height 23
paste input "Goal_ThickerHair;Goal_StrongerHair;Type_Fine;Type_Medium;Scalp_Balanced;Scalp_O…"
type input "Goal_ThickerHair;Goal_StrongerHair;Type_Fine;Type_Medium;Scalp_Balanced;Scalp_O…"
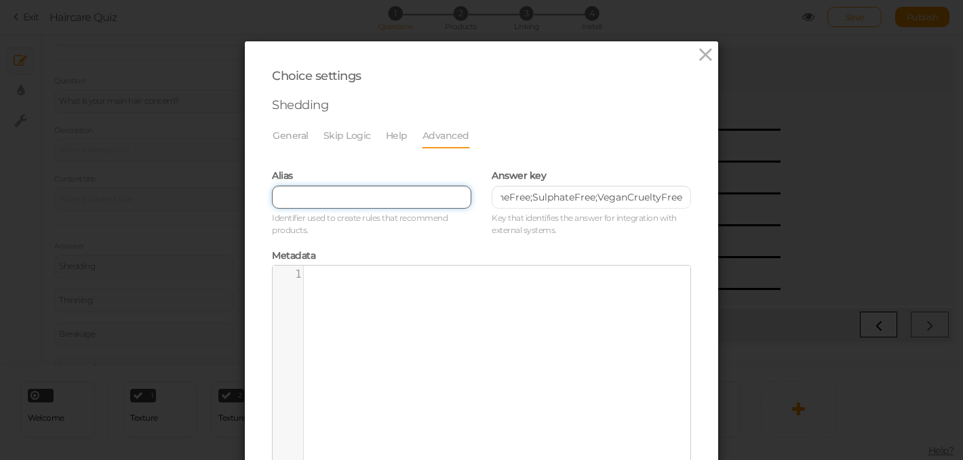
click at [356, 191] on input "text" at bounding box center [371, 197] width 199 height 23
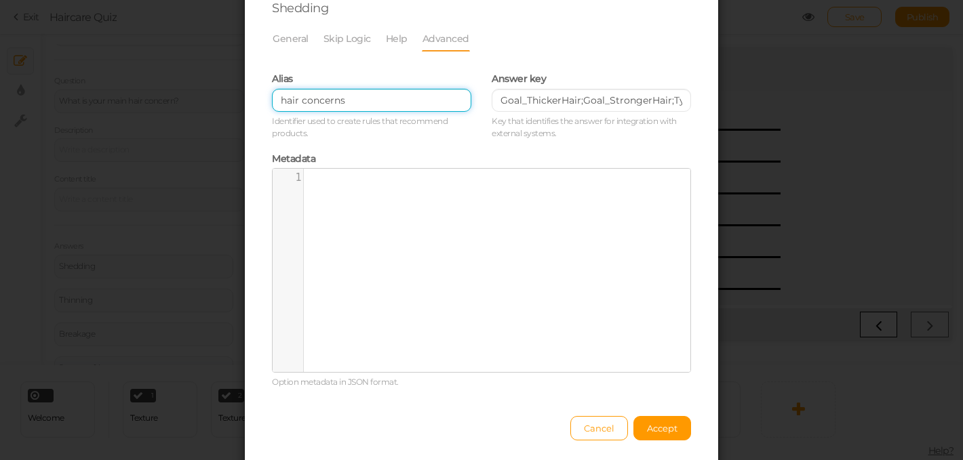
scroll to position [102, 0]
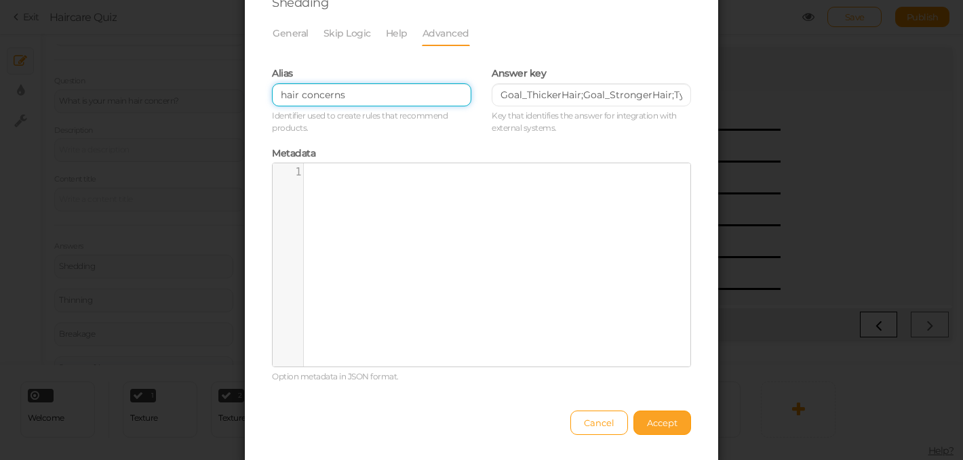
type input "hair concerns"
click at [654, 420] on span "Accept" at bounding box center [662, 423] width 31 height 11
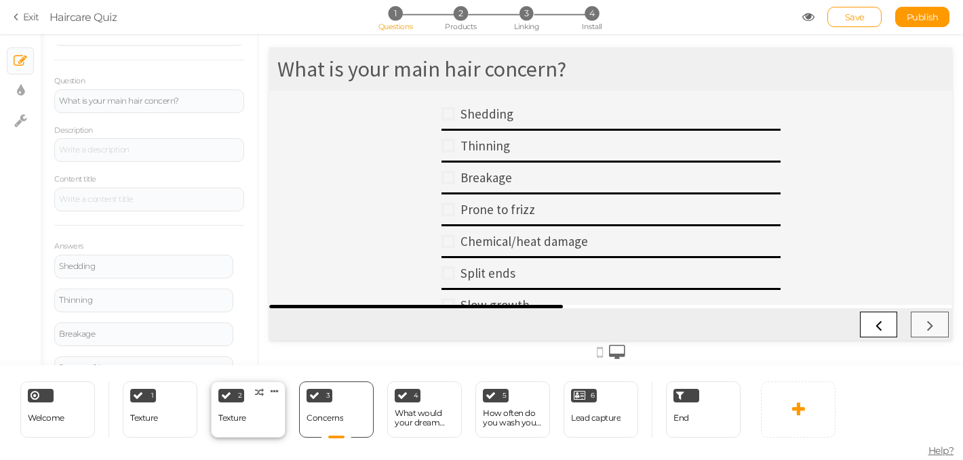
click at [235, 407] on div "Texture" at bounding box center [232, 419] width 28 height 24
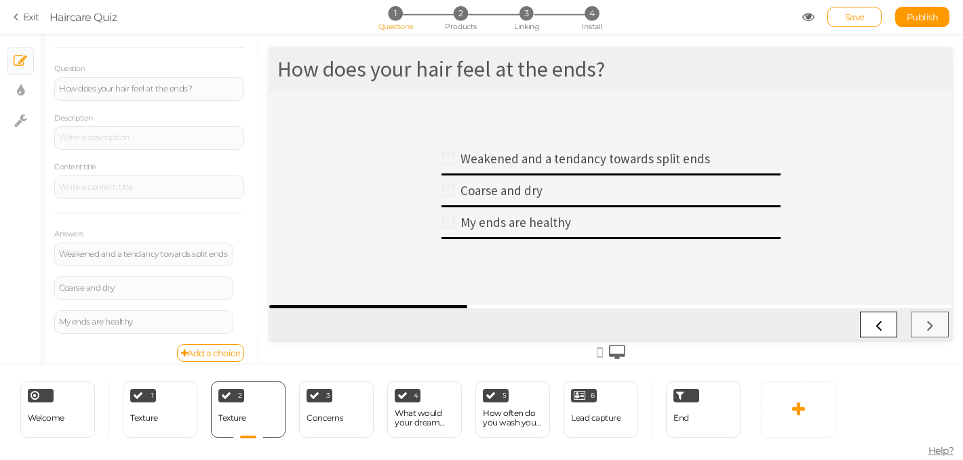
scroll to position [92, 0]
click at [239, 277] on icon at bounding box center [242, 279] width 9 height 8
click at [203, 299] on link "Settings" at bounding box center [189, 298] width 107 height 14
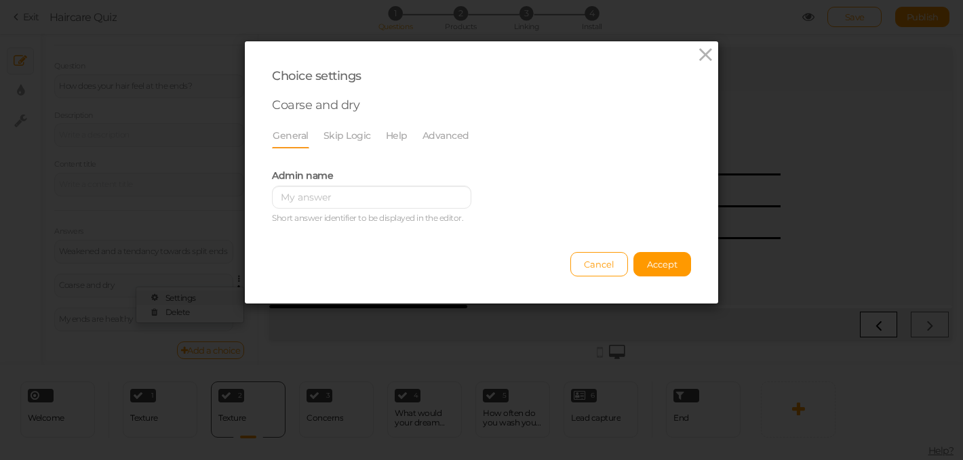
scroll to position [0, 0]
click at [427, 138] on link "Advanced" at bounding box center [446, 136] width 48 height 26
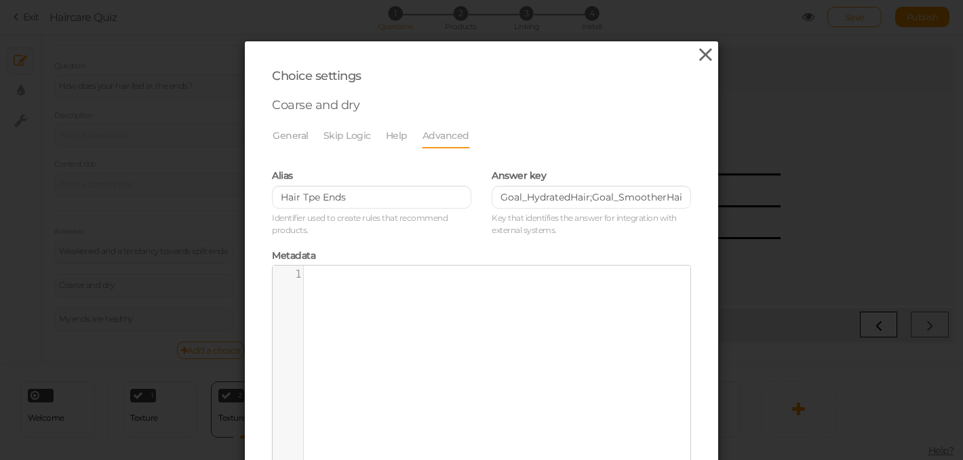
click at [710, 58] on icon at bounding box center [706, 55] width 20 height 20
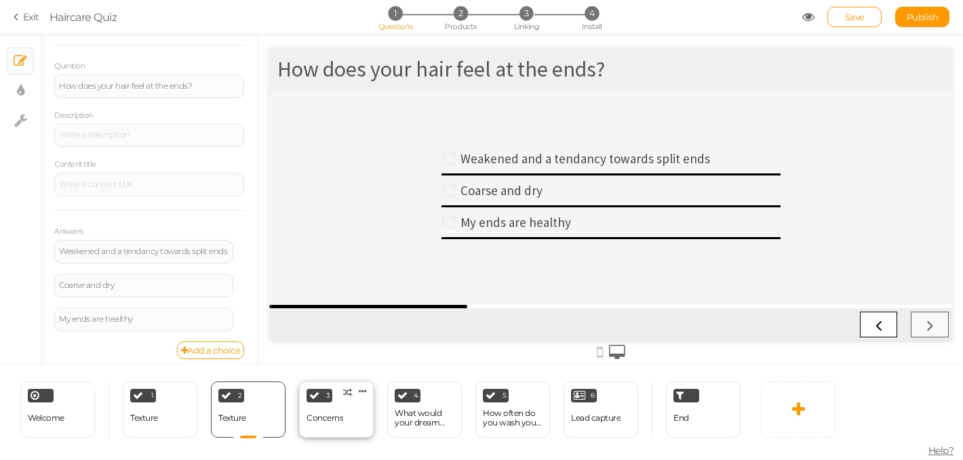
click at [337, 421] on div "Concerns" at bounding box center [324, 418] width 37 height 9
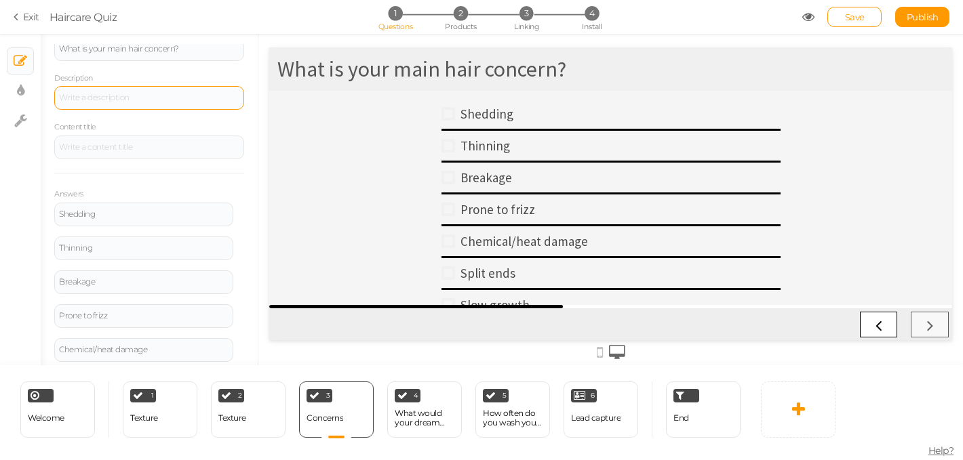
scroll to position [129, 0]
click at [239, 242] on icon at bounding box center [242, 241] width 9 height 8
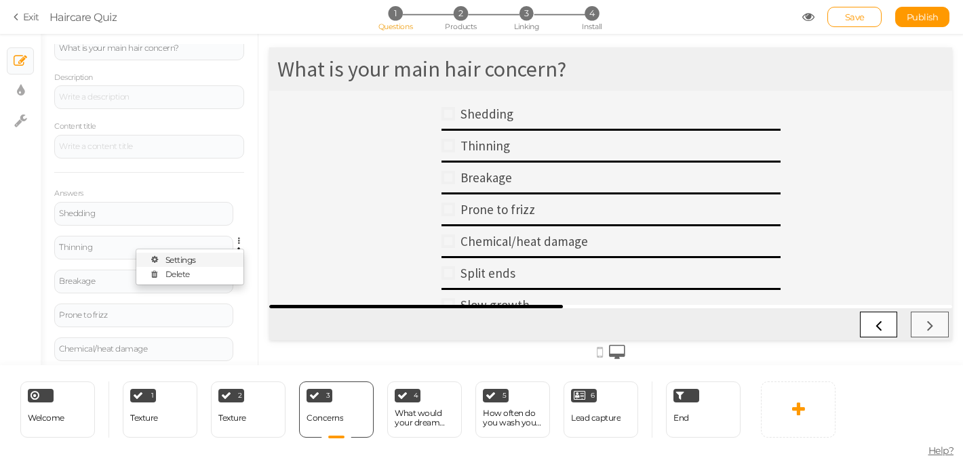
click at [203, 260] on link "Settings" at bounding box center [189, 260] width 107 height 14
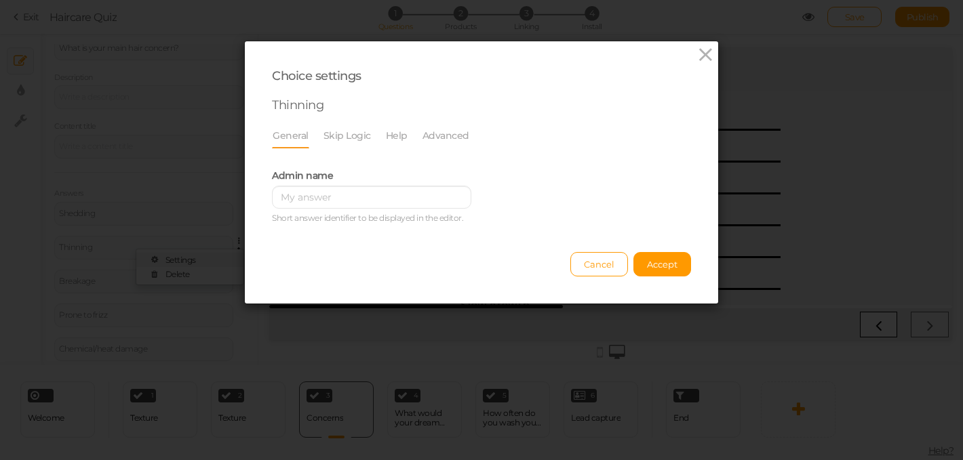
scroll to position [0, 0]
click at [439, 134] on link "Advanced" at bounding box center [446, 136] width 48 height 26
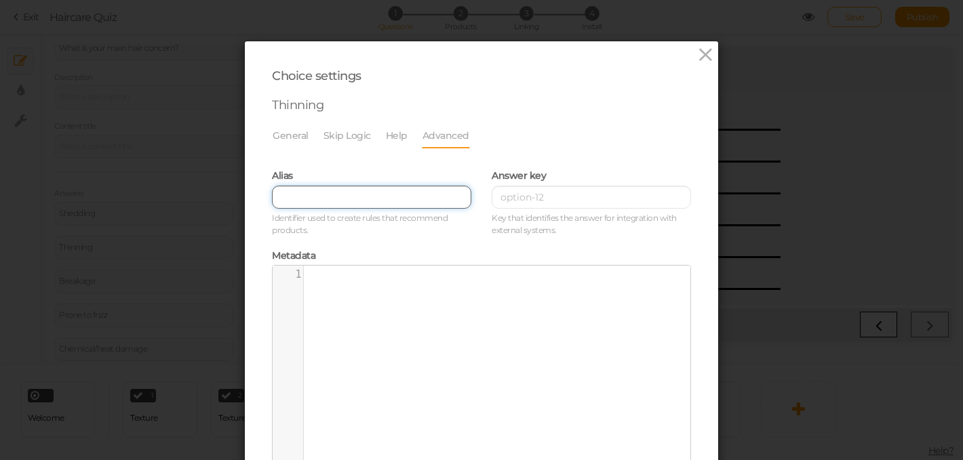
click at [283, 205] on input "text" at bounding box center [371, 197] width 199 height 23
click at [280, 198] on input "concerns" at bounding box center [371, 197] width 199 height 23
type input "hair concerns"
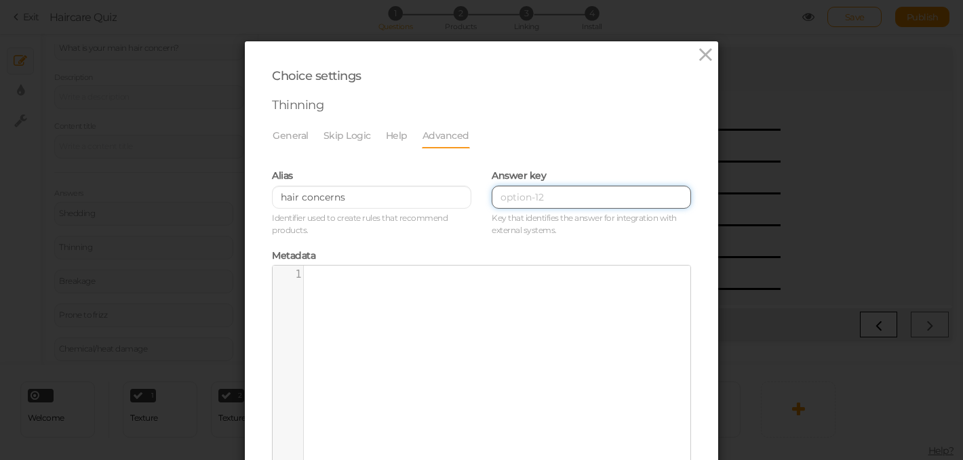
click at [548, 188] on input at bounding box center [591, 197] width 199 height 23
click at [509, 201] on input at bounding box center [591, 197] width 199 height 23
paste input "Goal_ThickerHair;Goal_StrongerHair;Type_Fine;Type_Medium;Scalp_Balanced;Scalp_O…"
click at [500, 199] on input "Goal_ThickerHair;Goal_StrongerHair;Type_Fine;Type_Medium;Scalp_Balanced;Scalp_O…" at bounding box center [591, 197] width 199 height 23
paste input "ScalpHealth;Goal_StrongerHair;Type_Fine;Type_Medium;Type_Coarse;Scalp_Balanced;…"
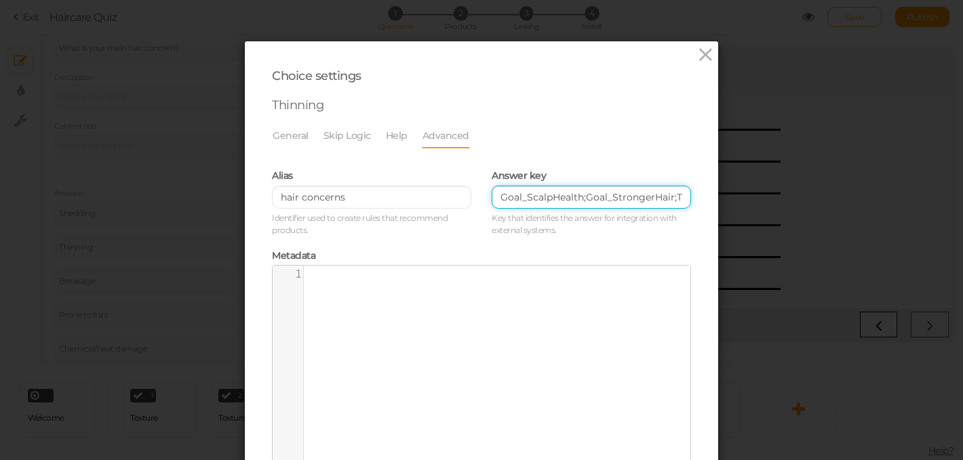
scroll to position [0, 869]
click at [505, 197] on input "Goal_ScalpHealth;Goal_StrongerHair;Type_Fine;Type_Medium;Type_Coarse;Scalp_Bala…" at bounding box center [591, 197] width 199 height 23
type input "Goal_ScalpHealth;Goal_StrongerHair;Type_Fine;Type_Medium;Type_Coarse;Scalp_Bala…"
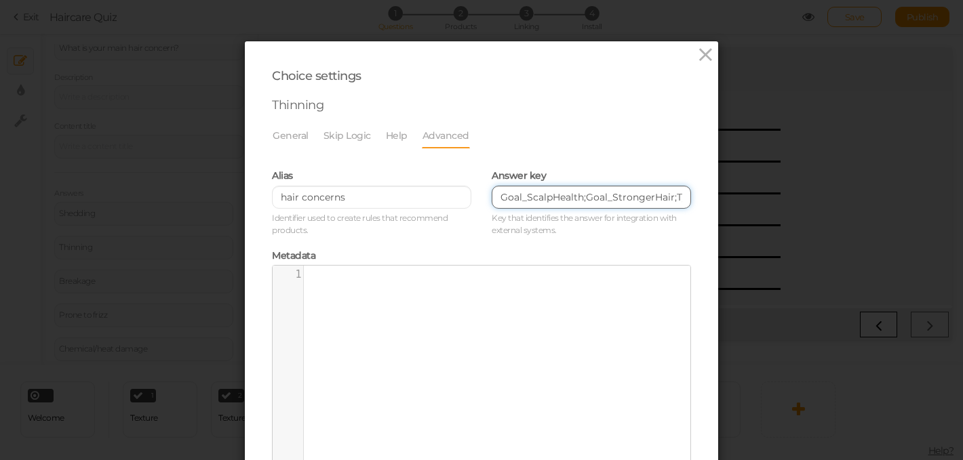
click at [494, 197] on input "Goal_ScalpHealth;Goal_StrongerHair;Type_Fine;Type_Medium;Type_Coarse;Scalp_Bala…" at bounding box center [591, 197] width 199 height 23
click at [523, 249] on div "Metadata xxxxxxxxxx 1 1 ​ Option metadata in JSON format." at bounding box center [481, 366] width 419 height 240
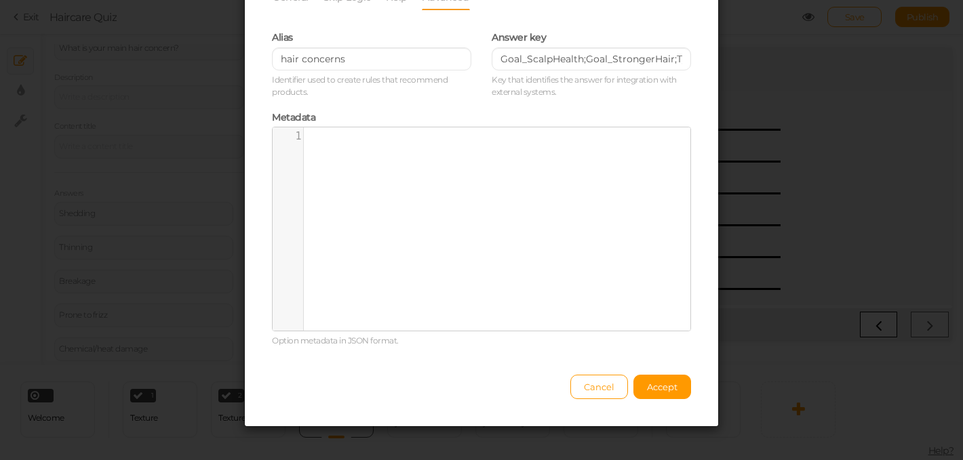
scroll to position [146, 0]
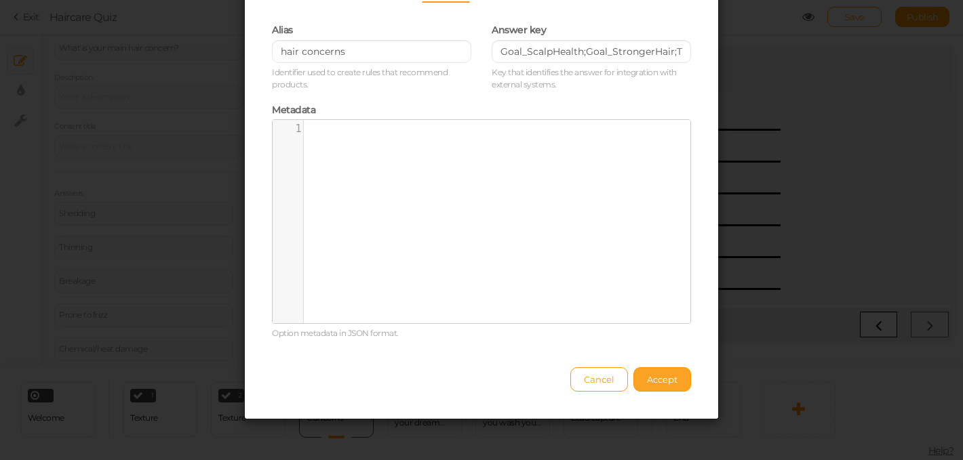
click at [653, 378] on span "Accept" at bounding box center [662, 379] width 31 height 11
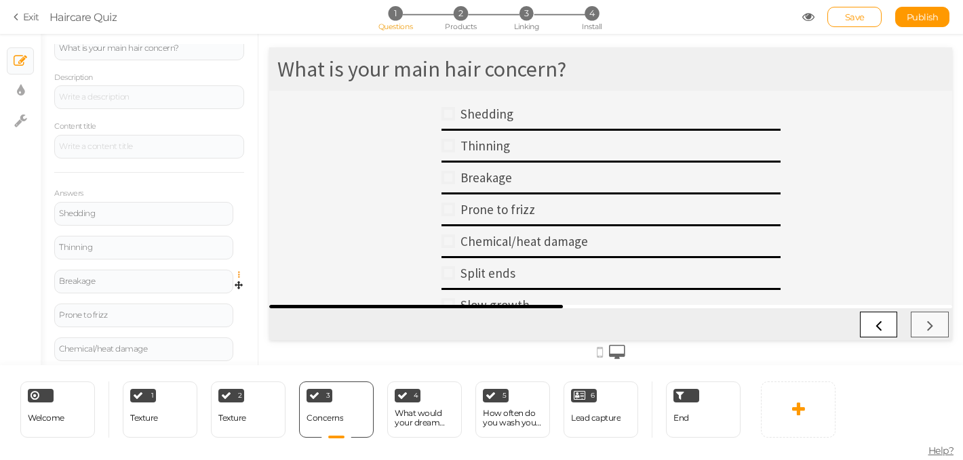
click at [239, 276] on icon at bounding box center [242, 275] width 9 height 8
click at [193, 215] on div "Shedding" at bounding box center [143, 213] width 169 height 8
click at [258, 216] on div "General Settings Display Info View Text Images Question What is your main hair …" at bounding box center [150, 200] width 218 height 332
click at [238, 207] on icon at bounding box center [242, 207] width 9 height 8
click at [213, 222] on link "Settings" at bounding box center [189, 226] width 107 height 14
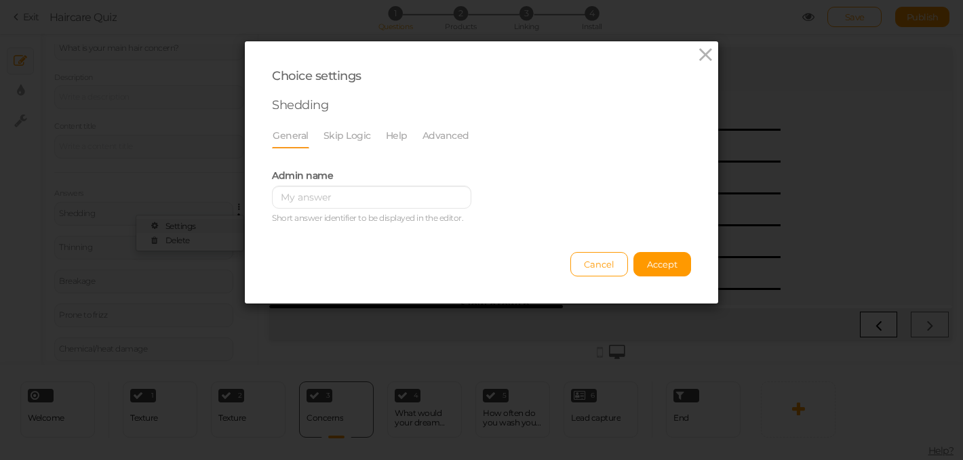
scroll to position [0, 0]
click at [441, 142] on link "Advanced" at bounding box center [446, 136] width 48 height 26
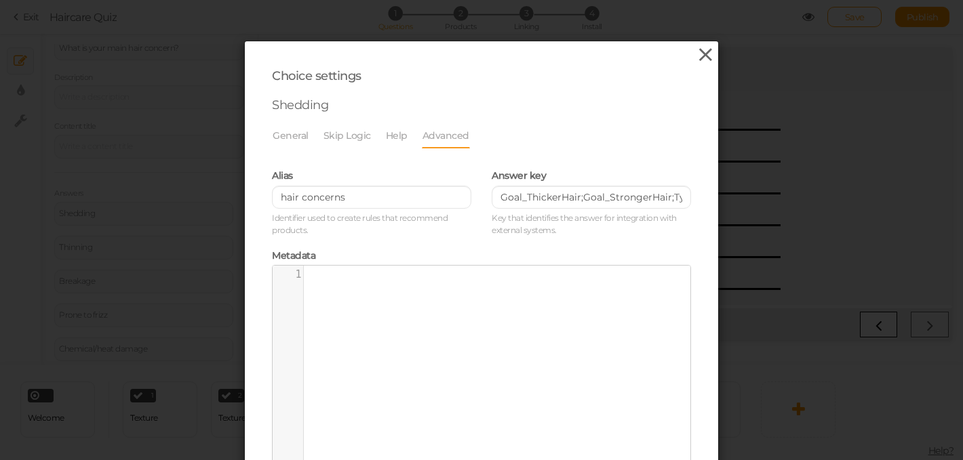
click at [708, 53] on icon at bounding box center [706, 55] width 20 height 20
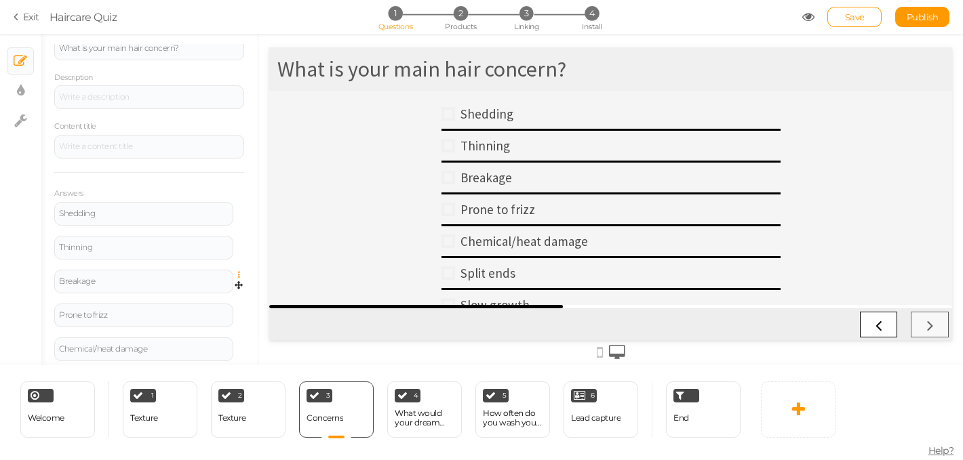
click at [240, 274] on icon at bounding box center [242, 275] width 9 height 8
click at [205, 297] on link "Settings" at bounding box center [189, 294] width 107 height 14
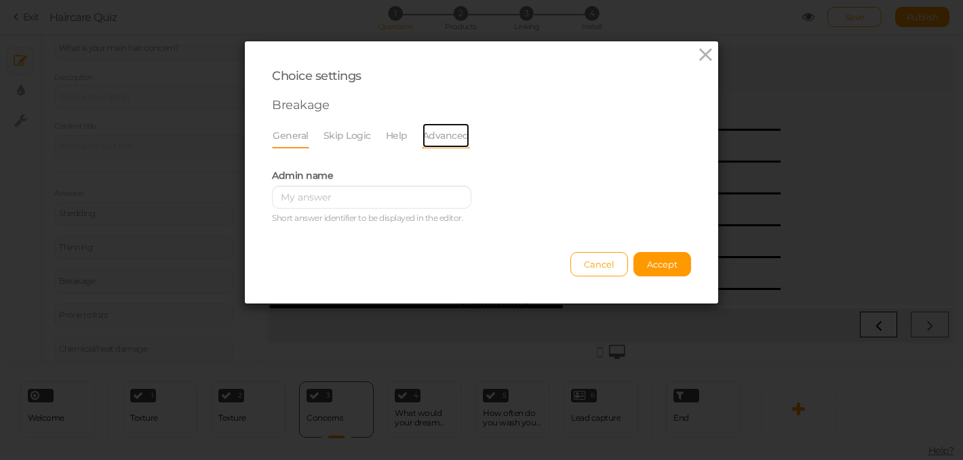
click at [451, 136] on link "Advanced" at bounding box center [446, 136] width 48 height 26
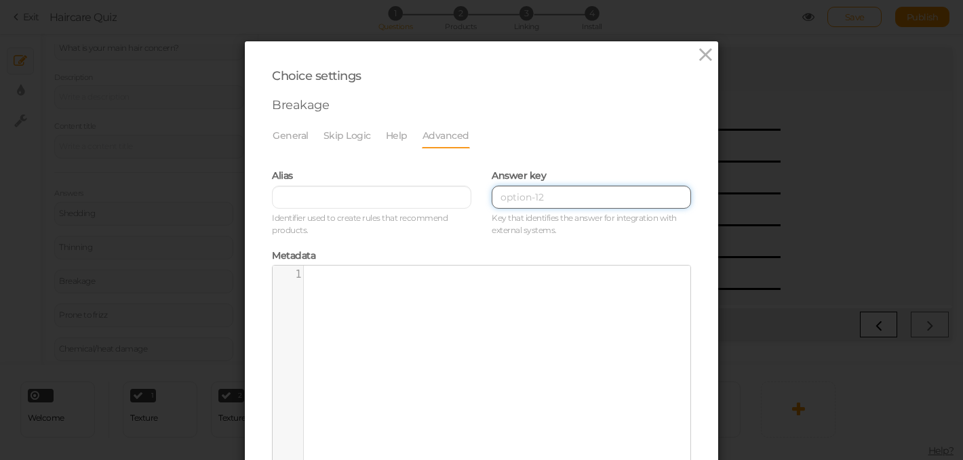
click at [508, 191] on input at bounding box center [591, 197] width 199 height 23
paste input "Goal_SmootherHair;Goal_FrizzControl;Type_Medium;Type_Coarse;Scalp_Balanced;Scal…"
paste input "Goal_HydratedHair;Goal_SmootherHair;Goal_FrizzControl;Type_Fine;Type_Medium;Typ…"
type input "Goal_SmootherHair;Goal_FrizzControl;Goal_HydratedHair;Goal_SmootherHair;Goal_Fr…"
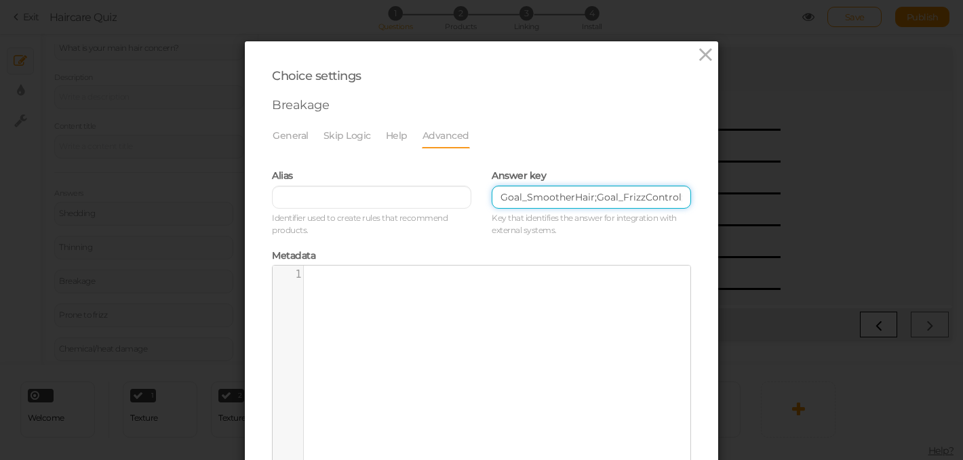
scroll to position [146, 0]
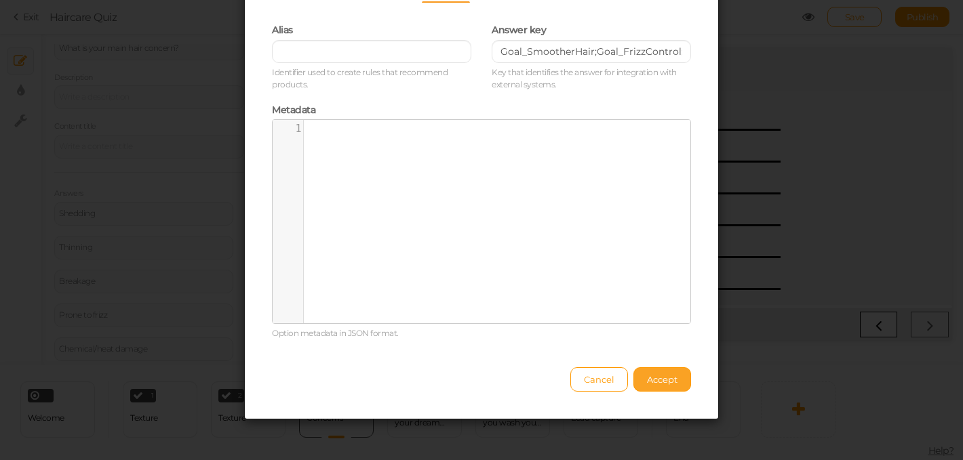
click at [677, 382] on button "Accept" at bounding box center [662, 379] width 58 height 24
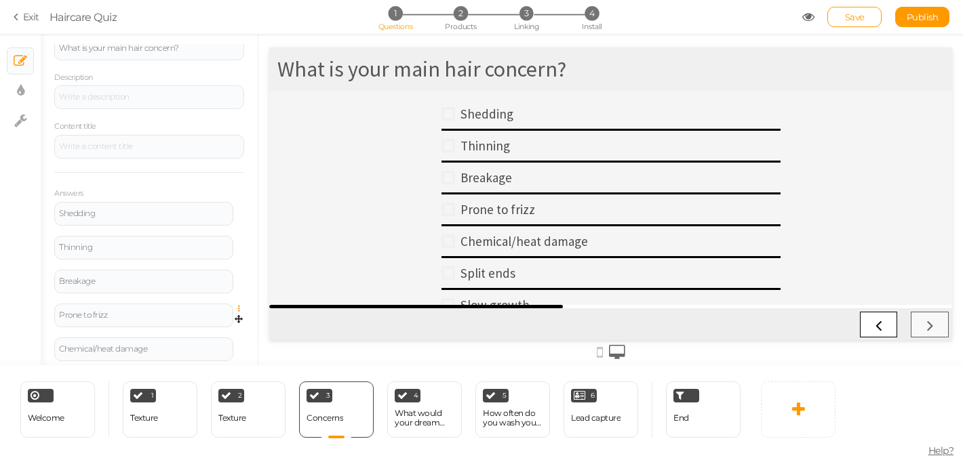
click at [241, 308] on icon at bounding box center [242, 309] width 9 height 8
click at [215, 325] on link "Settings" at bounding box center [189, 328] width 107 height 14
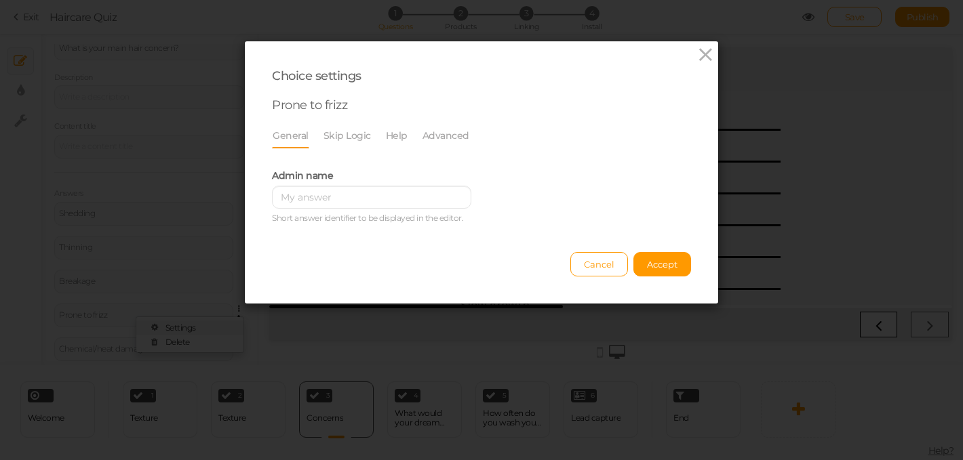
scroll to position [0, 0]
click at [433, 134] on link "Advanced" at bounding box center [446, 136] width 48 height 26
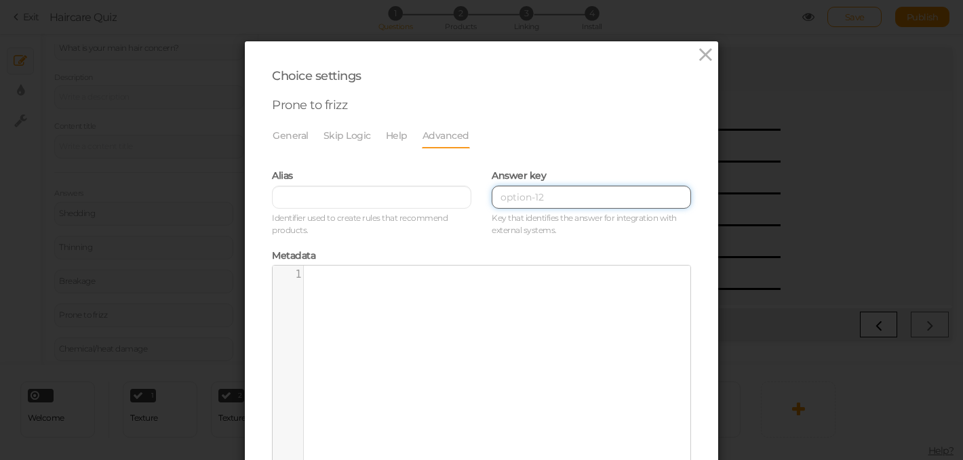
click at [514, 199] on input at bounding box center [591, 197] width 199 height 23
paste input "Goal_SmootherHair;Goal_FrizzControl;Type_Medium;Type_Coarse;Scalp_Balanced;Scal…"
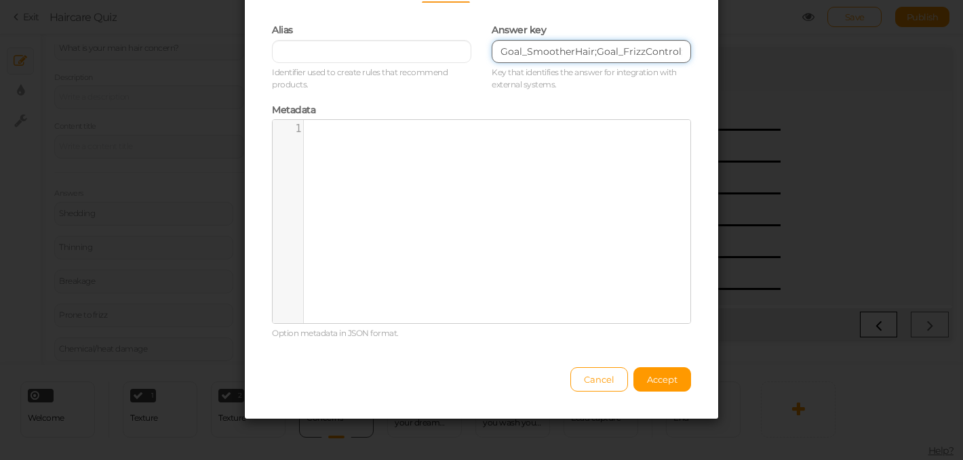
click at [683, 50] on input "Goal_SmootherHair;Goal_FrizzControl;Type_Medium;Type_Coarse;Scalp_Balanced;Scal…" at bounding box center [591, 51] width 199 height 23
paste input "Goal_HydratedHair;Goal_SmootherHair;Goal_FrizzControl;Type_Fine;Type_Medium;Typ…"
type input "Goal_SmootherHair;Goal_FrizzControl;Goal_HydratedHair;Goal_SmootherHair;Goal_Fr…"
click at [658, 380] on span "Accept" at bounding box center [662, 379] width 31 height 11
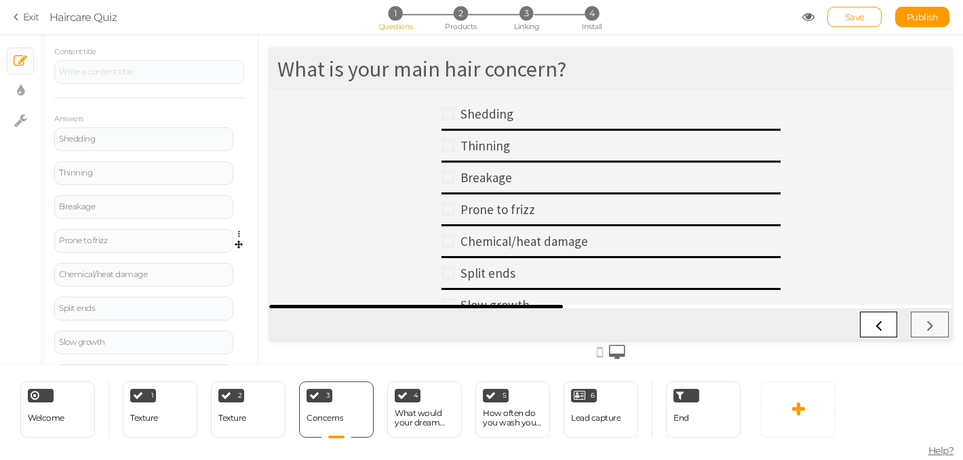
scroll to position [205, 0]
click at [239, 266] on icon at bounding box center [242, 268] width 9 height 8
click at [213, 281] on link "Settings" at bounding box center [189, 286] width 107 height 14
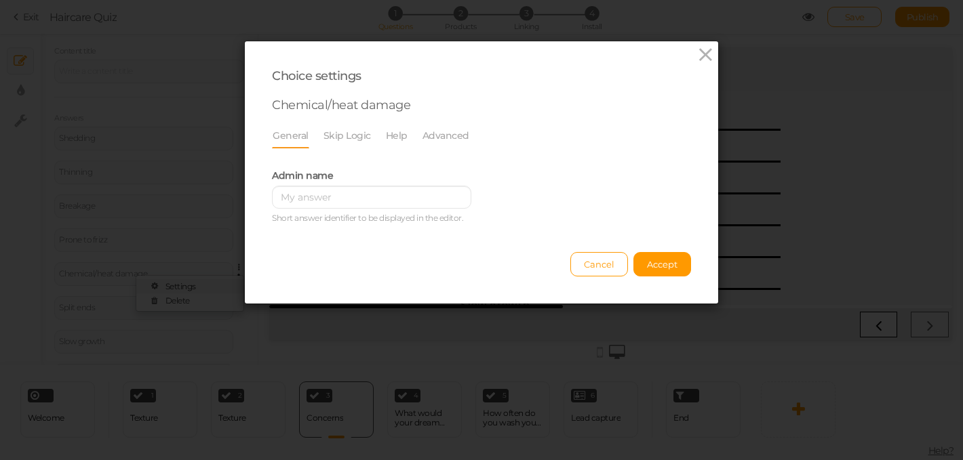
scroll to position [0, 0]
click at [452, 131] on link "Advanced" at bounding box center [446, 136] width 48 height 26
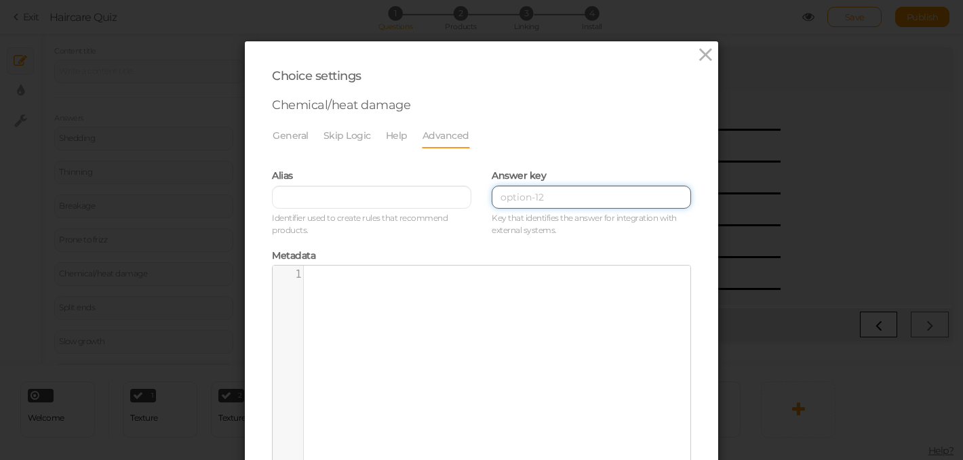
click at [505, 201] on input at bounding box center [591, 197] width 199 height 23
paste input "Goal_HydratedHair;Goal_SmootherHair;Goal_FrizzControl;Type_Fine;Type_Medium;Typ…"
click at [501, 198] on input "Goal_HydratedHair;Goal_SmootherHair;Goal_FrizzControl;Type_Fine;Type_Medium;Typ…" at bounding box center [591, 197] width 199 height 23
click at [495, 198] on input "Goal_HydratedHair;Goal_SmootherHair;Goal_FrizzControl;Type_Fine;Type_Medium;Typ…" at bounding box center [591, 197] width 199 height 23
click at [498, 200] on input "Goal_HydratedHair;Goal_SmootherHair;Goal_FrizzControl;Type_Fine;Type_Medium;Typ…" at bounding box center [591, 197] width 199 height 23
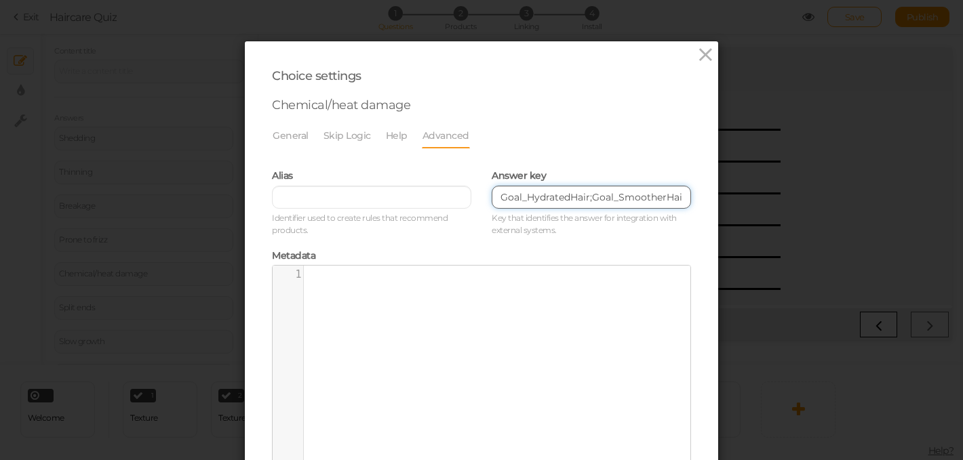
click at [503, 197] on input "Goal_HydratedHair;Goal_SmootherHair;Goal_FrizzControl;Type_Fine;Type_Medium;Typ…" at bounding box center [591, 197] width 199 height 23
paste input "Goal_SmootherHair;Goal_FrizzControl;Type_Medium;Type_Coarse;Scalp_Balanced;Scal…"
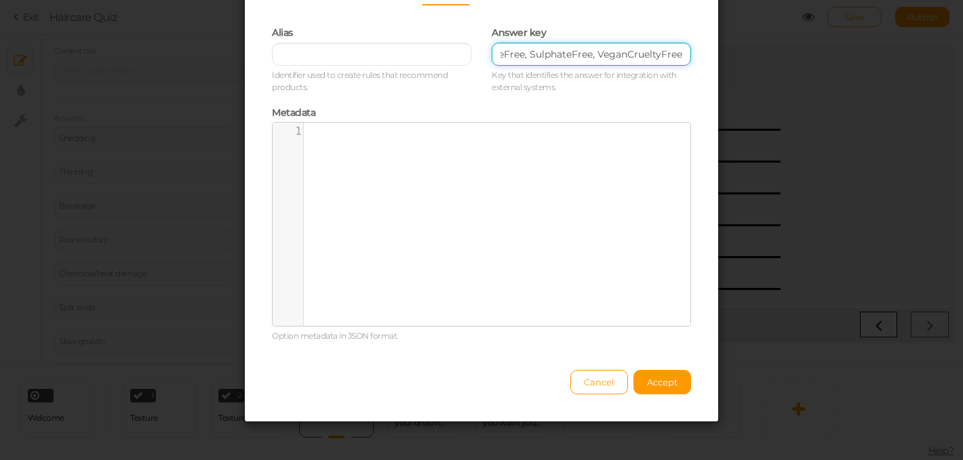
scroll to position [146, 0]
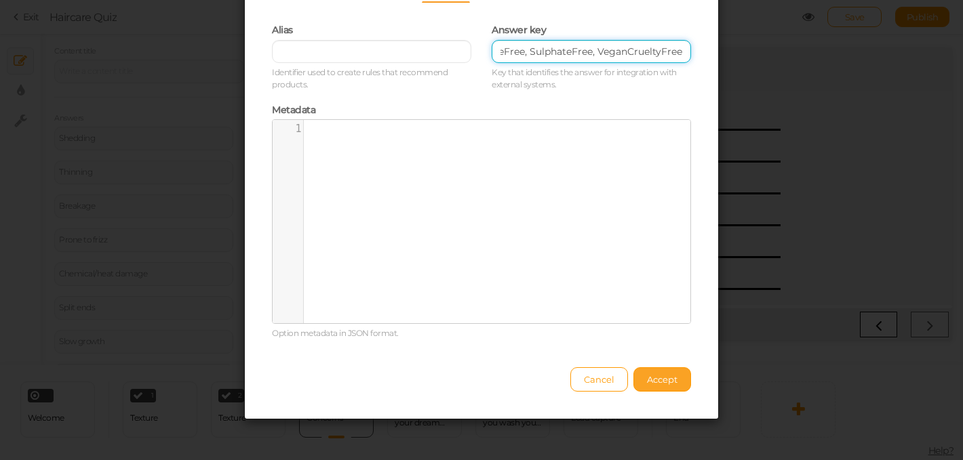
type input "Goal_HydratedHair;Goal_SmootherHair;Goal_FrizzControl;Type_Fine;Type_Medium;Typ…"
click at [644, 378] on button "Accept" at bounding box center [662, 379] width 58 height 24
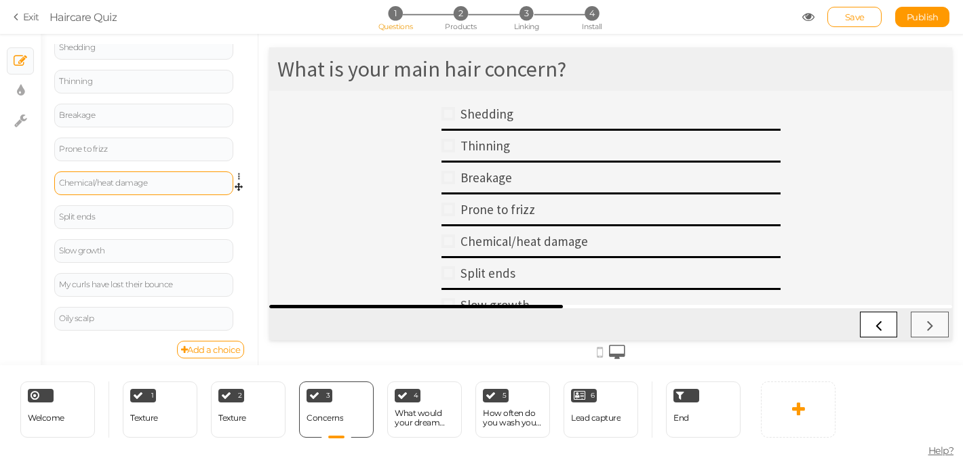
scroll to position [302, 0]
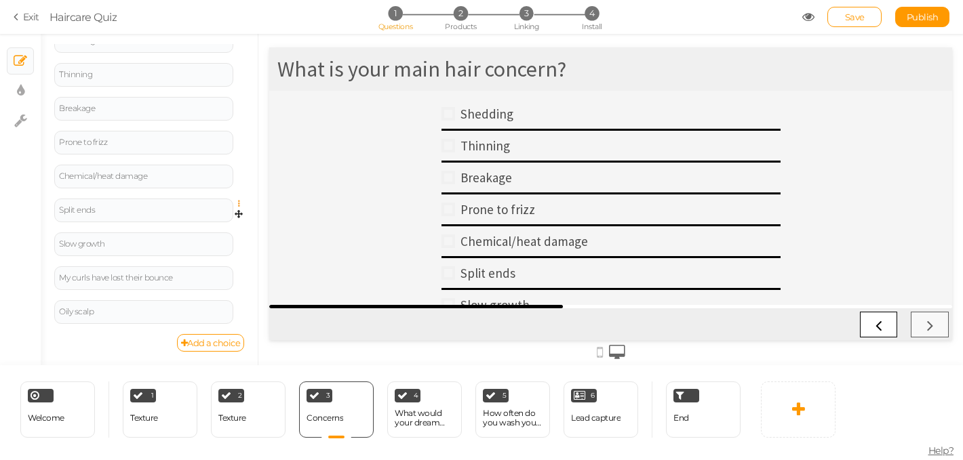
click at [239, 203] on icon at bounding box center [242, 204] width 9 height 8
click at [222, 224] on link "Settings" at bounding box center [189, 223] width 107 height 14
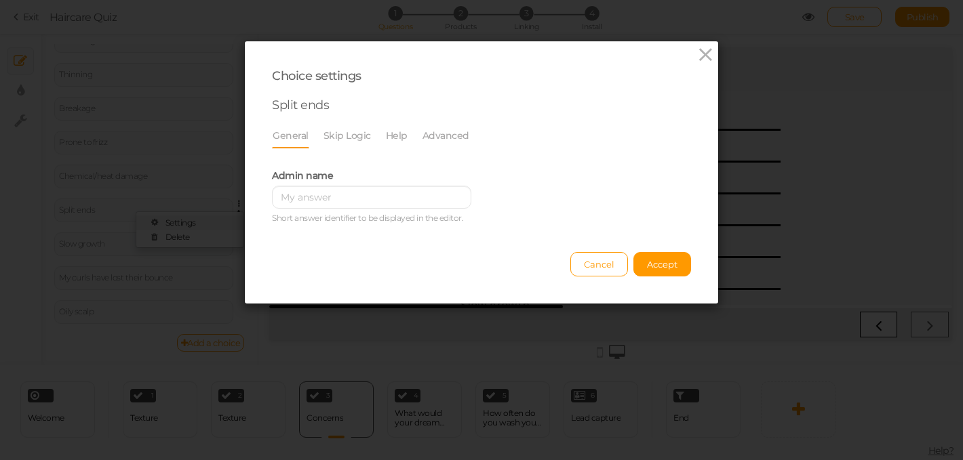
scroll to position [0, 0]
click at [454, 142] on link "Advanced" at bounding box center [446, 136] width 48 height 26
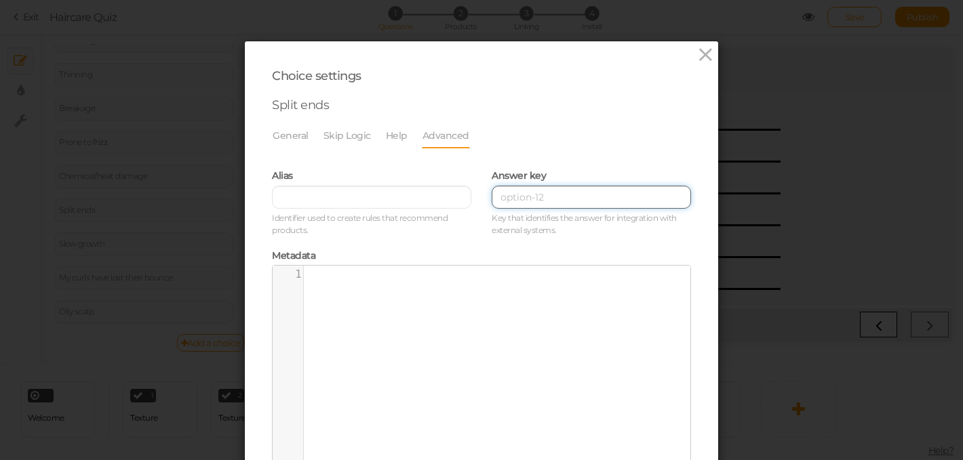
click at [521, 204] on input at bounding box center [591, 197] width 199 height 23
paste input "Goal_HydratedHair;Goal_SmootherHair;Goal_FrizzControl;Type_Fine;Type_Medium;Typ…"
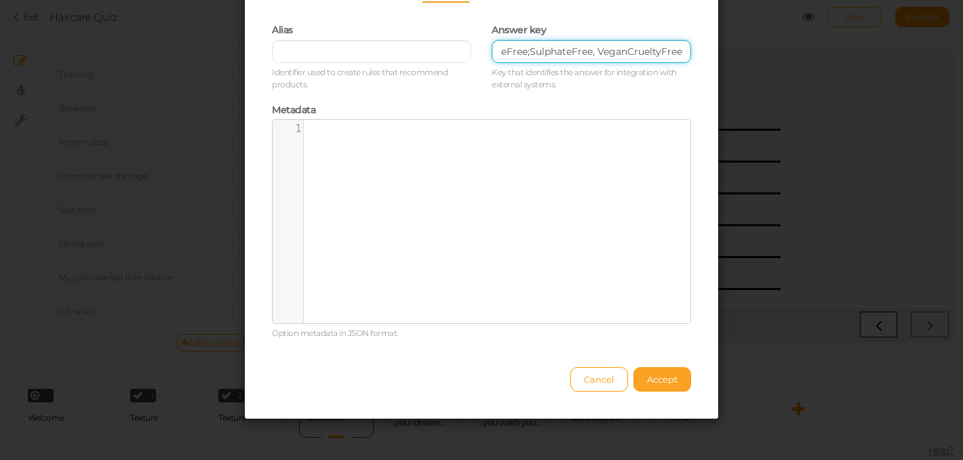
type input "Goal_HydratedHair;Goal_SmootherHair;Goal_FrizzControl;Type_Fine;Type_Medium;Typ…"
click at [647, 384] on span "Accept" at bounding box center [662, 379] width 31 height 11
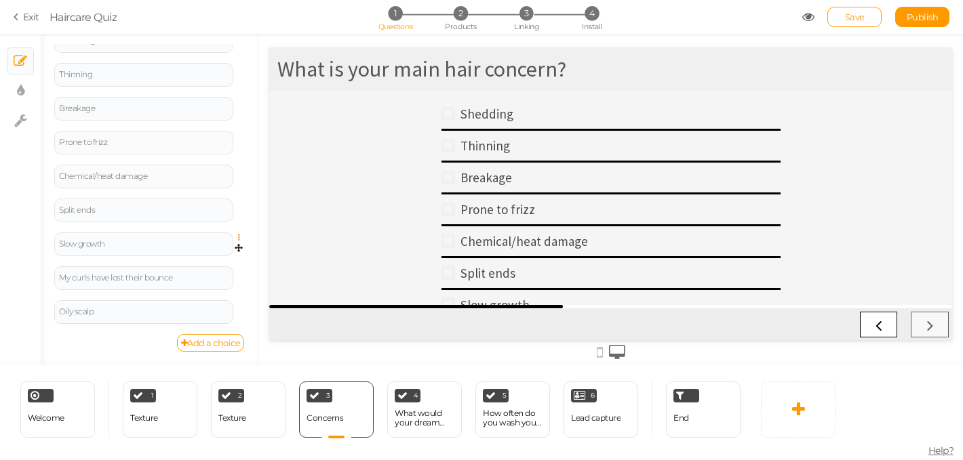
click at [238, 236] on icon at bounding box center [242, 238] width 9 height 8
click at [224, 253] on link "Settings" at bounding box center [189, 256] width 107 height 14
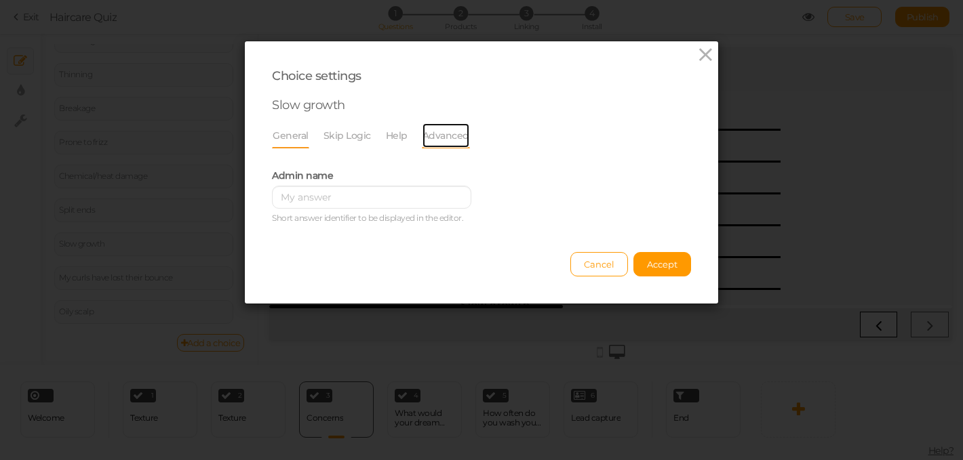
click at [439, 138] on link "Advanced" at bounding box center [446, 136] width 48 height 26
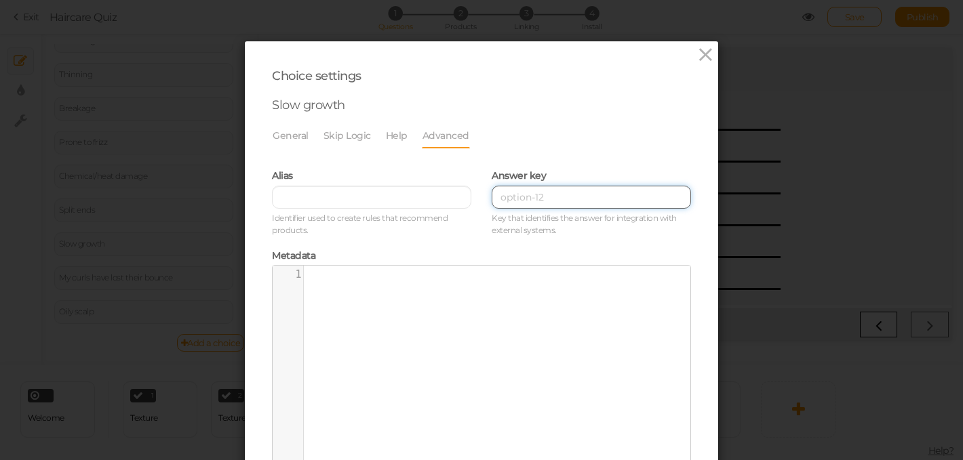
click at [524, 193] on input at bounding box center [591, 197] width 199 height 23
paste input "Goal_ThickerHair;Goal_StrongerHair;Type_Fine;Type_Medium;Scalp_Balanced;Scalp_O…"
click at [682, 195] on input "Goal_ThickerHair;Goal_StrongerHair;Type_Fine;Type_Medium;Scalp_Balanced;Scalp_O…" at bounding box center [591, 197] width 199 height 23
paste input "Goal_ScalpHealth;Goal_StrongerHair;Type_Fine;Type_Medium;Type_Coarse;Scalp_Bala…"
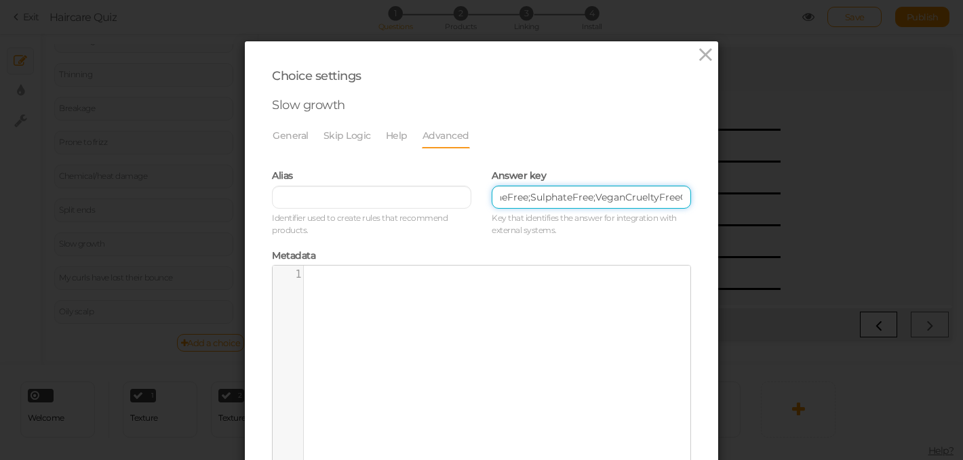
scroll to position [0, 1954]
type input "Goal_ThickerHair;Goal_StrongerHair;Type_Fine;Type_Medium;Scalp_Balanced;Scalp_O…"
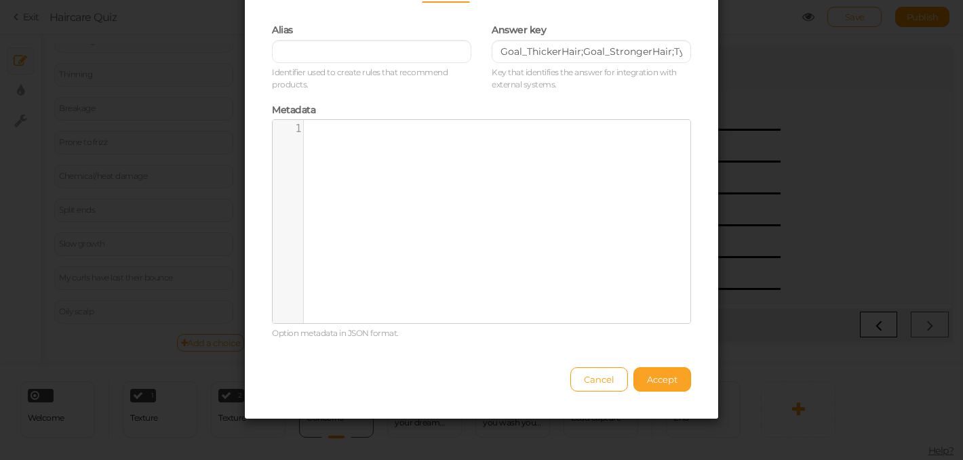
click at [654, 380] on span "Accept" at bounding box center [662, 379] width 31 height 11
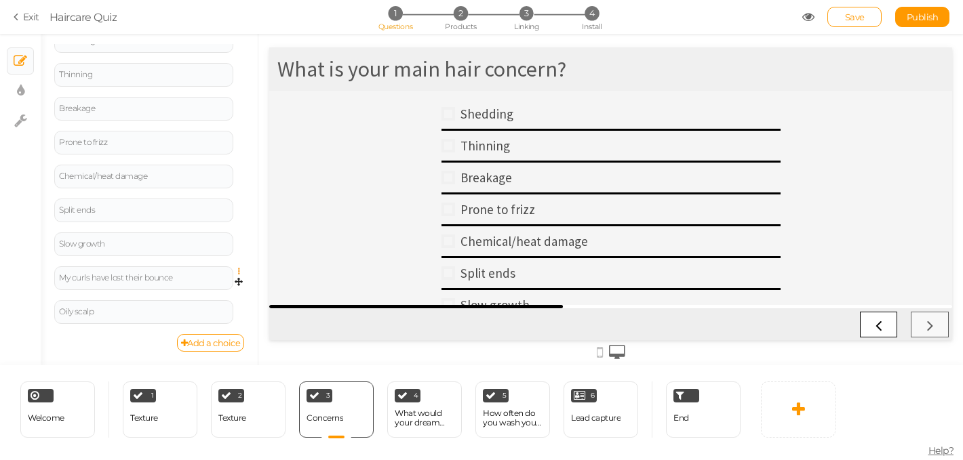
click at [240, 273] on icon at bounding box center [242, 272] width 9 height 8
click at [206, 289] on link "Settings" at bounding box center [189, 290] width 107 height 14
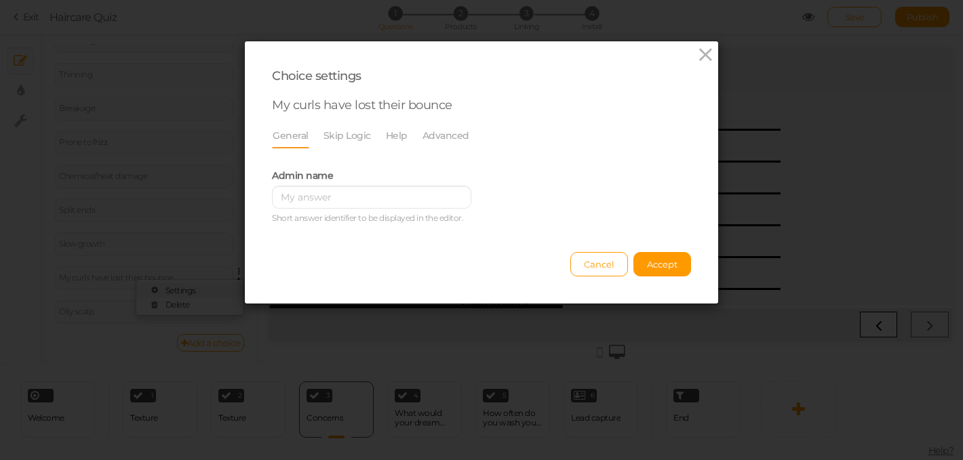
scroll to position [0, 0]
click at [443, 136] on link "Advanced" at bounding box center [446, 136] width 48 height 26
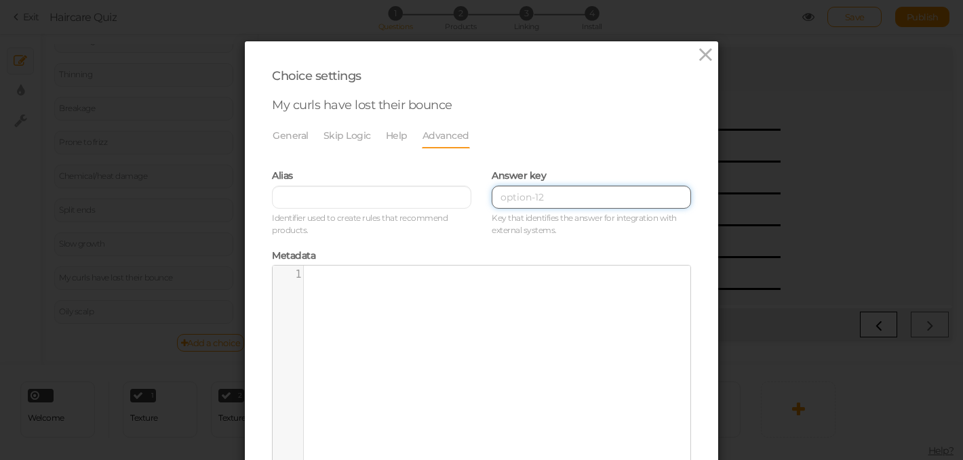
click at [517, 205] on input at bounding box center [591, 197] width 199 height 23
paste input "Goal_FreshScalp;Goal_LightStylingHold;Type_Fine;Type_Medium;Type_Coarse;Scalp_B…"
click at [581, 199] on input "Goal_FreshScalp;Goal_LightStylingHold;Type_Fine;Type_Medium;Type_Coarse;Scalp_B…" at bounding box center [591, 197] width 199 height 23
click at [578, 204] on input "Goal_FreshScalp;Goal_LightStylingHold;Type_Fine;Type_Medium;Type_Coarse;Scalp_B…" at bounding box center [591, 197] width 199 height 23
click at [640, 199] on input "Goal_FreshScalp;Goal_LightStylingHold;Type_Fine;Type_Medium;Type_Coarse;Scalp_B…" at bounding box center [591, 197] width 199 height 23
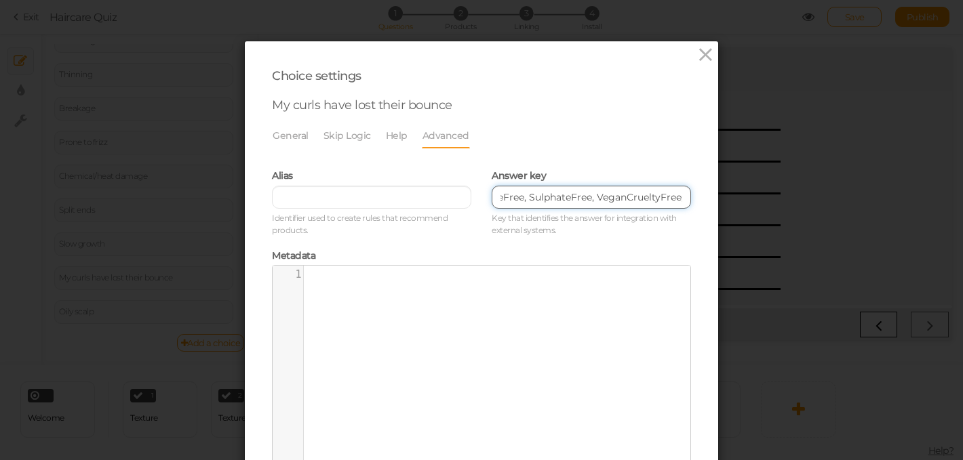
scroll to position [0, 911]
paste input "Goal_HydratedHair;Goal_SmootherHair;Goal_FrizzControl;Type_Fine;Type_Medium;Typ…"
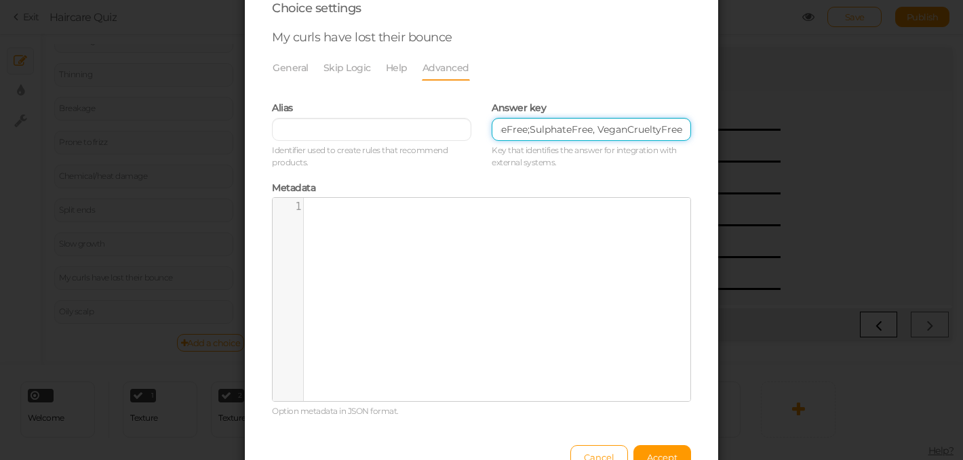
scroll to position [146, 0]
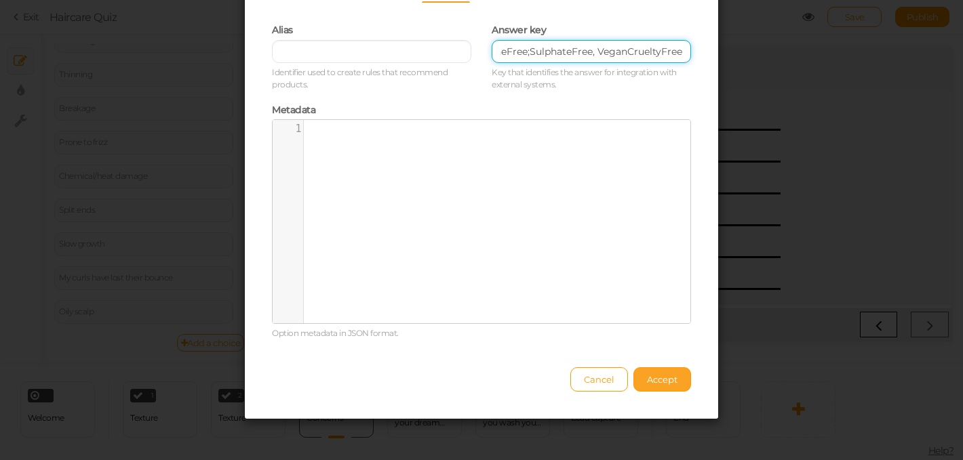
type input "Goal_FreshScalp;Goal_LightStylingHold;Type_Fine;Type_Medium;Type_Coarse;Scalp_B…"
click at [656, 383] on span "Accept" at bounding box center [662, 379] width 31 height 11
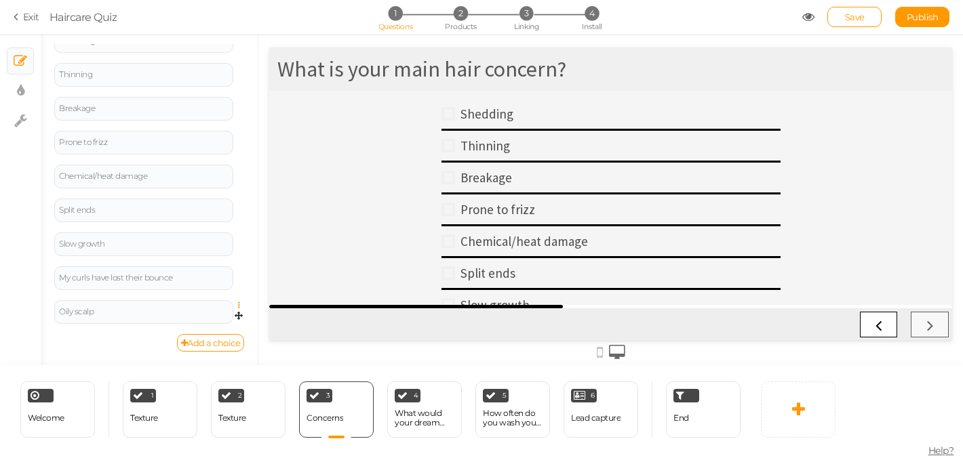
click at [238, 304] on icon at bounding box center [242, 306] width 9 height 8
click at [214, 319] on link "Settings" at bounding box center [189, 324] width 107 height 14
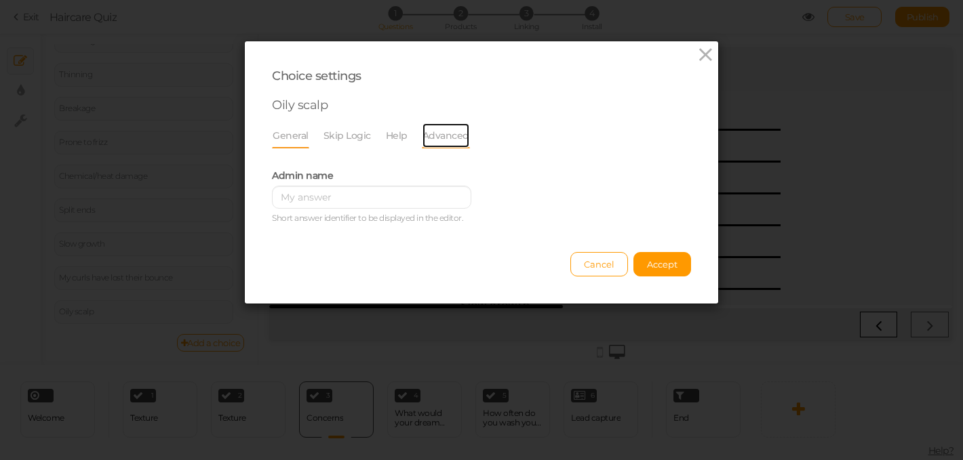
click at [456, 139] on link "Advanced" at bounding box center [446, 136] width 48 height 26
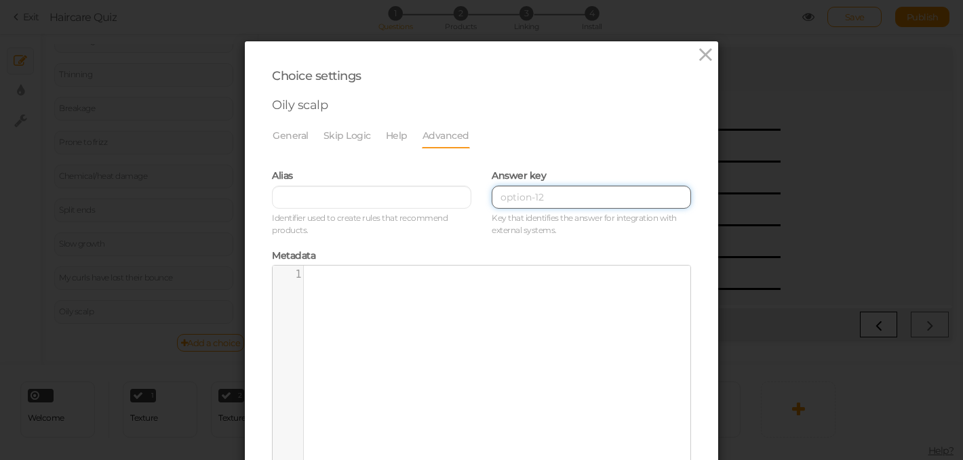
click at [509, 199] on input at bounding box center [591, 197] width 199 height 23
paste input "Goal_FreshScalp;"
paste input "Hair;Type_Fine"
paste input "Scalp_Oily"
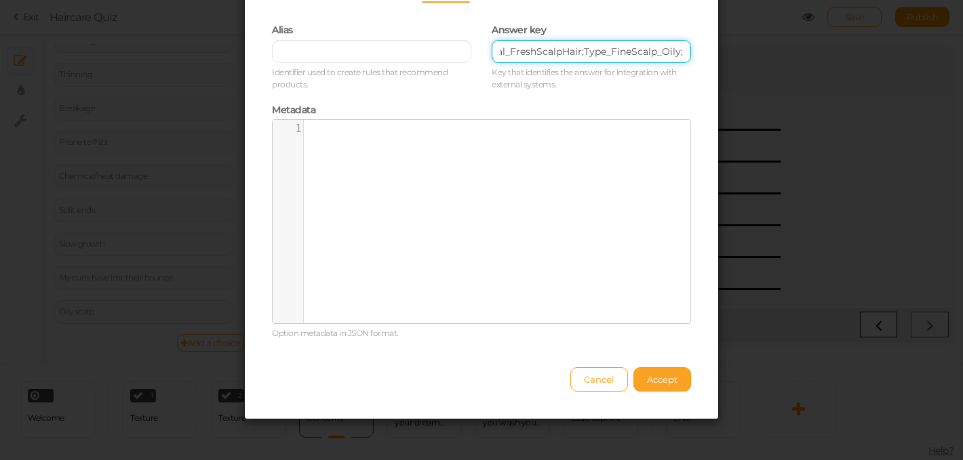
type input "Goal_FreshScalpHair;Type_FineScalp_Oily;"
click at [661, 384] on span "Accept" at bounding box center [662, 379] width 31 height 11
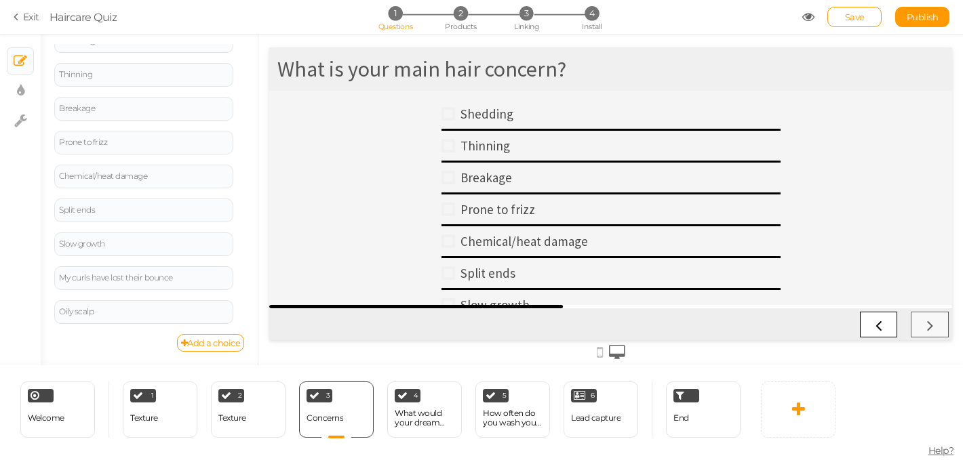
scroll to position [0, 0]
click at [424, 420] on div "What would your dream hair be?" at bounding box center [425, 418] width 60 height 19
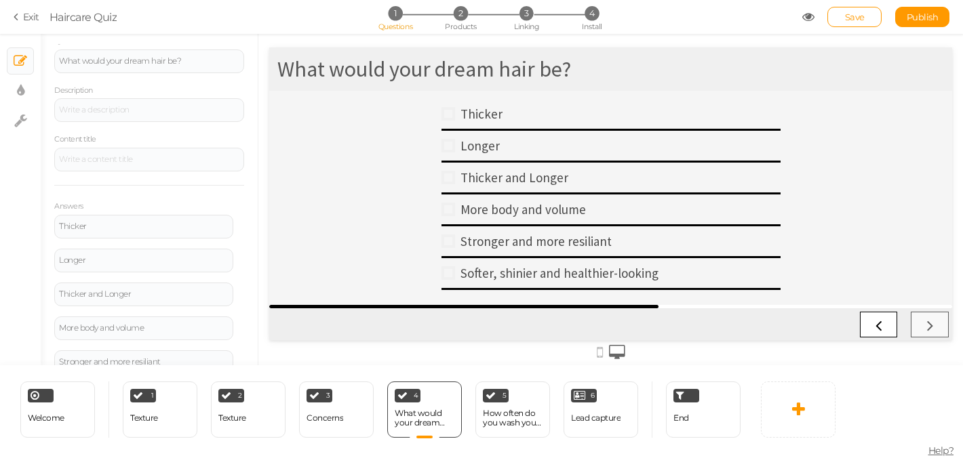
scroll to position [117, 0]
click at [239, 219] on icon at bounding box center [242, 220] width 9 height 8
click at [204, 241] on link "Settings" at bounding box center [189, 238] width 107 height 14
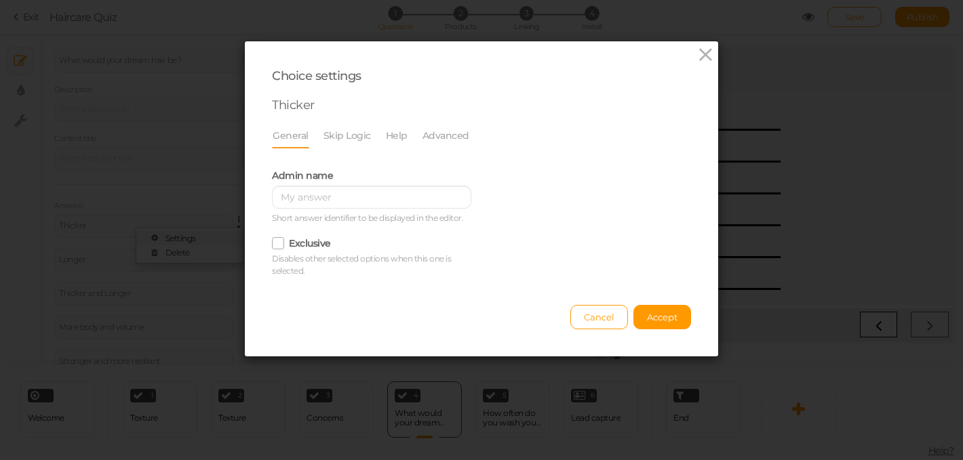
scroll to position [0, 0]
click at [449, 136] on link "Advanced" at bounding box center [446, 136] width 48 height 26
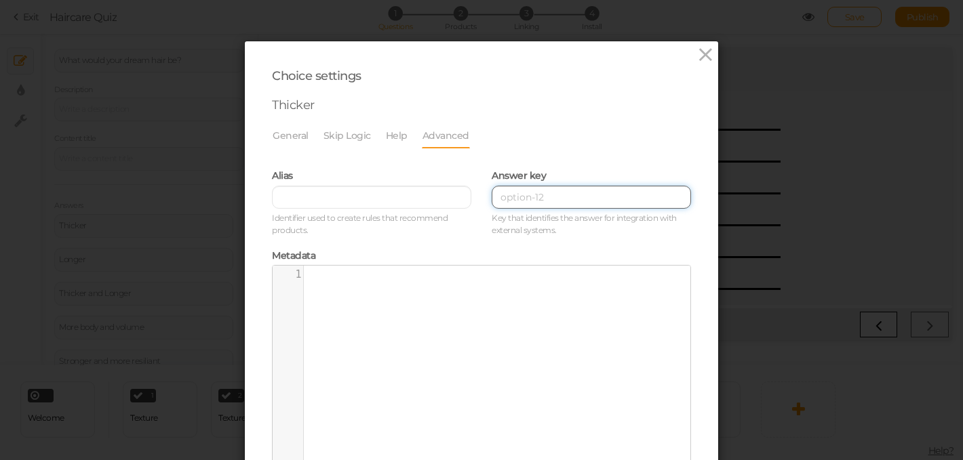
click at [517, 198] on input at bounding box center [591, 197] width 199 height 23
click at [517, 197] on input at bounding box center [591, 197] width 199 height 23
paste input "Goal_ThickerHair;Goal_StrongerHair;Type_Fine;Type_Medium;Scalp_Balanced;Scalp_O…"
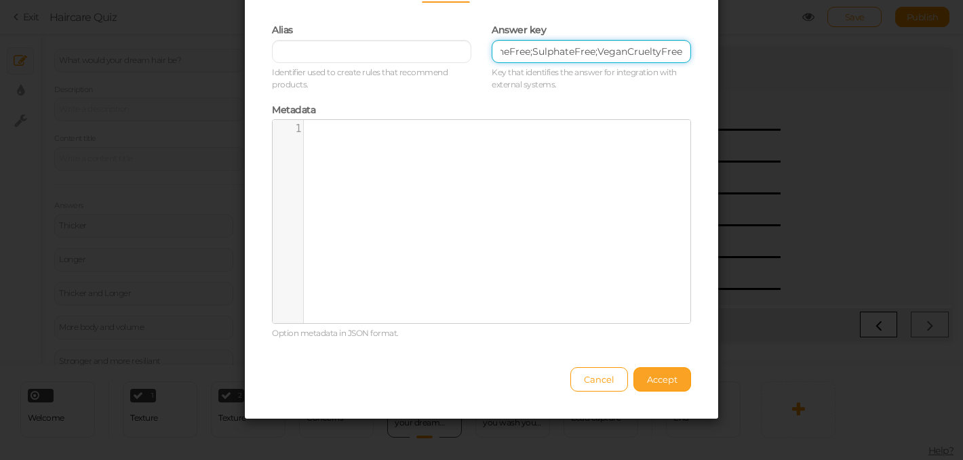
type input "Goal_ThickerHair;Goal_StrongerHair;Type_Fine;Type_Medium;Scalp_Balanced;Scalp_O…"
click at [655, 382] on span "Accept" at bounding box center [662, 379] width 31 height 11
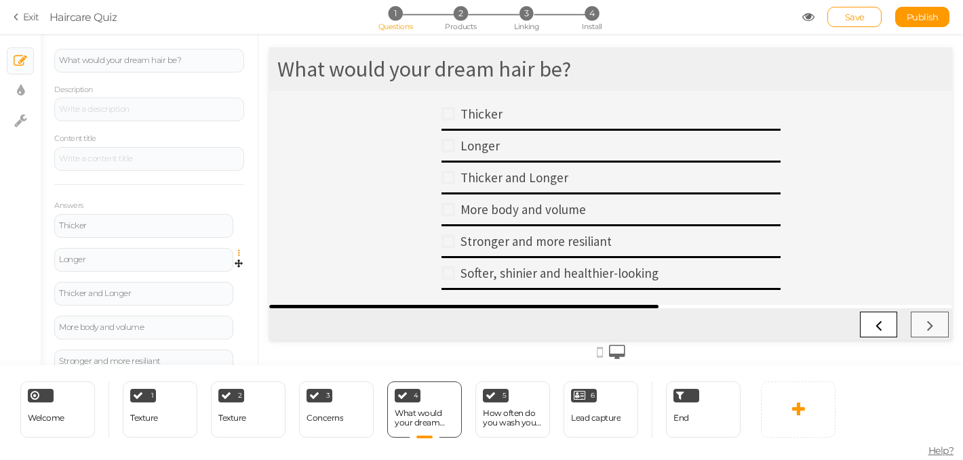
click at [240, 256] on icon at bounding box center [242, 253] width 9 height 8
click at [219, 275] on link "Settings" at bounding box center [189, 272] width 107 height 14
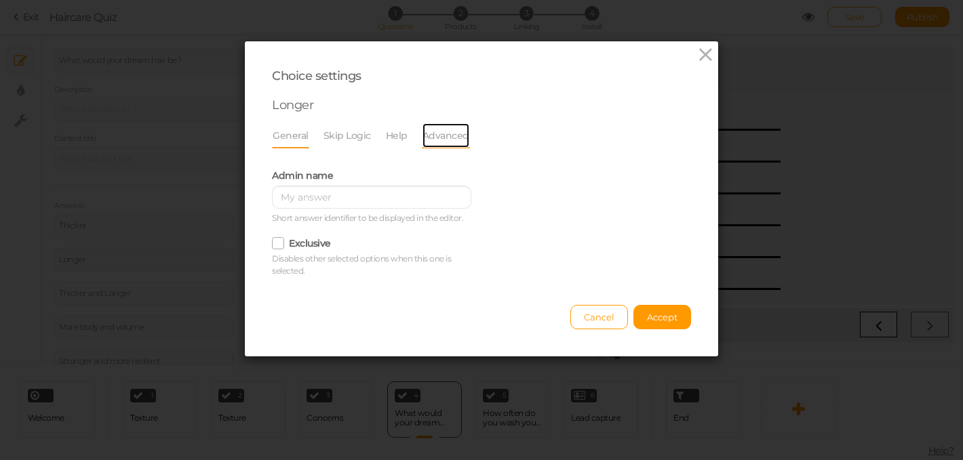
click at [430, 137] on link "Advanced" at bounding box center [446, 136] width 48 height 26
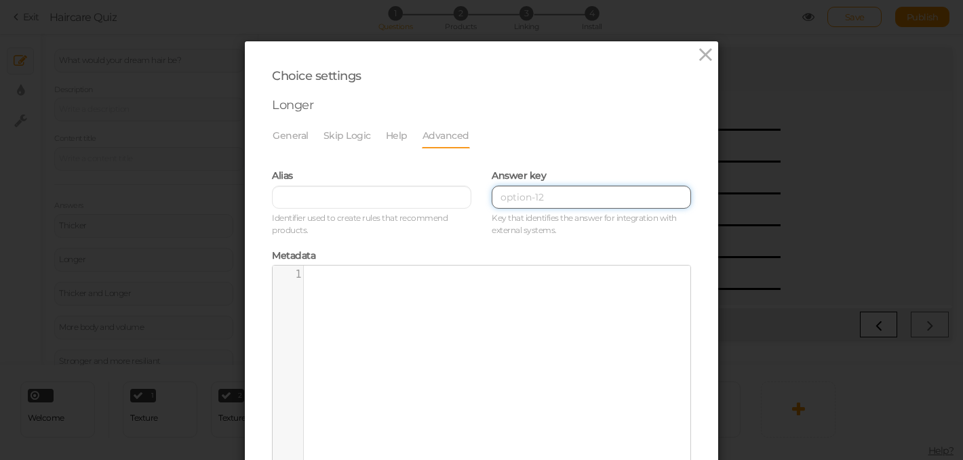
click at [525, 201] on input at bounding box center [591, 197] width 199 height 23
paste input "Goal_LongerHair;Goal_StrongerHair;Type_Fine;Type_Medium;Scalp_Balanced;Scalp_Oi…"
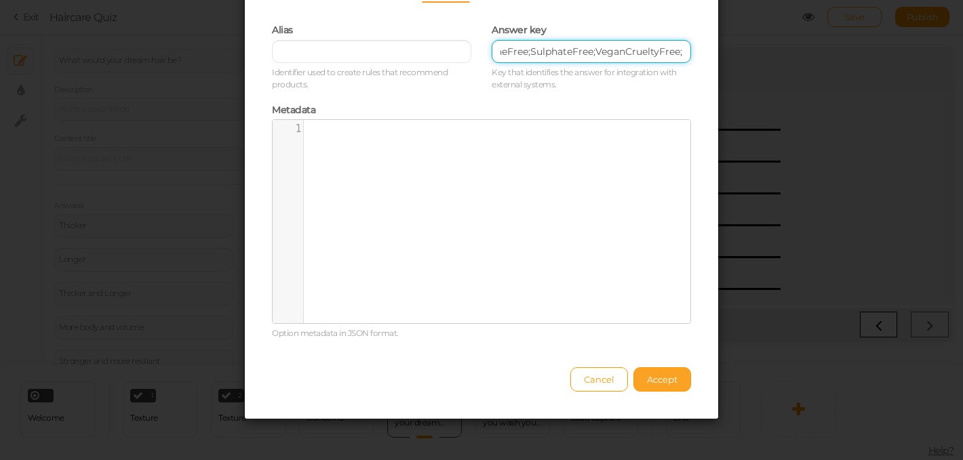
type input "Goal_LongerHair;Goal_StrongerHair;Type_Fine;Type_Medium;Scalp_Balanced;Scalp_Oi…"
click at [659, 376] on span "Accept" at bounding box center [662, 379] width 31 height 11
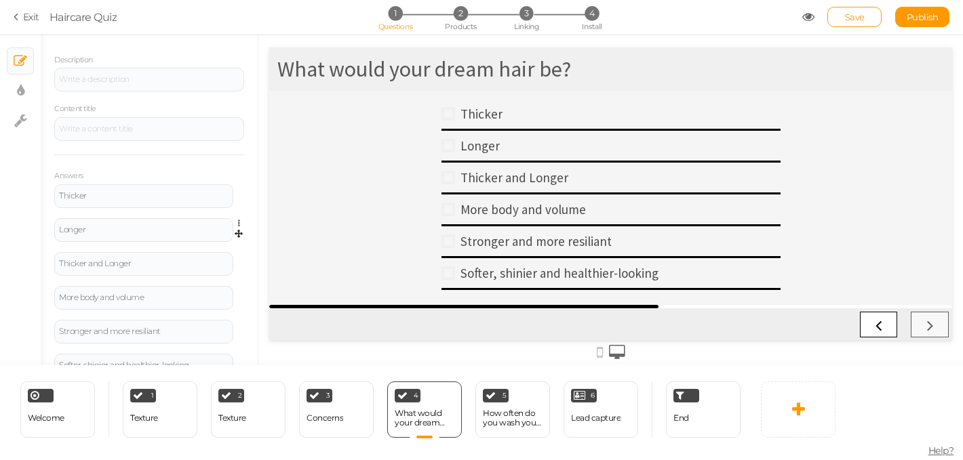
scroll to position [152, 0]
click at [238, 254] on icon at bounding box center [242, 253] width 9 height 8
click at [217, 271] on link "Settings" at bounding box center [189, 271] width 107 height 14
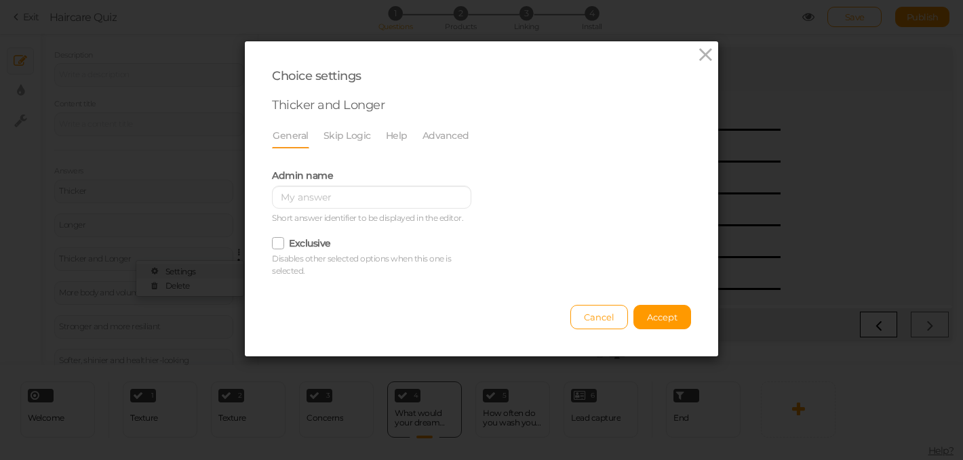
scroll to position [0, 0]
click at [457, 130] on link "Advanced" at bounding box center [446, 136] width 48 height 26
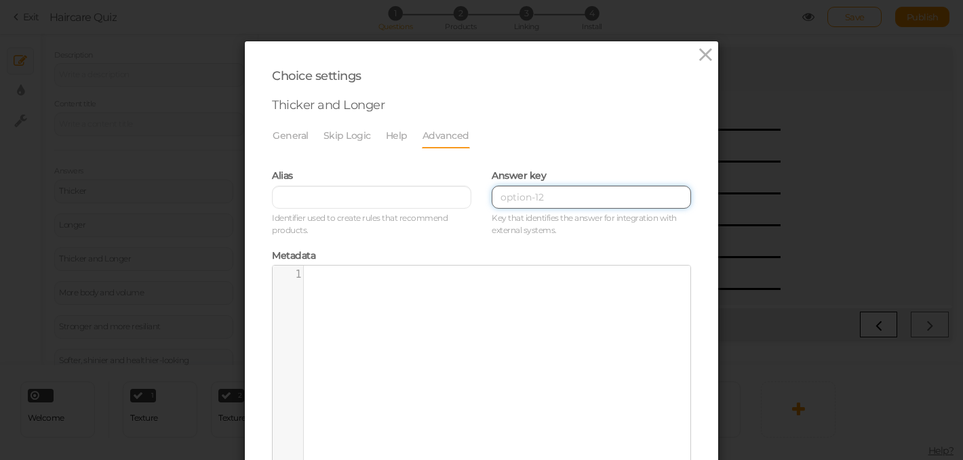
click at [536, 206] on input at bounding box center [591, 197] width 199 height 23
paste input "Goal_LongerHair;Goal_StrongerHair;Type_Fine;Type_Medium;Scalp_Balanced;Scalp_Oi…"
click at [685, 199] on input "Goal_LongerHair;Goal_StrongerHair;Type_Fine;Type_Medium;Scalp_Balanced;Scalp_Oi…" at bounding box center [591, 197] width 199 height 23
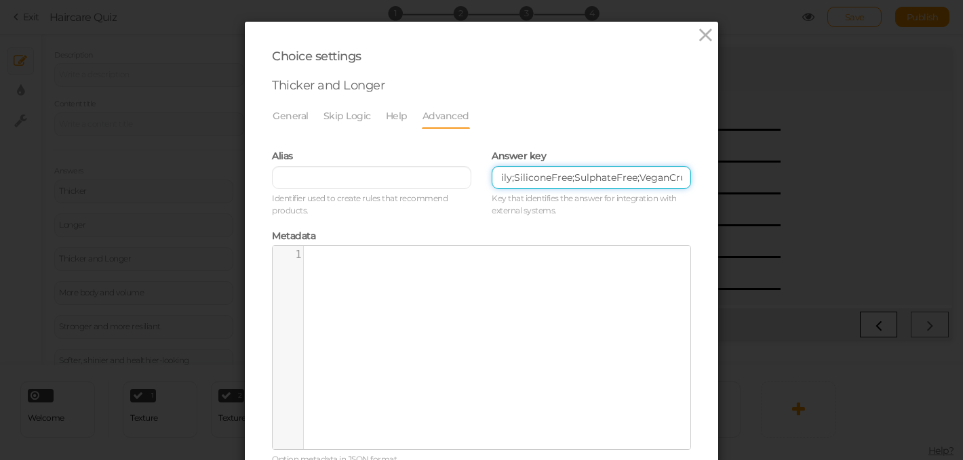
scroll to position [17, 0]
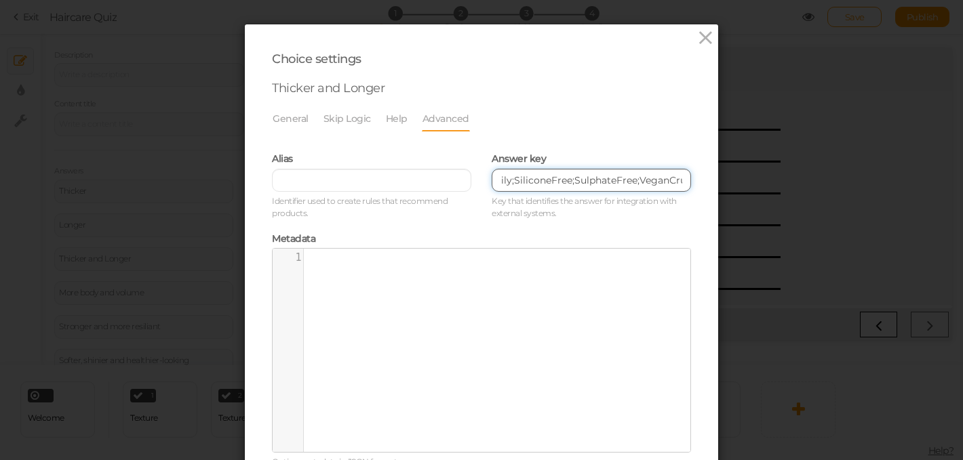
click at [496, 183] on input "Goal_LongerHair;Goal_StrongerHair;Type_Fine;Type_Medium;Scalp_Balanced;Scalp_Oi…" at bounding box center [591, 180] width 199 height 23
drag, startPoint x: 498, startPoint y: 182, endPoint x: 691, endPoint y: 195, distance: 192.9
click at [691, 195] on div "Answer key Goal_LongerHair;Goal_StrongerHair;Type_Fine;Type_Medium;Scalp_Balanc…" at bounding box center [591, 184] width 220 height 80
type input "Goal_LongerHair;Goal_StrongerHair;Type_Fine;Type_Medium;Scalp_Balanced;Scalp_Oi…"
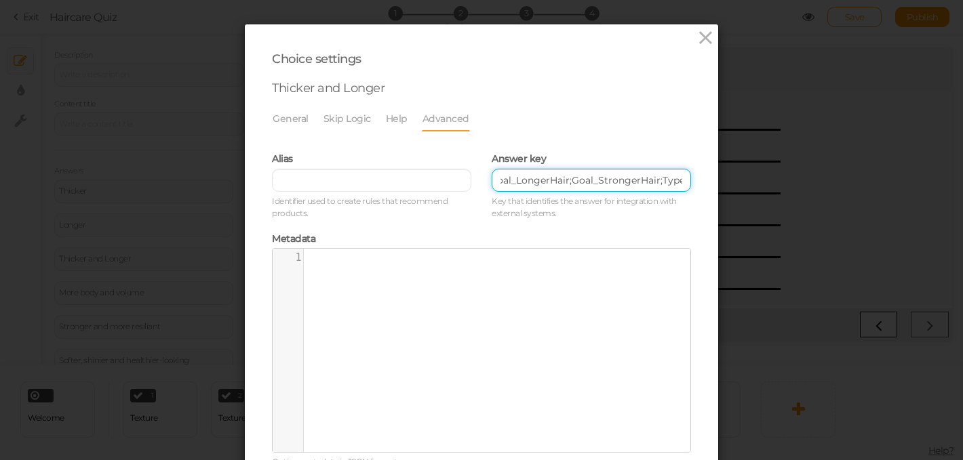
scroll to position [0, 0]
drag, startPoint x: 685, startPoint y: 179, endPoint x: 496, endPoint y: 167, distance: 188.8
click at [496, 167] on div "Answer key Goal_LongerHair;Goal_StrongerHair;Type_Fine;Type_Medium;Scalp_Balanc…" at bounding box center [591, 184] width 199 height 71
type input "p"
paste input "Goal_ThickerHair;Goal_StrongerHair;Type_Fine;Type_Medium;Scalp_Balanced;Scalp_O…"
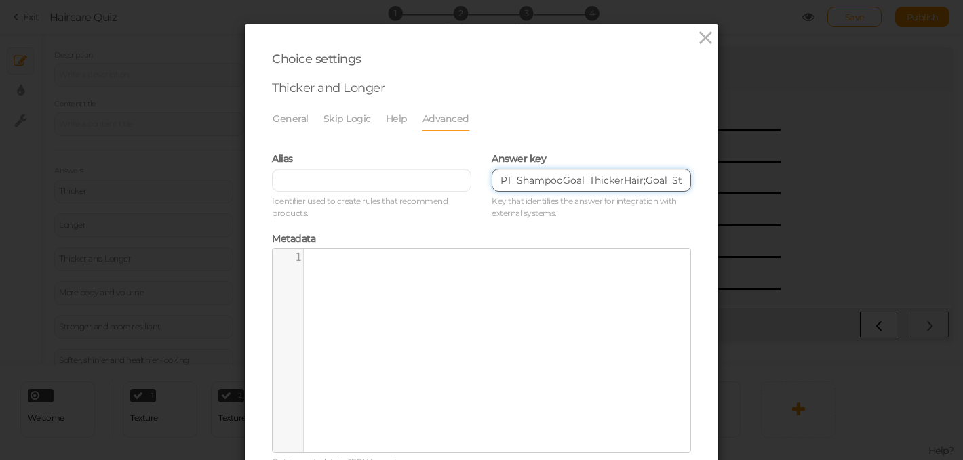
click at [563, 182] on input "PT_ShampooGoal_ThickerHair;Goal_StrongerHair;Type_Fine;Type_Medium;Scalp_Balanc…" at bounding box center [591, 180] width 199 height 23
drag, startPoint x: 650, startPoint y: 181, endPoint x: 608, endPoint y: 183, distance: 42.1
click at [608, 183] on input "PT_Shampoo;Goal_ThickerHair;Goal_StrongerHair;Type_Fine;Type_Medium;Scalp_Balan…" at bounding box center [591, 180] width 199 height 23
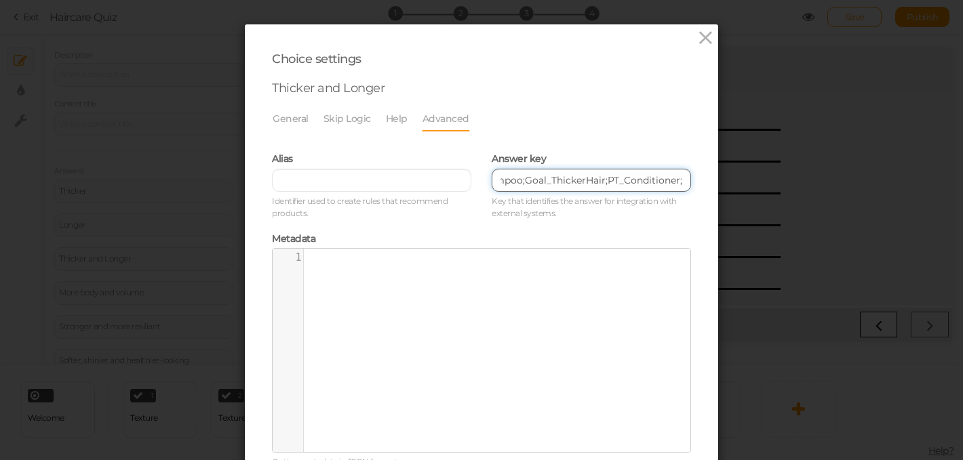
paste input "Goal_LongerHair;"
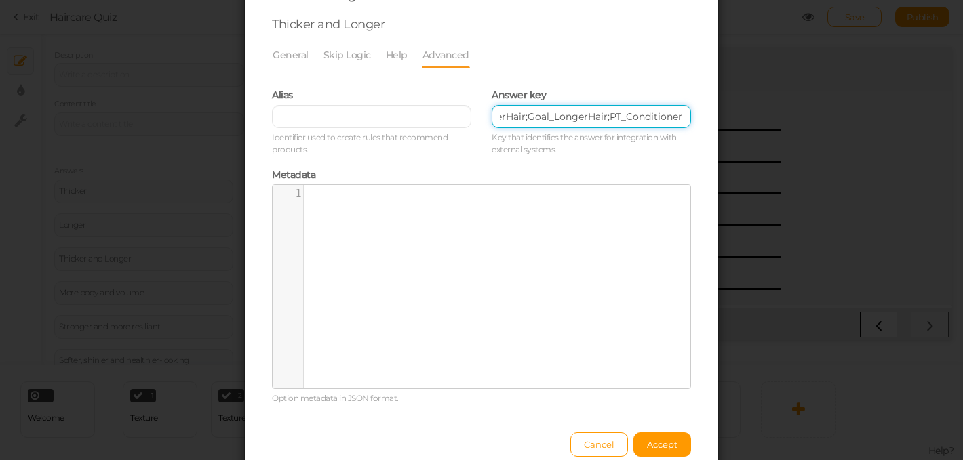
scroll to position [85, 0]
type input "PT_Shampoo;Goal_ThickerHair;Goal_LongerHair;PT_Conditioner"
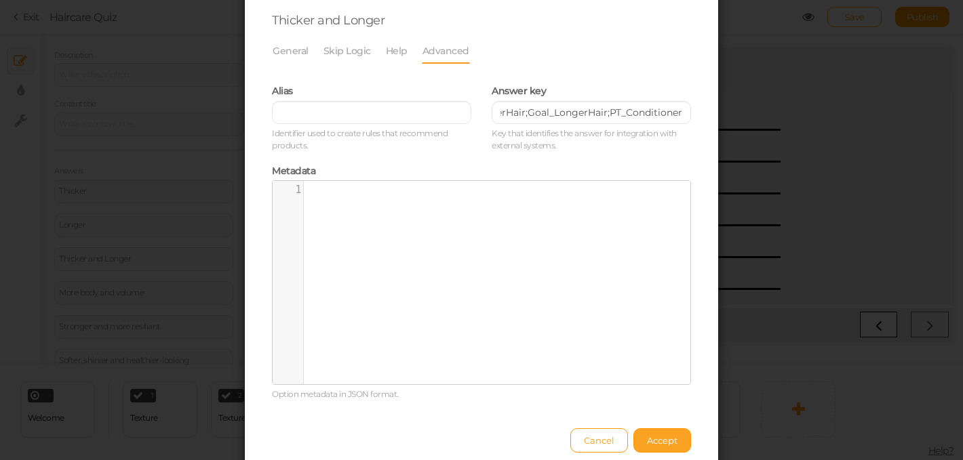
click at [655, 435] on span "Accept" at bounding box center [662, 440] width 31 height 11
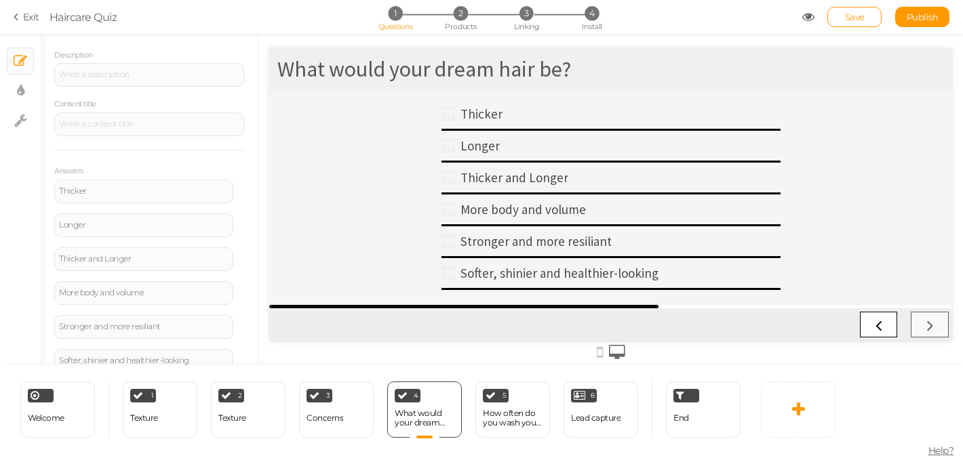
scroll to position [0, 0]
click at [239, 285] on icon at bounding box center [242, 287] width 9 height 8
click at [206, 305] on link "Settings" at bounding box center [189, 305] width 107 height 14
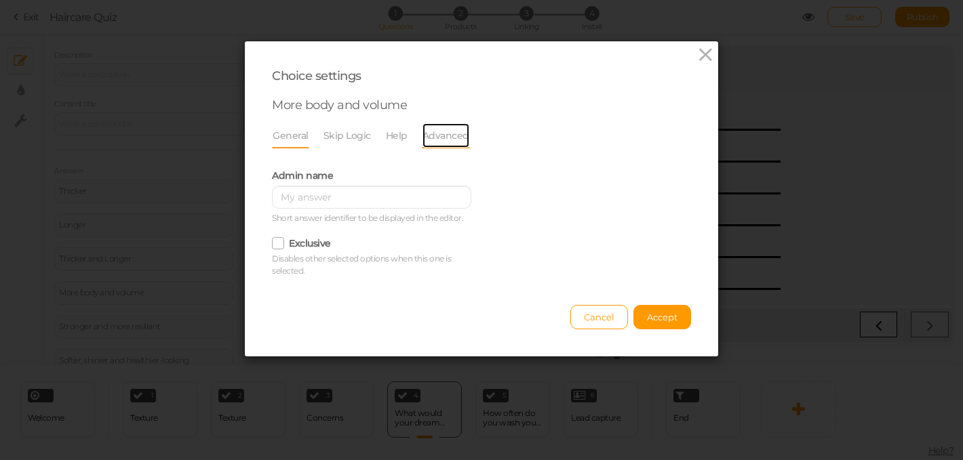
click at [446, 132] on link "Advanced" at bounding box center [446, 136] width 48 height 26
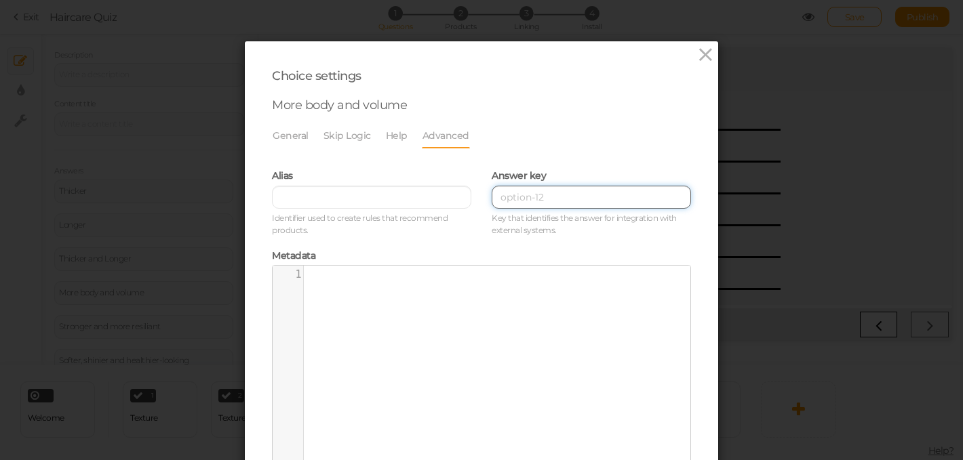
click at [553, 198] on input at bounding box center [591, 197] width 199 height 23
click at [537, 195] on input at bounding box center [591, 197] width 199 height 23
paste input "Benefit_Volumising;"
type input "Benefit_Volumising;"
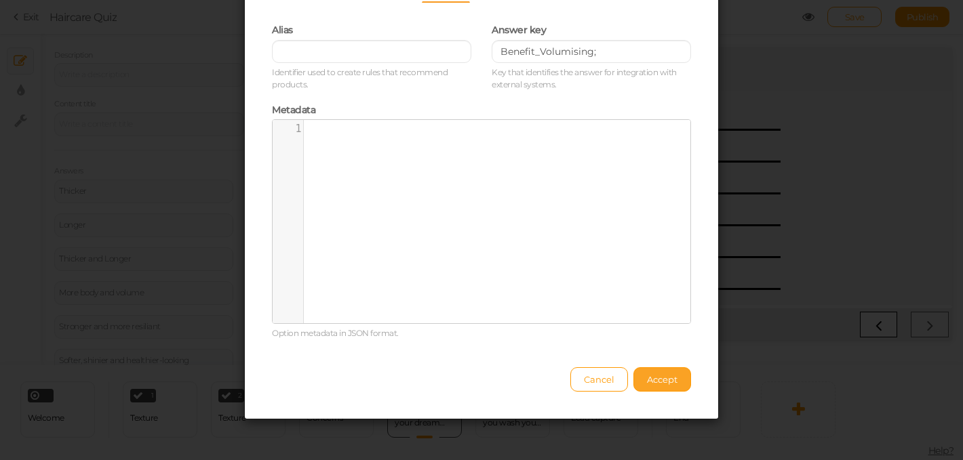
click at [652, 378] on span "Accept" at bounding box center [662, 379] width 31 height 11
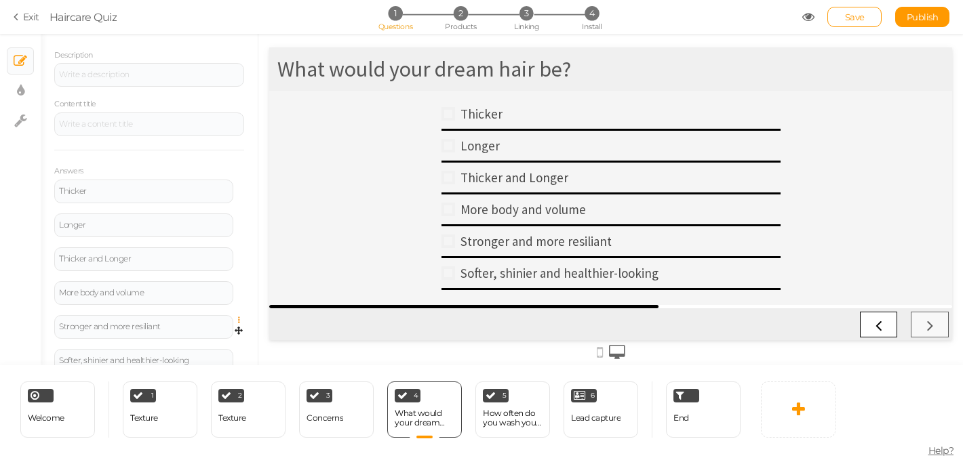
click at [240, 319] on icon at bounding box center [242, 321] width 9 height 8
click at [214, 337] on link "Settings" at bounding box center [189, 339] width 107 height 14
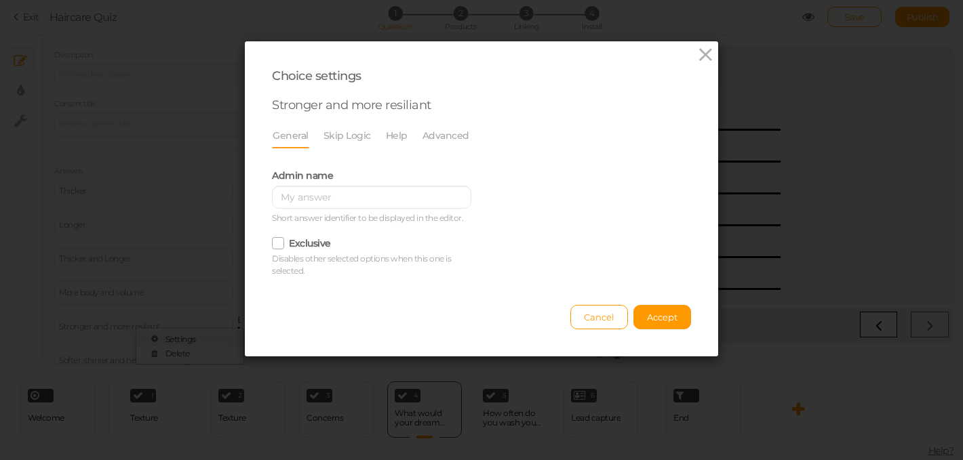
scroll to position [0, 0]
click at [444, 130] on link "Advanced" at bounding box center [446, 136] width 48 height 26
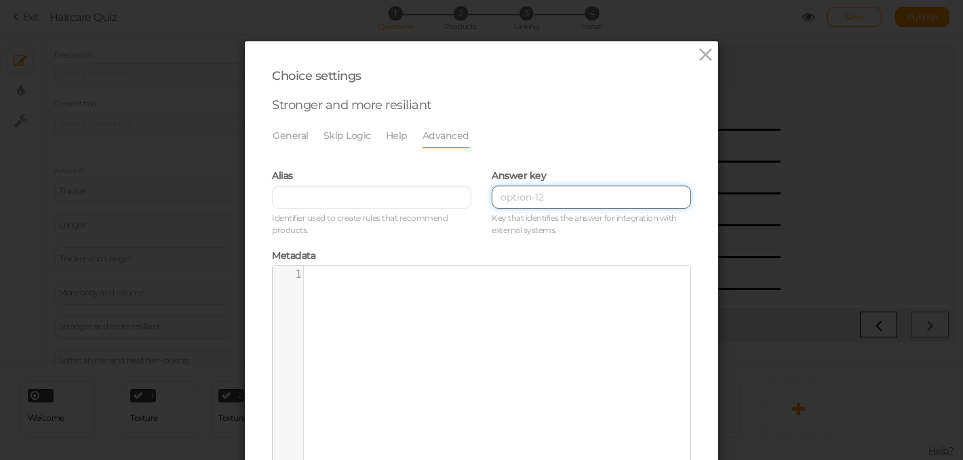
click at [540, 191] on input at bounding box center [591, 197] width 199 height 23
click at [526, 199] on input at bounding box center [591, 197] width 199 height 23
paste input "Goal_StrongerHair;"
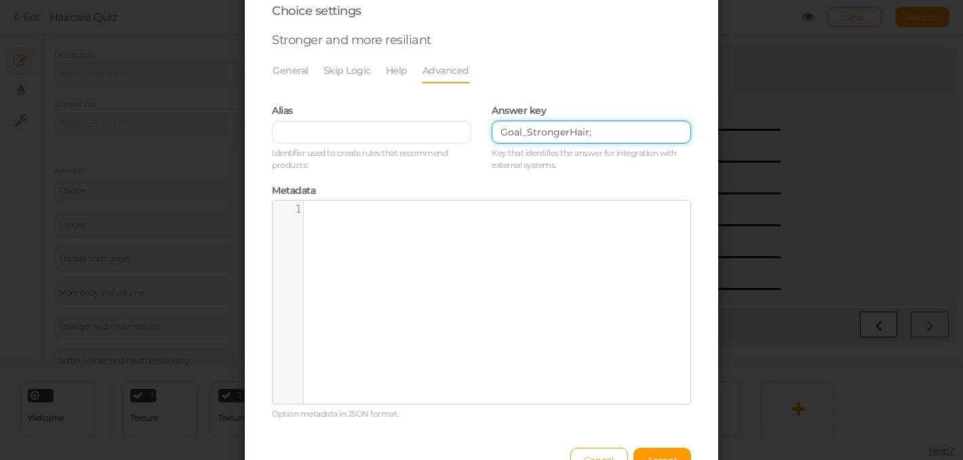
scroll to position [66, 0]
type input "Goal_StrongerHair;"
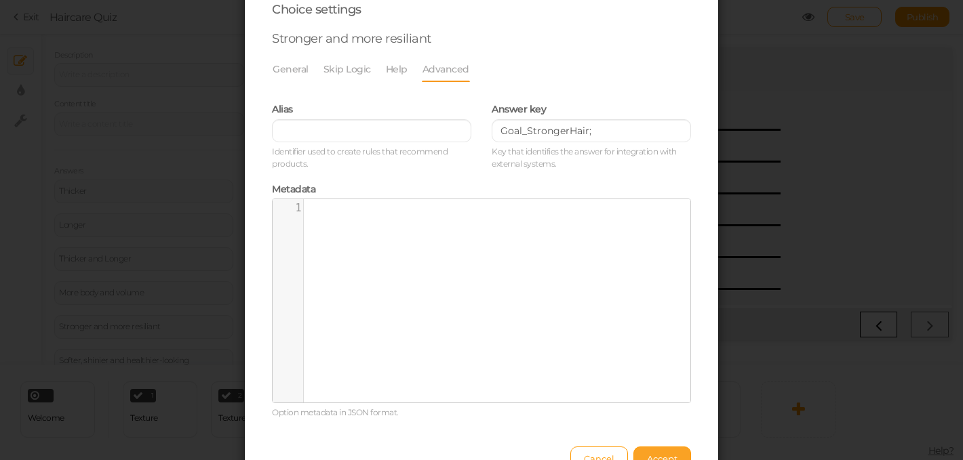
click at [656, 456] on span "Accept" at bounding box center [662, 459] width 31 height 11
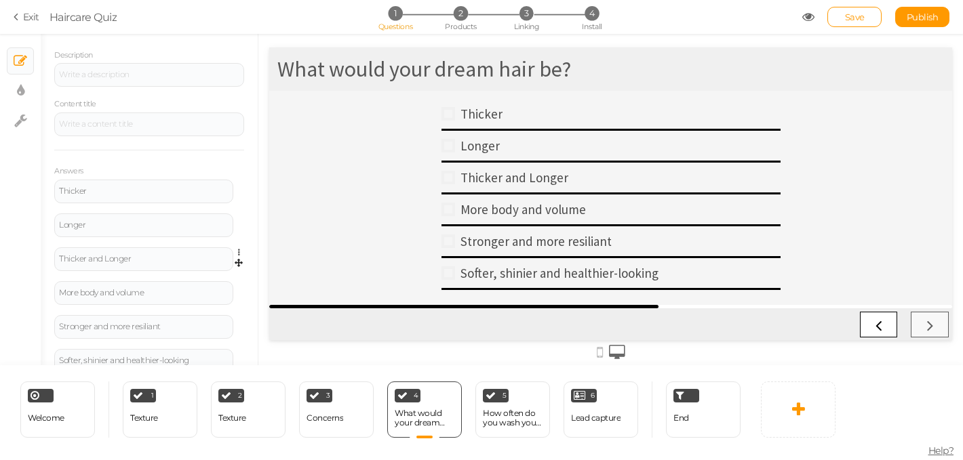
scroll to position [201, 0]
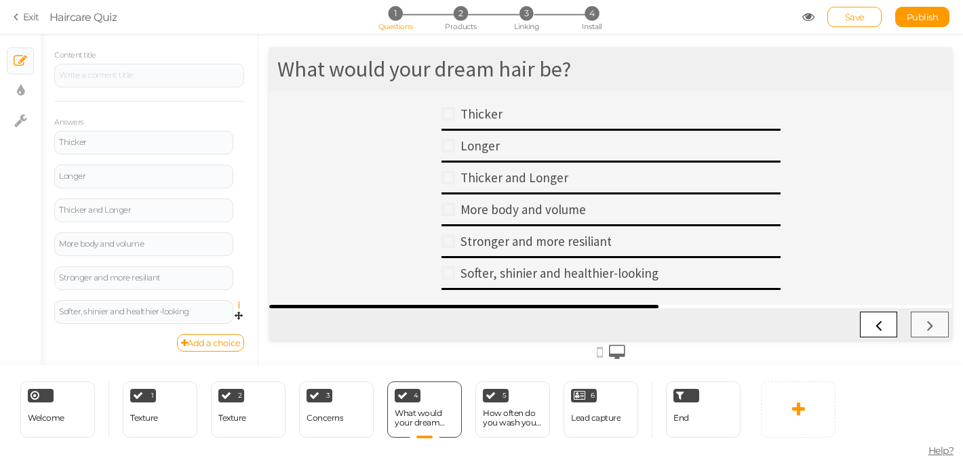
click at [240, 306] on icon at bounding box center [242, 306] width 9 height 8
click at [209, 322] on link "Settings" at bounding box center [189, 324] width 107 height 14
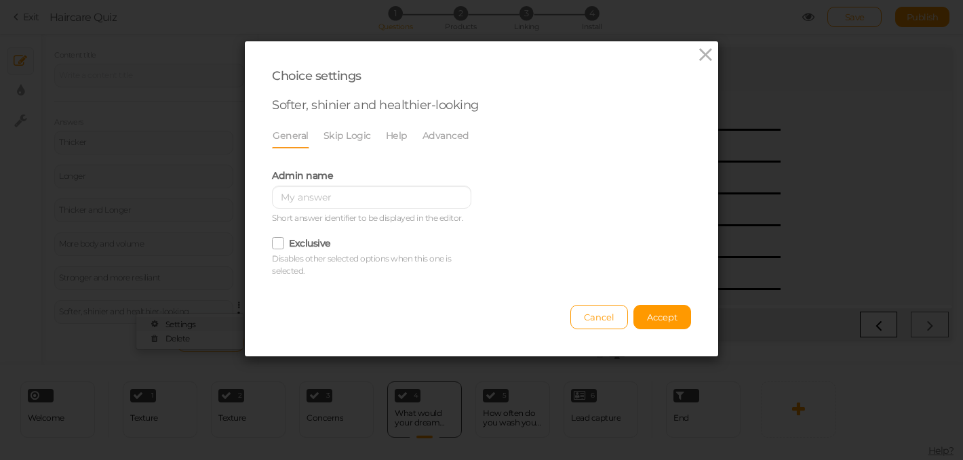
scroll to position [0, 0]
click at [447, 138] on link "Advanced" at bounding box center [446, 136] width 48 height 26
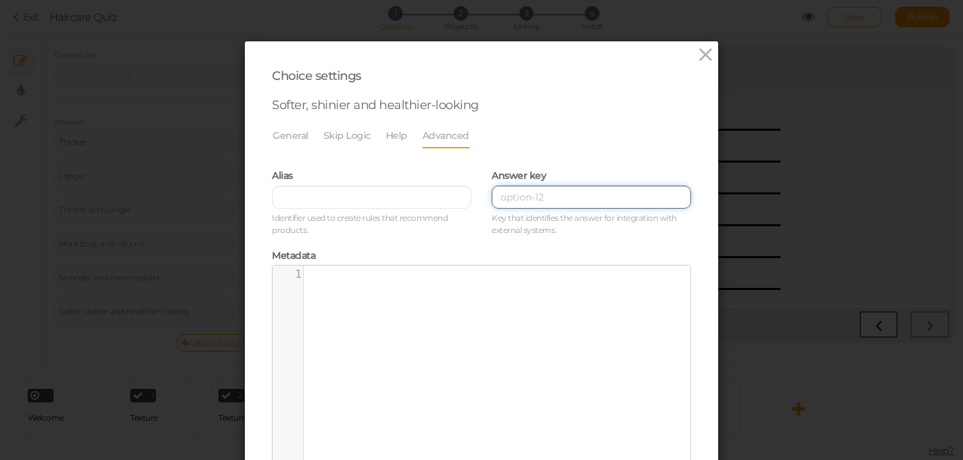
click at [545, 196] on input at bounding box center [591, 197] width 199 height 23
paste input "Benefit_ShineEnhancing;"
paste input "Benefit_AntiFrizz"
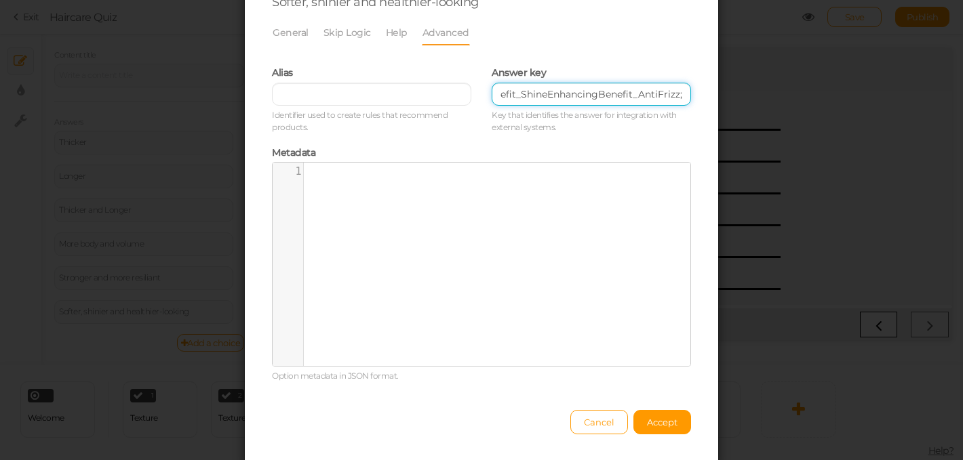
scroll to position [146, 0]
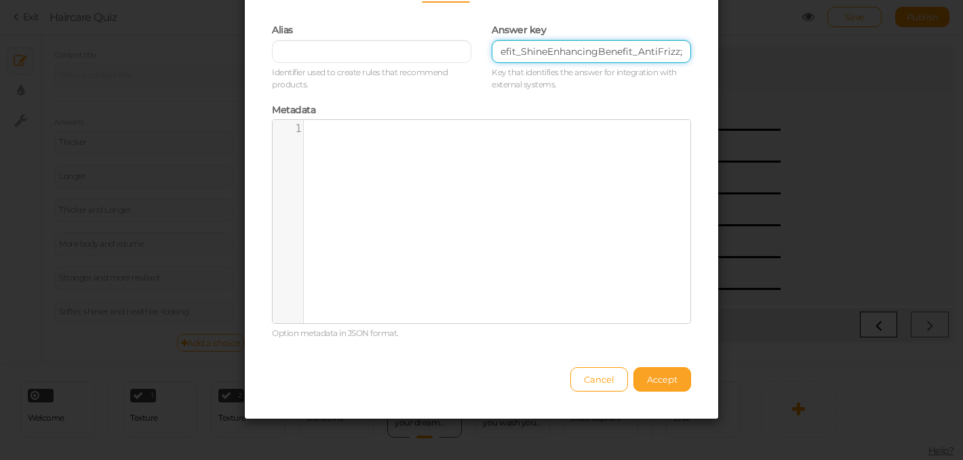
type input "Benefit_ShineEnhancingBenefit_AntiFrizz;"
click at [651, 387] on button "Accept" at bounding box center [662, 379] width 58 height 24
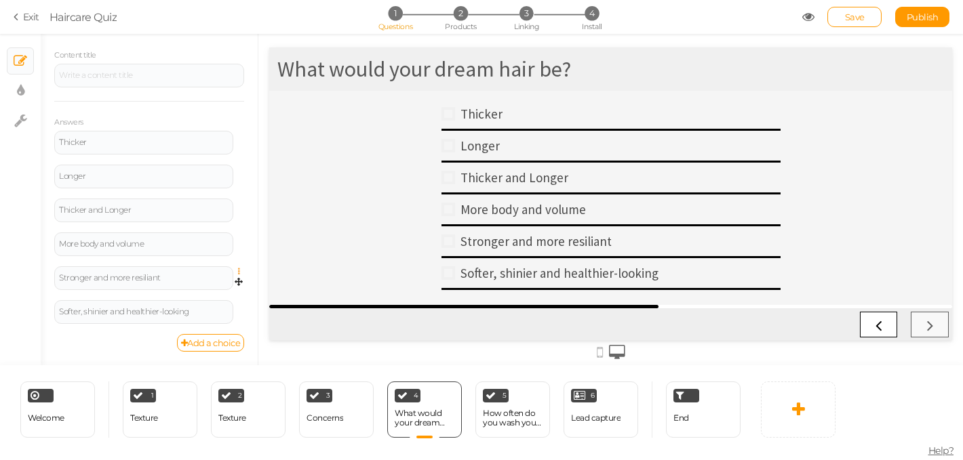
click at [240, 271] on icon at bounding box center [242, 272] width 9 height 8
click at [211, 289] on link "Settings" at bounding box center [189, 290] width 107 height 14
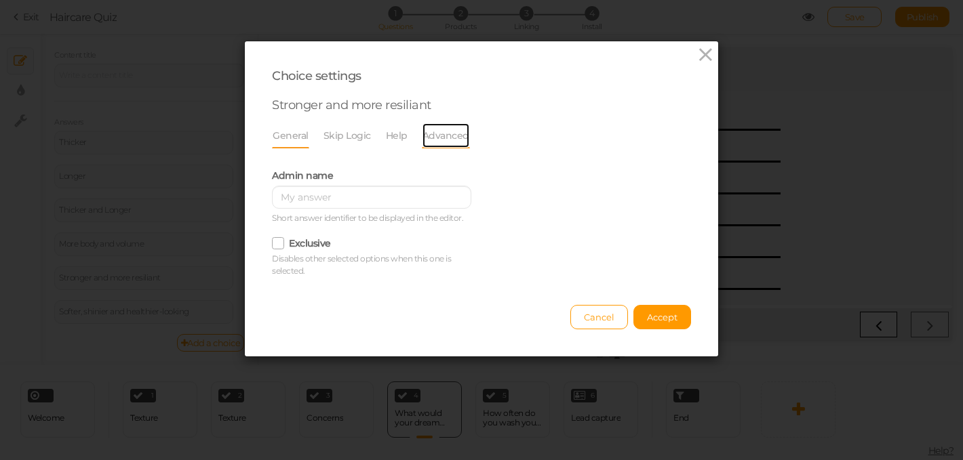
click at [433, 142] on link "Advanced" at bounding box center [446, 136] width 48 height 26
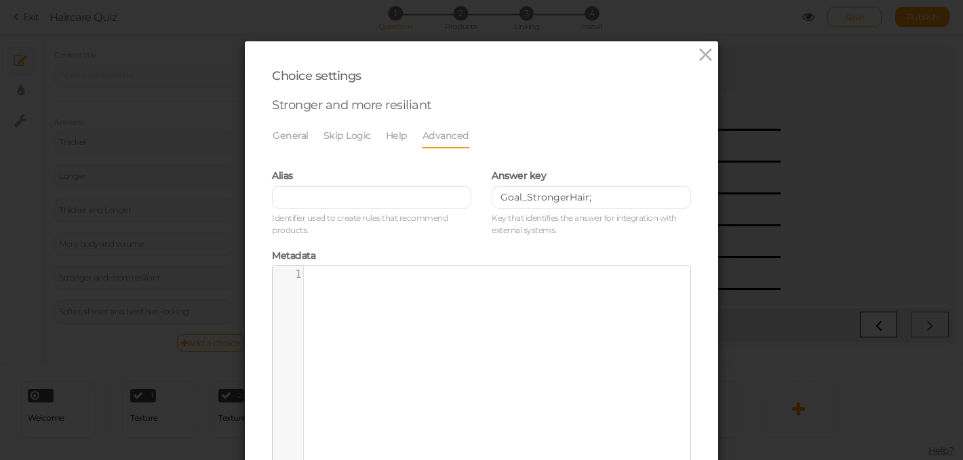
scroll to position [146, 0]
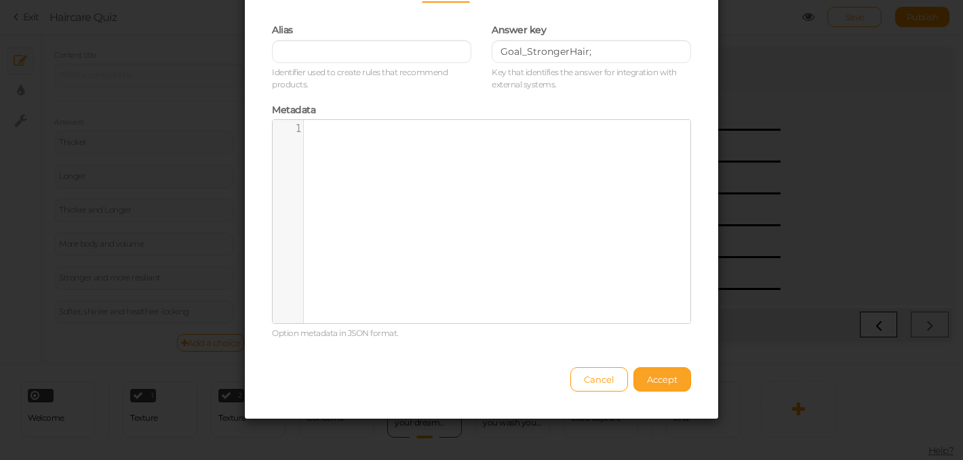
click at [664, 381] on span "Accept" at bounding box center [662, 379] width 31 height 11
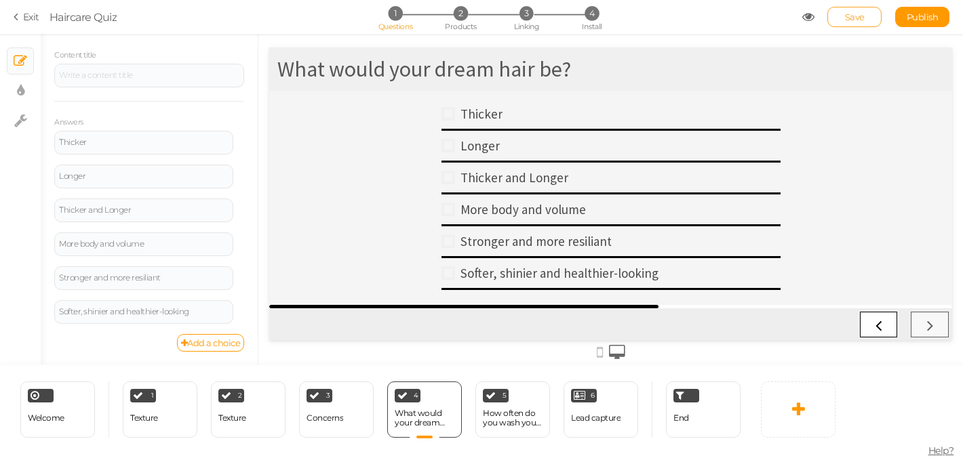
click at [868, 20] on link "Save" at bounding box center [854, 17] width 54 height 20
click at [503, 420] on div "How often do you wash your hair?" at bounding box center [513, 418] width 60 height 19
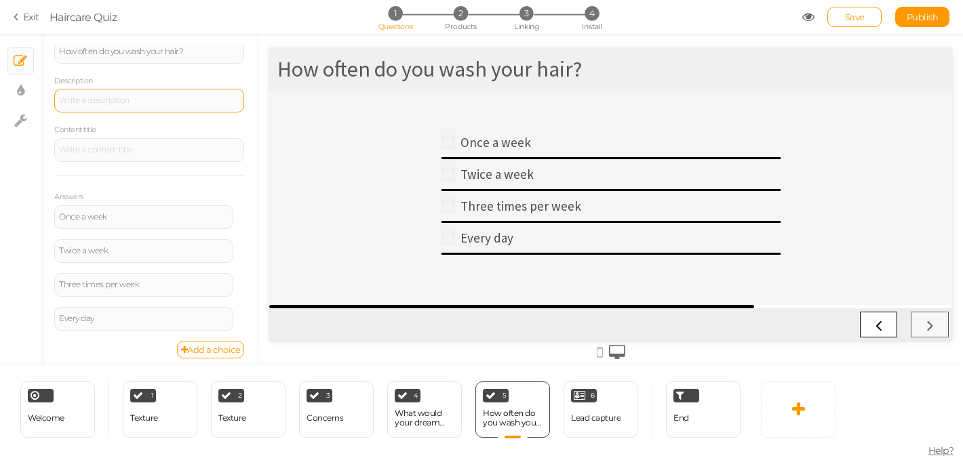
scroll to position [128, 0]
click at [240, 208] on icon at bounding box center [242, 209] width 9 height 8
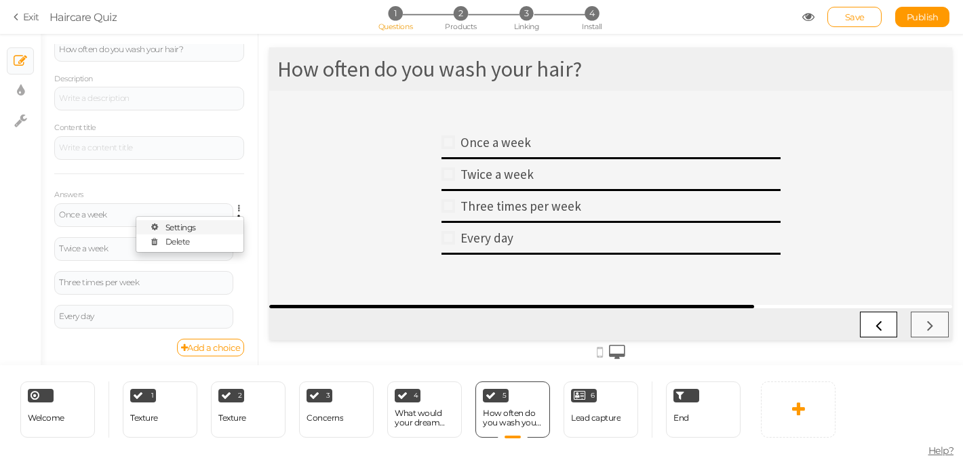
click at [213, 226] on link "Settings" at bounding box center [189, 227] width 107 height 14
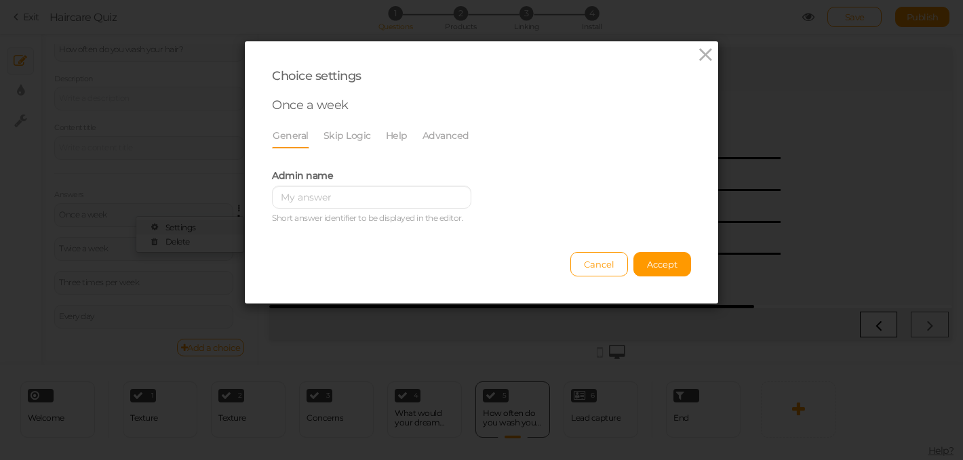
scroll to position [0, 0]
click at [439, 133] on link "Advanced" at bounding box center [446, 136] width 48 height 26
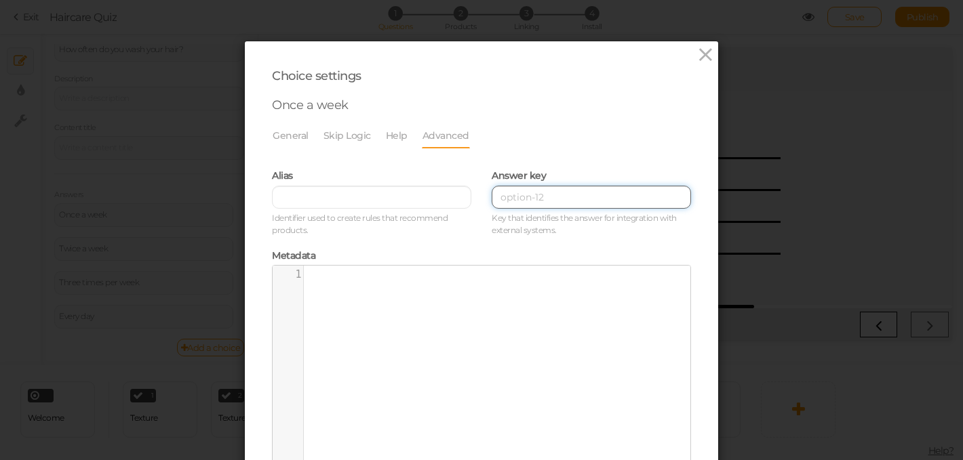
click at [538, 198] on input at bounding box center [591, 197] width 199 height 23
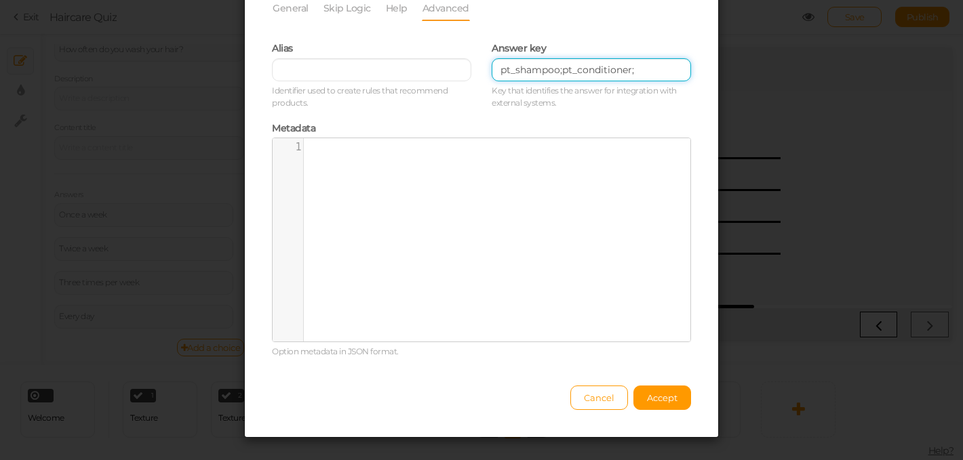
scroll to position [143, 0]
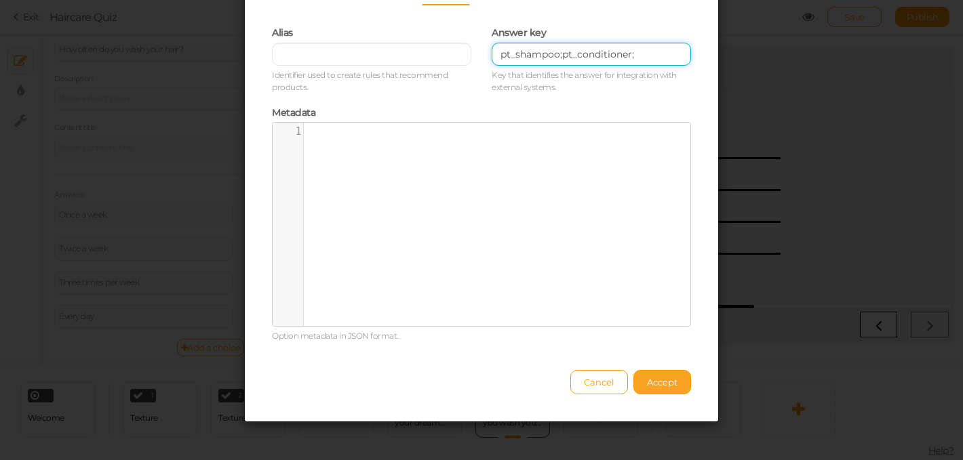
type input "pt_shampoo;pt_conditioner;"
click at [654, 383] on span "Accept" at bounding box center [662, 382] width 31 height 11
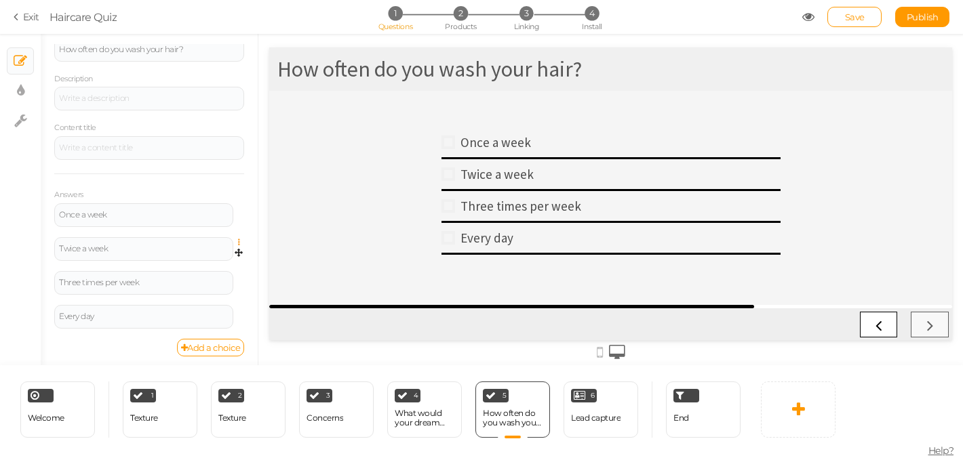
click at [241, 243] on icon at bounding box center [242, 243] width 9 height 8
click at [240, 211] on icon at bounding box center [242, 209] width 9 height 8
click at [216, 225] on link "Settings" at bounding box center [189, 227] width 107 height 14
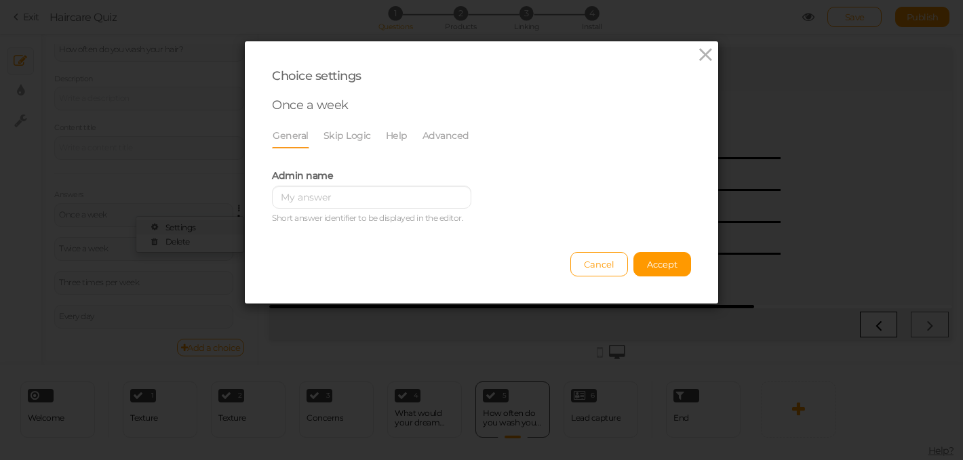
scroll to position [0, 0]
click at [439, 138] on link "Advanced" at bounding box center [446, 136] width 48 height 26
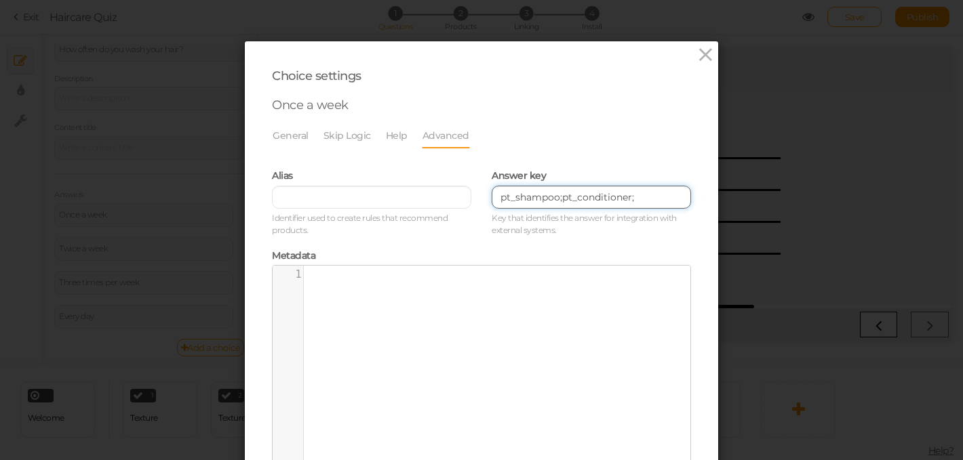
click at [645, 201] on input "pt_shampoo;pt_conditioner;" at bounding box center [591, 197] width 199 height 23
paste input "Goal_ScalpHealth;Goal_StrongerHair;Type_Fine;Type_Medium;Type_Coarse;Scalp_Bala…"
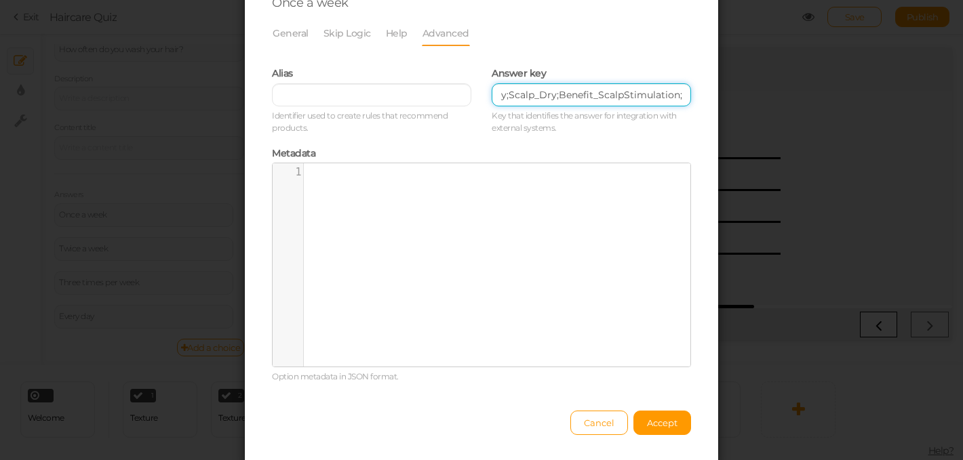
scroll to position [146, 0]
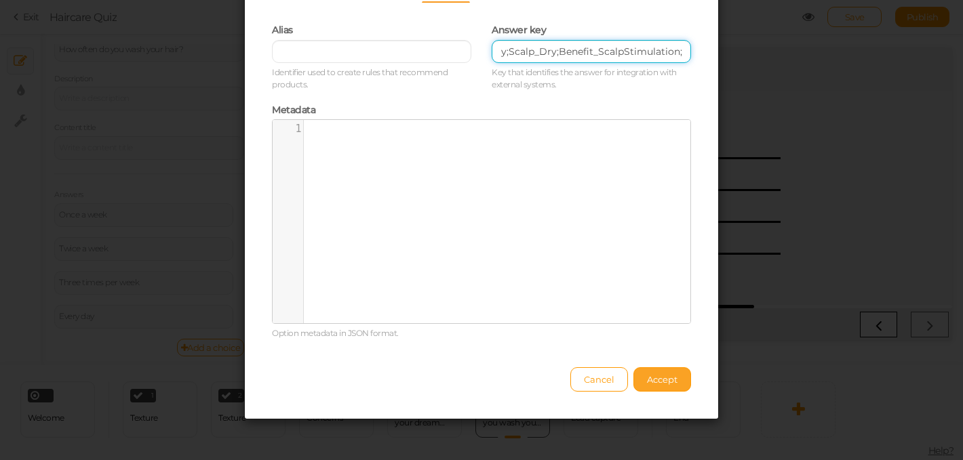
type input "pt_shampoo;pt_conditionerGoal_ScalpHealth;Goal_StrongerHair;Type_Fine;Type_Medi…"
click at [651, 380] on span "Accept" at bounding box center [662, 379] width 31 height 11
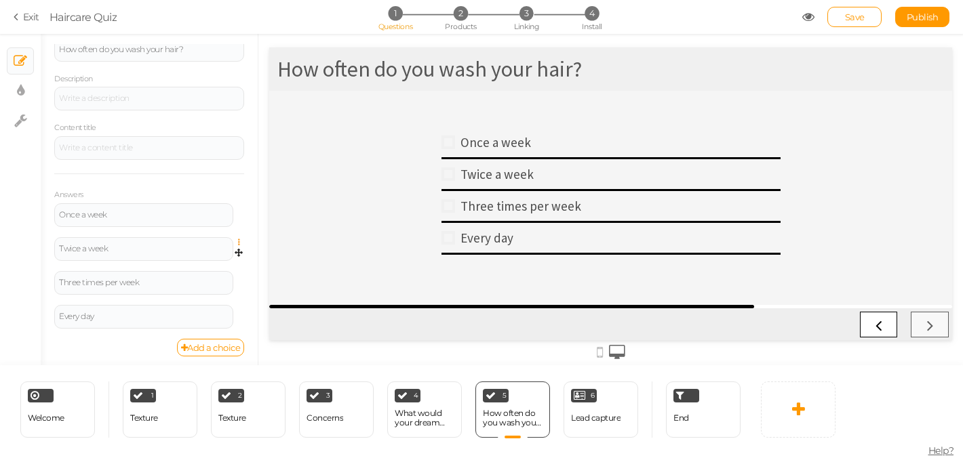
click at [239, 243] on icon at bounding box center [242, 243] width 9 height 8
click at [220, 258] on link "Settings" at bounding box center [189, 261] width 107 height 14
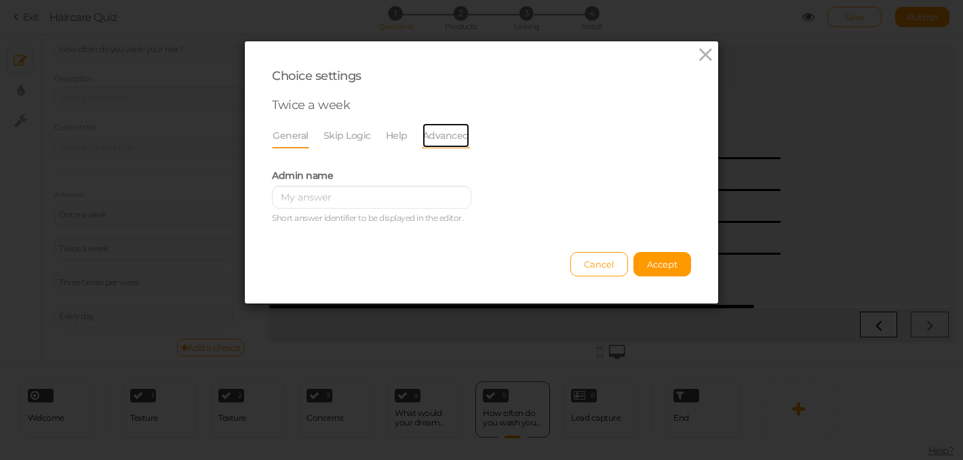
click at [431, 146] on link "Advanced" at bounding box center [446, 136] width 48 height 26
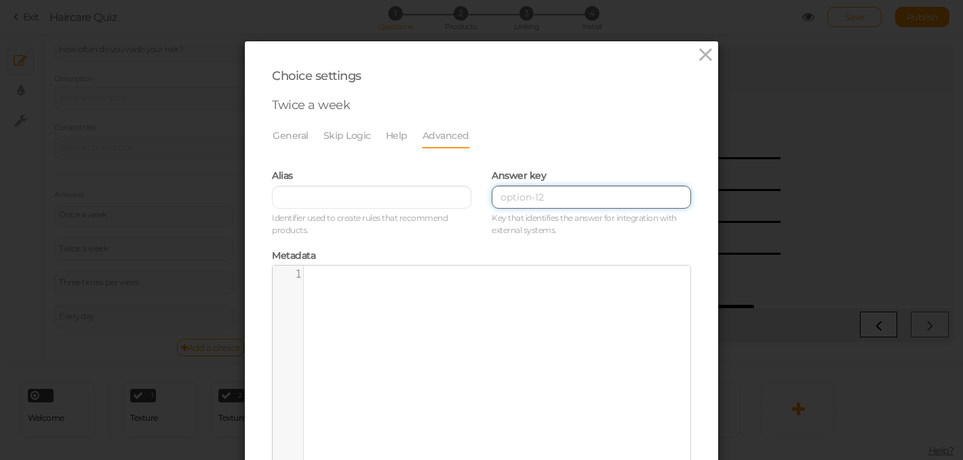
click at [538, 195] on input at bounding box center [591, 197] width 199 height 23
paste input "Goal_ScalpHealth;Goal_StrongerHair;Type_Fine;Type_Medium;Type_Coarse;Scalp_Bala…"
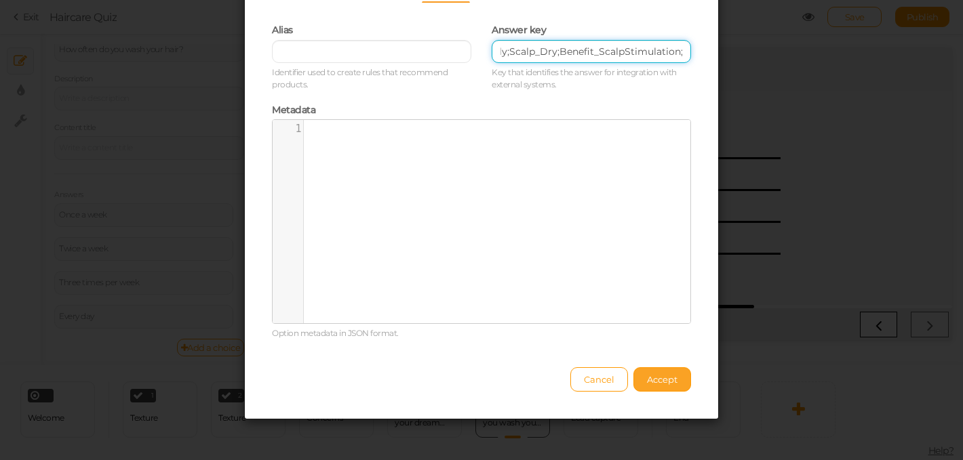
type input "Goal_ScalpHealth;Goal_StrongerHair;Type_Fine;Type_Medium;Type_Coarse;Scalp_Bala…"
click at [656, 383] on span "Accept" at bounding box center [662, 379] width 31 height 11
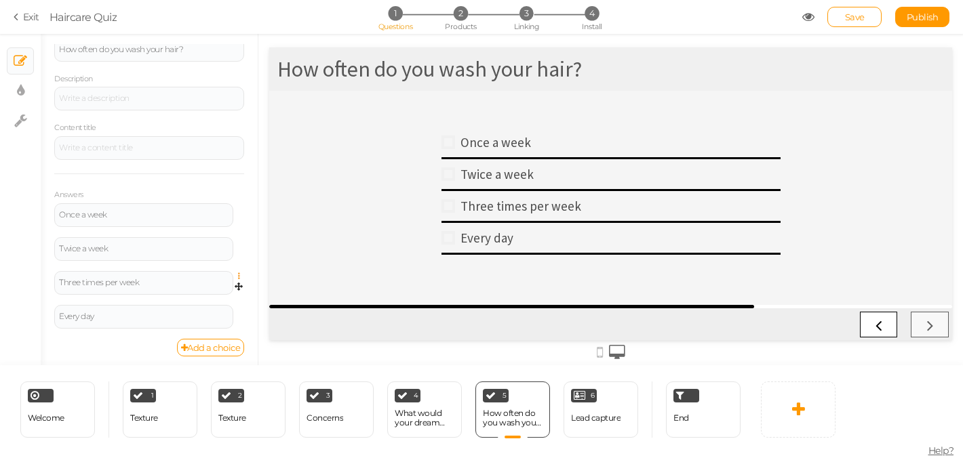
click at [239, 277] on icon at bounding box center [242, 277] width 9 height 8
click at [205, 294] on link "Settings" at bounding box center [189, 295] width 107 height 14
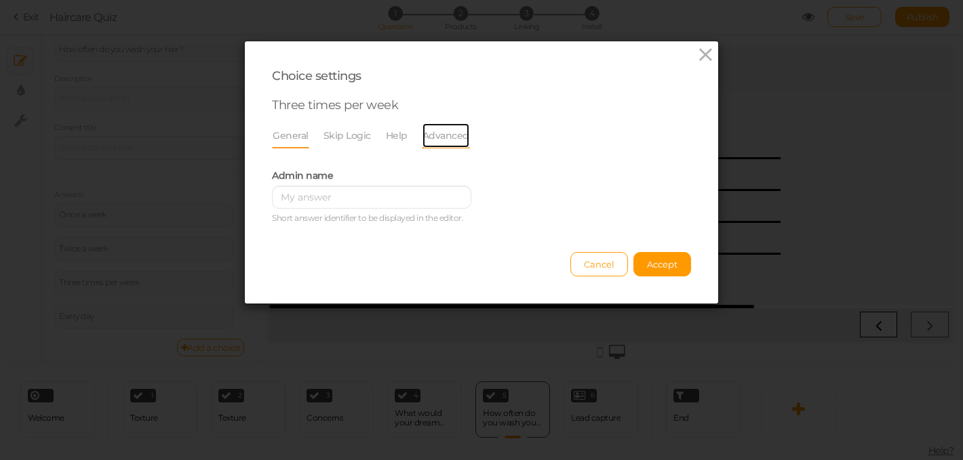
click at [428, 139] on link "Advanced" at bounding box center [446, 136] width 48 height 26
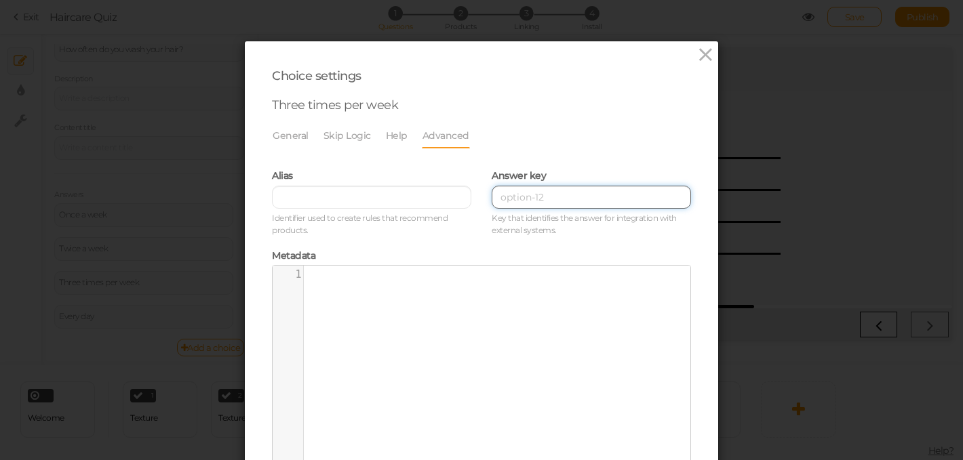
click at [524, 195] on input at bounding box center [591, 197] width 199 height 23
click at [538, 196] on input at bounding box center [591, 197] width 199 height 23
paste input "Goal_FreshScalp;Goal_LightStylingHold;Type_Fine;Type_Medium;Type_Coarse;Scalp_B…"
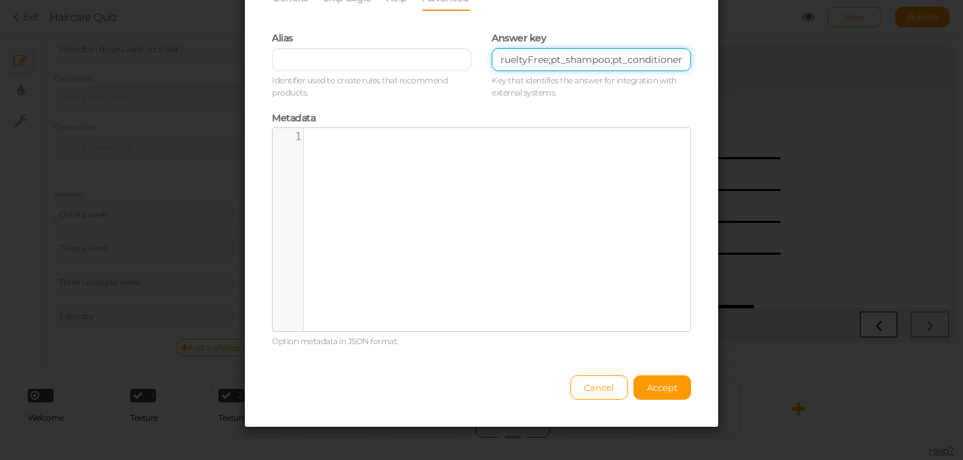
scroll to position [146, 0]
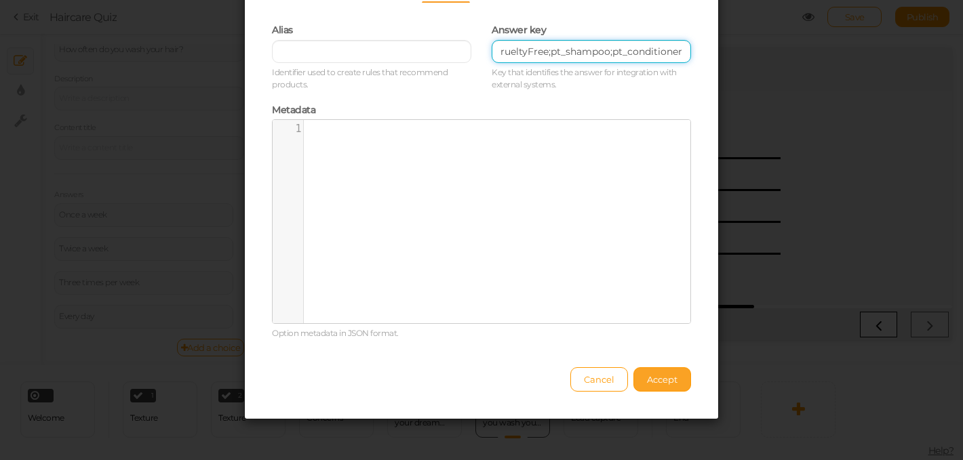
type input "Goal_FreshScalp;Goal_LightStylingHold;Type_Fine;Type_Medium;Type_Coarse;Scalp_B…"
click at [654, 384] on span "Accept" at bounding box center [662, 379] width 31 height 11
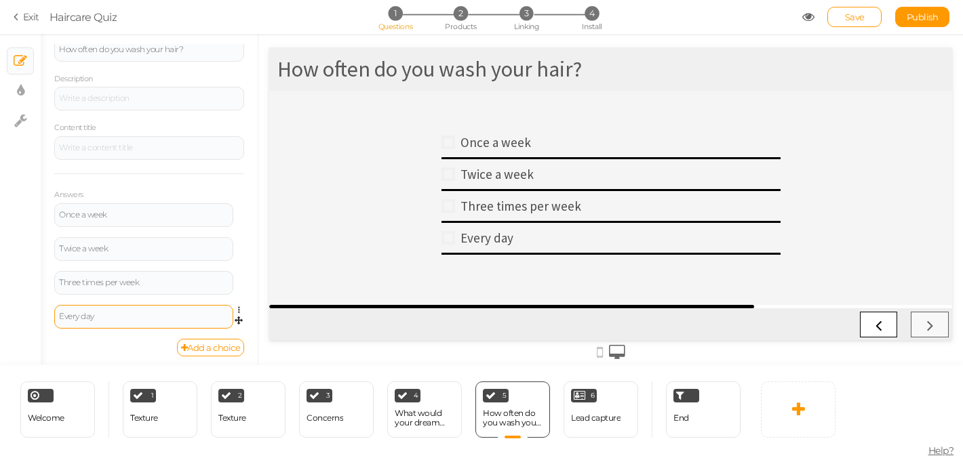
scroll to position [133, 0]
click at [239, 306] on icon at bounding box center [242, 306] width 9 height 8
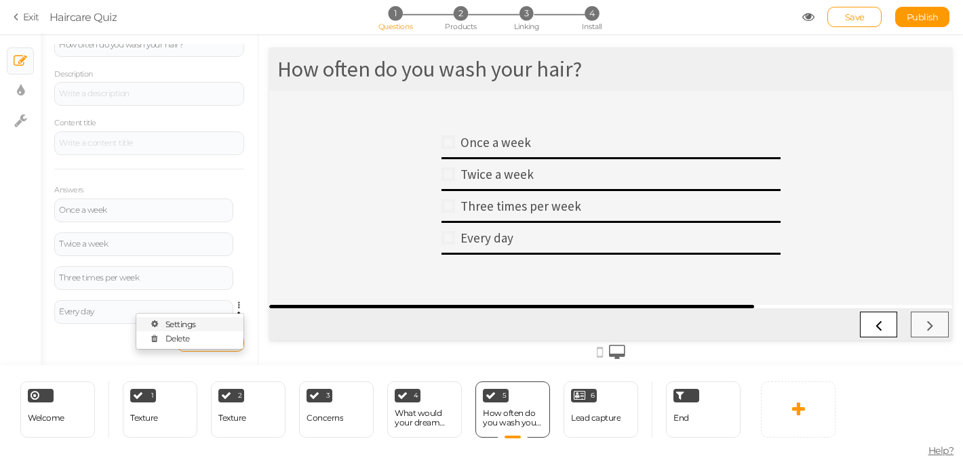
click at [207, 325] on link "Settings" at bounding box center [189, 324] width 107 height 14
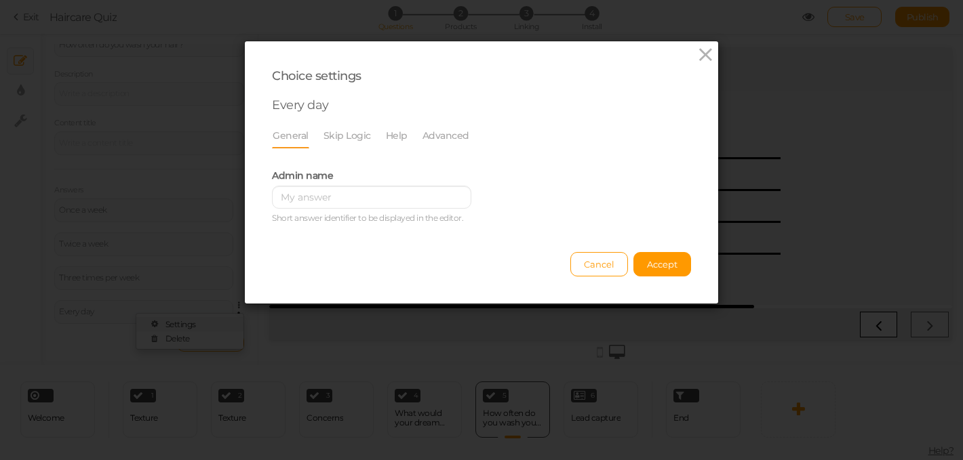
scroll to position [0, 0]
click at [430, 134] on link "Advanced" at bounding box center [446, 136] width 48 height 26
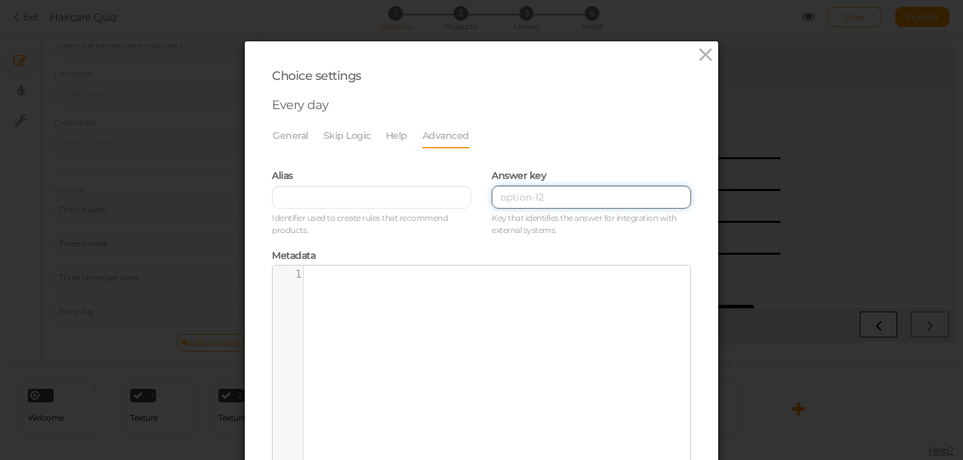
click at [522, 201] on input at bounding box center [591, 197] width 199 height 23
paste input "Goal_FreshScalp;Goal_LightStylingHold;Type_Fine;Type_Medium;Type_Coarse;Scalp_B…"
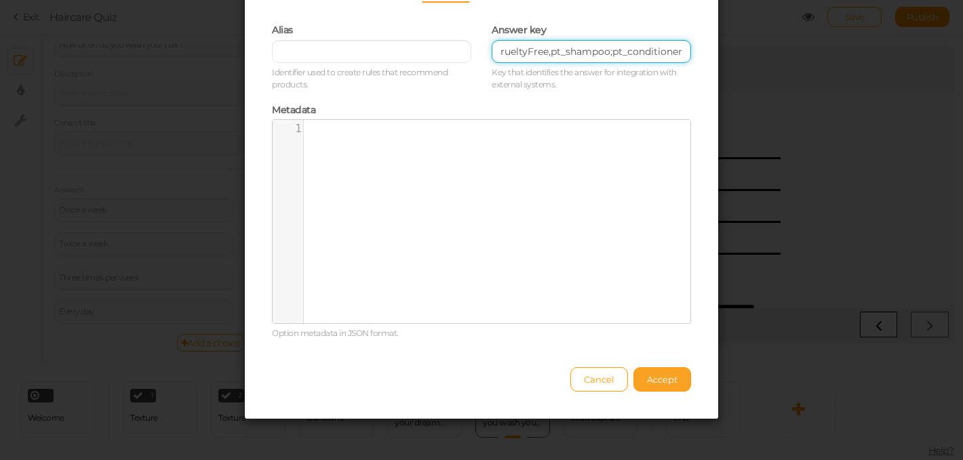
type input "Goal_FreshScalp;Goal_LightStylingHold;Type_Fine;Type_Medium;Type_Coarse;Scalp_B…"
click at [647, 384] on span "Accept" at bounding box center [662, 379] width 31 height 11
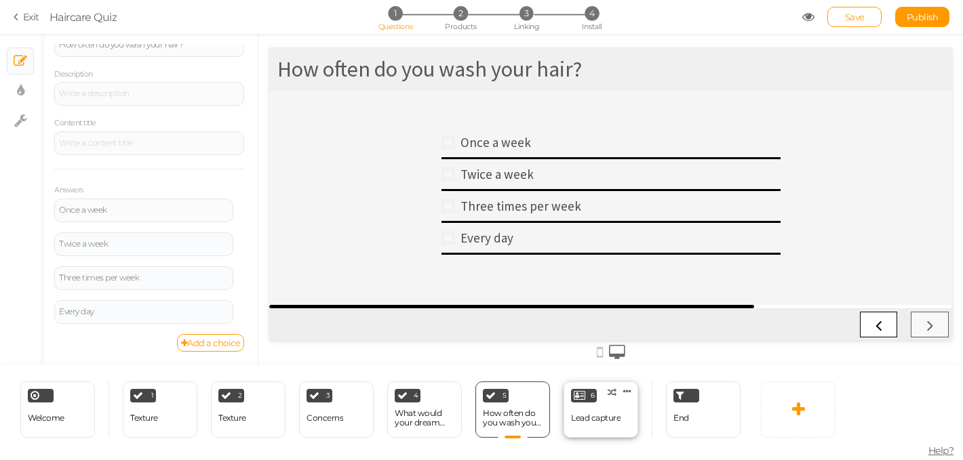
click at [576, 419] on div "Lead capture" at bounding box center [595, 418] width 49 height 9
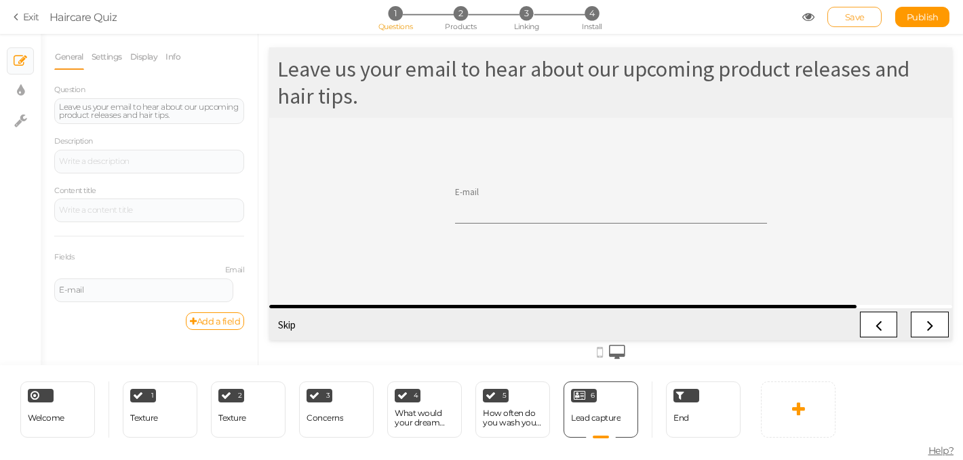
click at [839, 17] on link "Save" at bounding box center [854, 17] width 54 height 20
click at [810, 15] on icon at bounding box center [808, 17] width 12 height 12
click at [805, 17] on icon at bounding box center [808, 17] width 12 height 12
click at [25, 24] on section "Exit Haircare Quiz 1 Questions 2 Products 3 Linking 4 Install Save Publish View…" at bounding box center [481, 17] width 963 height 34
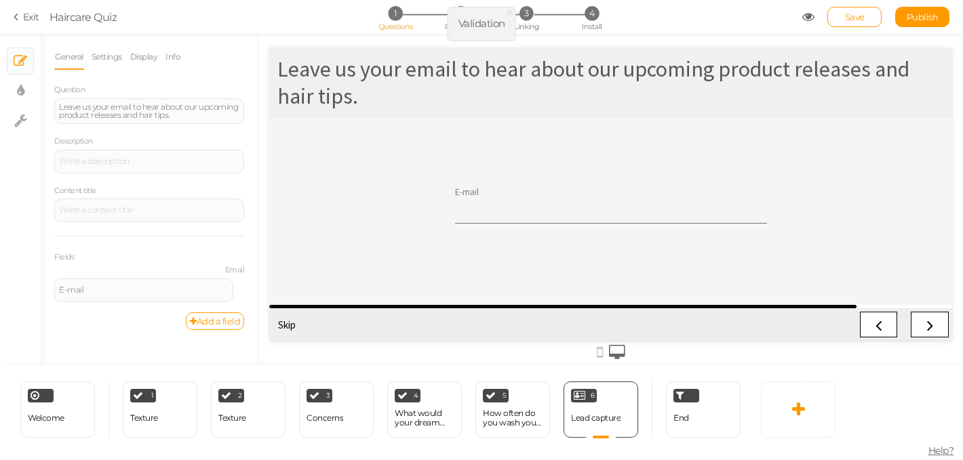
click at [26, 20] on link "Exit" at bounding box center [27, 17] width 26 height 14
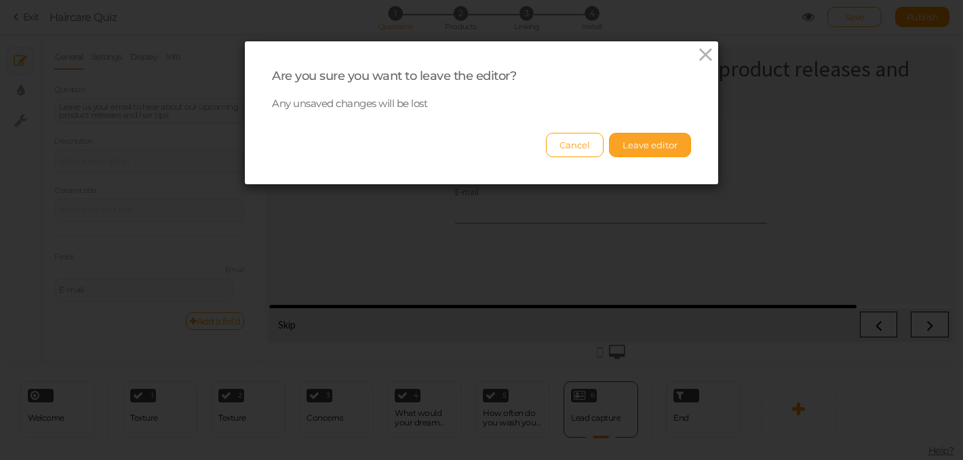
click at [660, 146] on button "Leave editor" at bounding box center [650, 145] width 82 height 24
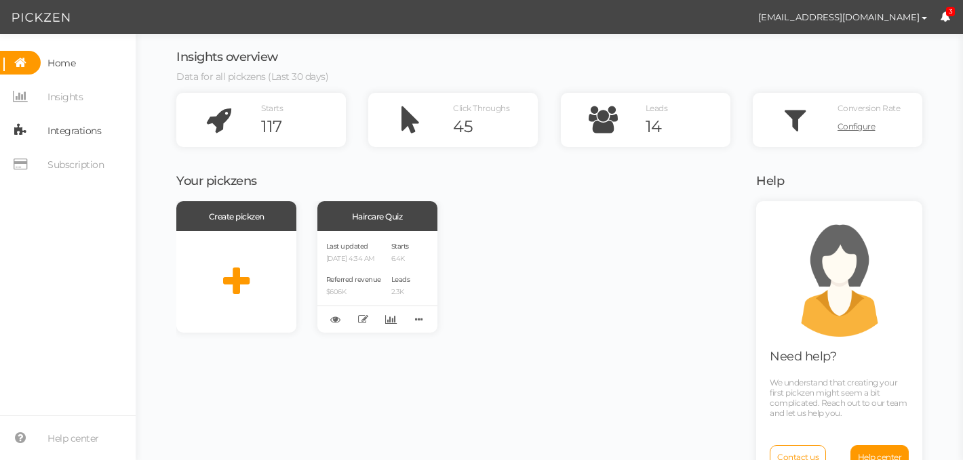
click at [79, 128] on span "Integrations" at bounding box center [74, 131] width 54 height 22
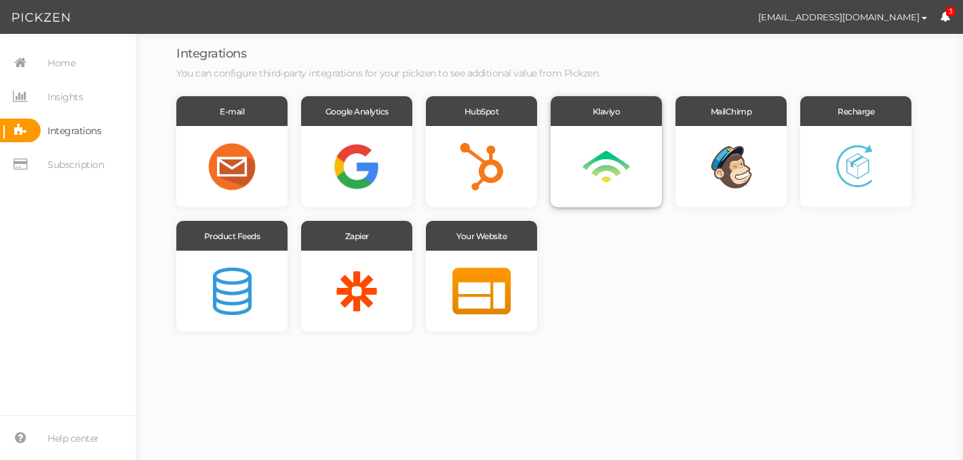
click at [605, 159] on div at bounding box center [606, 166] width 111 height 81
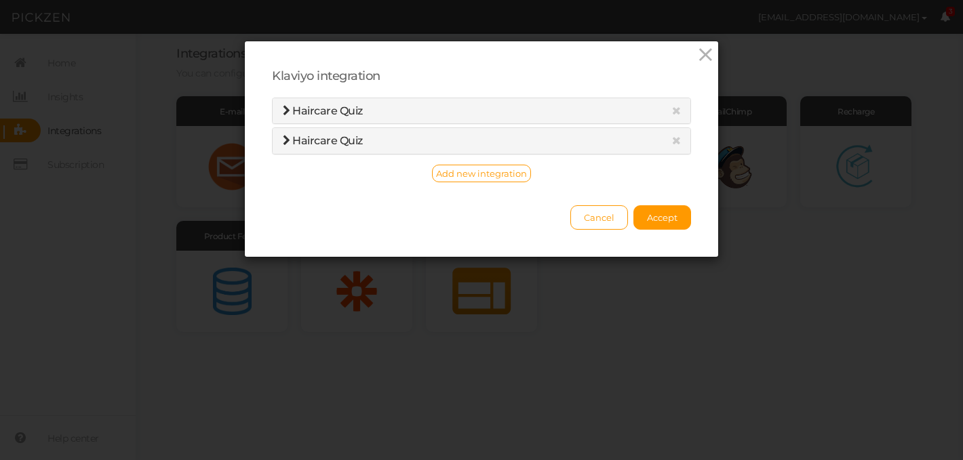
click at [304, 104] on span "Haircare Quiz" at bounding box center [327, 110] width 71 height 13
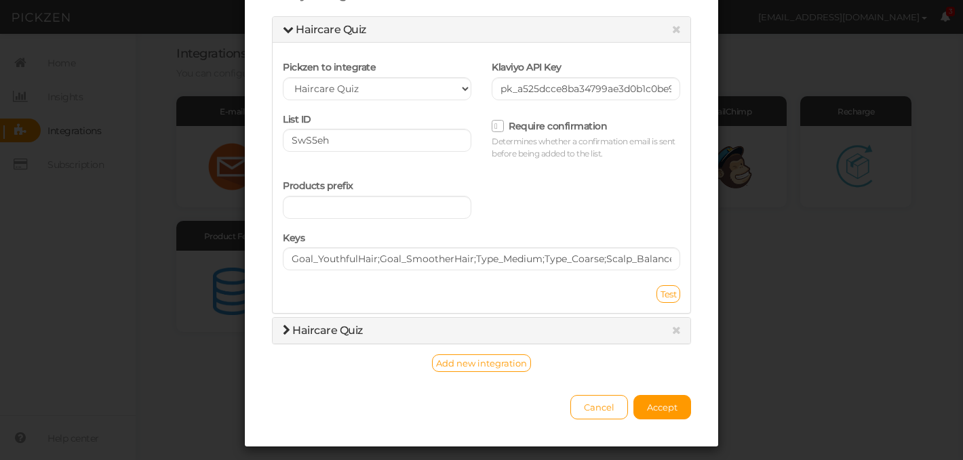
scroll to position [83, 0]
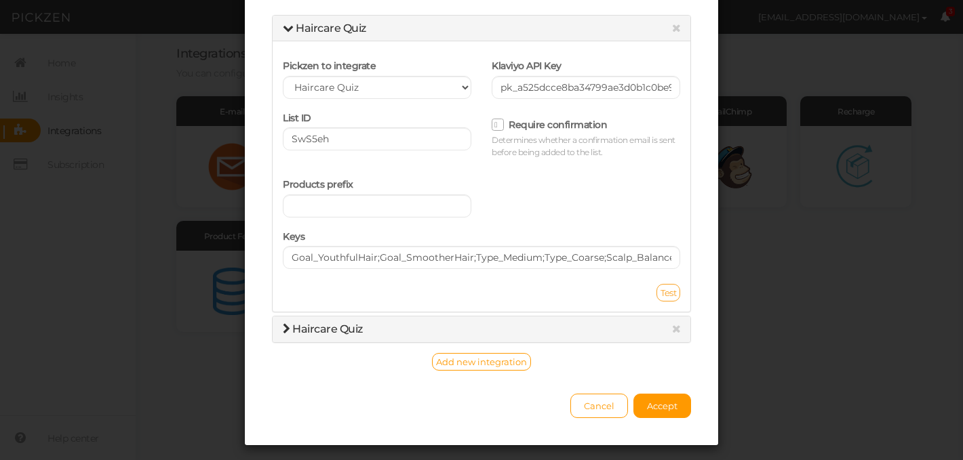
click at [669, 294] on span "Test" at bounding box center [668, 292] width 16 height 11
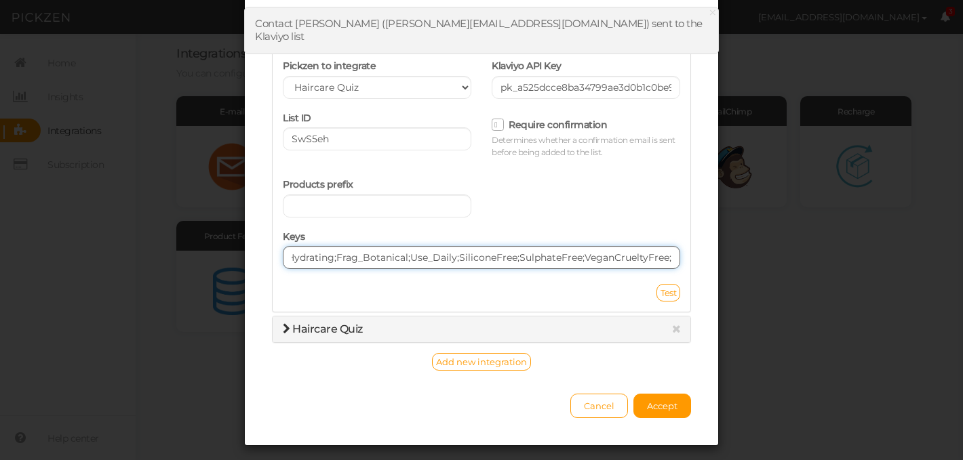
scroll to position [0, 2759]
drag, startPoint x: 290, startPoint y: 258, endPoint x: 678, endPoint y: 256, distance: 387.8
click at [678, 256] on input "Goal_YouthfulHair;Goal_SmootherHair;Type_Medium;Type_Coarse;Scalp_Balanced;Scal…" at bounding box center [481, 257] width 397 height 23
click at [639, 258] on input "Goal_YouthfulHair;Goal_SmootherHair;Type_Medium;Type_Coarse;Scalp_Balanced;Scal…" at bounding box center [481, 257] width 397 height 23
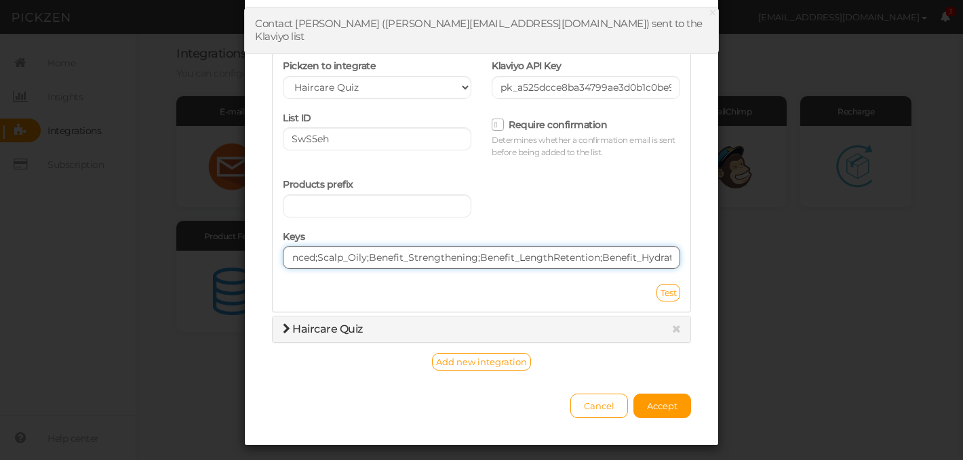
drag, startPoint x: 676, startPoint y: 260, endPoint x: 612, endPoint y: 256, distance: 64.5
click at [612, 256] on input "Goal_YouthfulHair;Goal_SmootherHair;Type_Medium;Type_Coarse;Scalp_Balanced;Scal…" at bounding box center [481, 257] width 397 height 23
click at [351, 258] on input "Goal_YouthfulHair;Goal_SmootherHair;Type_Medium;Type_Coarse;Scalp_Balanced;Scal…" at bounding box center [481, 257] width 397 height 23
drag, startPoint x: 385, startPoint y: 261, endPoint x: 308, endPoint y: 258, distance: 77.4
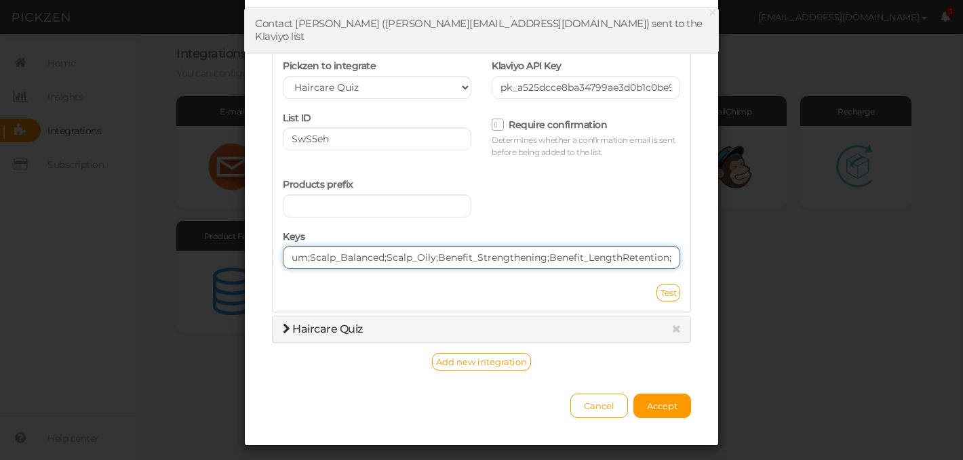
click at [308, 258] on input "Goal_YouthfulHair;Goal_SmootherHair;Type_Medium;Type_Coarse;Scalp_Balanced;Scal…" at bounding box center [481, 257] width 397 height 23
click at [293, 258] on input "Goal_YouthfulHair;Goal_SmootherHair;Type_Medium;Type_Coarse;Scalp_Balanced;Scal…" at bounding box center [481, 257] width 397 height 23
drag, startPoint x: 479, startPoint y: 260, endPoint x: 301, endPoint y: 252, distance: 177.8
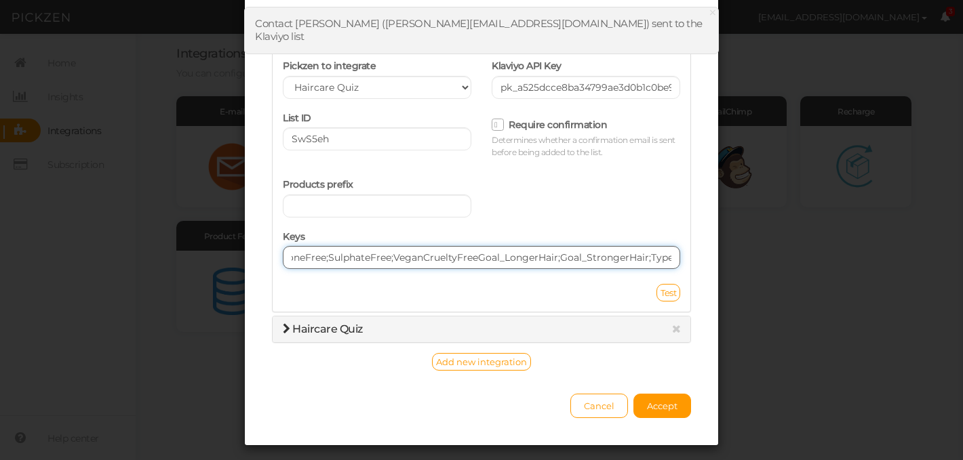
click at [301, 252] on input "Goal_YouthfulHair;Goal_SmootherHair;Type_Medium;Type_Coarse;Scalp_Balanced;Scal…" at bounding box center [481, 257] width 397 height 23
type input "Goal_LongerHair;Goal_StrongerHair;Type_Fine;Type_Medium;Scalp_Oily;Benefit_Stre…"
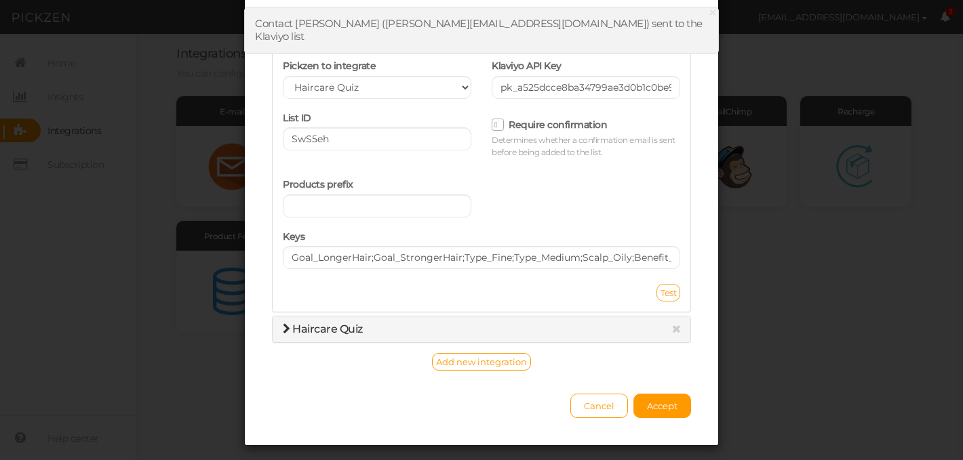
click at [667, 297] on span "Test" at bounding box center [668, 292] width 16 height 11
click at [668, 413] on button "Accept" at bounding box center [662, 406] width 58 height 24
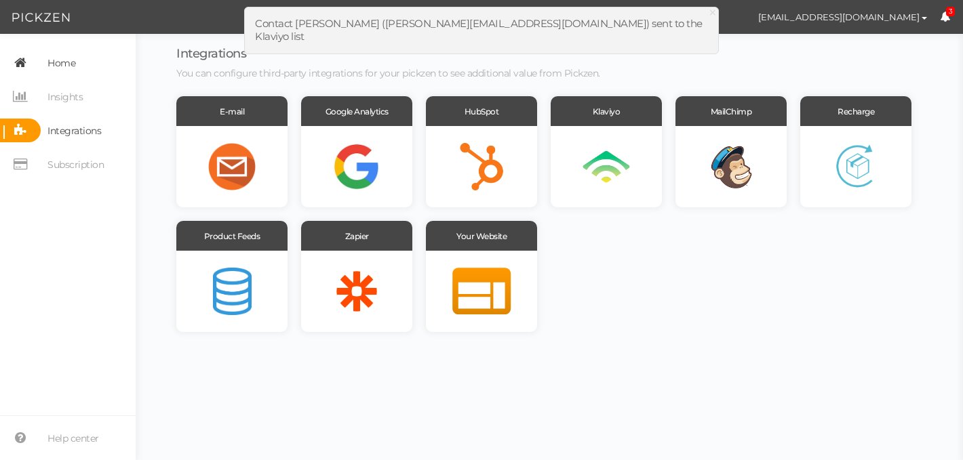
click at [62, 65] on span "Home" at bounding box center [61, 63] width 28 height 22
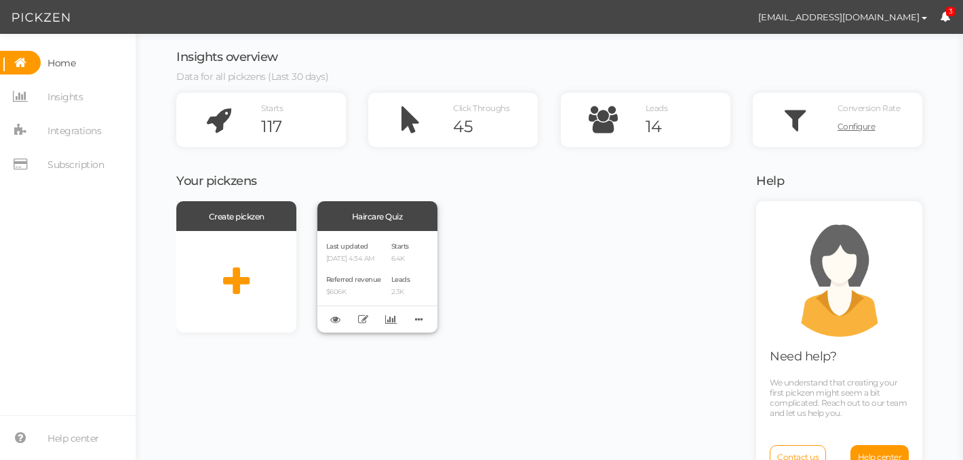
click at [392, 298] on div "Last updated [DATE] 4:34 AM Referred revenue $606K Starts 6.4K Leads 2.3K" at bounding box center [377, 282] width 120 height 102
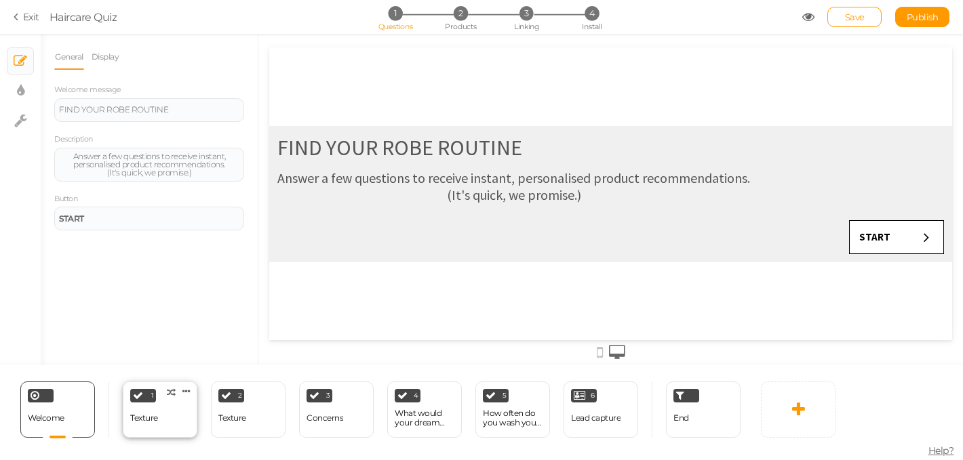
click at [148, 394] on div "1" at bounding box center [143, 396] width 26 height 14
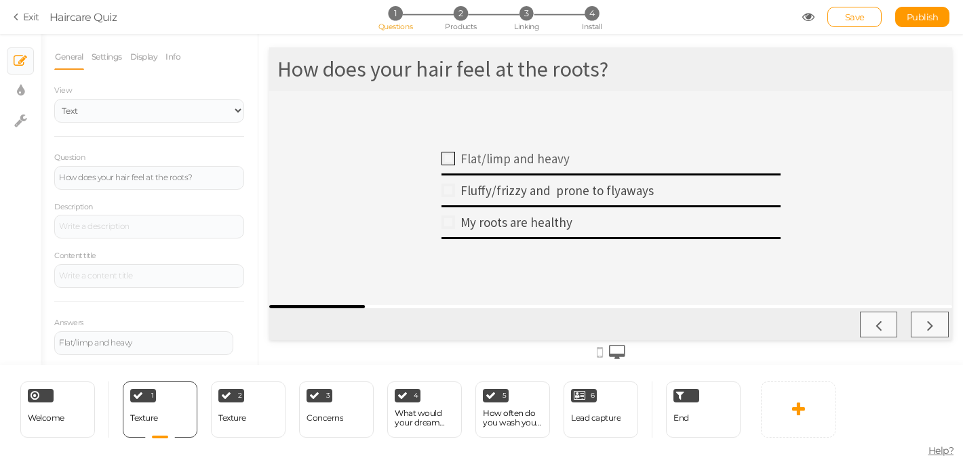
click at [450, 159] on div at bounding box center [448, 159] width 14 height 14
click at [937, 322] on icon at bounding box center [930, 325] width 18 height 18
click at [935, 327] on icon at bounding box center [930, 325] width 18 height 18
click at [226, 428] on div "Texture" at bounding box center [232, 419] width 28 height 24
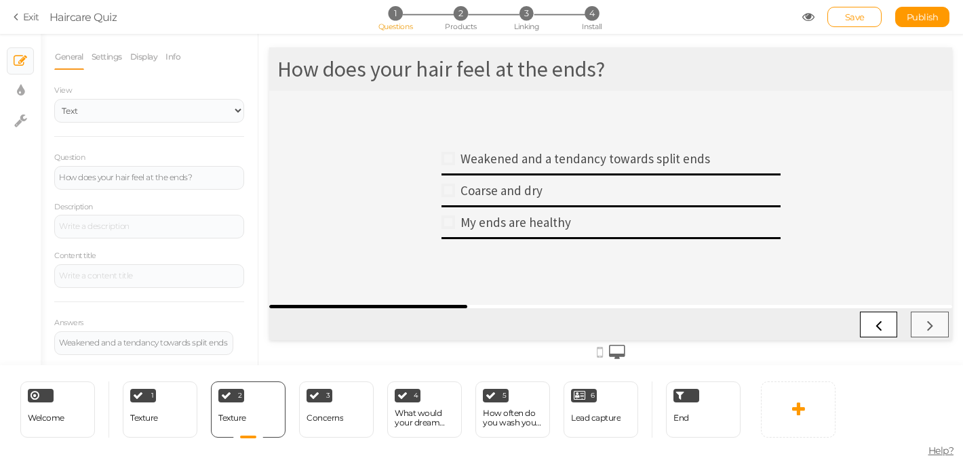
click at [438, 163] on div at bounding box center [610, 198] width 683 height 214
click at [447, 163] on div at bounding box center [448, 159] width 14 height 14
click at [329, 427] on div "Concerns" at bounding box center [324, 419] width 37 height 24
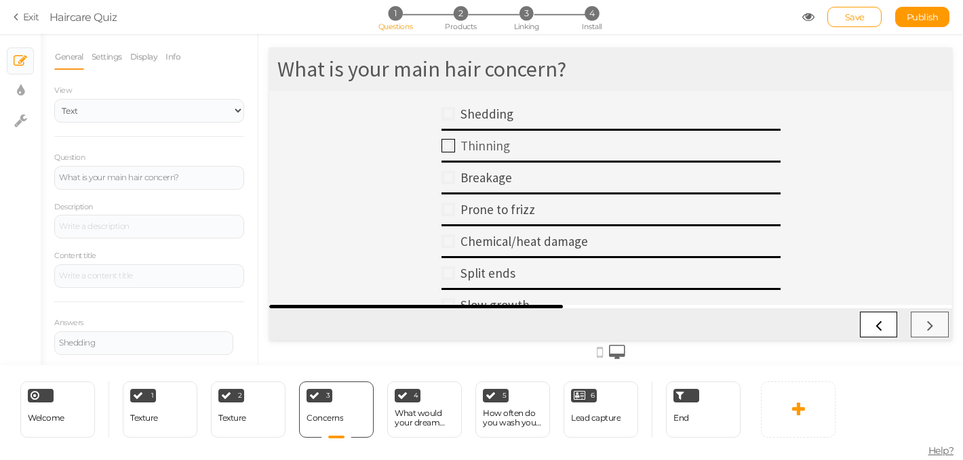
click at [447, 146] on div at bounding box center [448, 146] width 14 height 14
click at [440, 426] on div "What would your dream hair be?" at bounding box center [425, 418] width 60 height 19
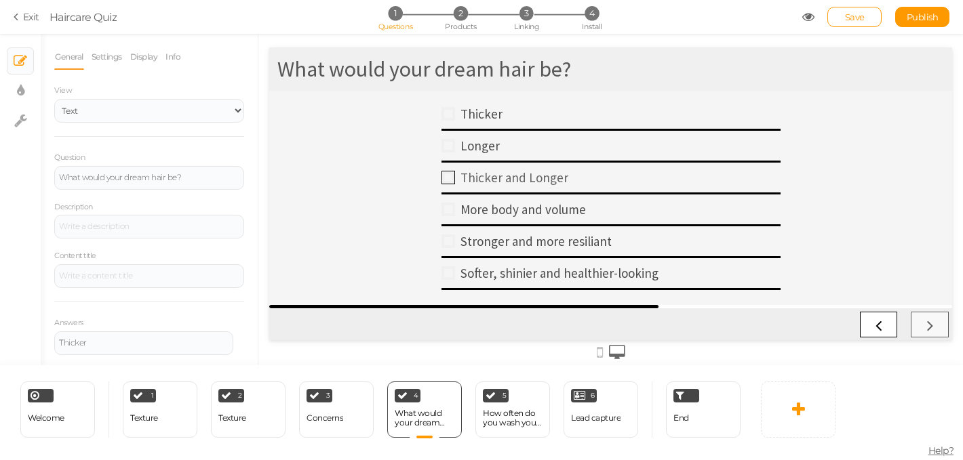
click at [452, 174] on div at bounding box center [448, 178] width 14 height 14
click at [451, 203] on div at bounding box center [448, 210] width 14 height 14
click at [450, 168] on link "Thicker and Longer" at bounding box center [610, 179] width 339 height 32
click at [115, 62] on link "Settings" at bounding box center [107, 57] width 32 height 26
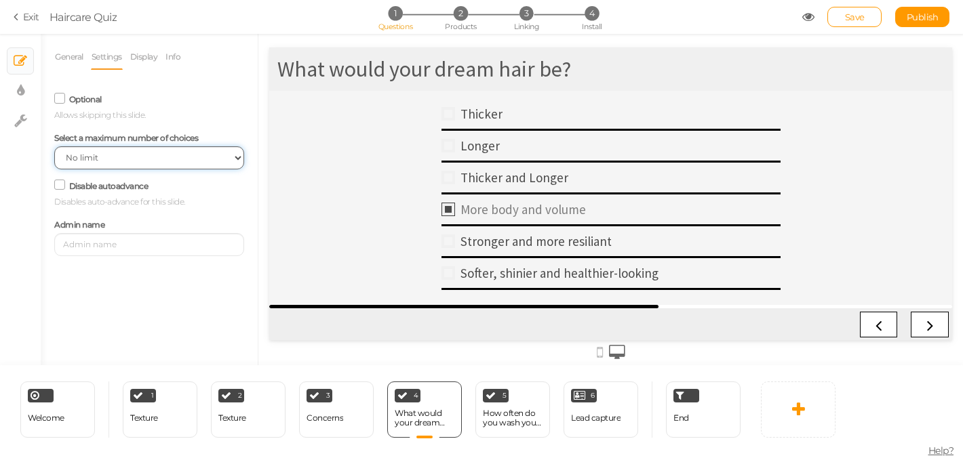
click at [143, 156] on select "No limit 1 2 3 4 5 6 7 8 9 10" at bounding box center [149, 157] width 190 height 23
select select "1"
click at [860, 18] on span "Save" at bounding box center [855, 17] width 20 height 11
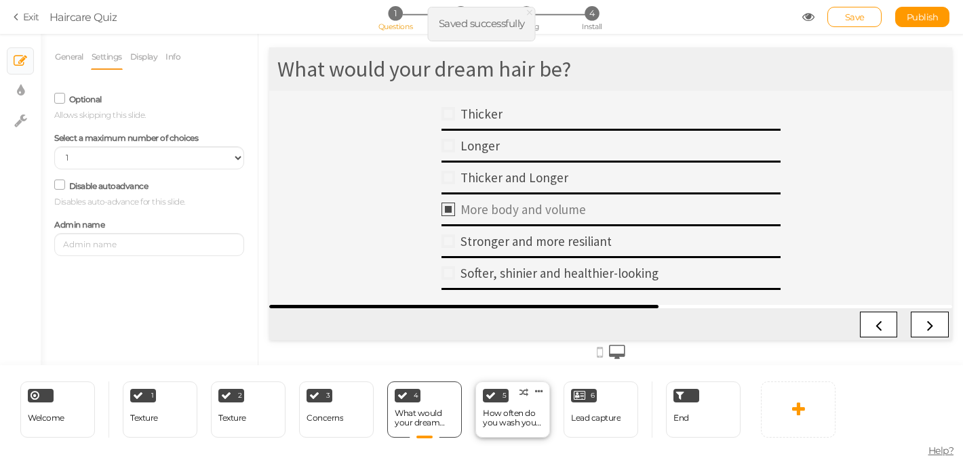
click at [522, 411] on div "How often do you wash your hair?" at bounding box center [513, 418] width 60 height 19
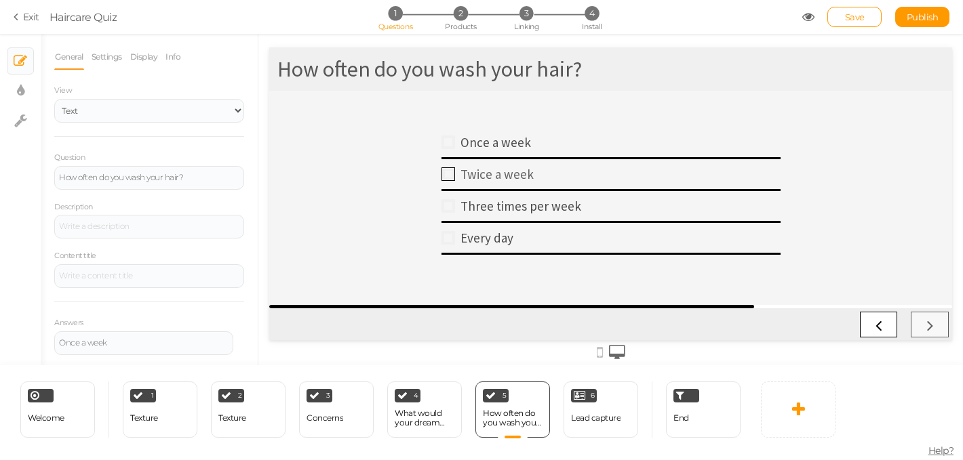
click at [447, 177] on div at bounding box center [448, 174] width 14 height 14
click at [597, 417] on div "Lead capture" at bounding box center [595, 418] width 49 height 9
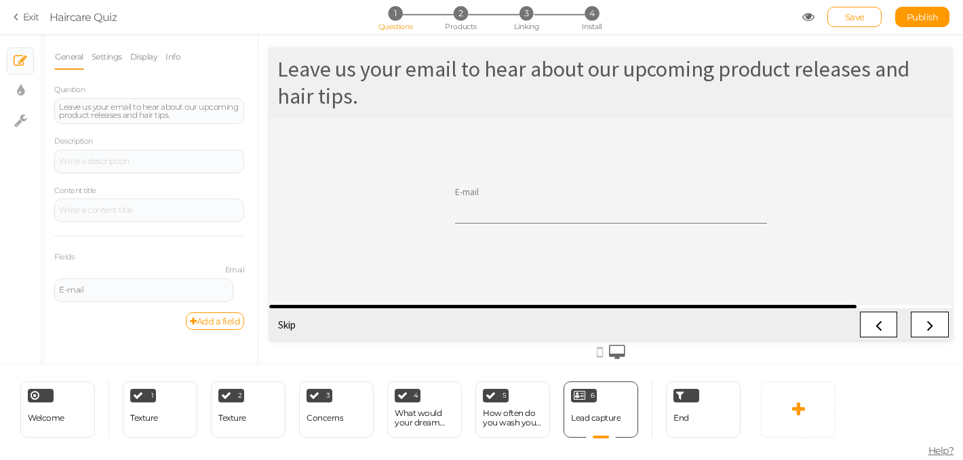
click at [497, 212] on input "E-mail" at bounding box center [611, 211] width 312 height 26
type input "[EMAIL_ADDRESS][DOMAIN_NAME]"
click at [937, 330] on icon at bounding box center [930, 325] width 18 height 18
click at [750, 264] on div at bounding box center [610, 211] width 683 height 187
click at [239, 281] on icon at bounding box center [242, 284] width 9 height 8
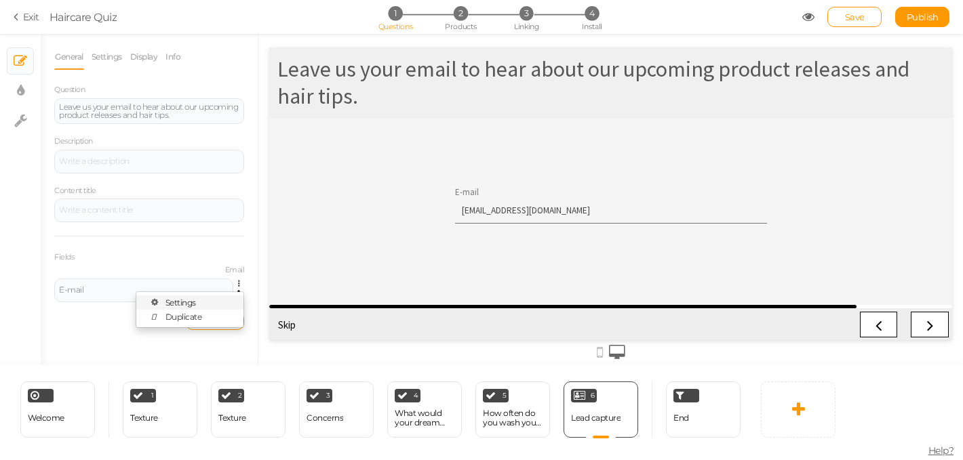
click at [220, 302] on link "Settings" at bounding box center [189, 303] width 107 height 14
select select "email"
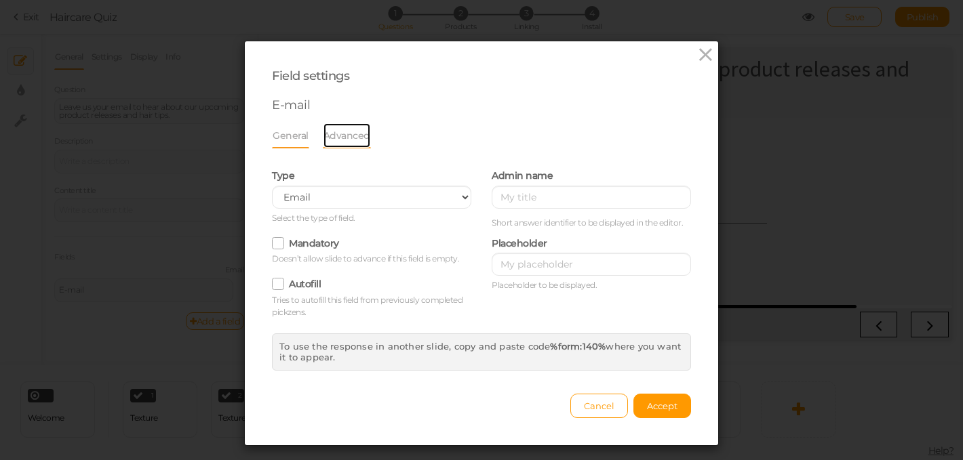
click at [353, 145] on link "Advanced" at bounding box center [347, 136] width 48 height 26
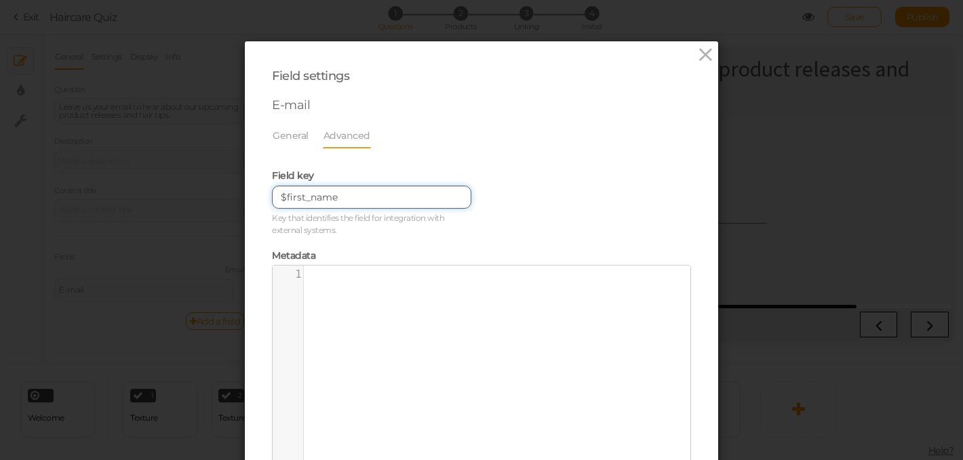
click at [353, 195] on input "$first_name" at bounding box center [371, 197] width 199 height 23
drag, startPoint x: 353, startPoint y: 196, endPoint x: 279, endPoint y: 194, distance: 73.2
click at [280, 194] on input "$first_name" at bounding box center [371, 197] width 199 height 23
click at [487, 158] on div "General Advanced Type Text Text area Number Complete name First name Last name …" at bounding box center [481, 306] width 419 height 367
click at [287, 140] on link "General" at bounding box center [290, 136] width 37 height 26
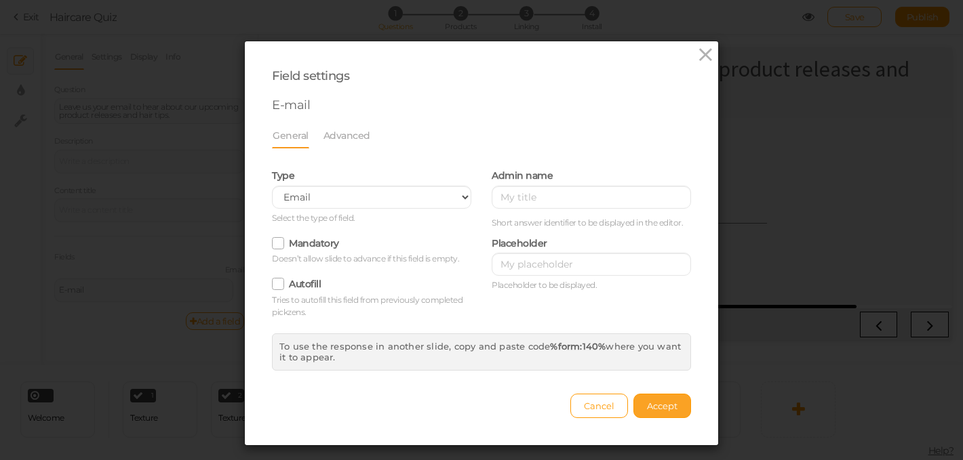
click at [663, 404] on span "Accept" at bounding box center [662, 406] width 31 height 11
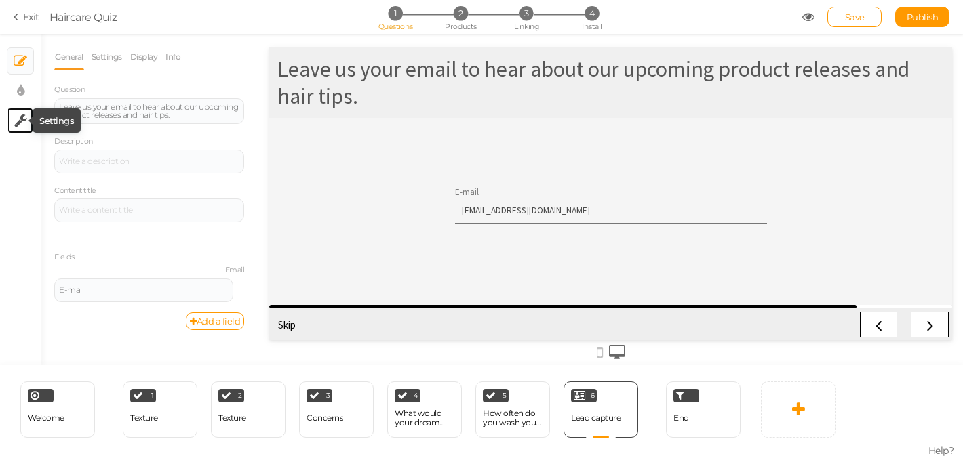
click at [22, 116] on icon at bounding box center [20, 121] width 13 height 14
select select "en"
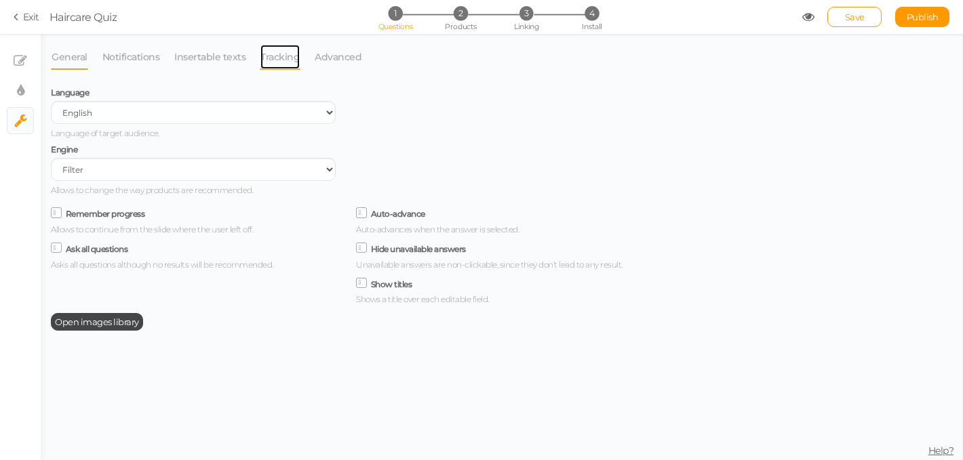
click at [270, 61] on link "Tracking" at bounding box center [280, 57] width 41 height 26
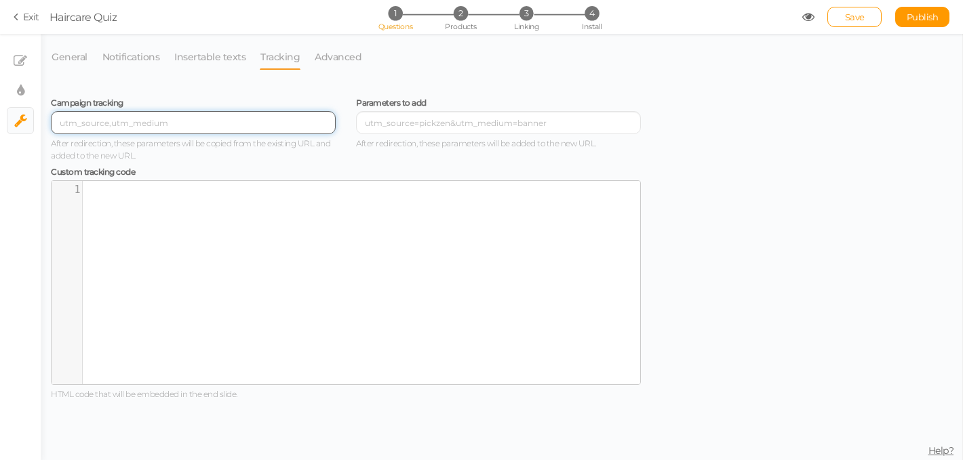
click at [129, 124] on input "text" at bounding box center [193, 122] width 285 height 23
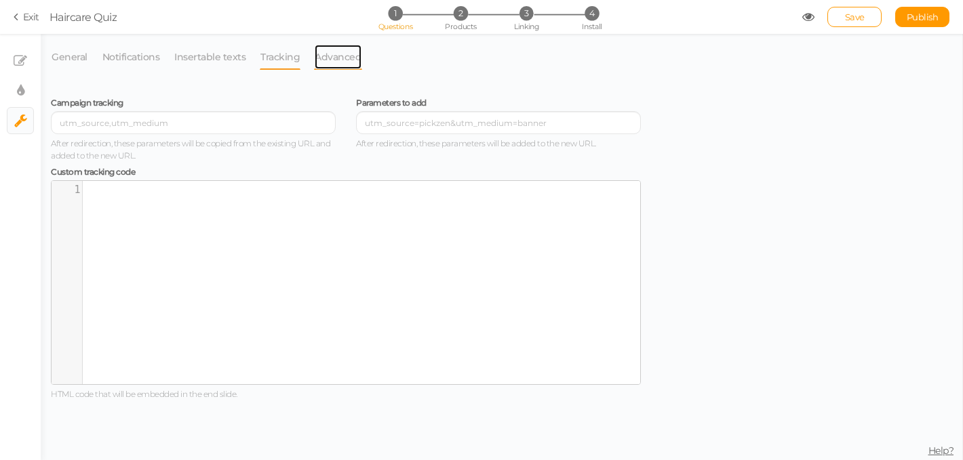
click at [347, 61] on link "Advanced" at bounding box center [338, 57] width 48 height 26
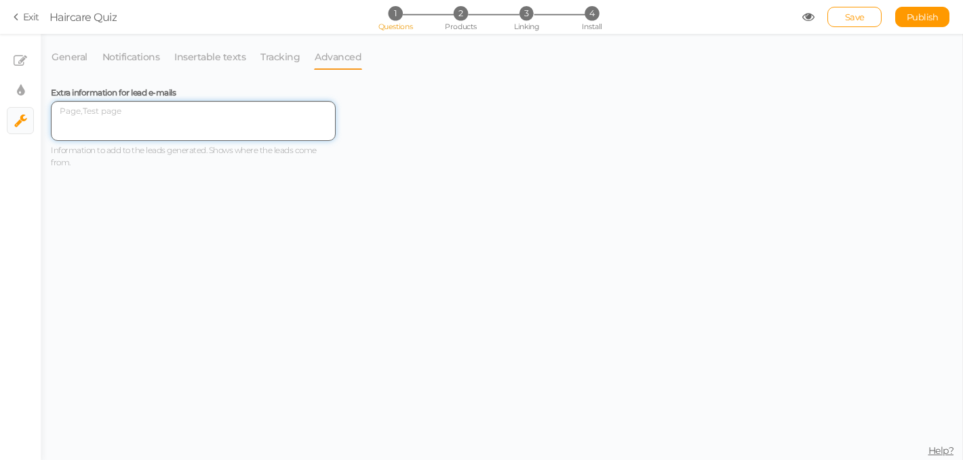
click at [129, 117] on textarea at bounding box center [193, 121] width 285 height 40
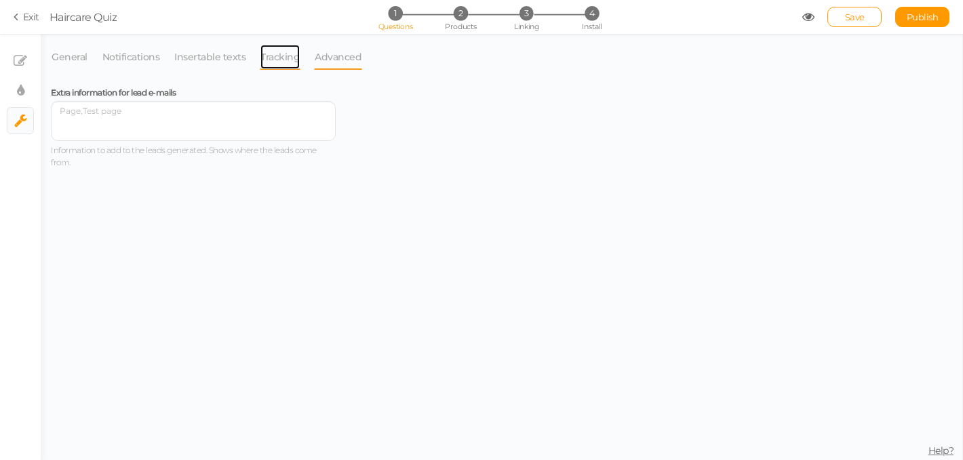
click at [266, 55] on link "Tracking" at bounding box center [280, 57] width 41 height 26
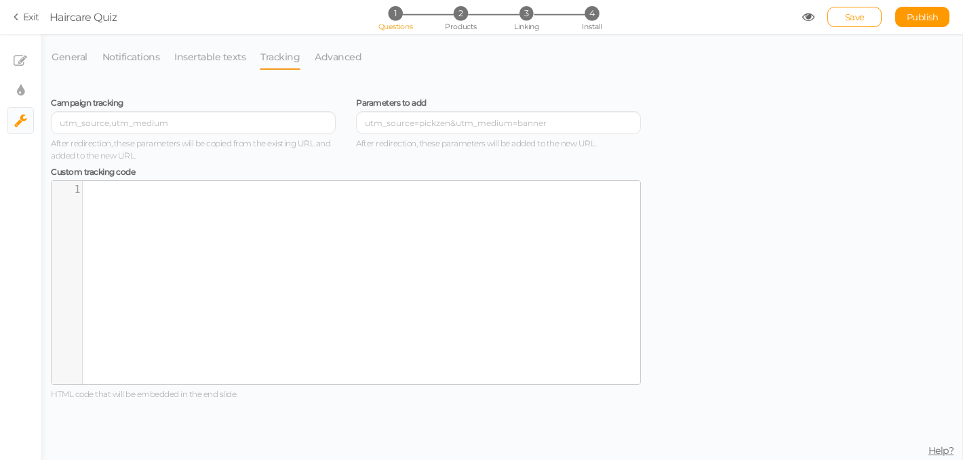
click at [22, 23] on link "Exit" at bounding box center [27, 17] width 26 height 14
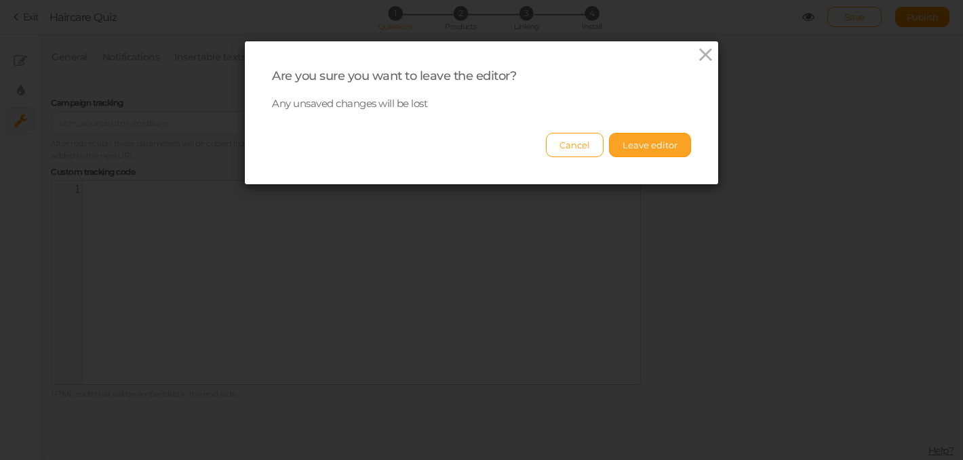
click at [625, 146] on button "Leave editor" at bounding box center [650, 145] width 82 height 24
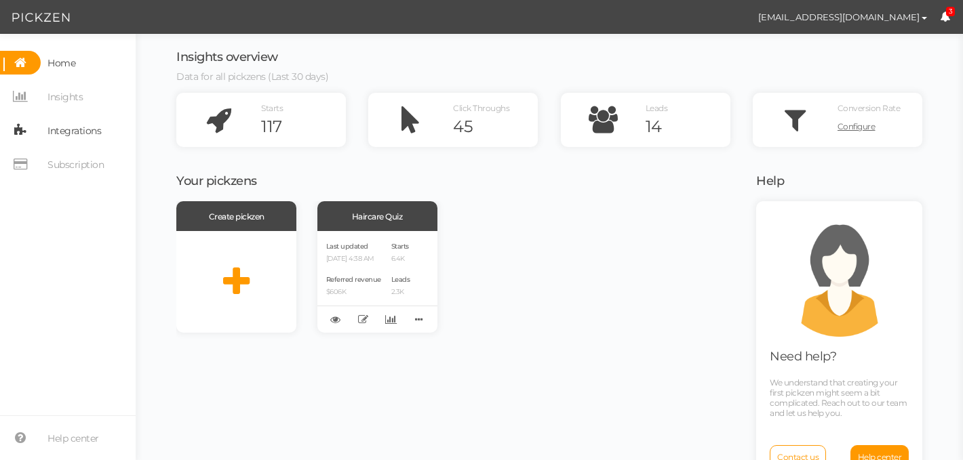
click at [92, 134] on span "Integrations" at bounding box center [74, 131] width 54 height 22
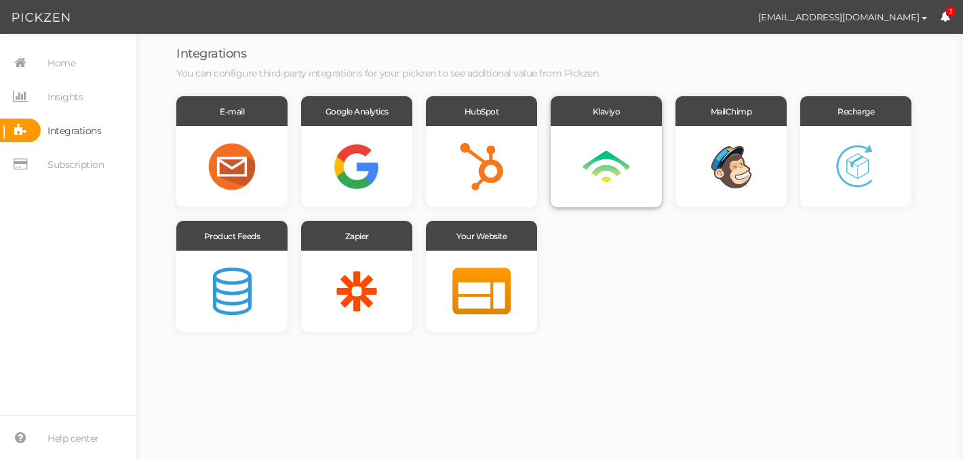
click at [615, 162] on div at bounding box center [606, 166] width 111 height 81
